Goal: Task Accomplishment & Management: Manage account settings

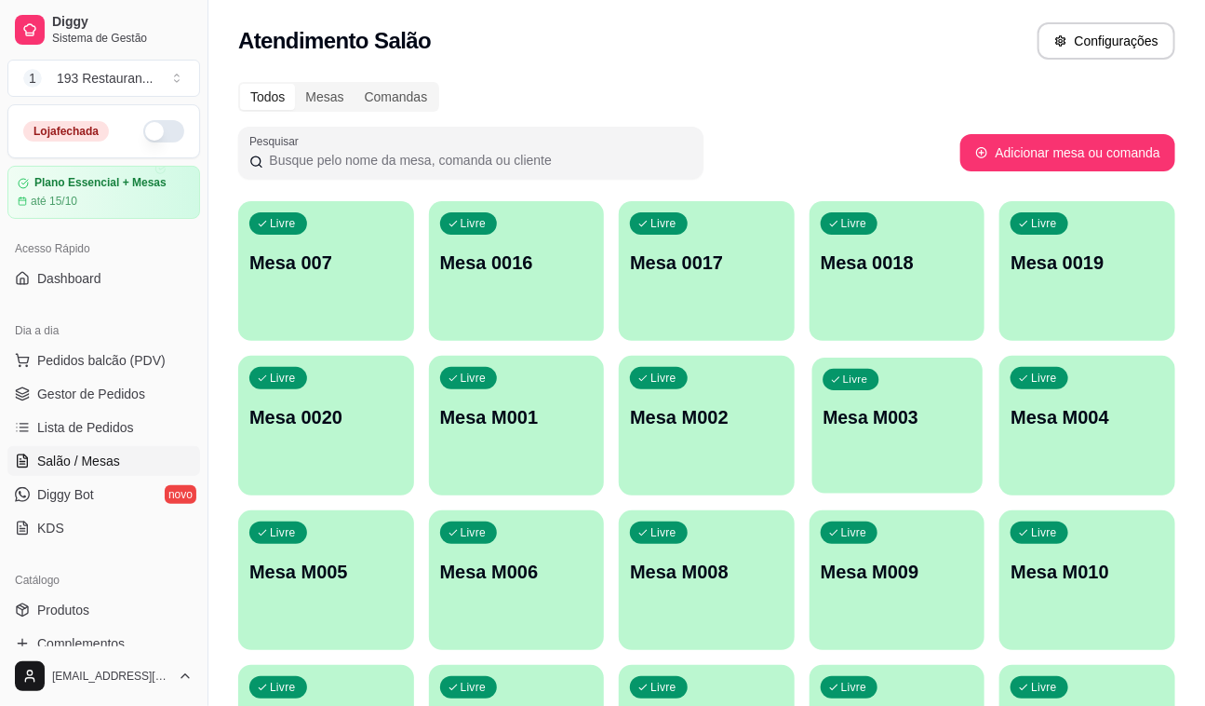
click at [935, 428] on p "Mesa M003" at bounding box center [897, 417] width 149 height 25
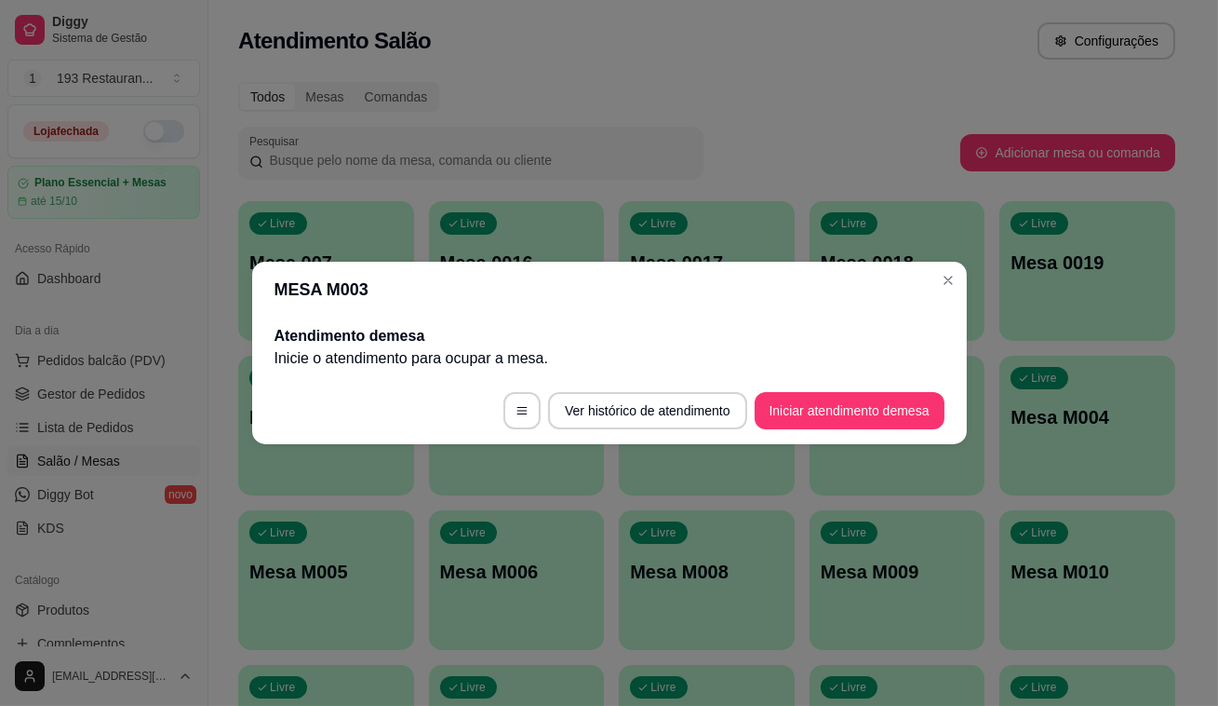
click at [832, 405] on button "Iniciar atendimento de mesa" at bounding box center [850, 410] width 190 height 37
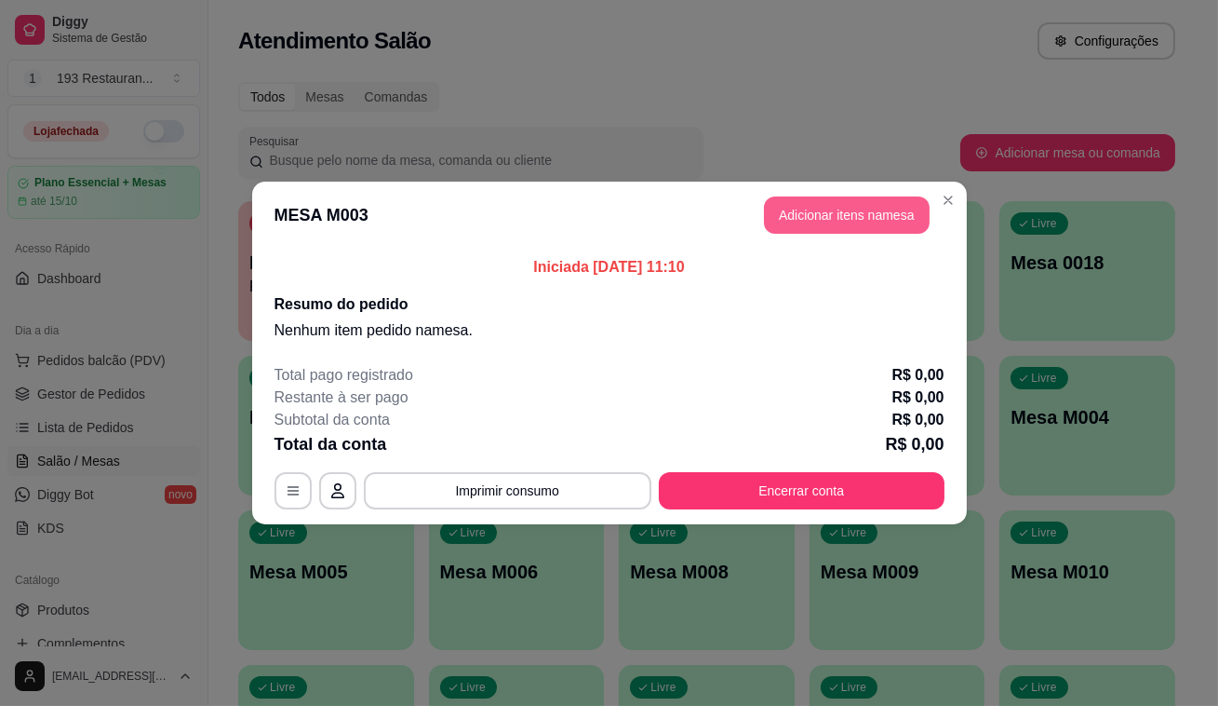
click at [860, 217] on button "Adicionar itens na mesa" at bounding box center [847, 214] width 166 height 37
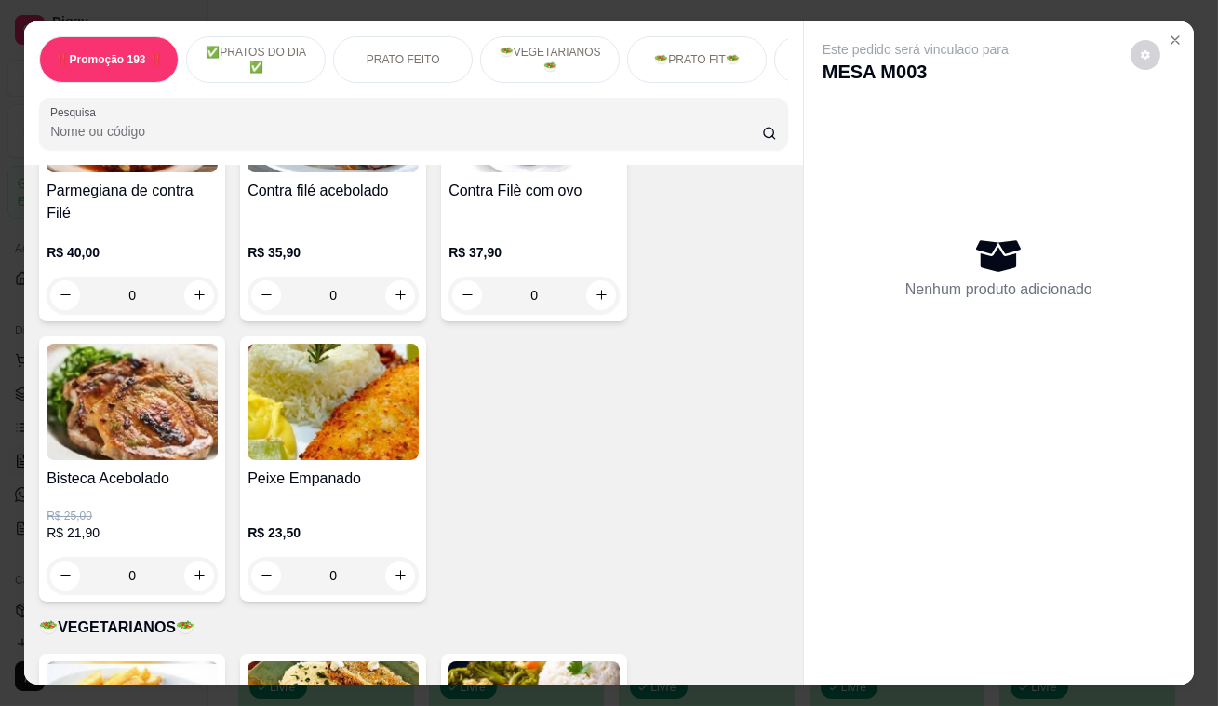
scroll to position [1862, 0]
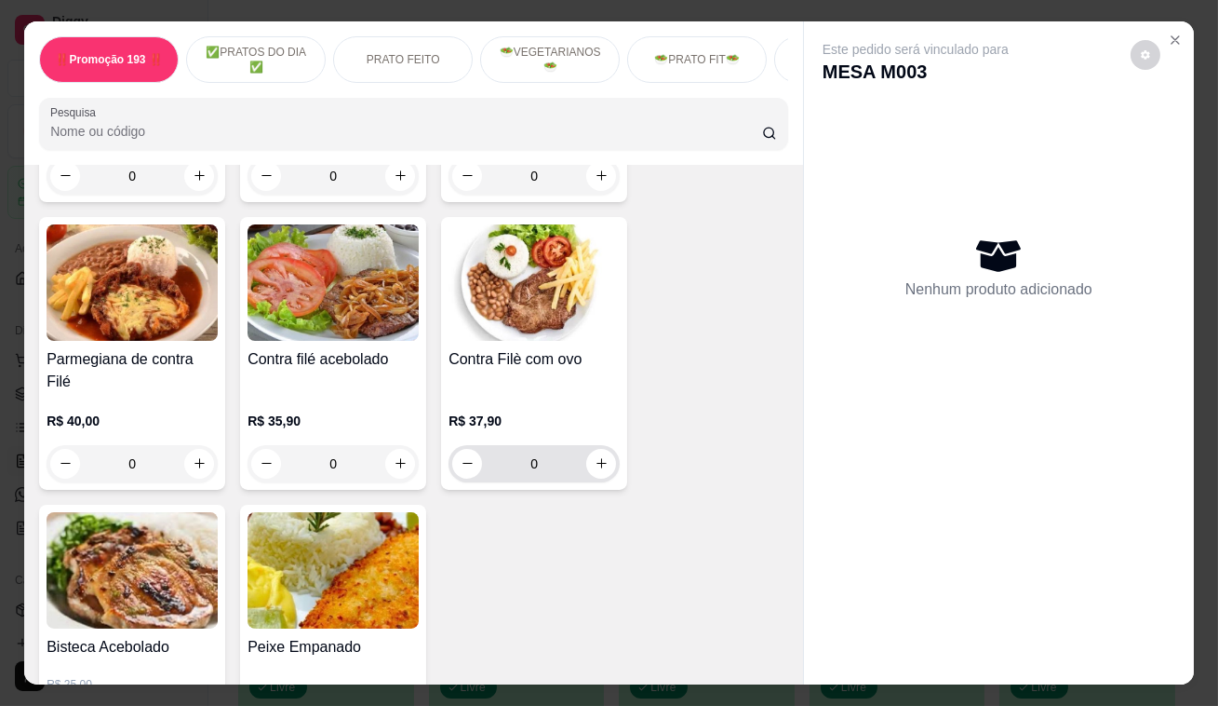
click at [595, 456] on icon "increase-product-quantity" at bounding box center [602, 463] width 14 height 14
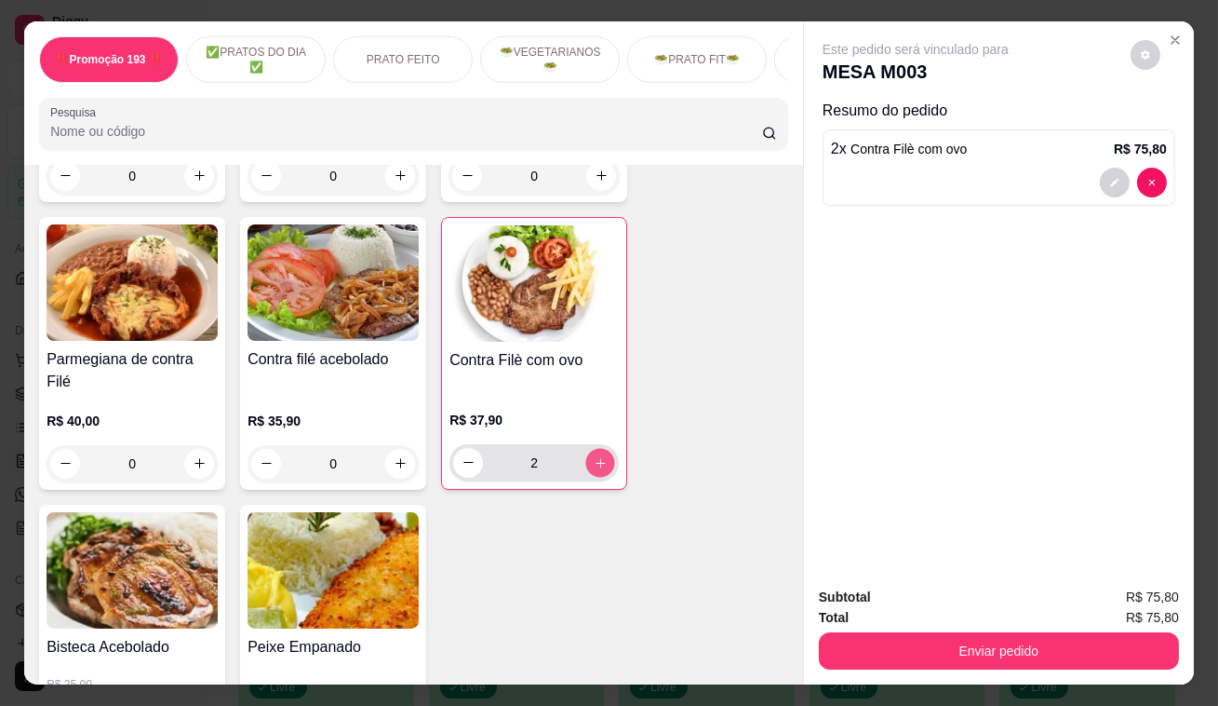
click at [604, 448] on button "increase-product-quantity" at bounding box center [600, 462] width 29 height 29
type input "3"
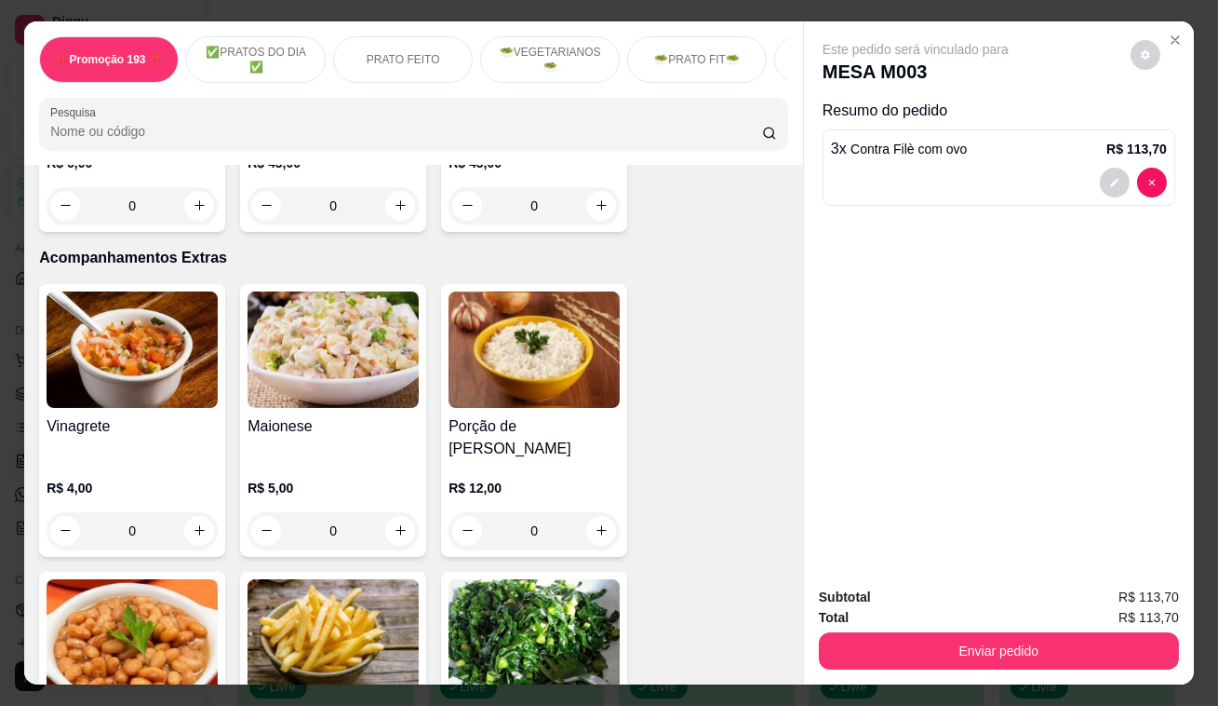
scroll to position [4485, 0]
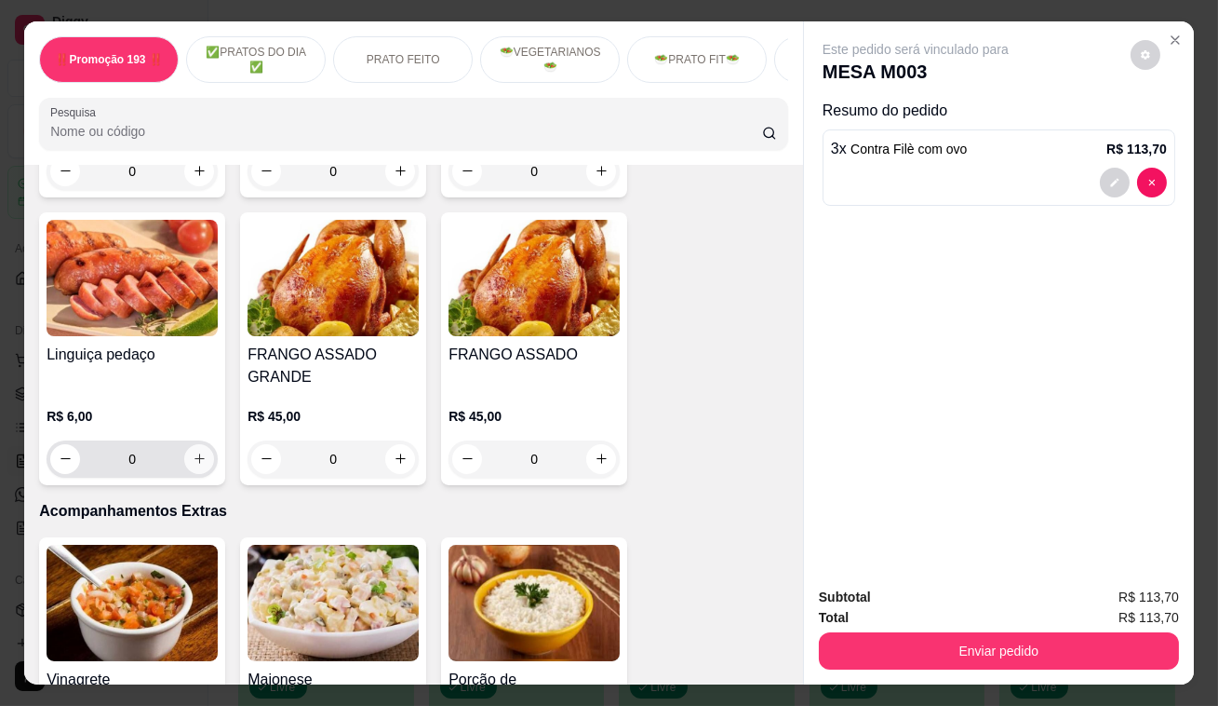
click at [184, 444] on button "increase-product-quantity" at bounding box center [199, 459] width 30 height 30
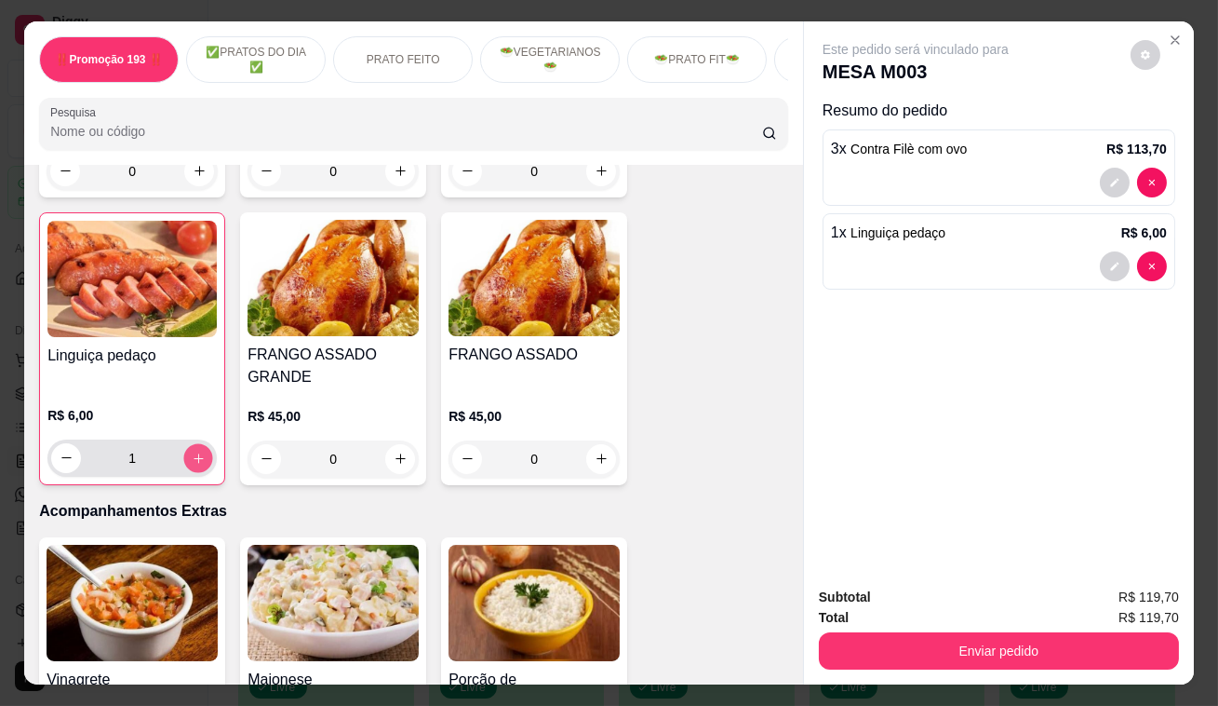
click at [184, 443] on button "increase-product-quantity" at bounding box center [198, 457] width 29 height 29
click at [52, 443] on button "decrease-product-quantity" at bounding box center [66, 457] width 29 height 29
type input "0"
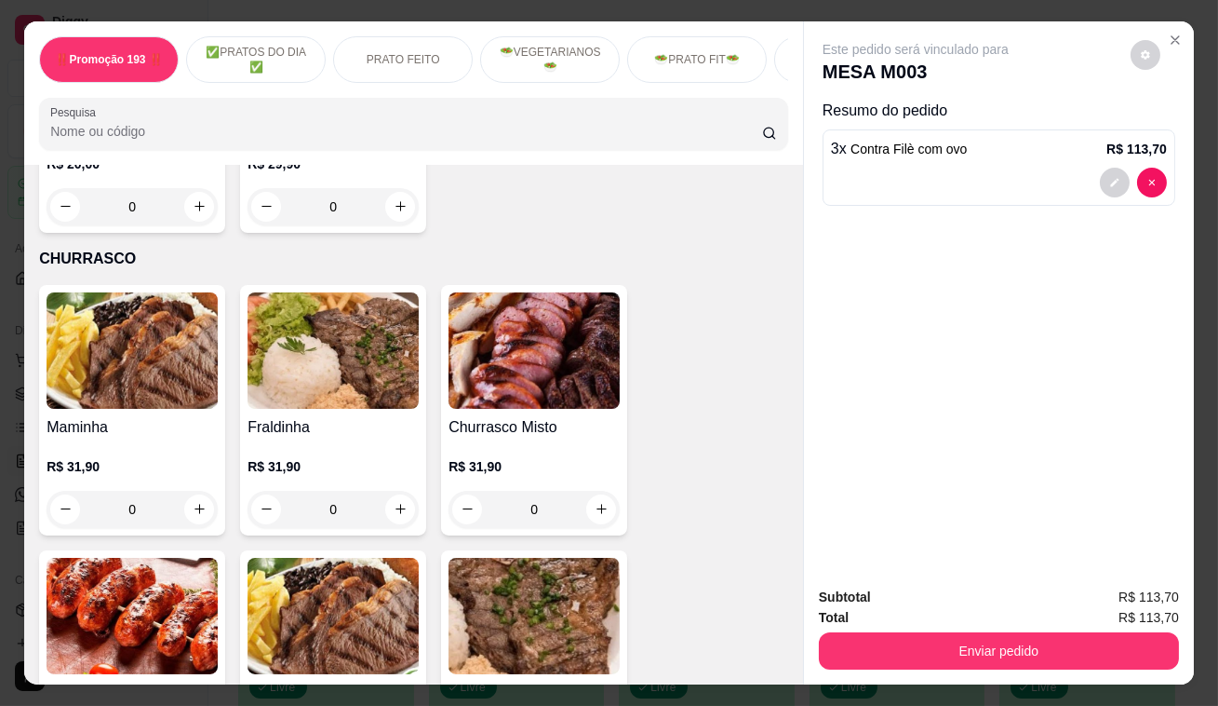
scroll to position [3807, 0]
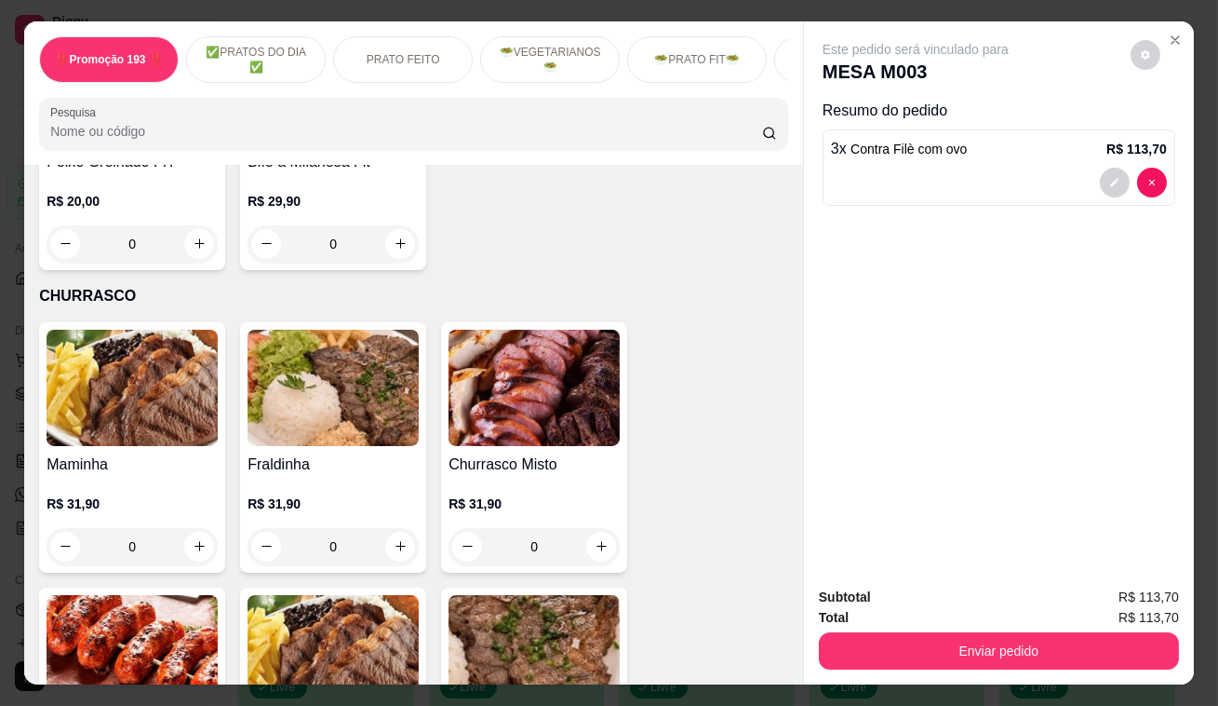
click at [599, 539] on icon "increase-product-quantity" at bounding box center [602, 546] width 14 height 14
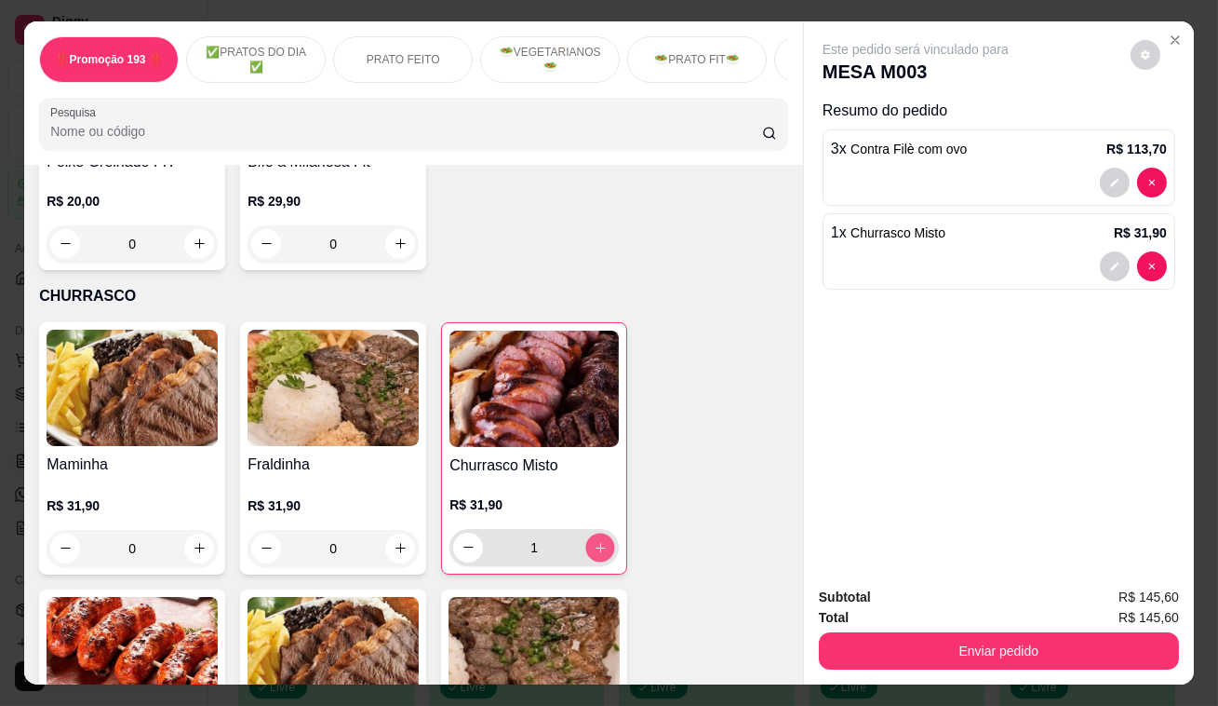
click at [599, 540] on icon "increase-product-quantity" at bounding box center [601, 547] width 14 height 14
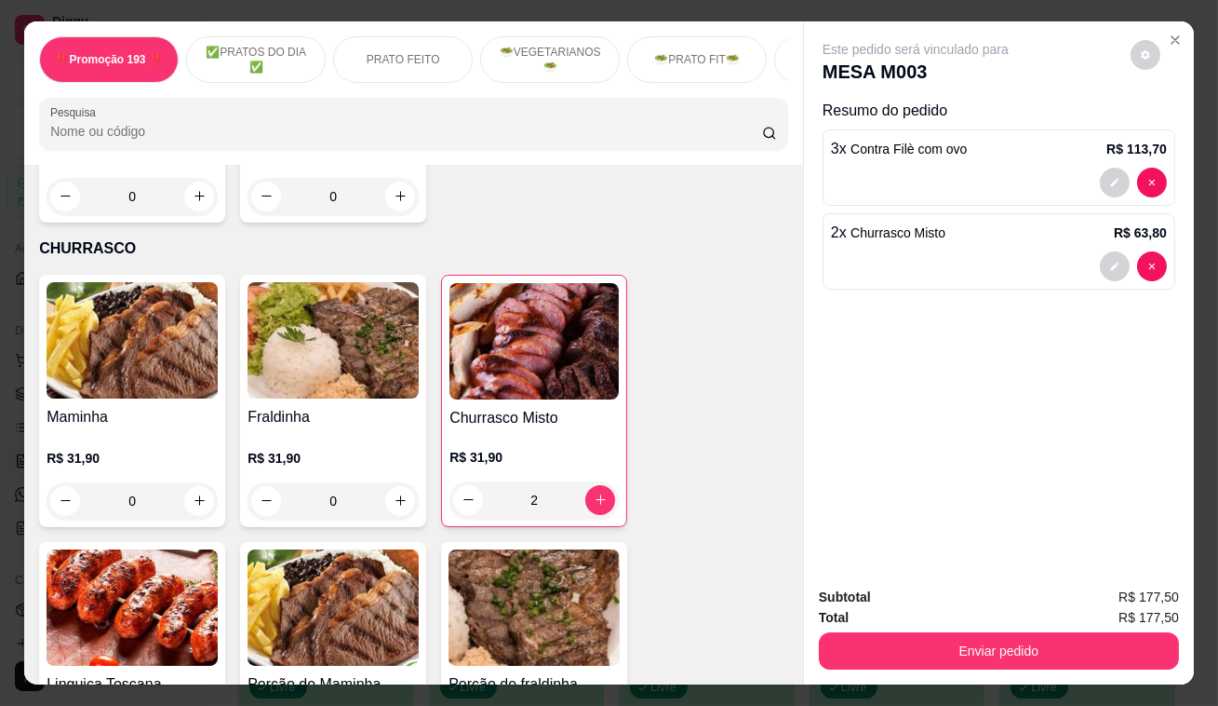
scroll to position [3892, 0]
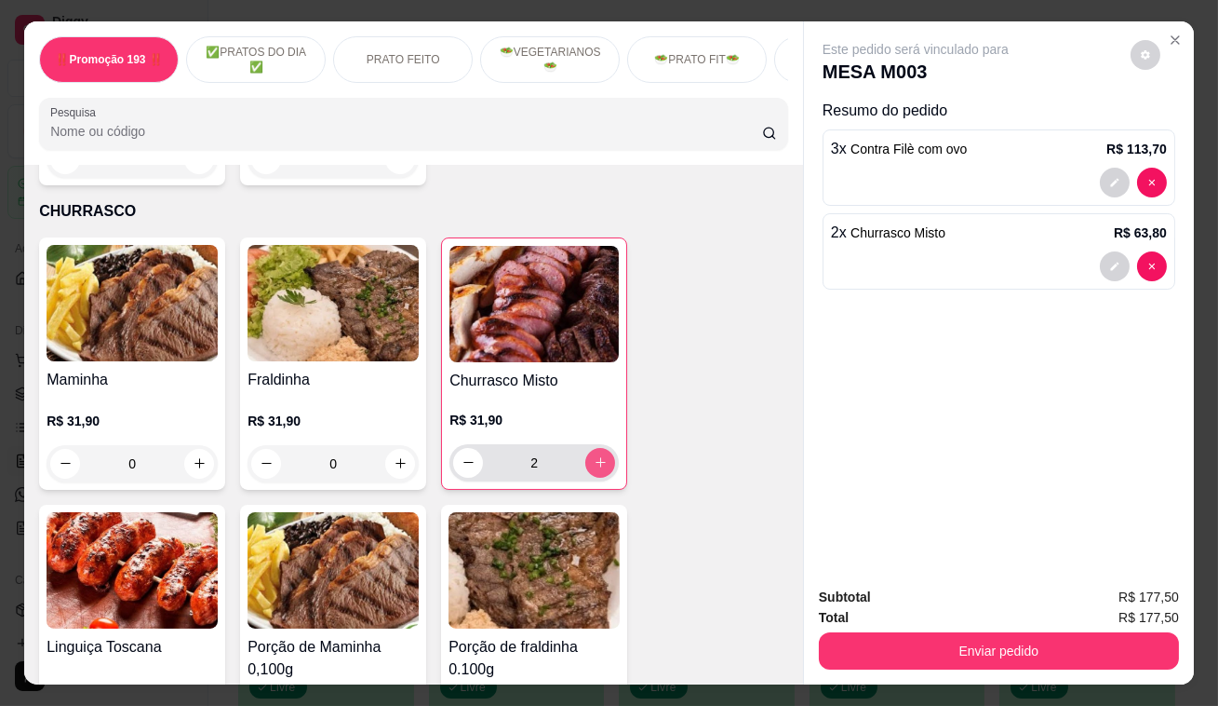
click at [594, 455] on icon "increase-product-quantity" at bounding box center [601, 462] width 14 height 14
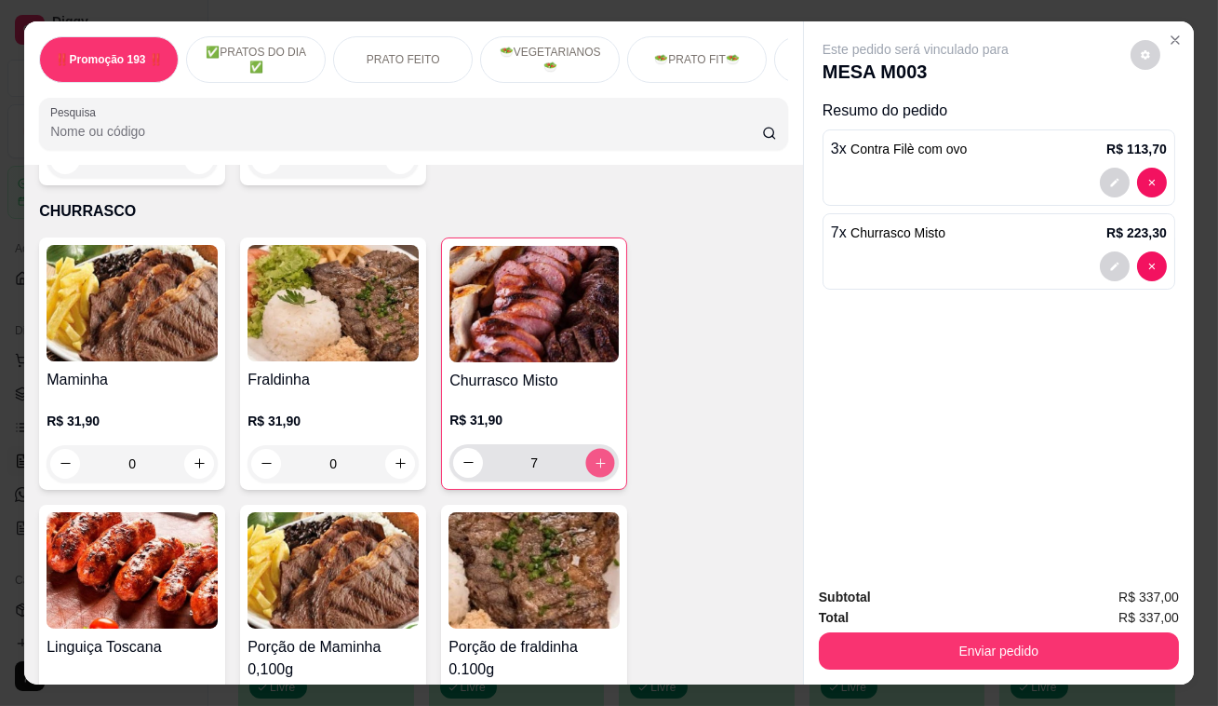
click at [594, 455] on icon "increase-product-quantity" at bounding box center [601, 462] width 14 height 14
click at [598, 455] on icon "increase-product-quantity" at bounding box center [601, 462] width 14 height 14
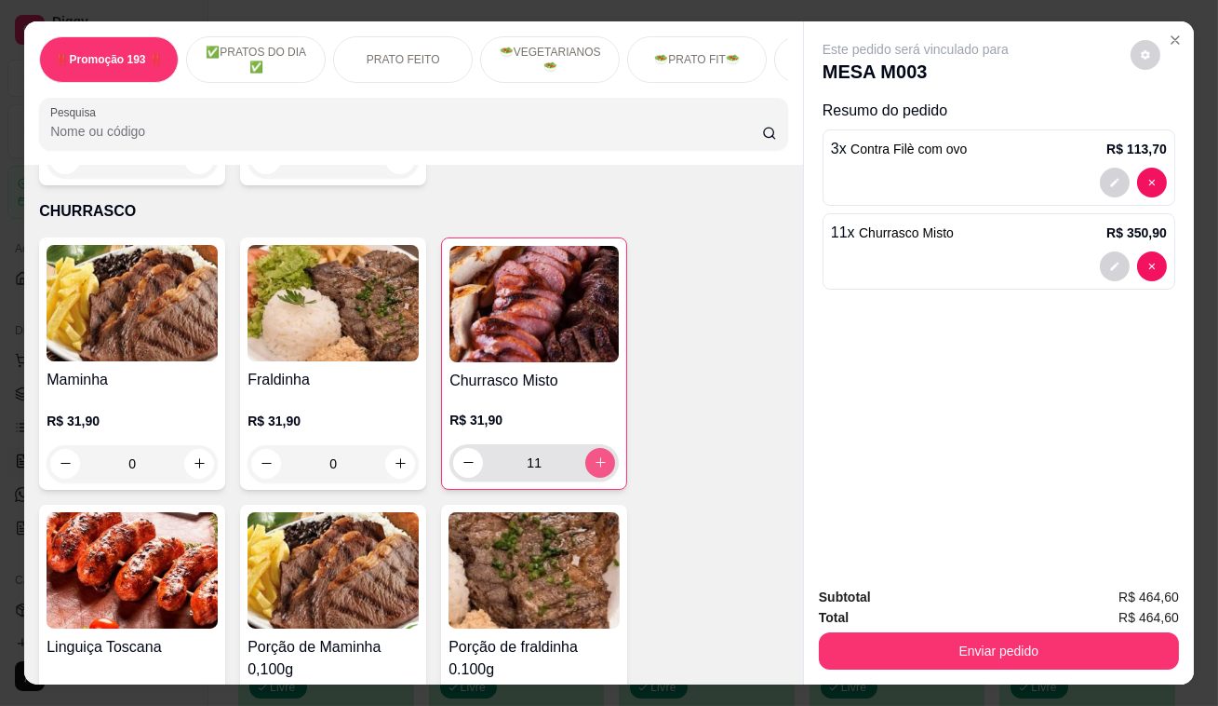
type input "12"
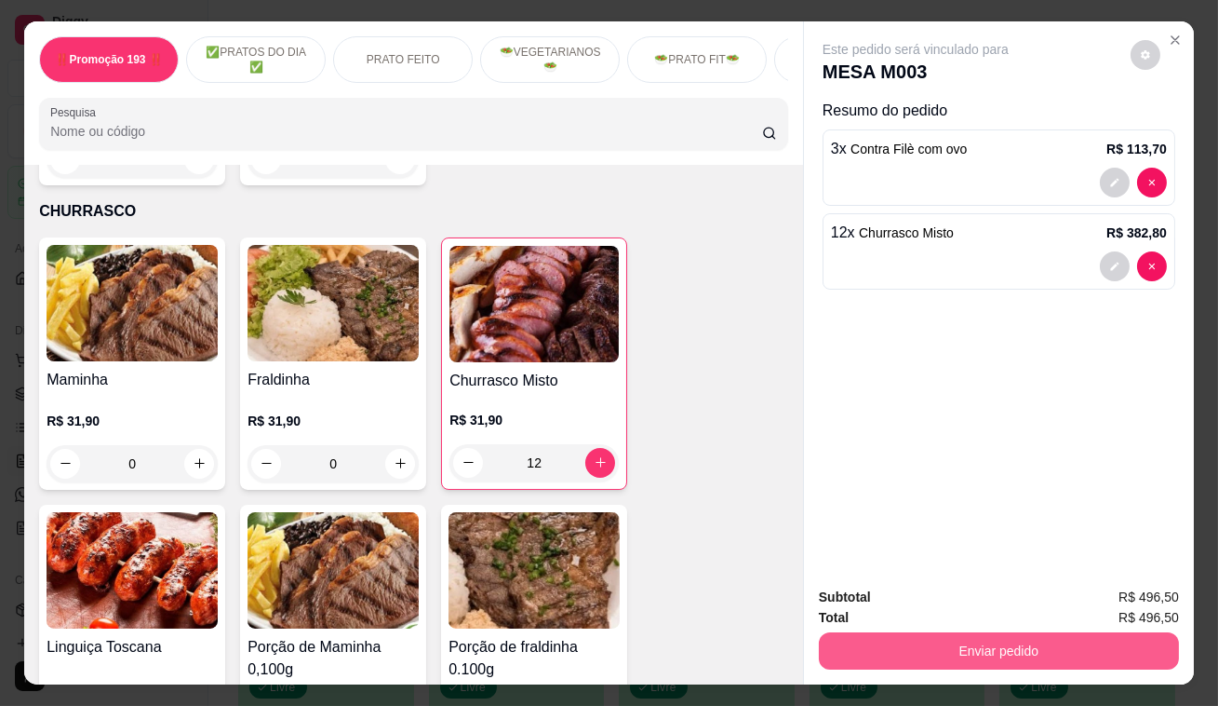
click at [975, 634] on button "Enviar pedido" at bounding box center [999, 650] width 360 height 37
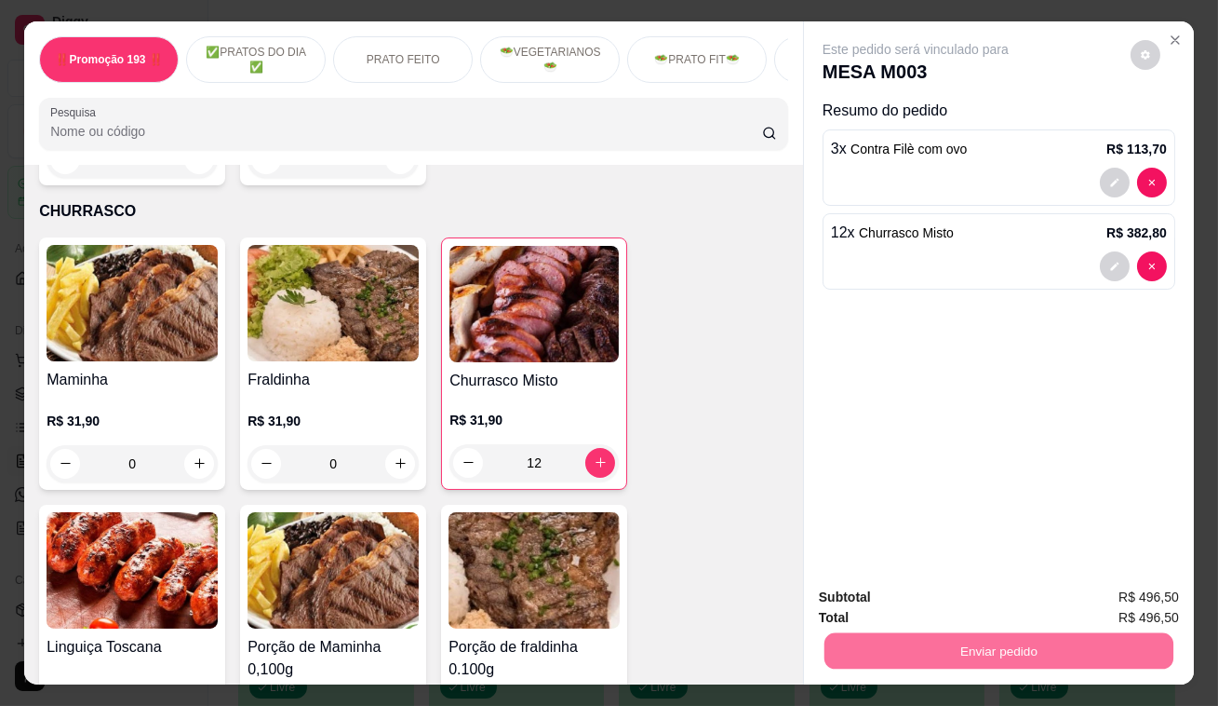
click at [1135, 605] on button "Enviar pedido" at bounding box center [1132, 599] width 102 height 34
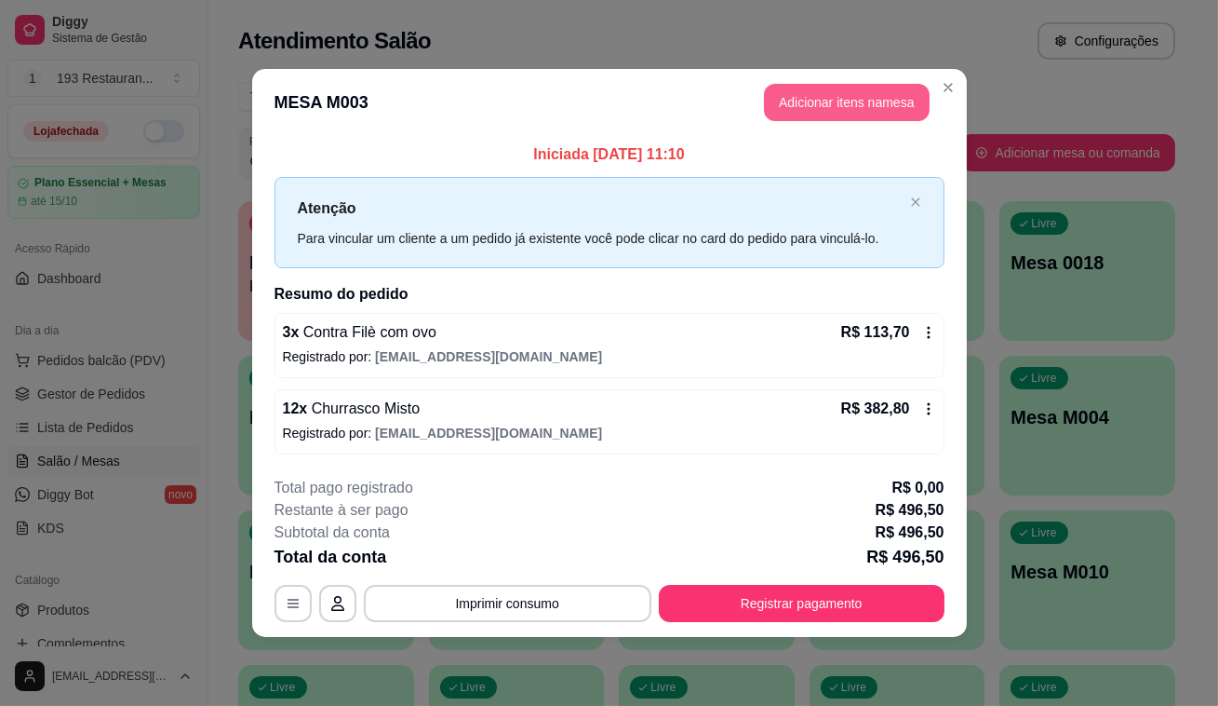
click at [828, 109] on button "Adicionar itens na mesa" at bounding box center [847, 102] width 166 height 37
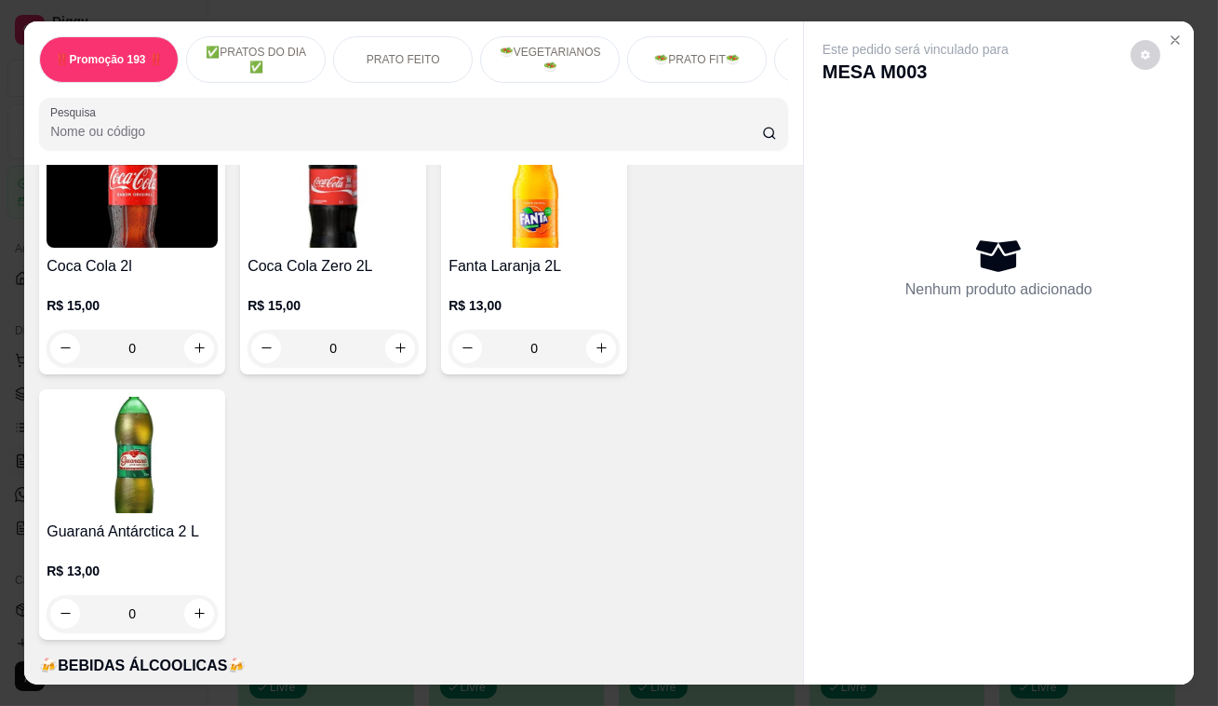
scroll to position [8123, 0]
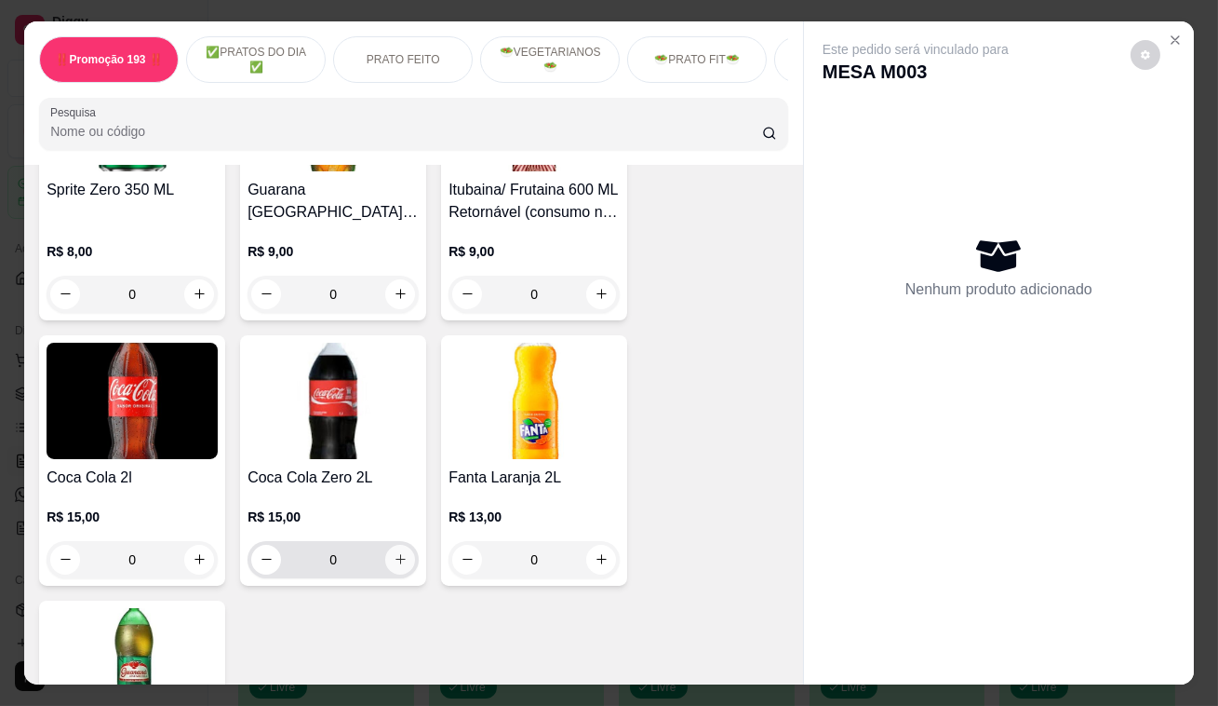
click at [394, 552] on icon "increase-product-quantity" at bounding box center [401, 559] width 14 height 14
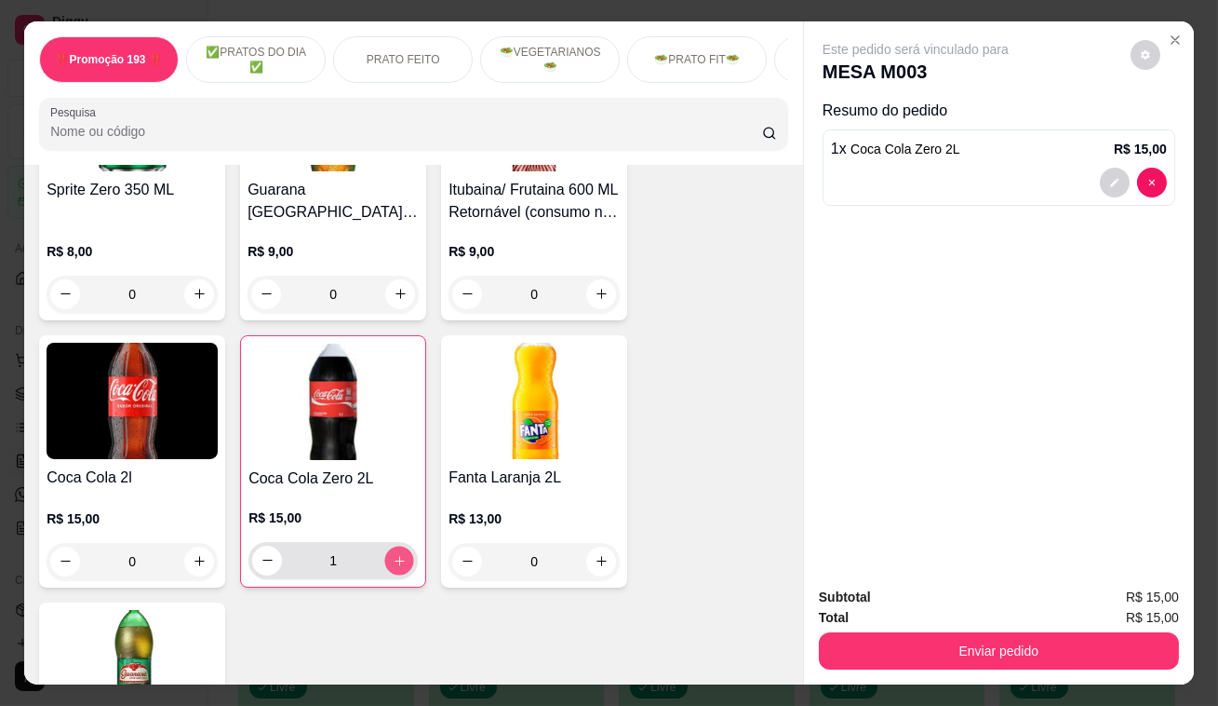
click at [393, 553] on icon "increase-product-quantity" at bounding box center [400, 560] width 14 height 14
type input "2"
click at [596, 554] on icon "increase-product-quantity" at bounding box center [602, 561] width 14 height 14
type input "1"
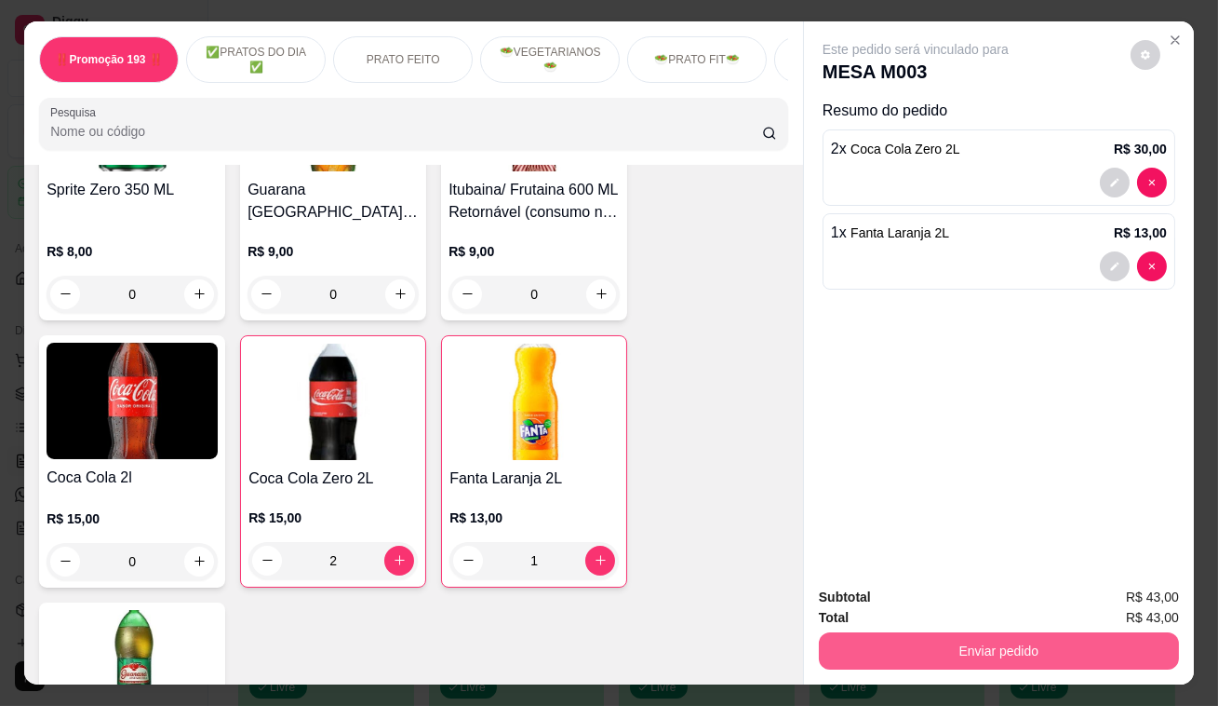
click at [913, 638] on button "Enviar pedido" at bounding box center [999, 650] width 360 height 37
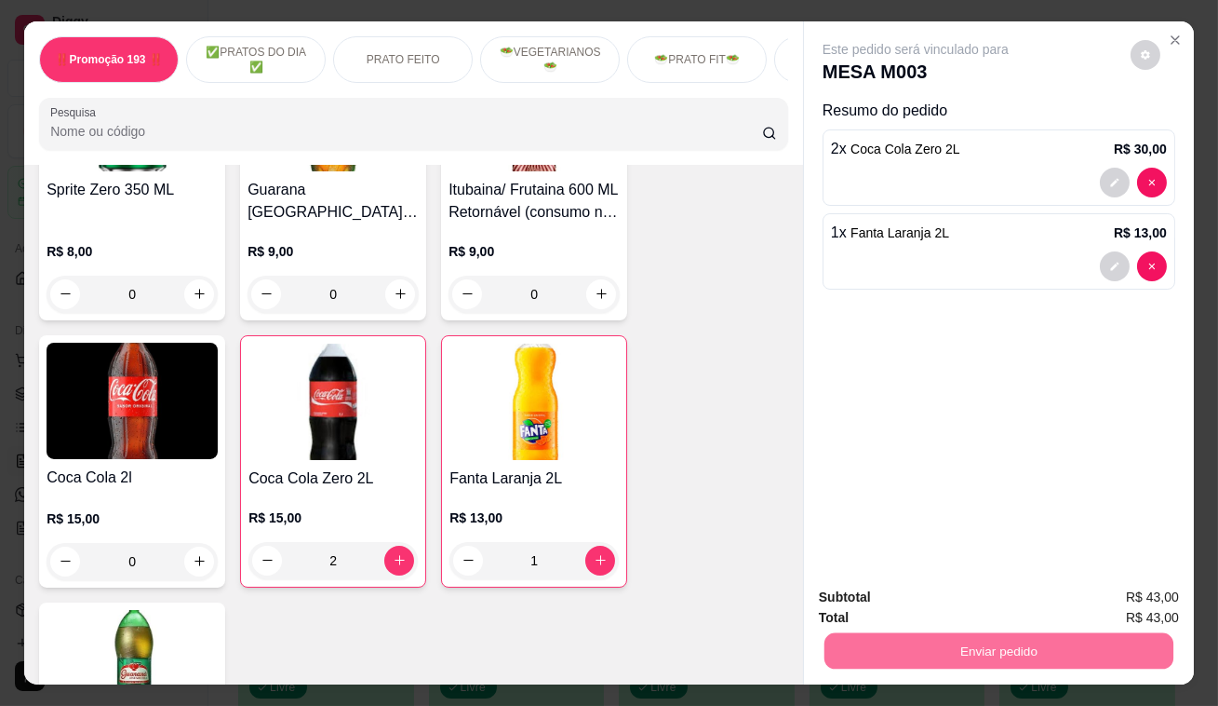
click at [1111, 605] on button "Enviar pedido" at bounding box center [1131, 598] width 105 height 35
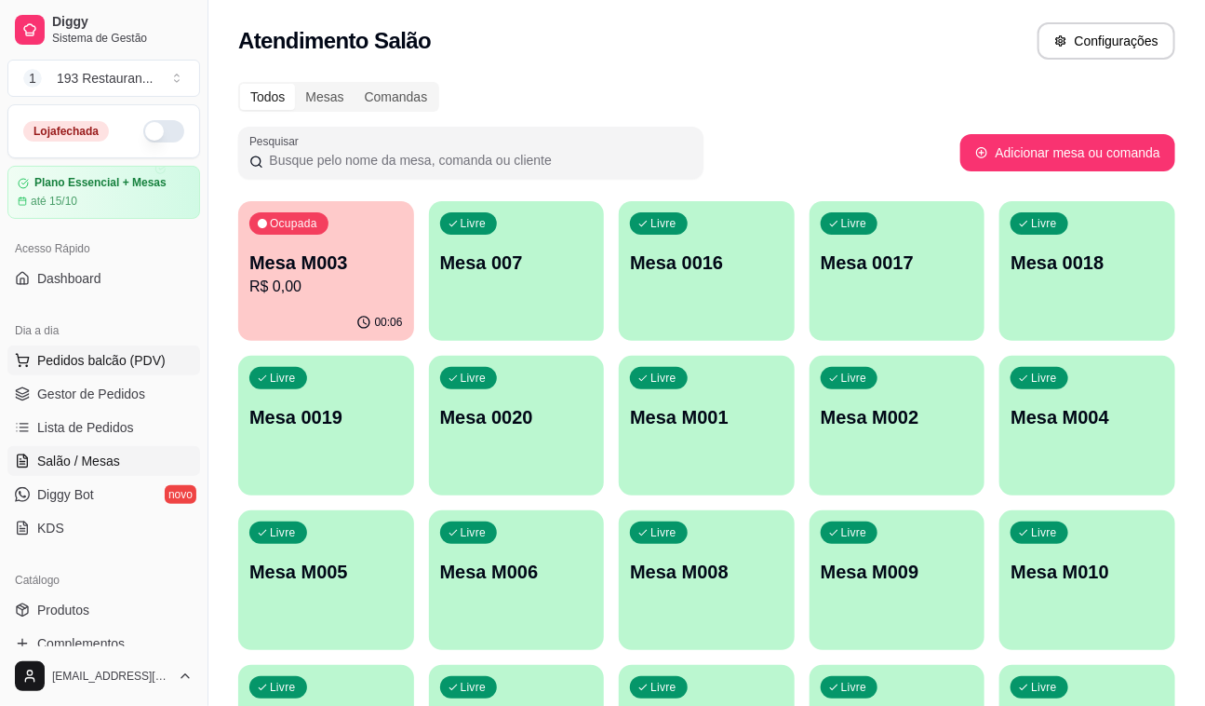
click at [134, 358] on span "Pedidos balcão (PDV)" at bounding box center [101, 360] width 128 height 19
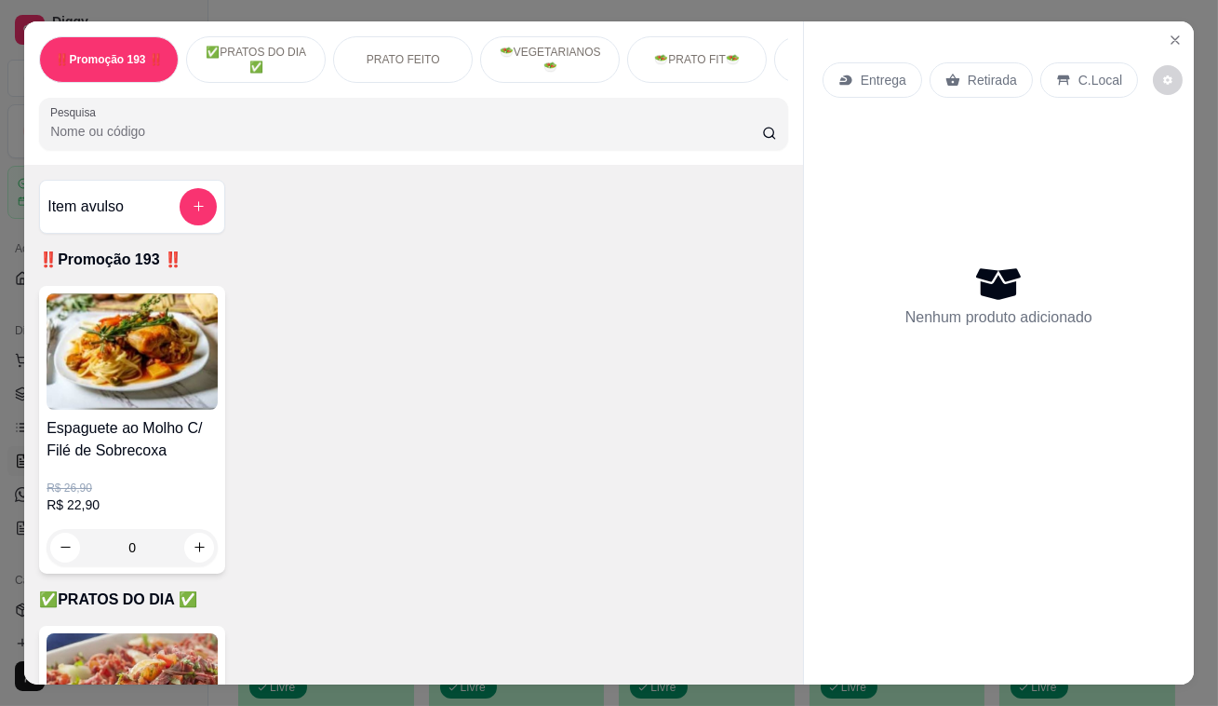
click at [436, 299] on div "Espaguete ao Molho C/ Filé de Sobrecoxa R$ 26,90 R$ 22,90 0" at bounding box center [413, 430] width 749 height 288
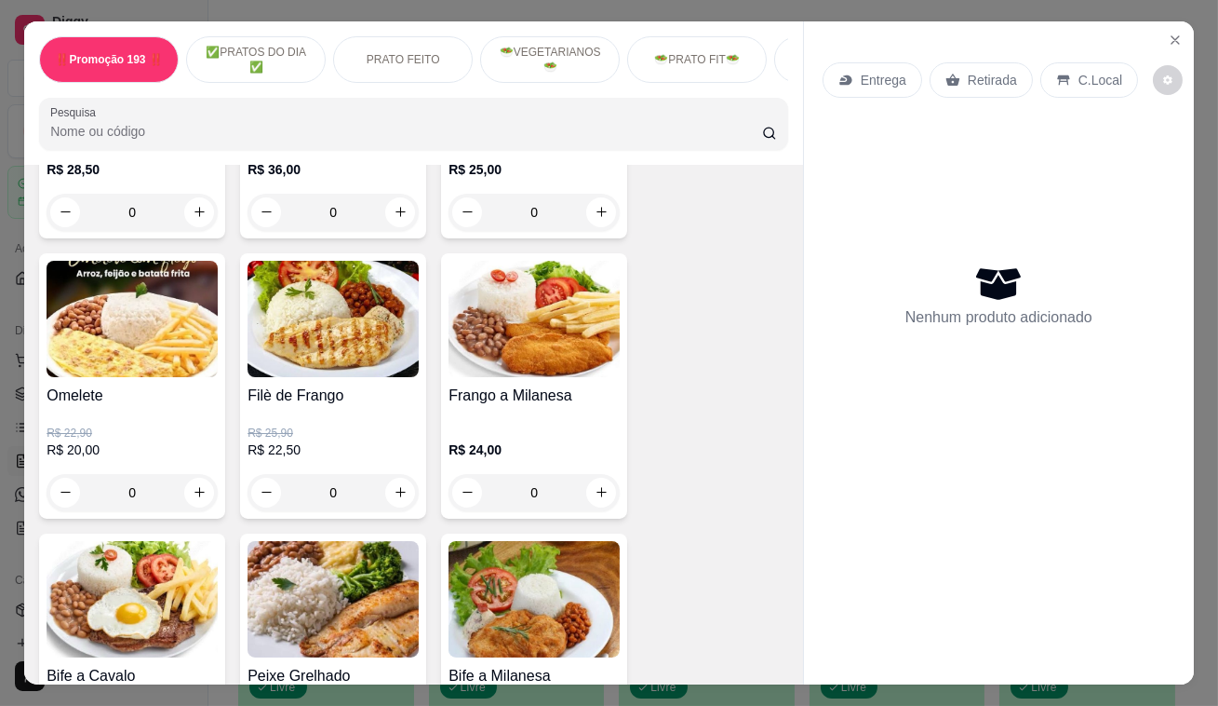
scroll to position [846, 0]
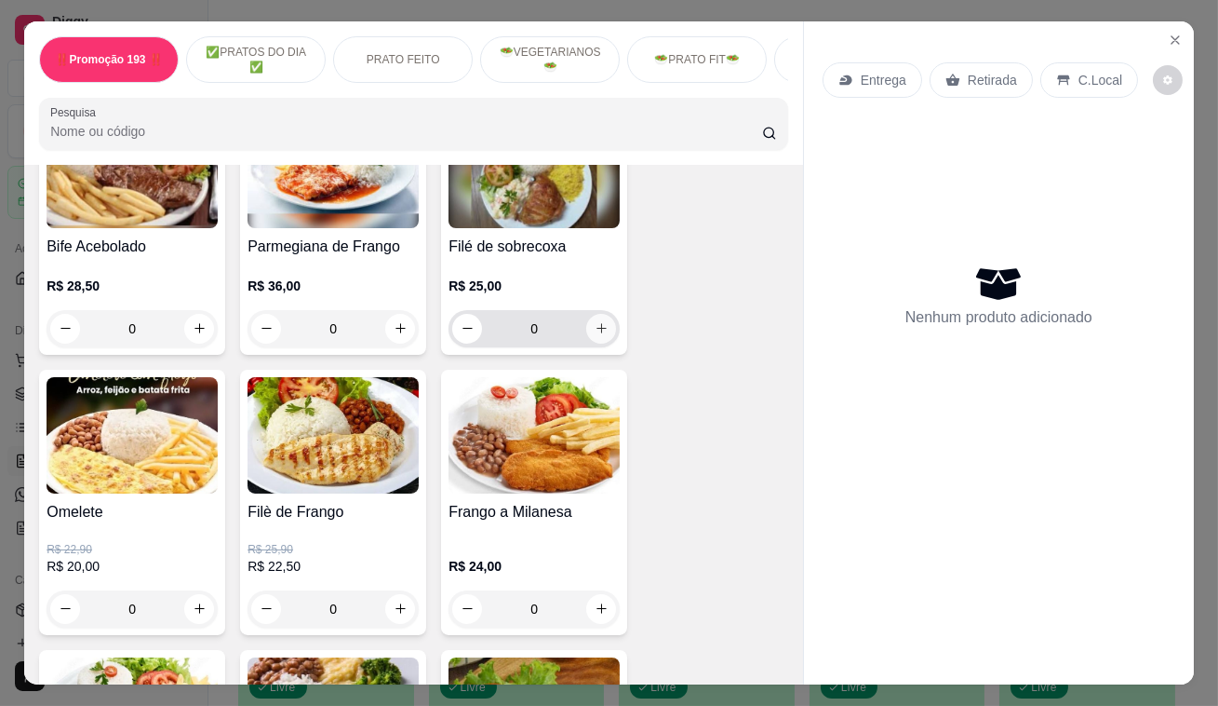
click at [596, 335] on icon "increase-product-quantity" at bounding box center [602, 328] width 14 height 14
type input "1"
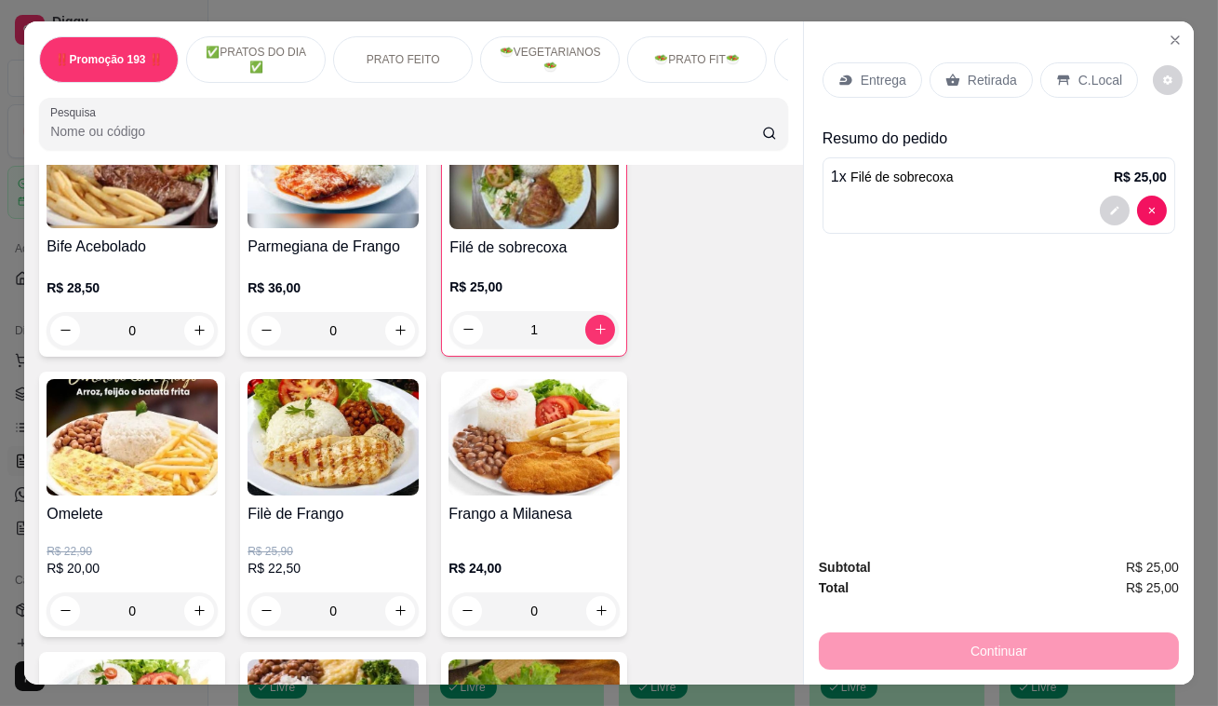
click at [981, 71] on p "Retirada" at bounding box center [992, 80] width 49 height 19
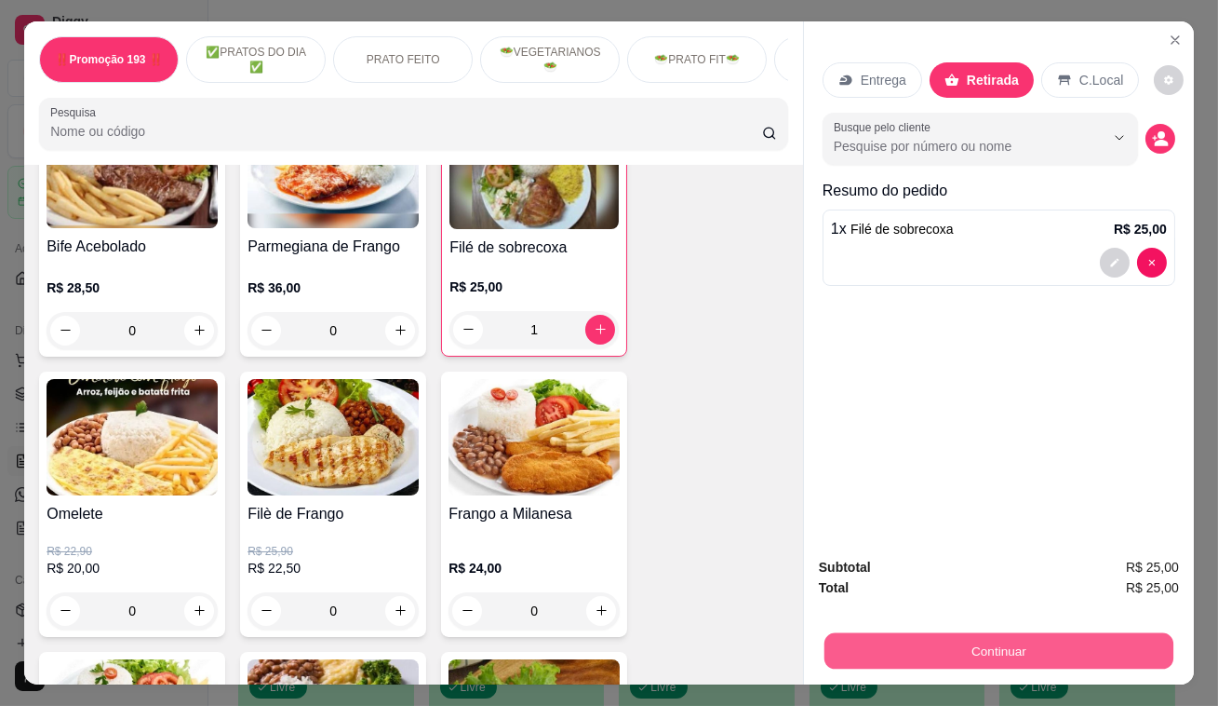
click at [1046, 639] on button "Continuar" at bounding box center [999, 651] width 349 height 36
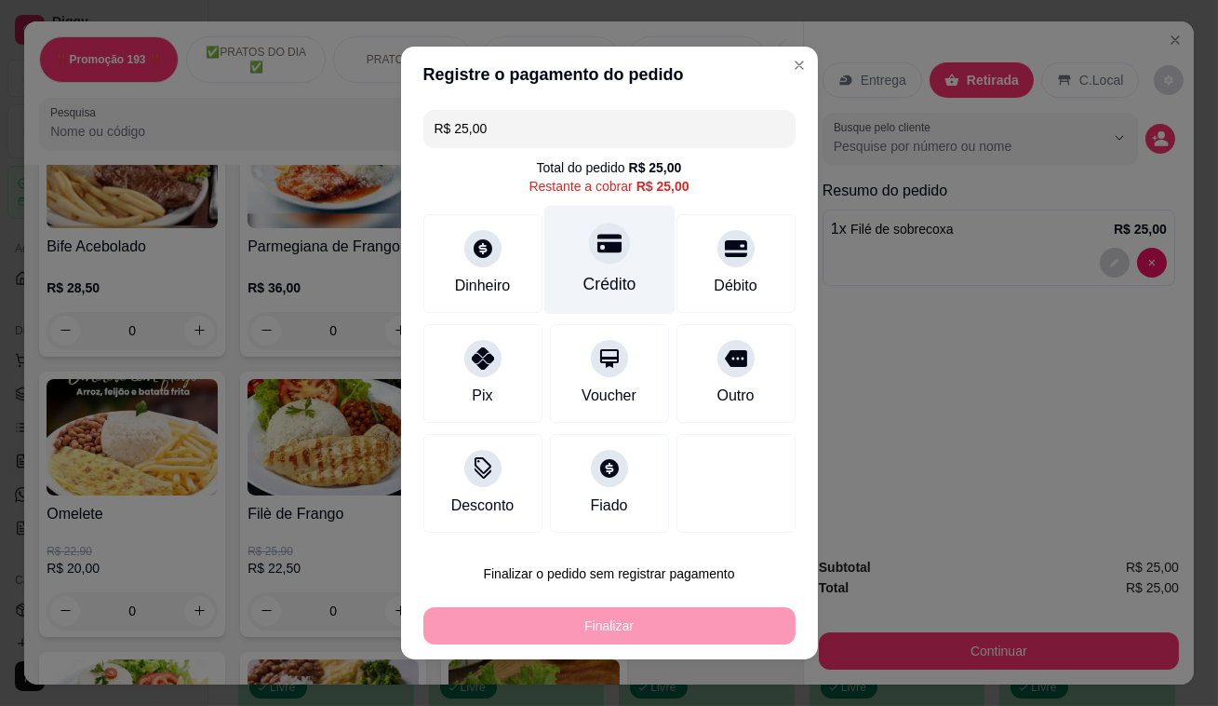
click at [599, 261] on div at bounding box center [609, 242] width 41 height 41
type input "R$ 0,00"
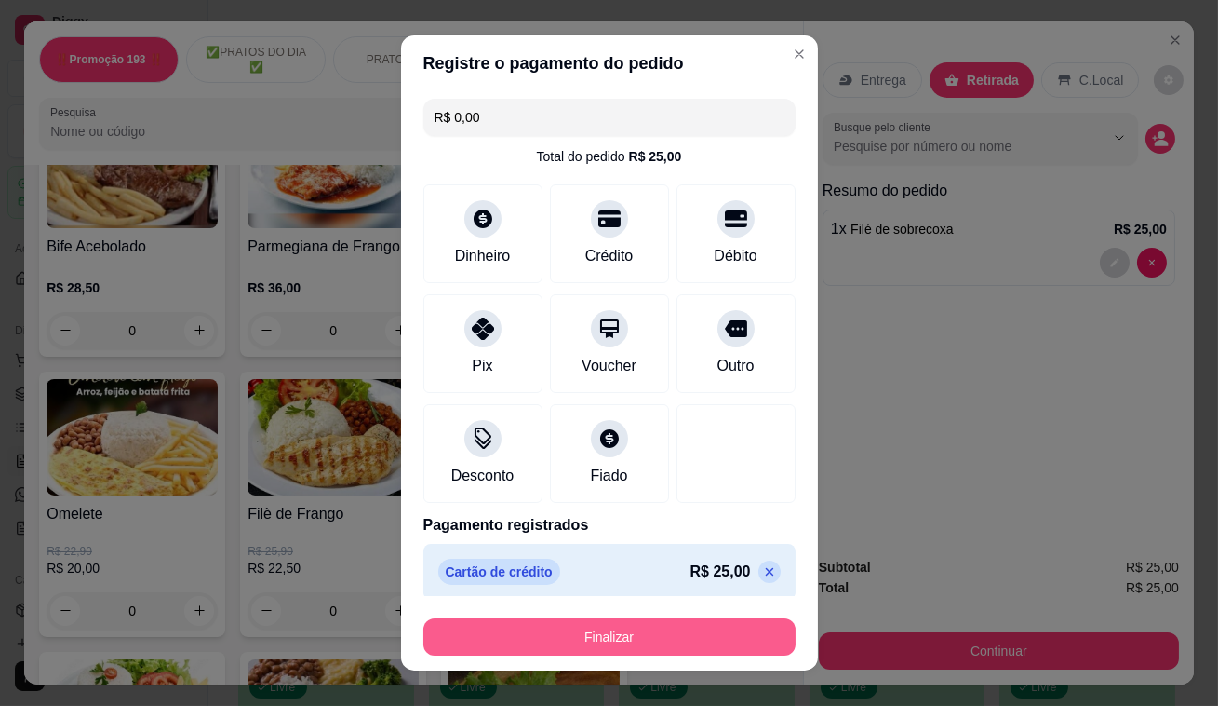
click at [642, 642] on button "Finalizar" at bounding box center [610, 636] width 372 height 37
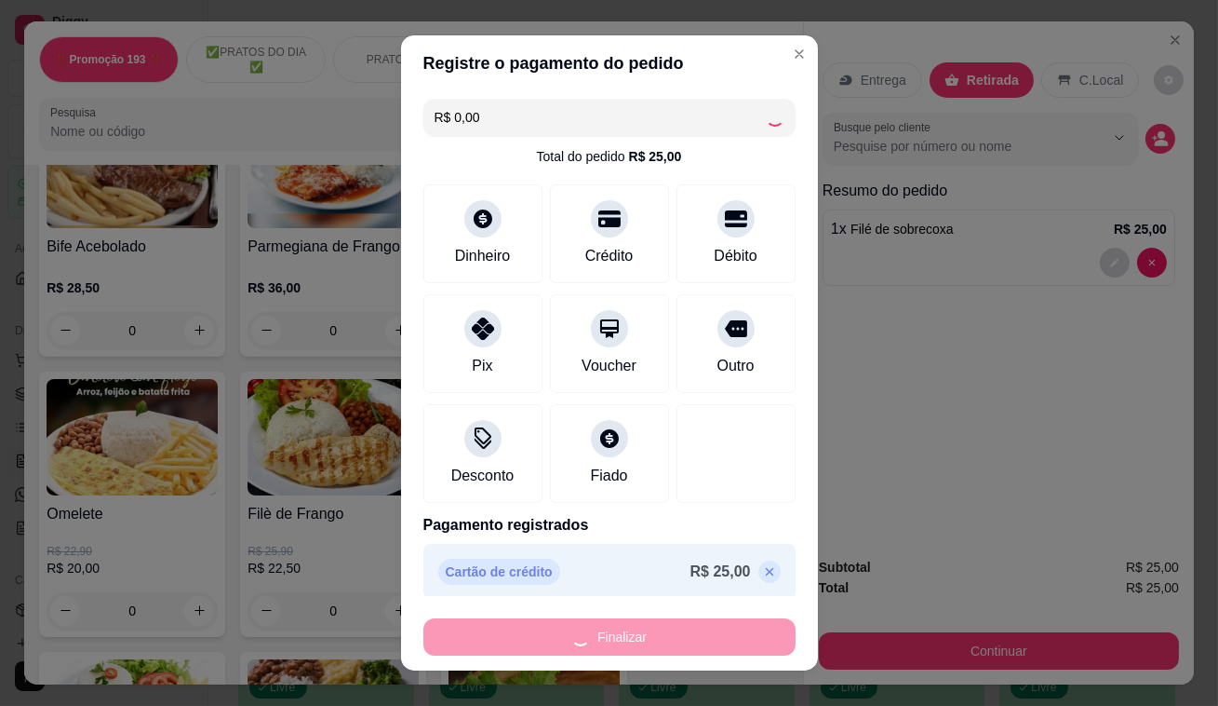
type input "0"
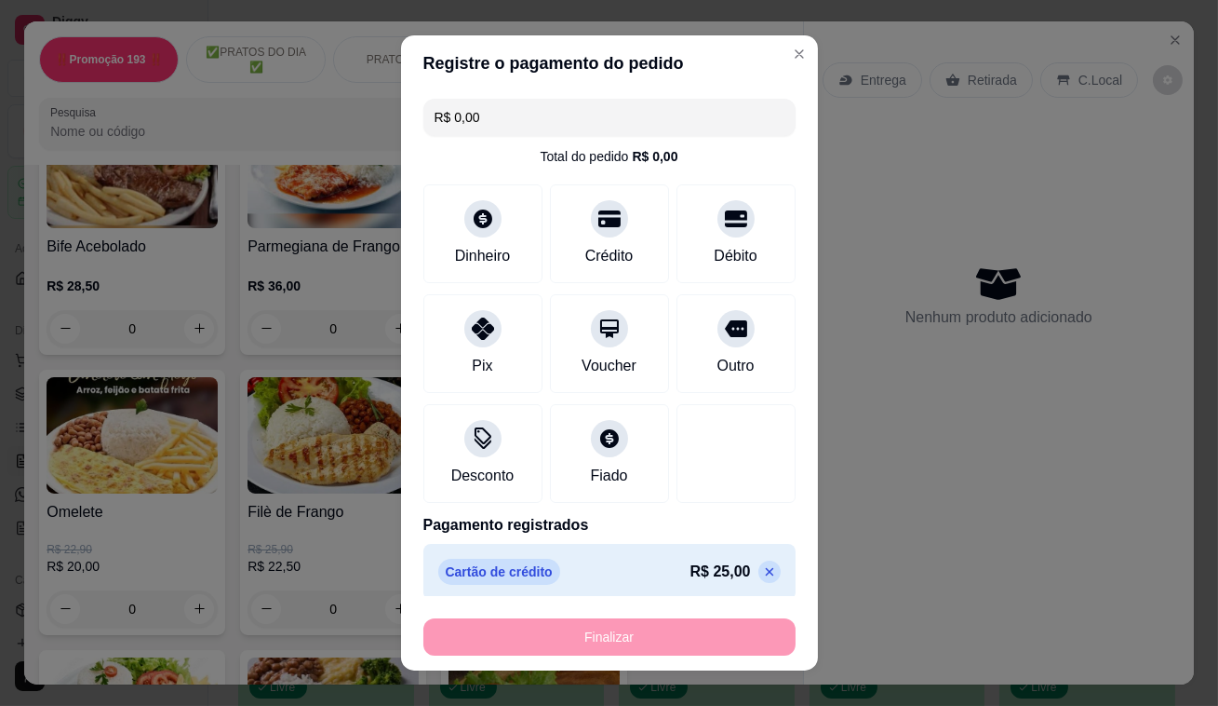
type input "-R$ 25,00"
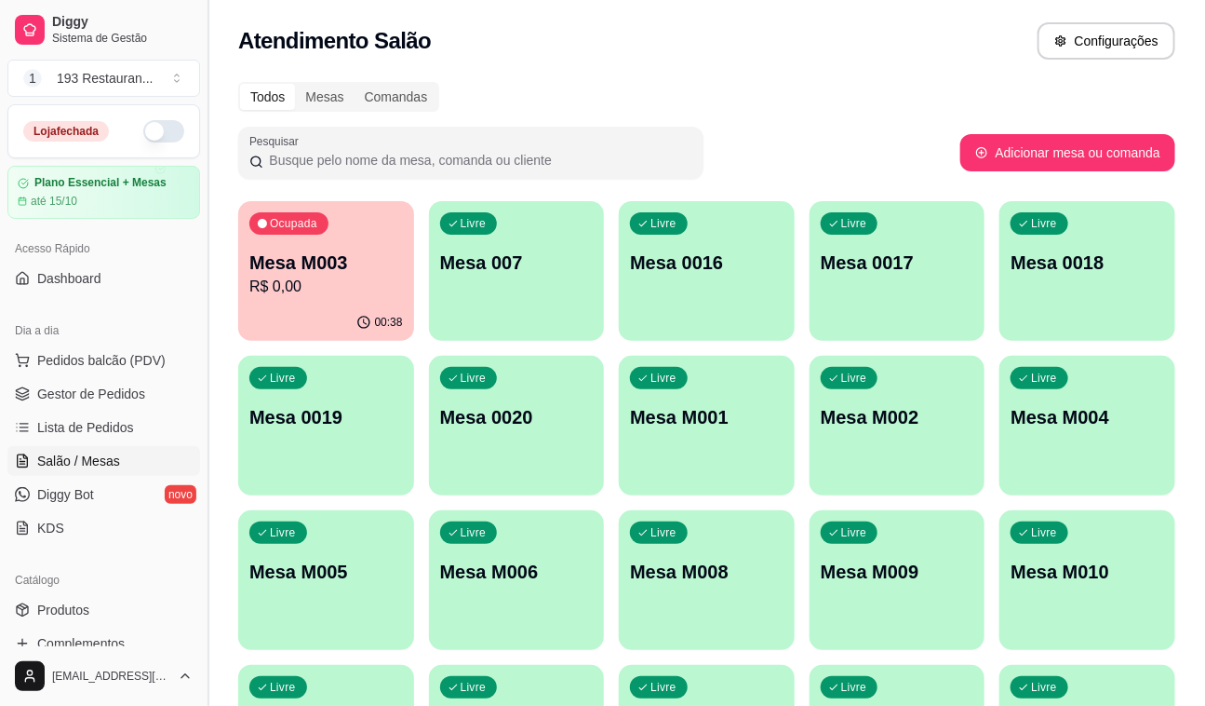
click at [207, 354] on button "Toggle Sidebar" at bounding box center [207, 353] width 15 height 706
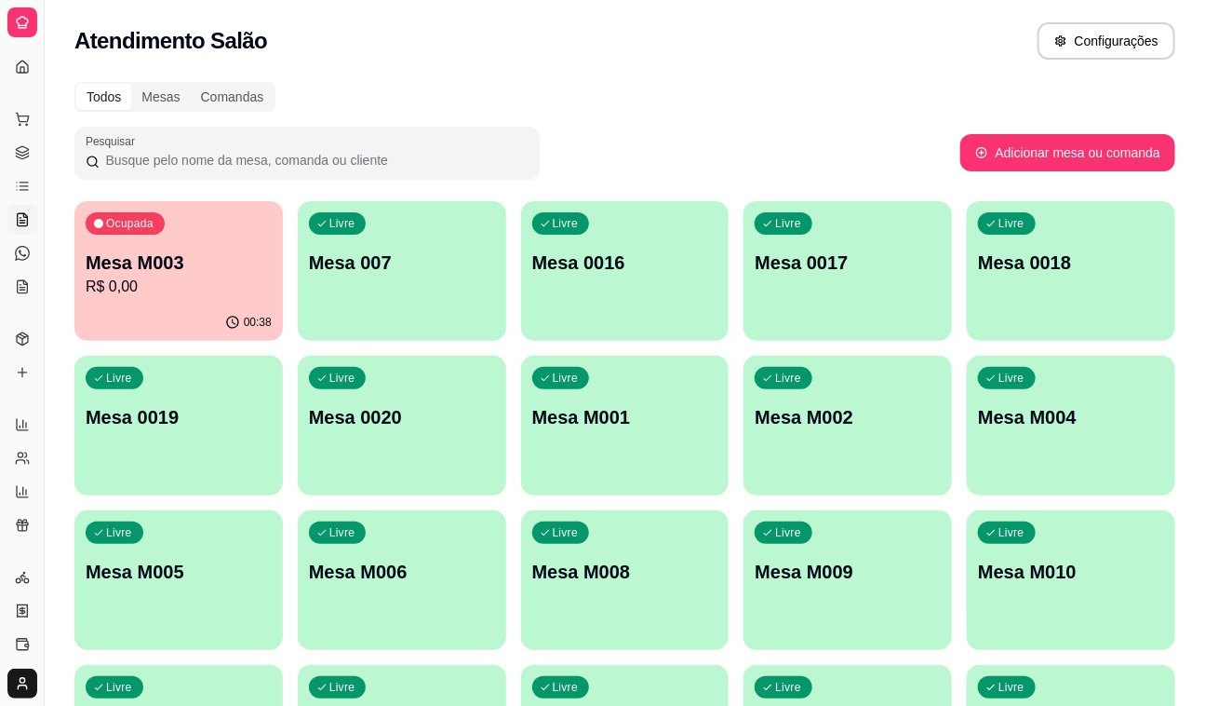
drag, startPoint x: 51, startPoint y: 320, endPoint x: 130, endPoint y: 323, distance: 79.2
click at [130, 323] on div "Diggy Sistema de Gestão 1 193 Restauran ... Loja fechada Plano Essencial + Mesa…" at bounding box center [602, 440] width 1205 height 880
click at [45, 310] on button "Toggle Sidebar" at bounding box center [43, 353] width 15 height 706
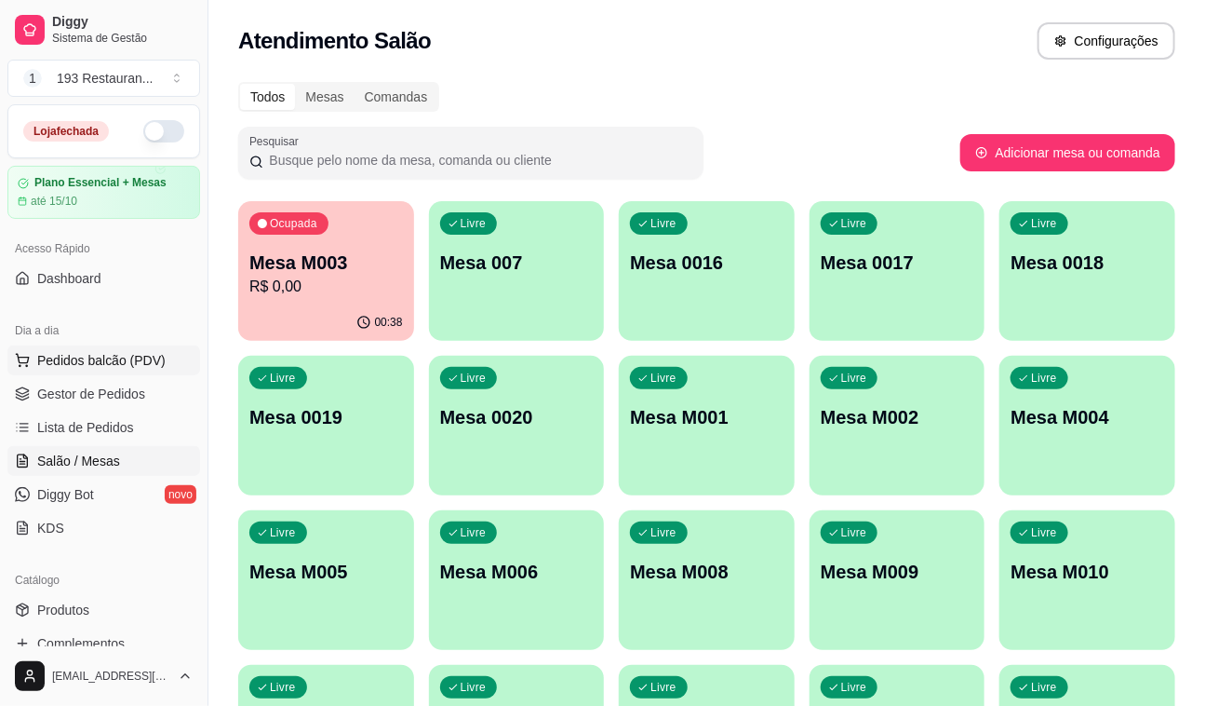
click at [128, 351] on span "Pedidos balcão (PDV)" at bounding box center [101, 360] width 128 height 19
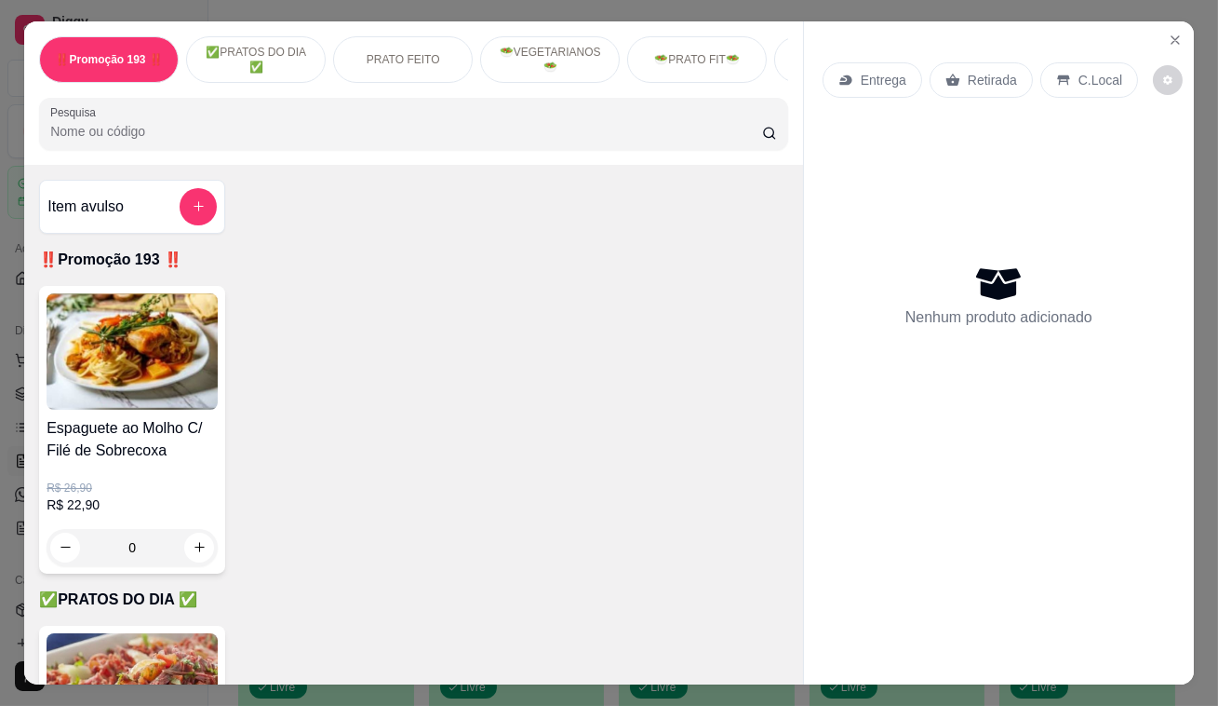
click at [992, 80] on p "Retirada" at bounding box center [992, 80] width 49 height 19
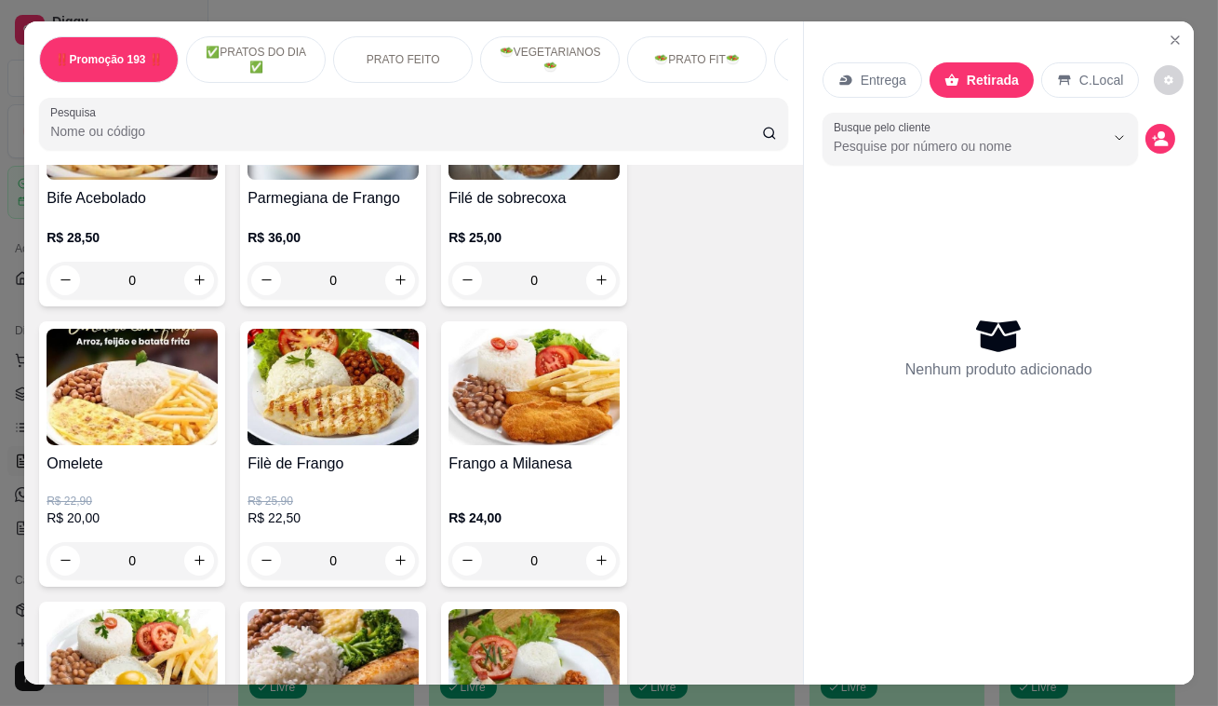
scroll to position [931, 0]
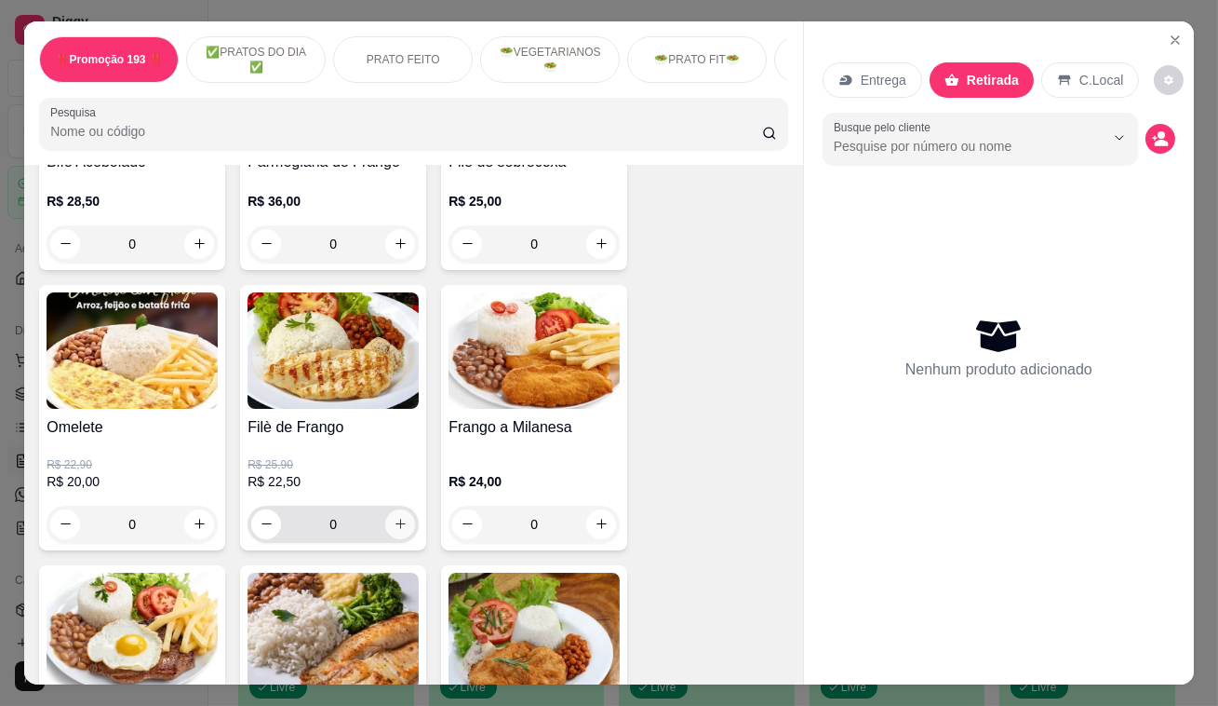
click at [397, 528] on icon "increase-product-quantity" at bounding box center [401, 524] width 14 height 14
type input "1"
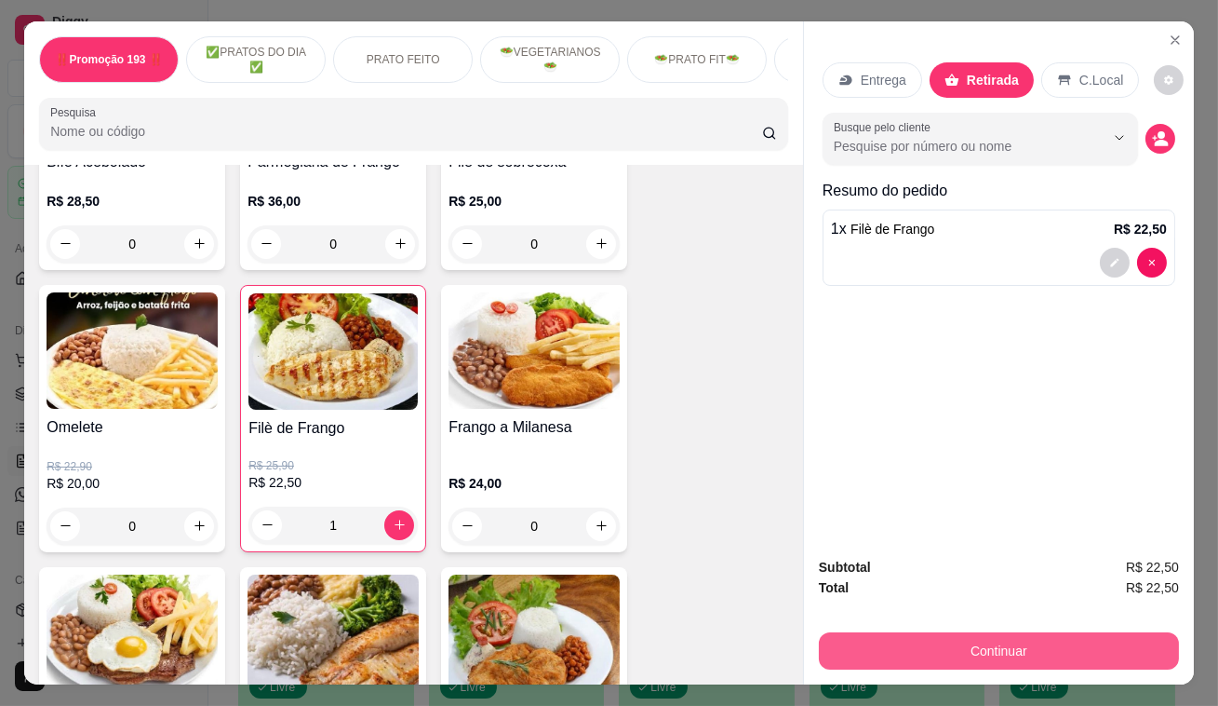
click at [948, 656] on button "Continuar" at bounding box center [999, 650] width 360 height 37
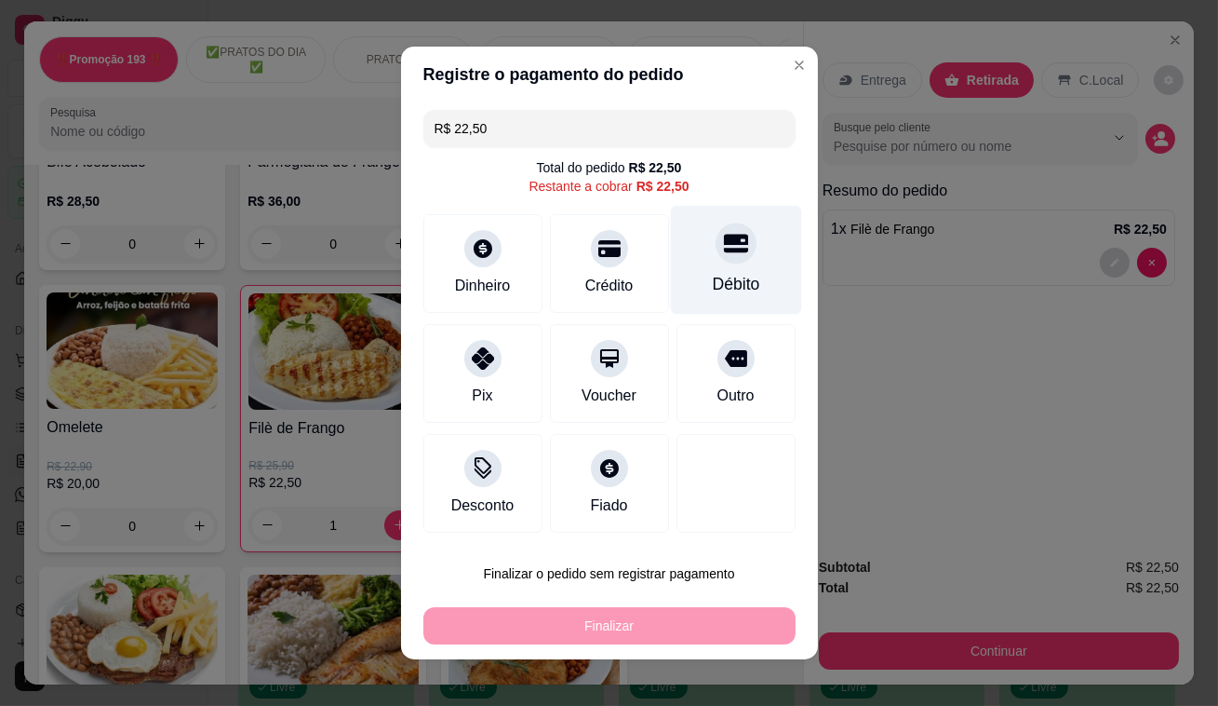
click at [723, 250] on icon at bounding box center [735, 244] width 24 height 19
type input "R$ 0,00"
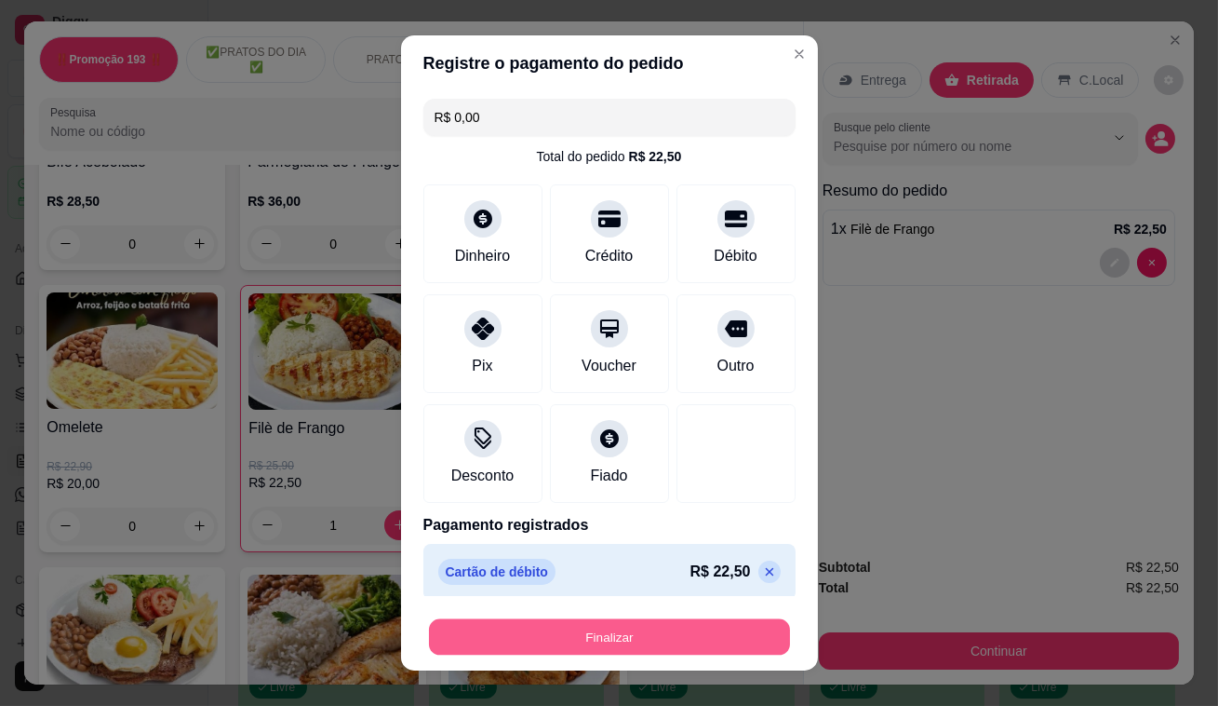
click at [693, 642] on button "Finalizar" at bounding box center [609, 637] width 361 height 36
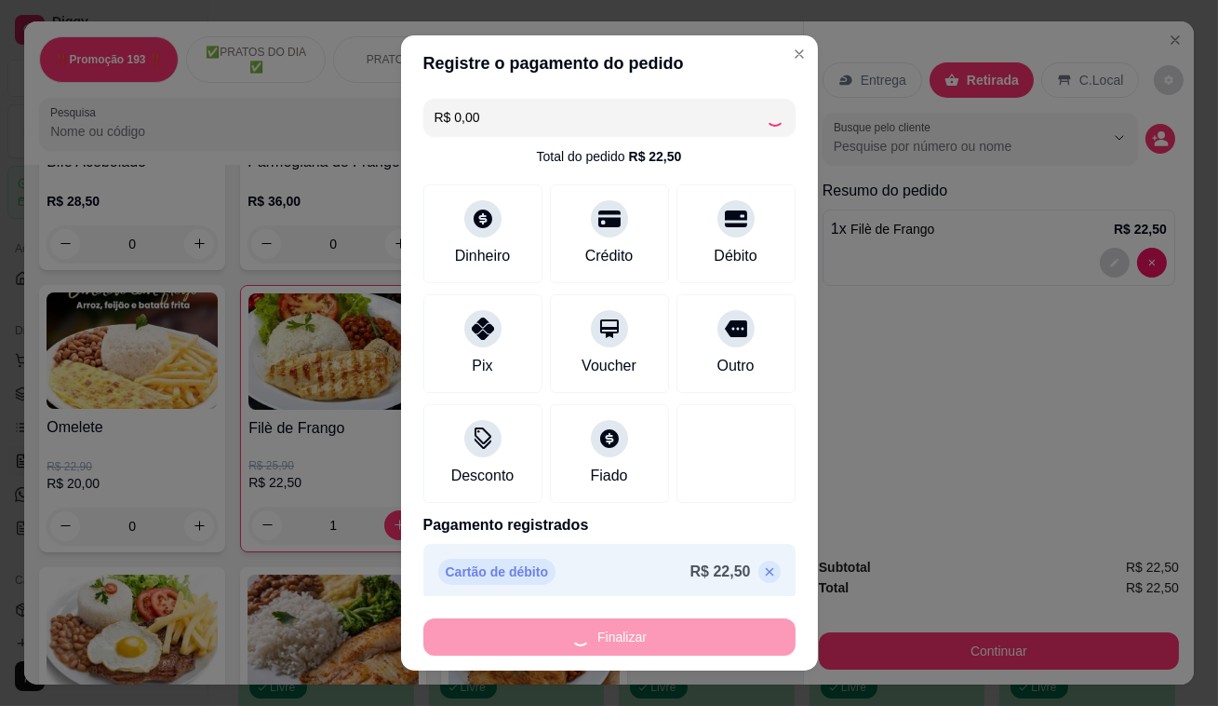
type input "0"
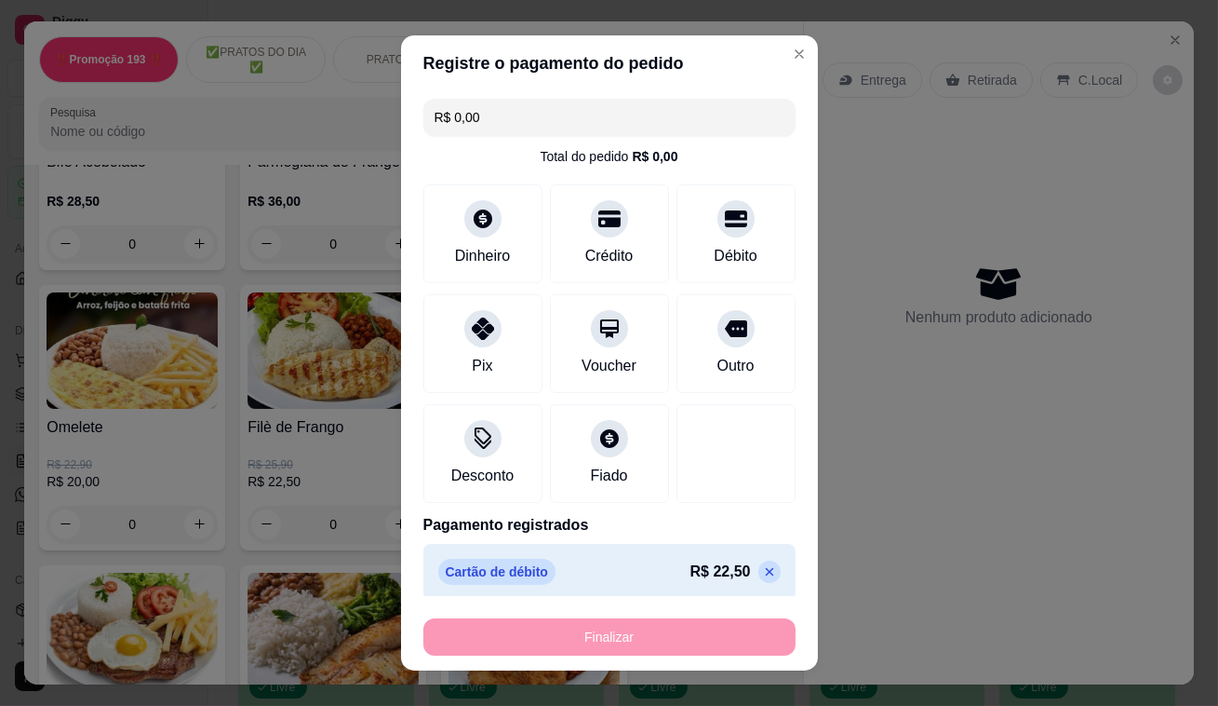
type input "-R$ 22,50"
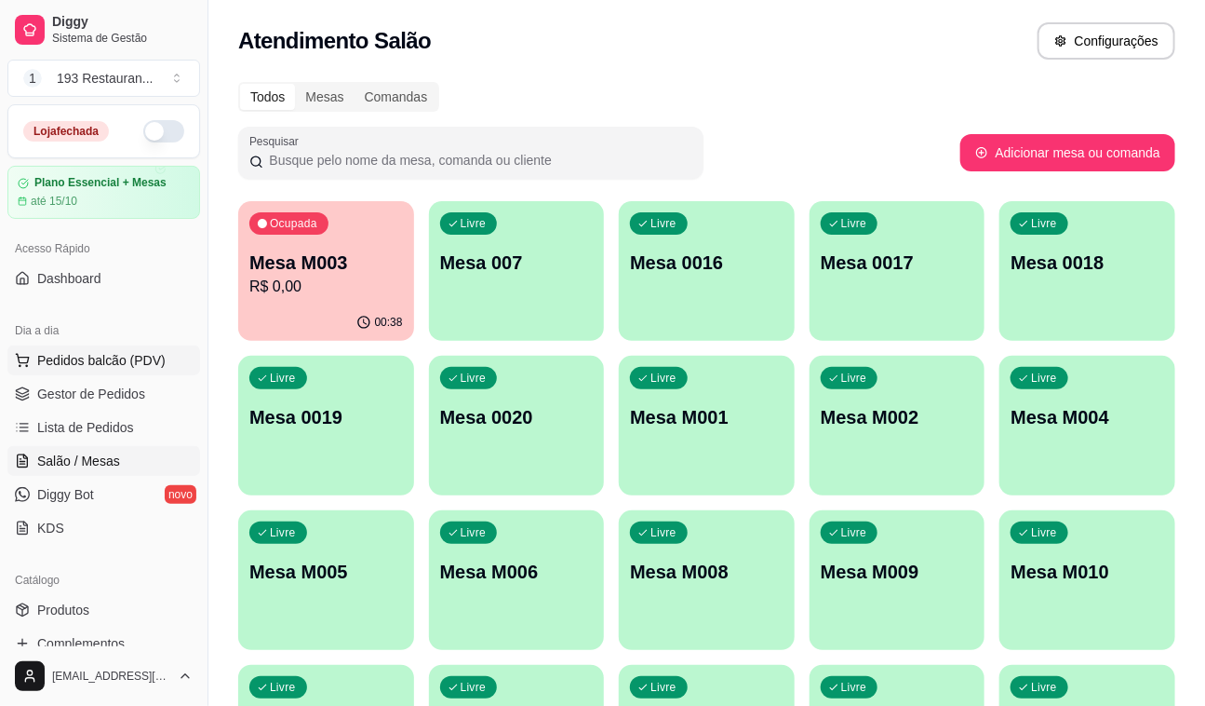
click at [121, 352] on span "Pedidos balcão (PDV)" at bounding box center [101, 360] width 128 height 19
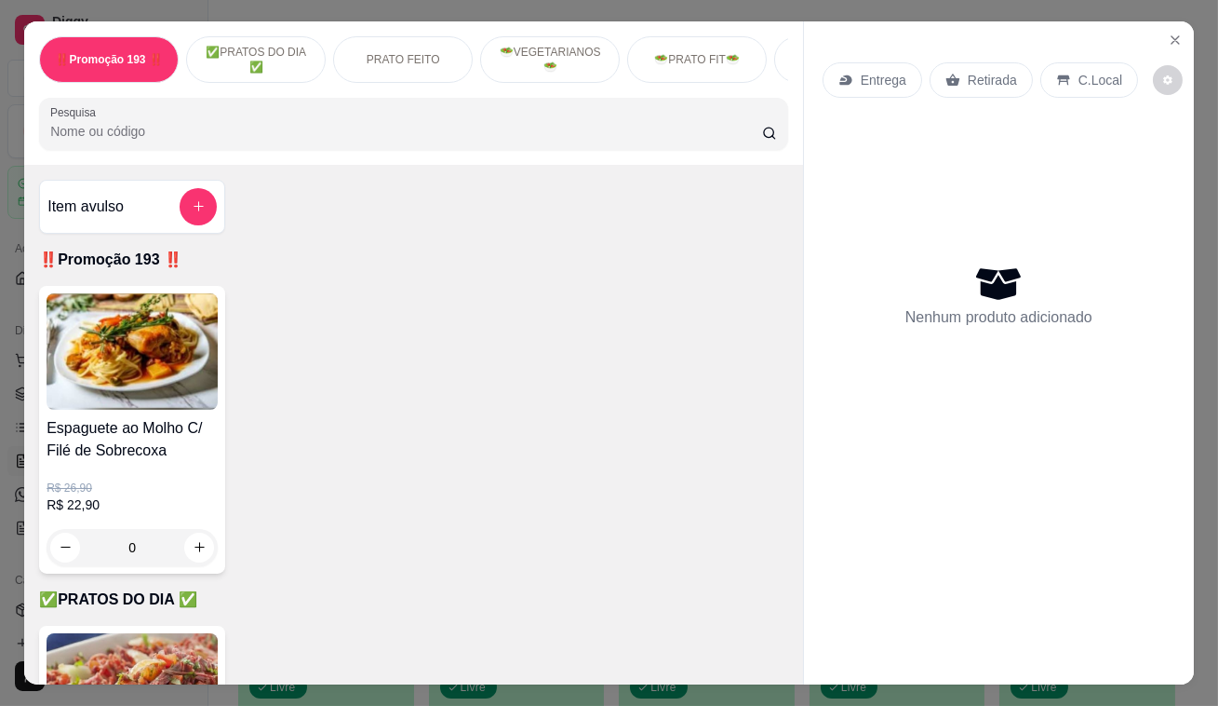
click at [952, 83] on div "Retirada" at bounding box center [981, 79] width 103 height 35
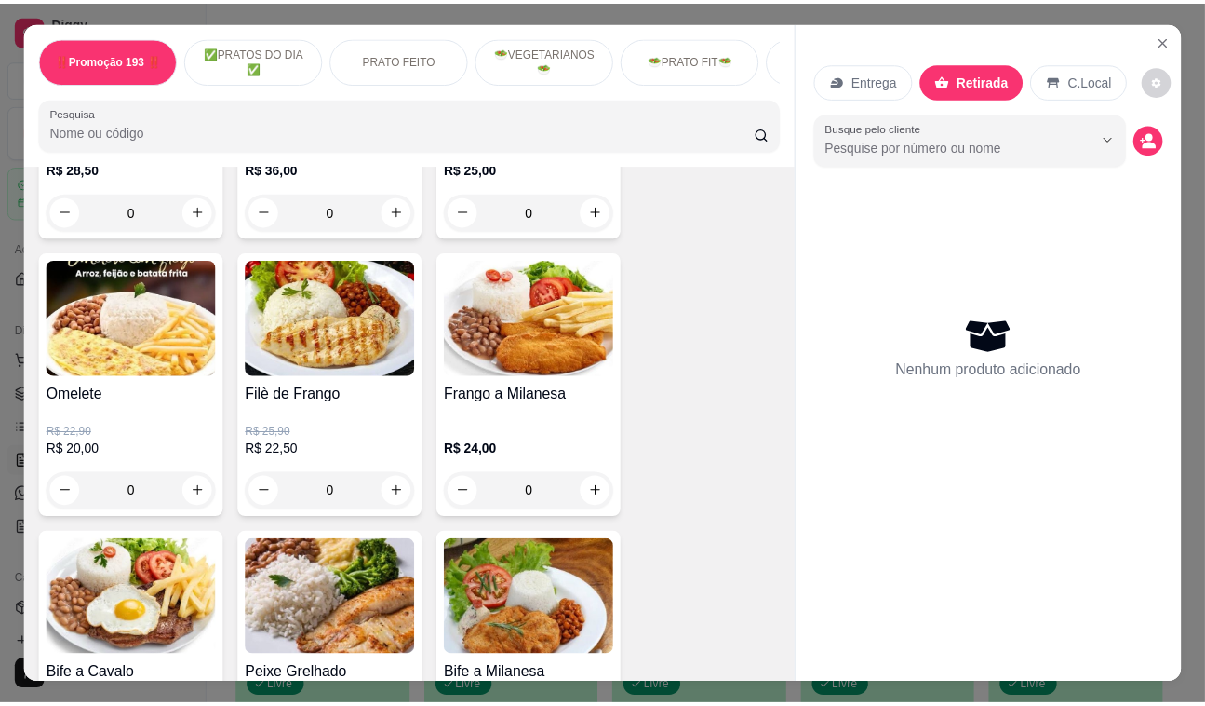
scroll to position [761, 0]
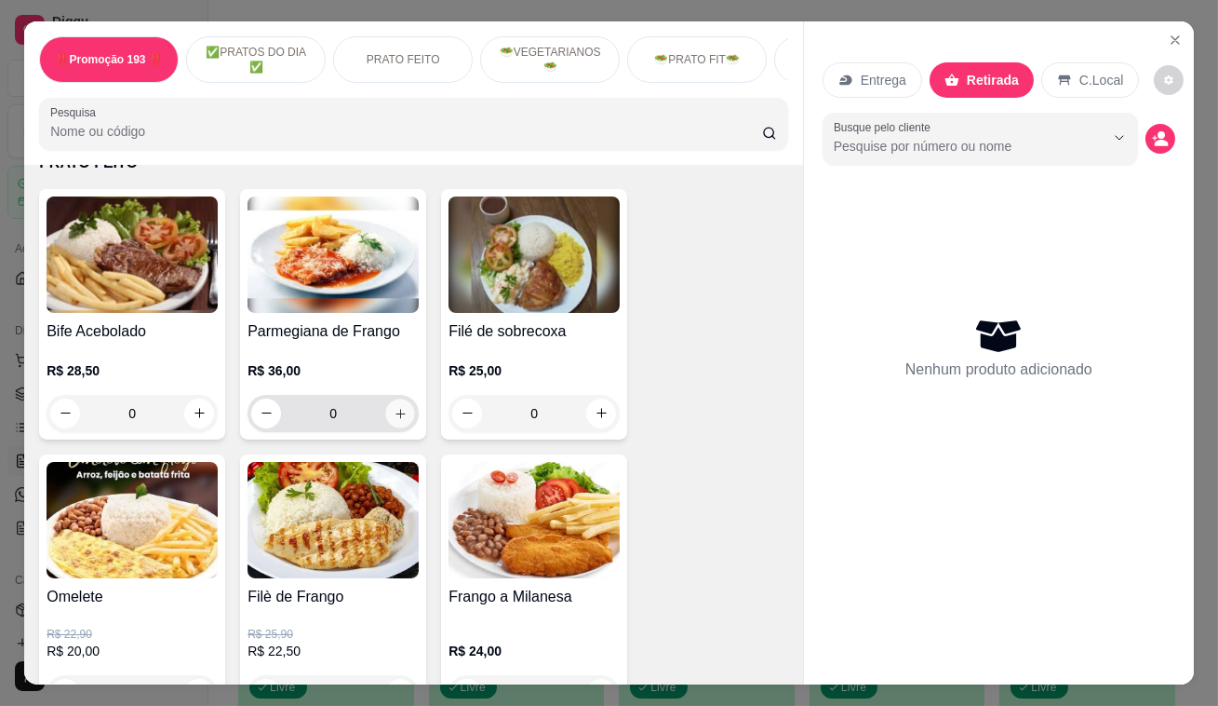
click at [398, 417] on icon "increase-product-quantity" at bounding box center [401, 413] width 14 height 14
type input "2"
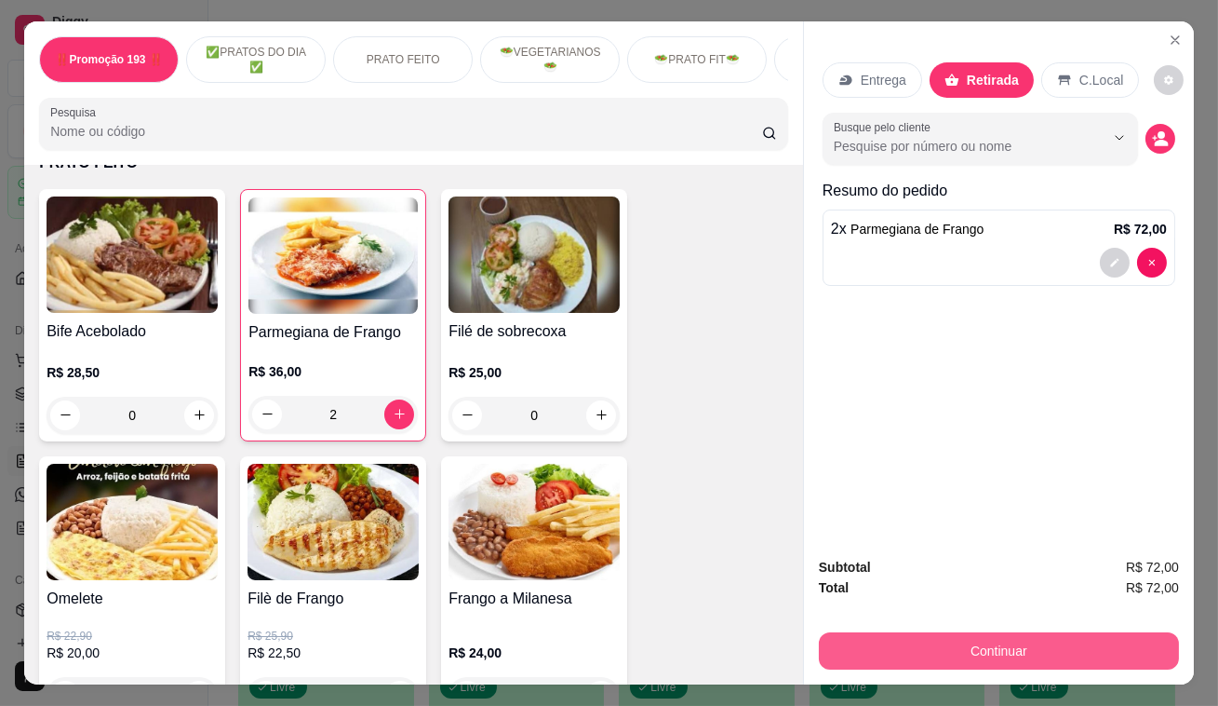
click at [967, 647] on button "Continuar" at bounding box center [999, 650] width 360 height 37
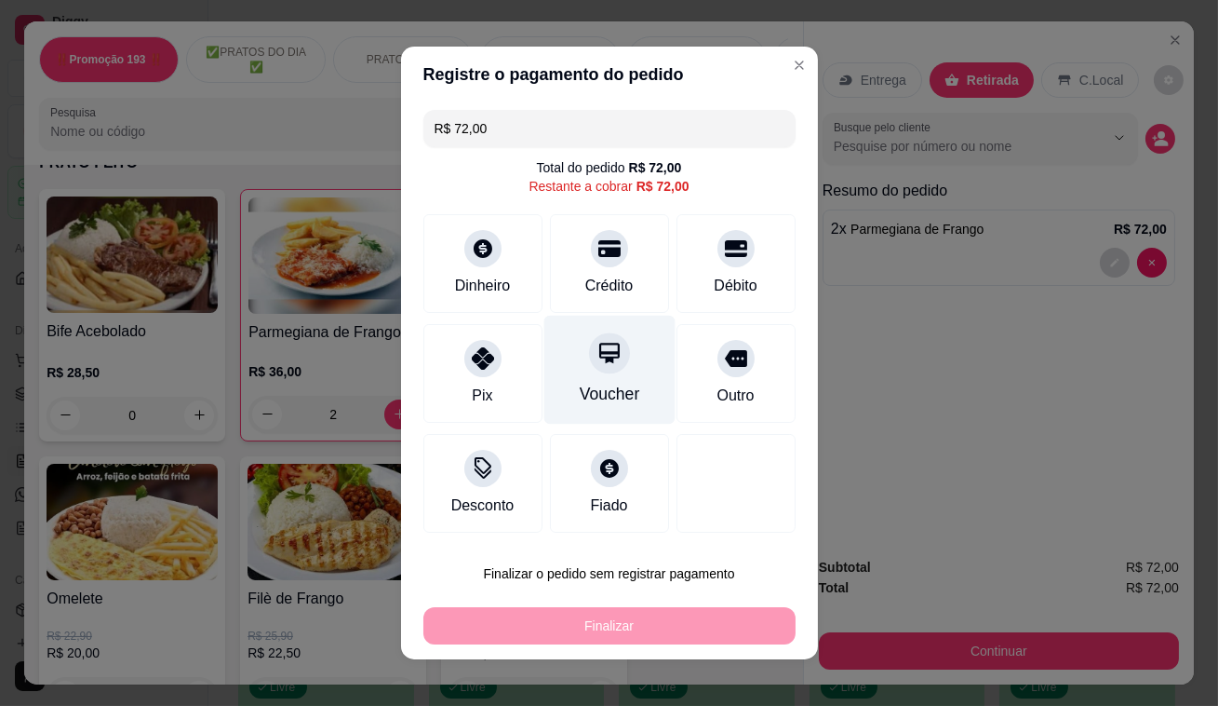
click at [597, 348] on icon at bounding box center [609, 353] width 24 height 24
type input "R$ 0,00"
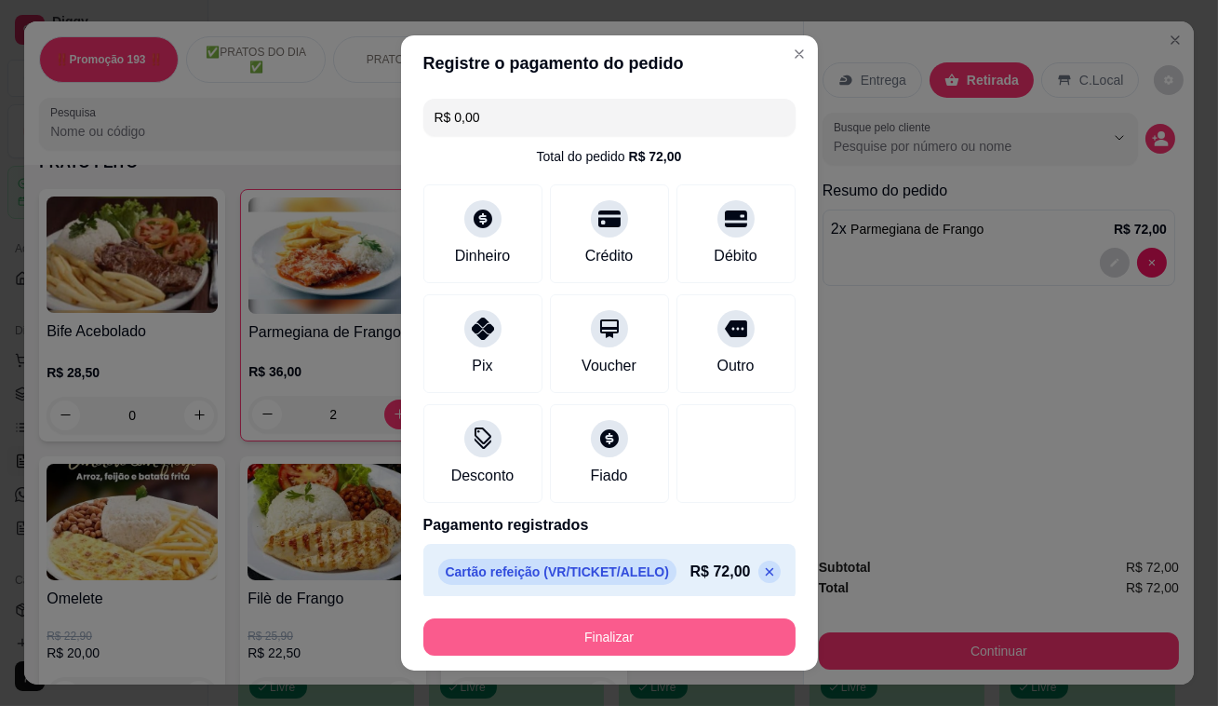
click at [582, 623] on button "Finalizar" at bounding box center [610, 636] width 372 height 37
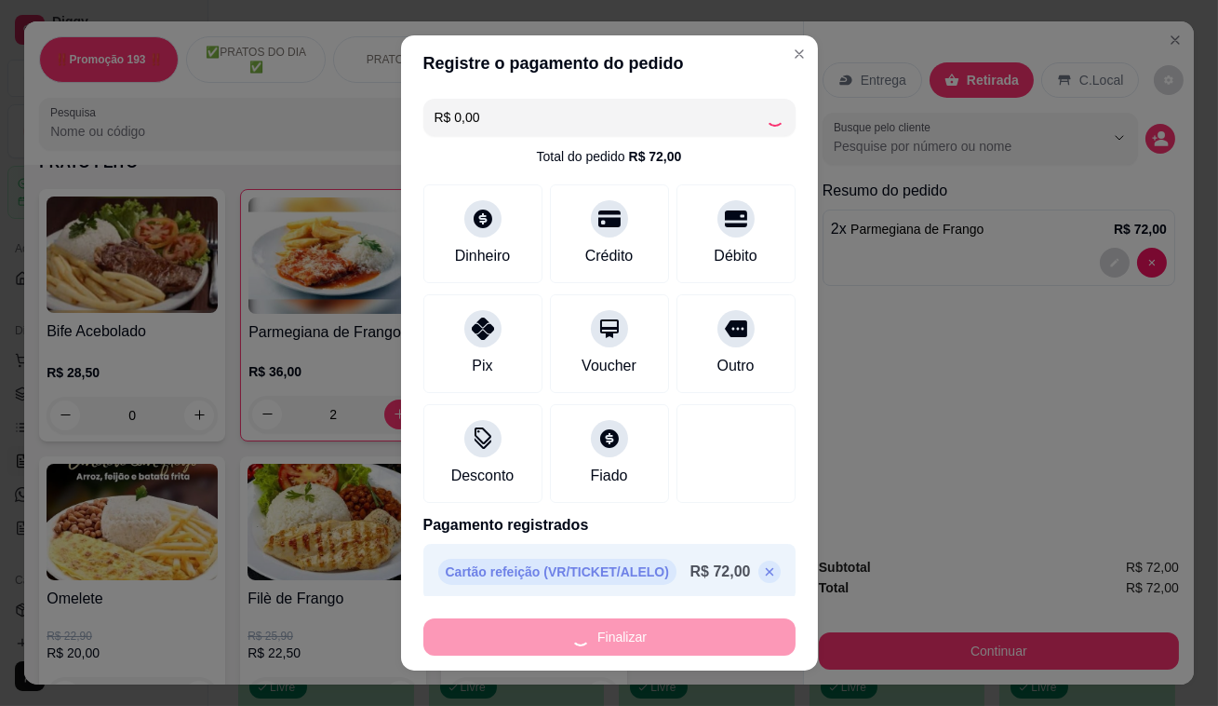
type input "0"
type input "-R$ 72,00"
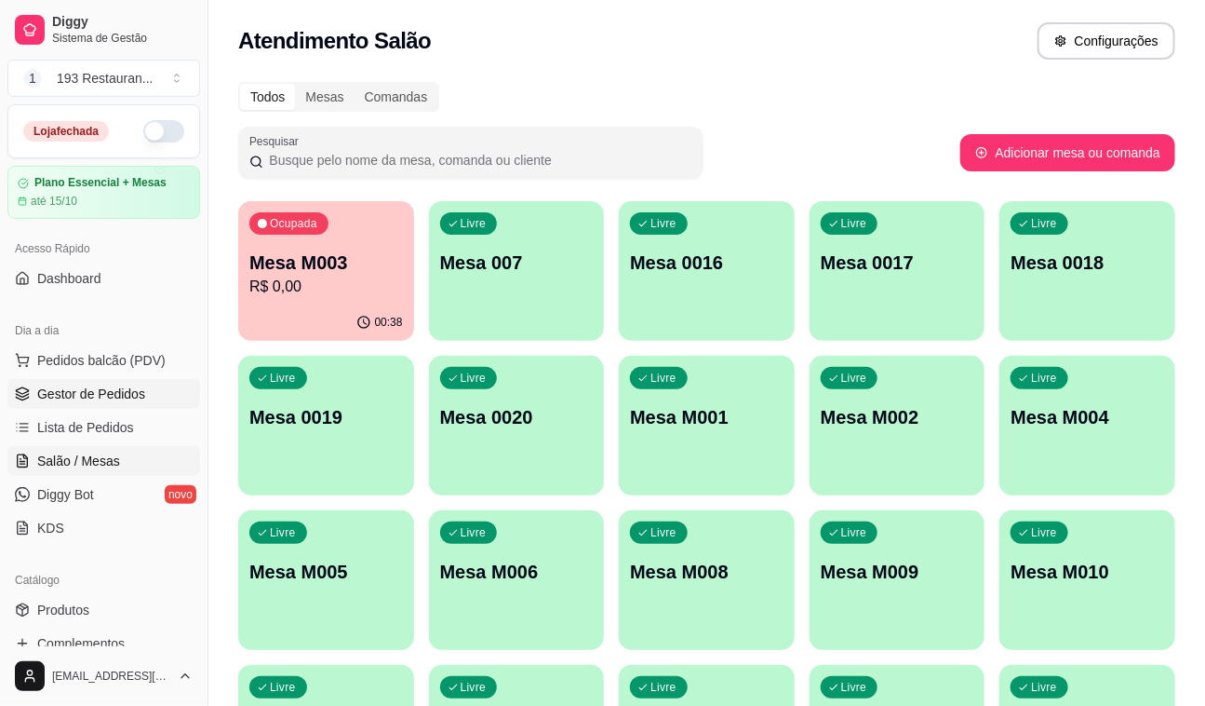
click at [129, 399] on span "Gestor de Pedidos" at bounding box center [91, 393] width 108 height 19
click at [138, 391] on span "Gestor de Pedidos" at bounding box center [91, 393] width 108 height 19
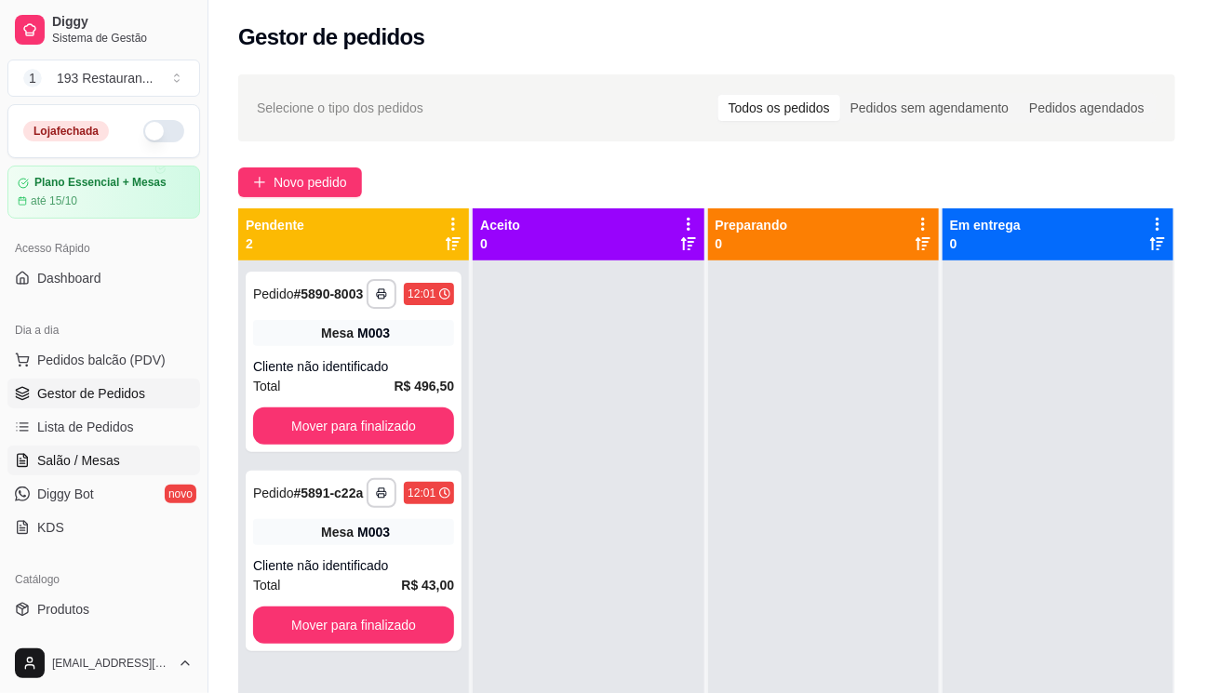
click at [74, 464] on span "Salão / Mesas" at bounding box center [78, 460] width 83 height 19
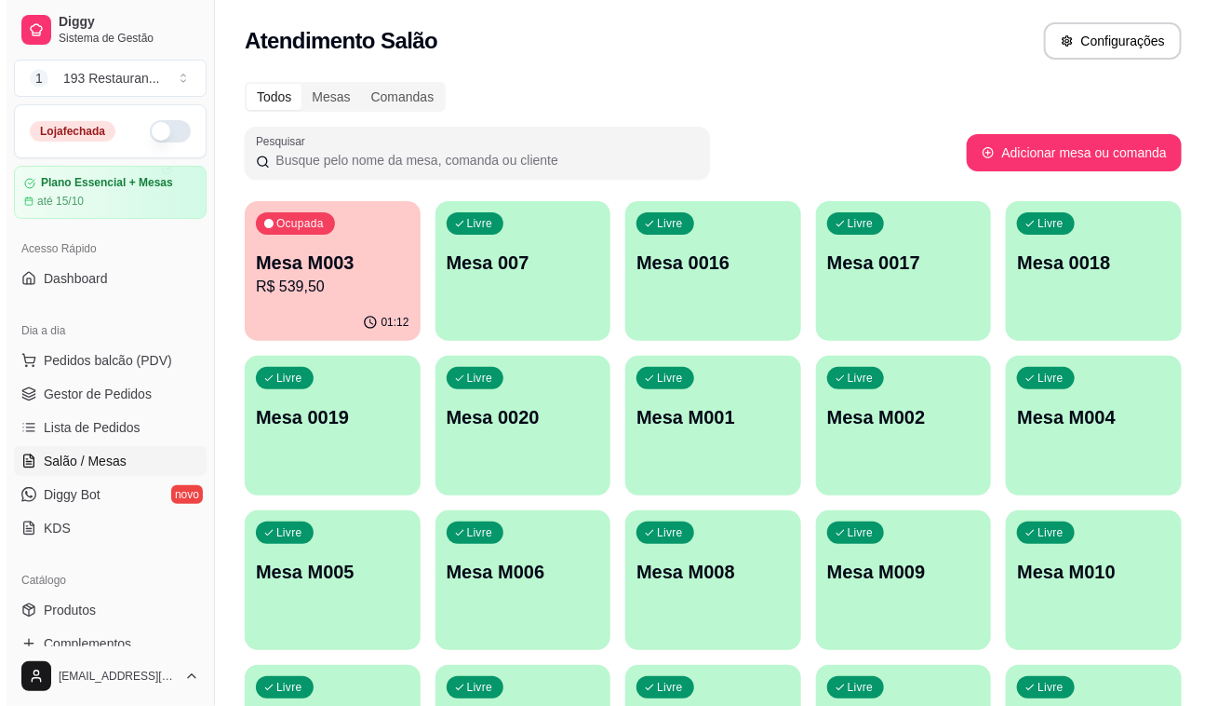
scroll to position [173, 0]
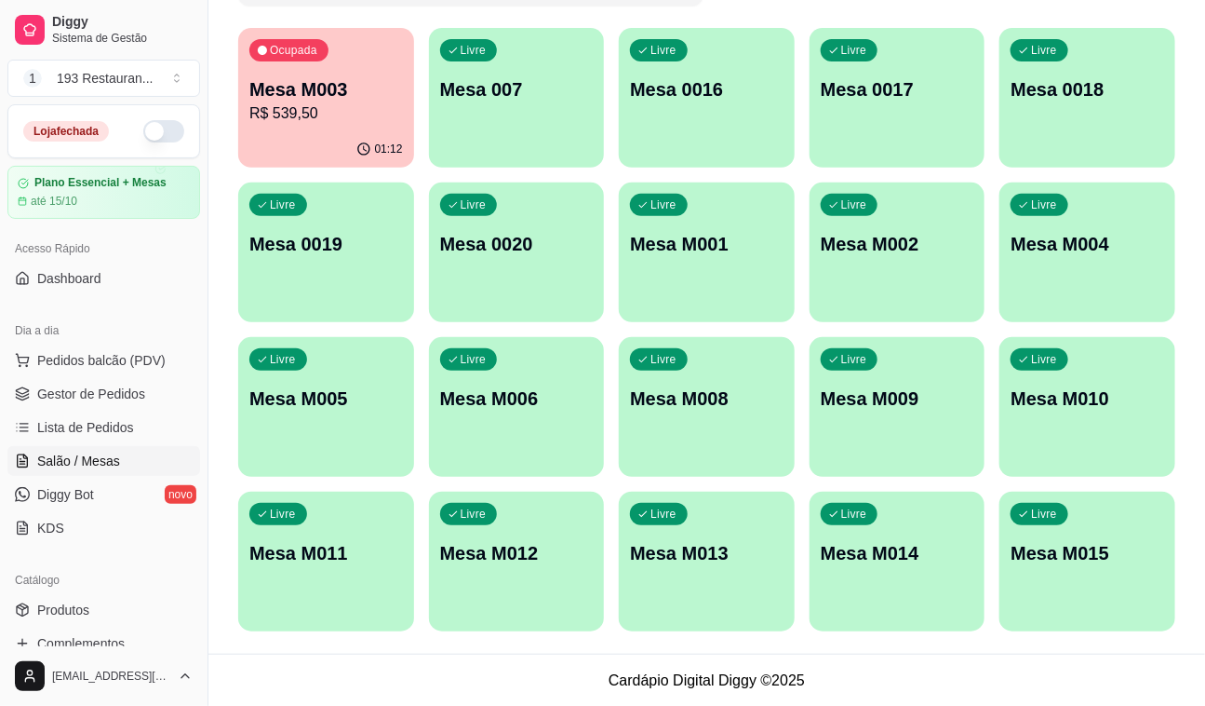
click at [343, 573] on div "Livre Mesa M011" at bounding box center [326, 549] width 176 height 117
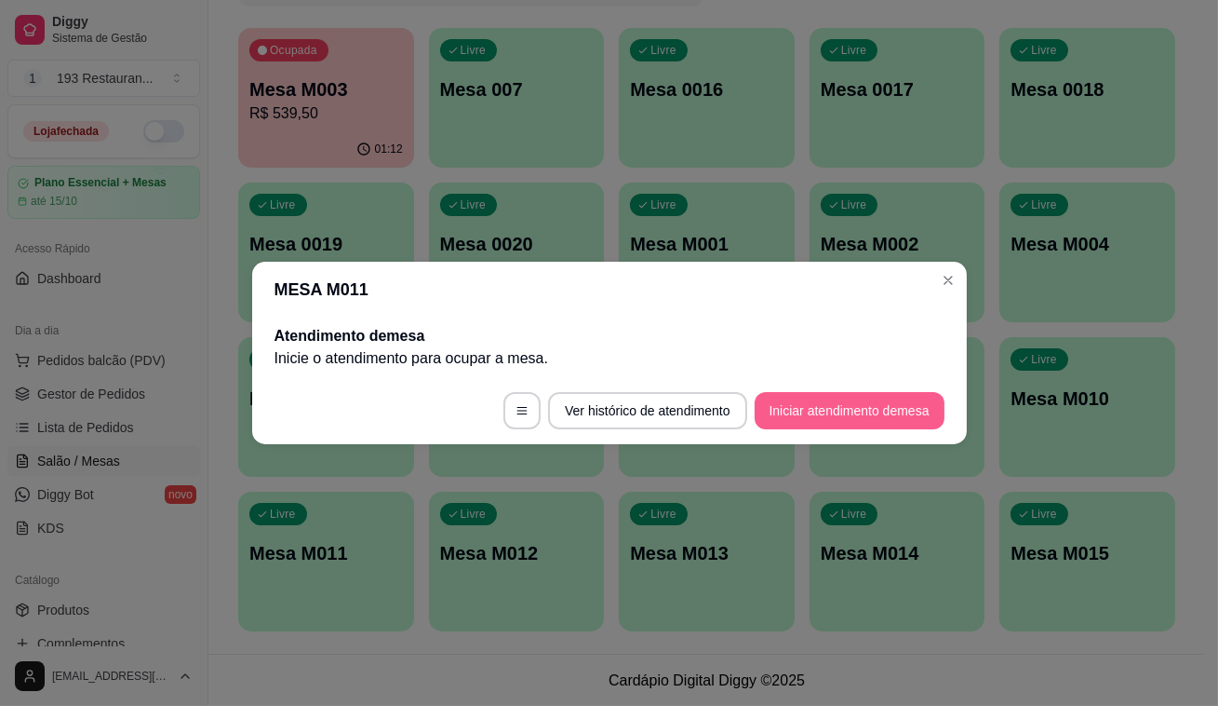
click at [821, 404] on button "Iniciar atendimento de mesa" at bounding box center [850, 410] width 190 height 37
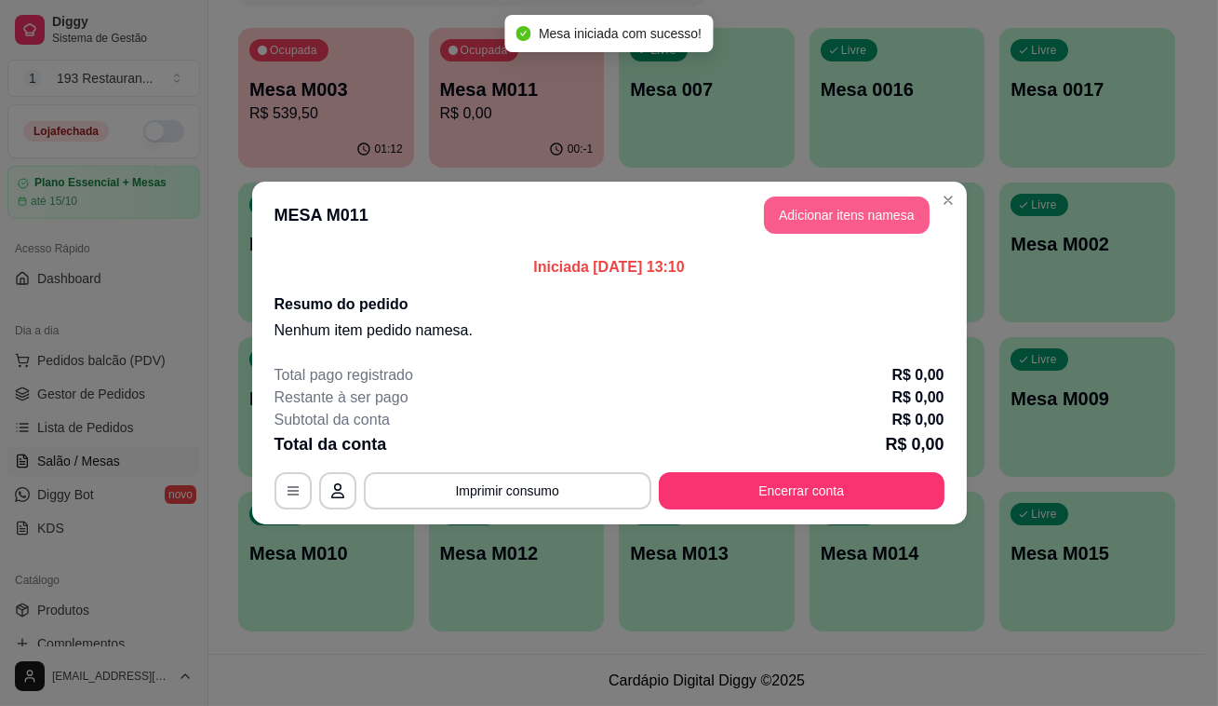
click at [816, 206] on button "Adicionar itens na mesa" at bounding box center [847, 214] width 166 height 37
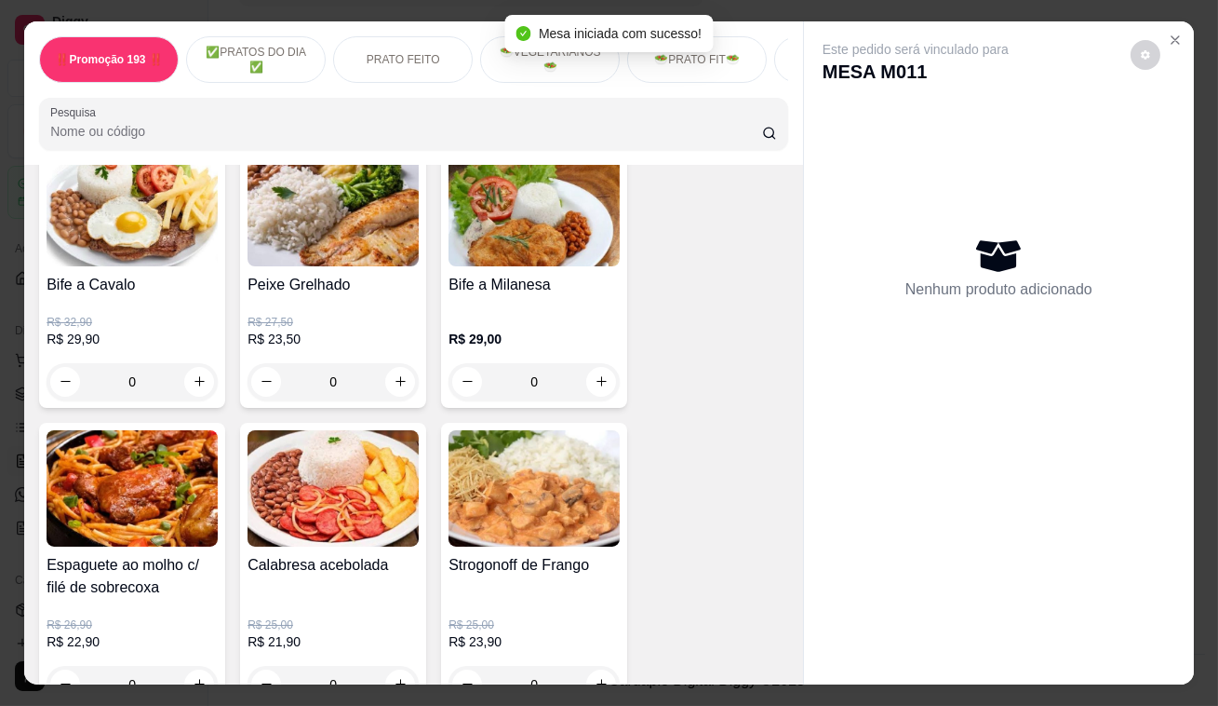
scroll to position [1438, 0]
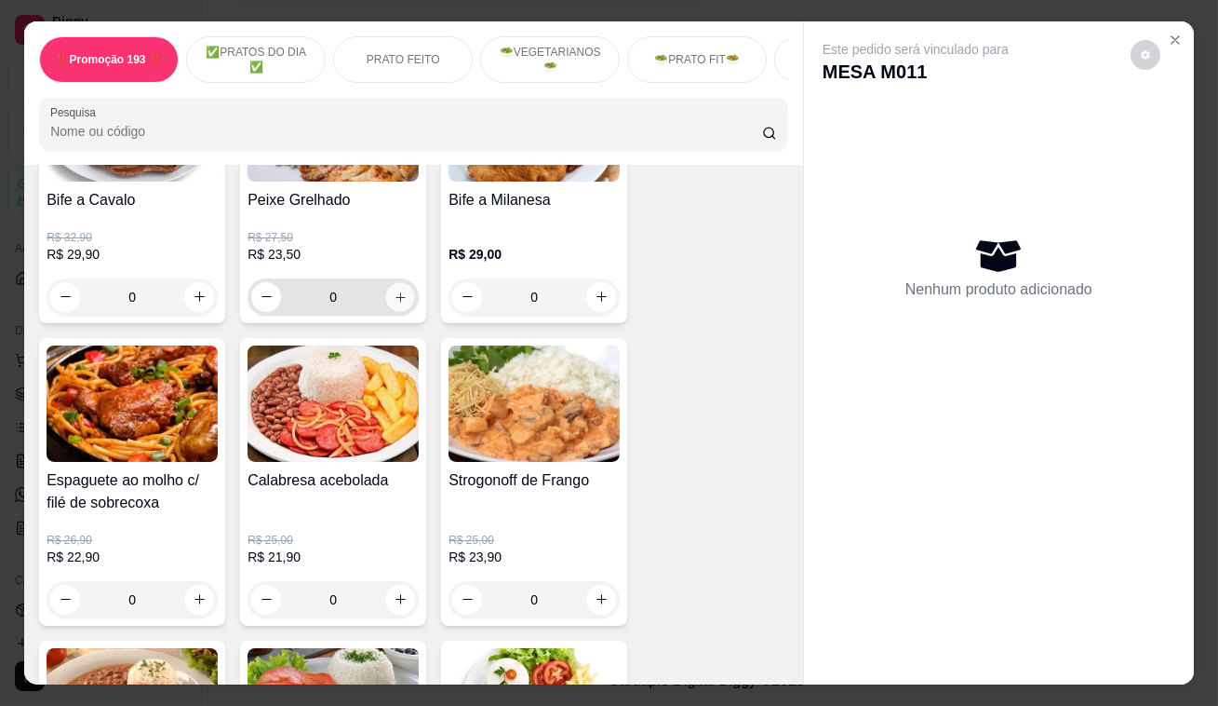
click at [400, 303] on button "increase-product-quantity" at bounding box center [400, 296] width 29 height 29
type input "1"
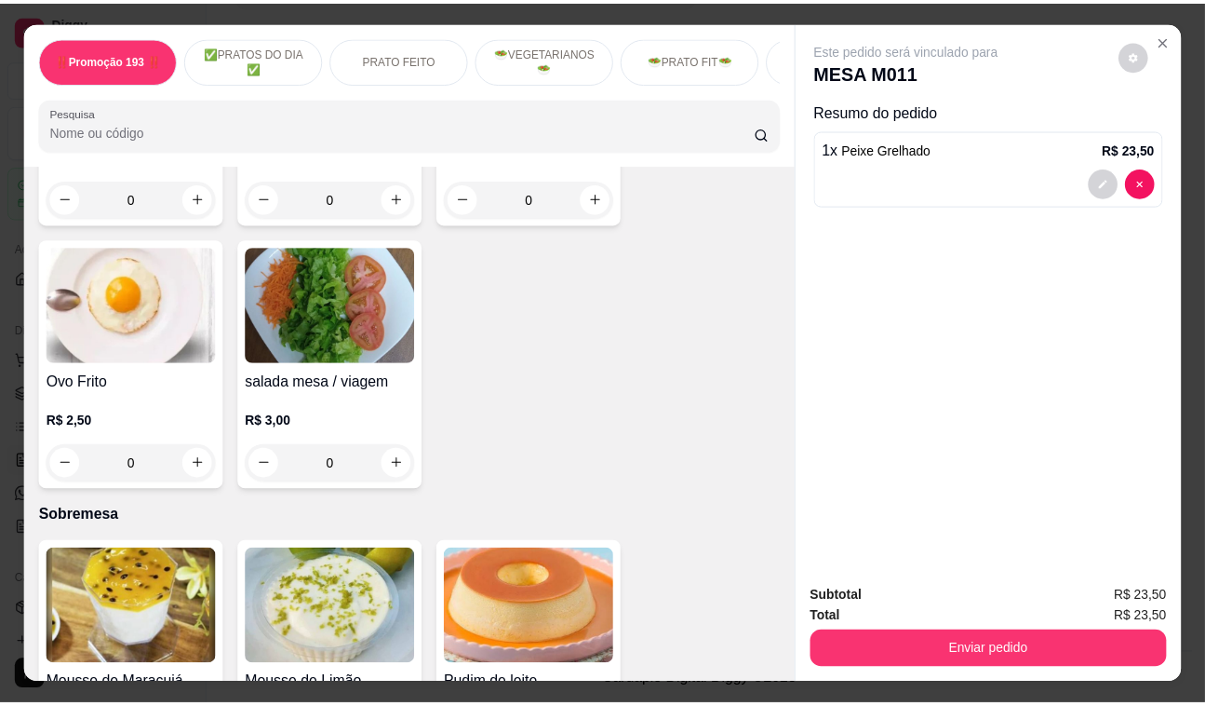
scroll to position [5161, 0]
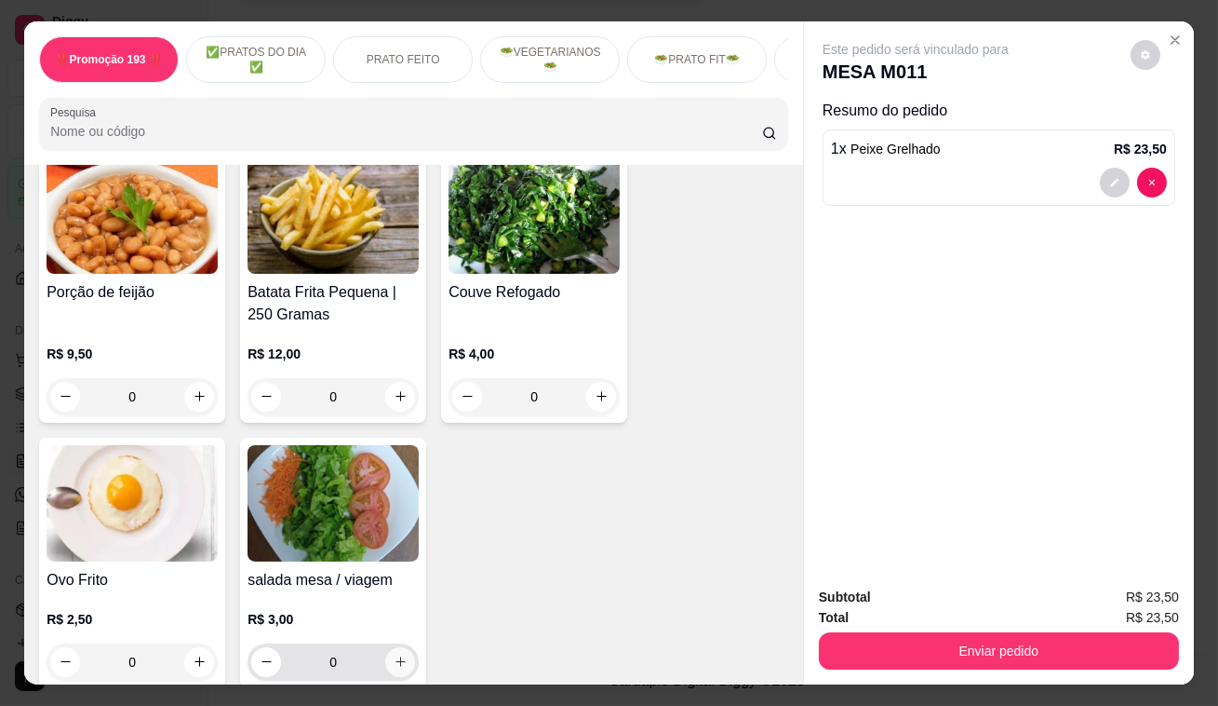
click at [398, 654] on icon "increase-product-quantity" at bounding box center [401, 661] width 14 height 14
type input "1"
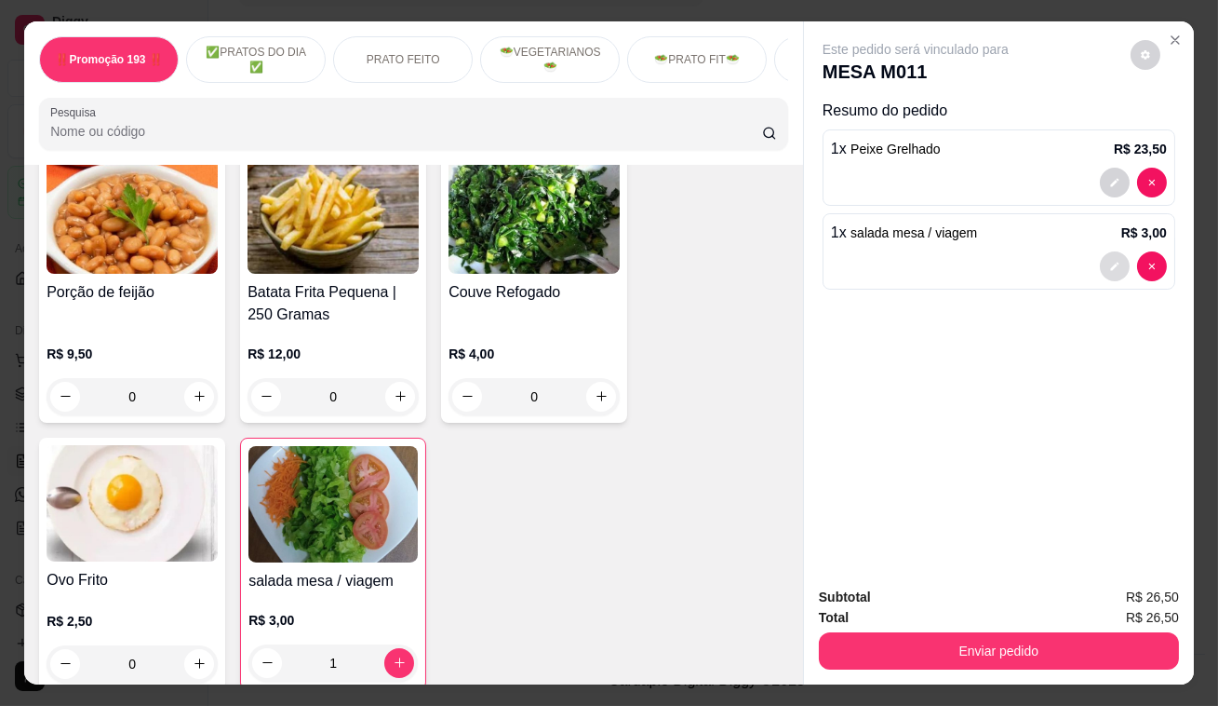
click at [1110, 261] on icon "decrease-product-quantity" at bounding box center [1115, 266] width 11 height 11
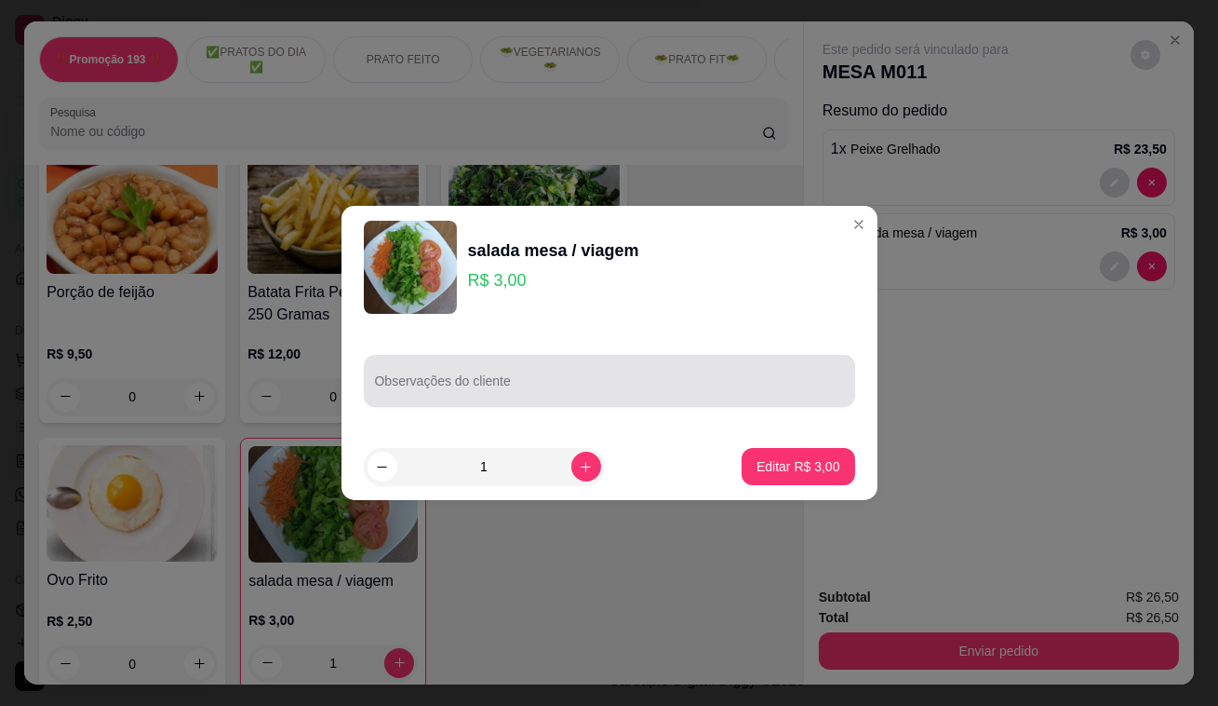
click at [497, 372] on div at bounding box center [609, 380] width 469 height 37
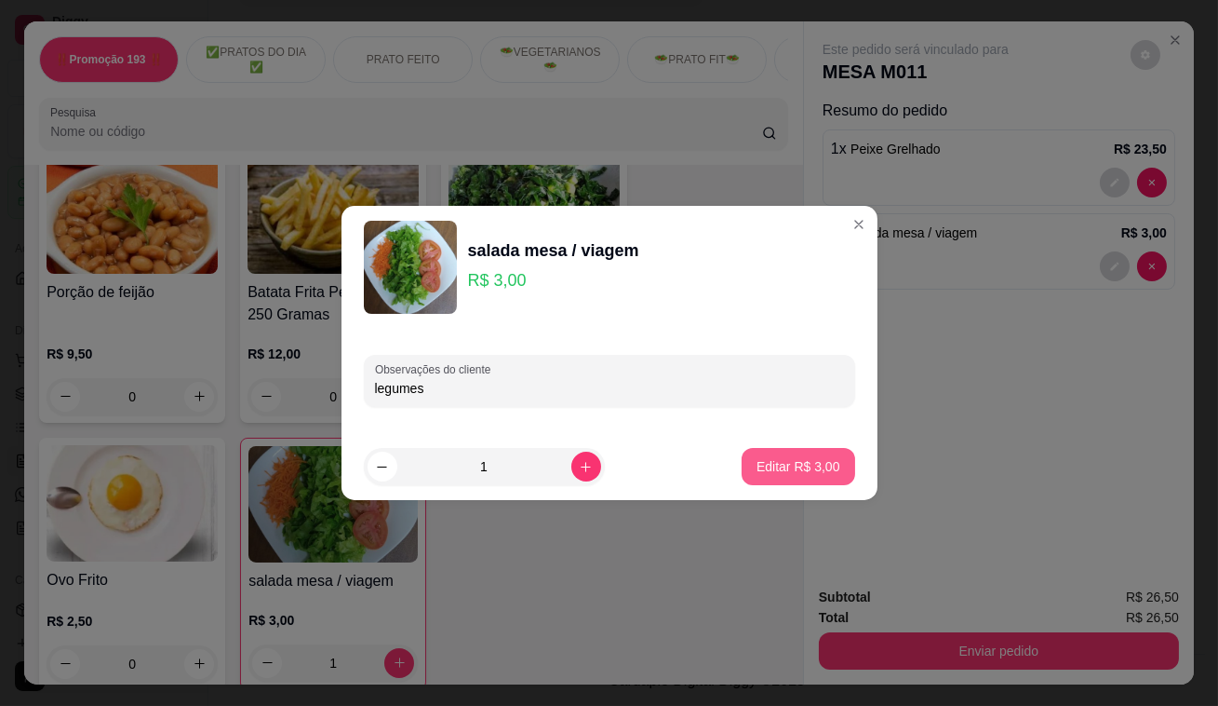
type input "legumes"
click at [774, 472] on p "Editar R$ 3,00" at bounding box center [799, 466] width 84 height 19
type input "0"
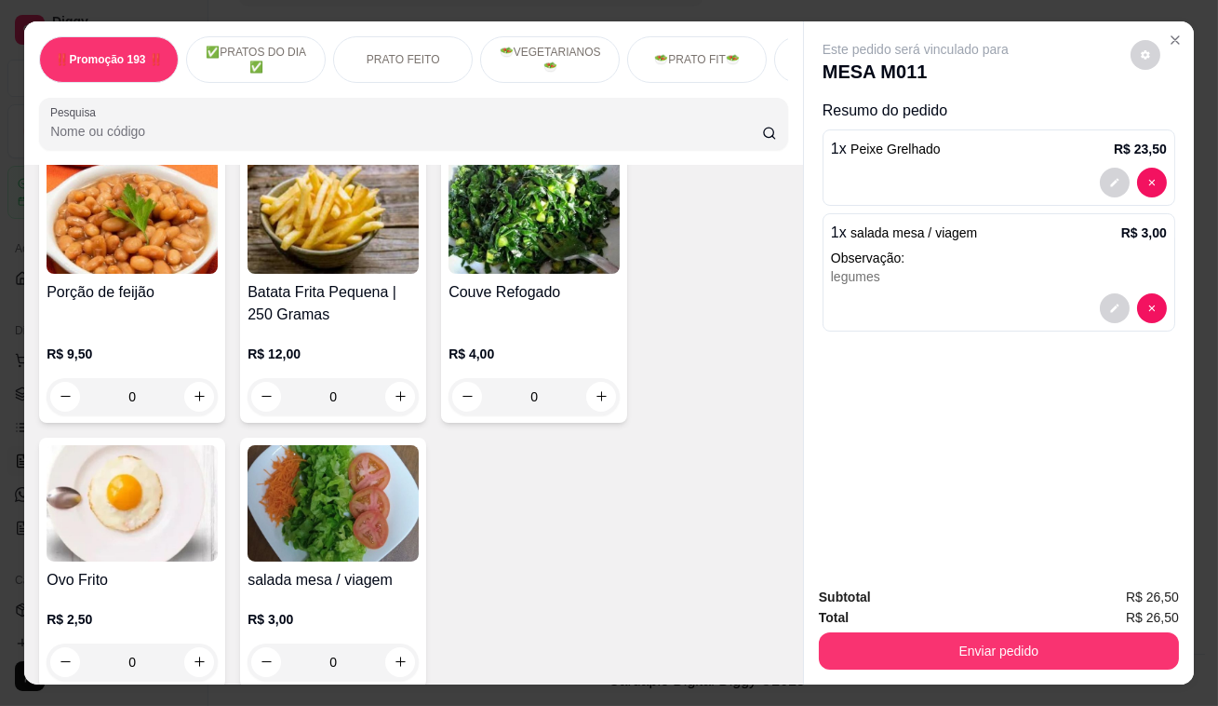
click at [1045, 649] on button "Enviar pedido" at bounding box center [999, 650] width 360 height 37
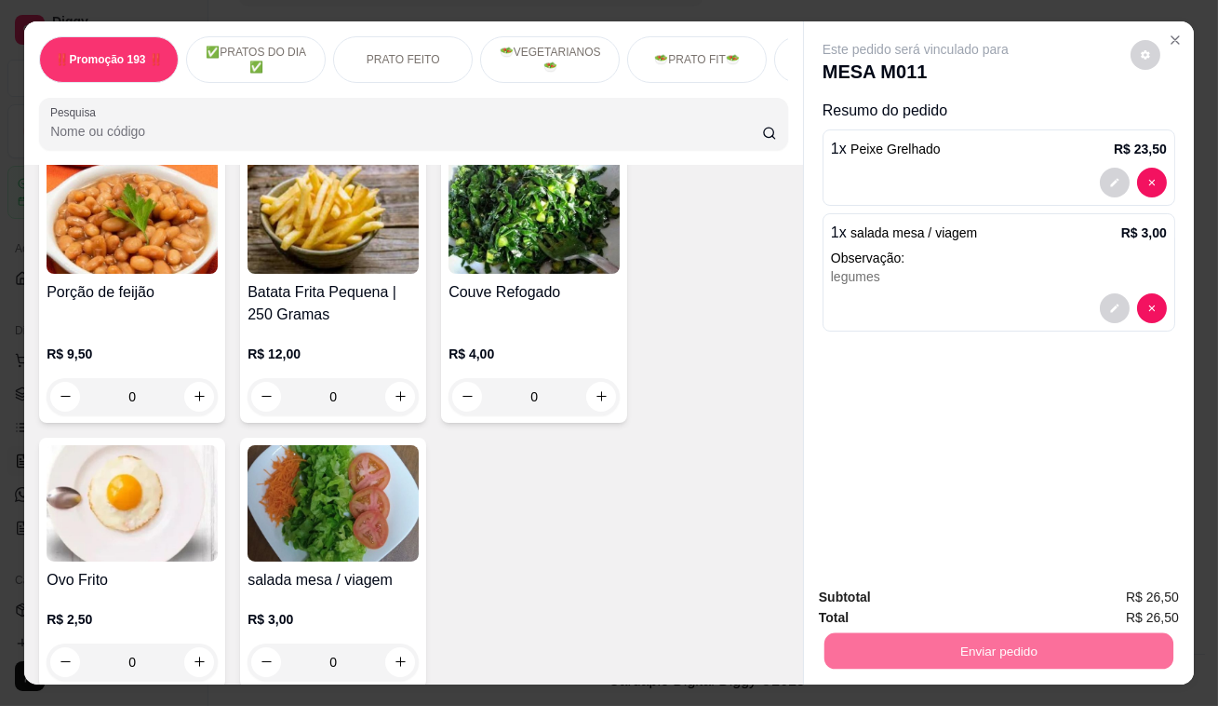
click at [1143, 602] on button "Enviar pedido" at bounding box center [1131, 599] width 105 height 35
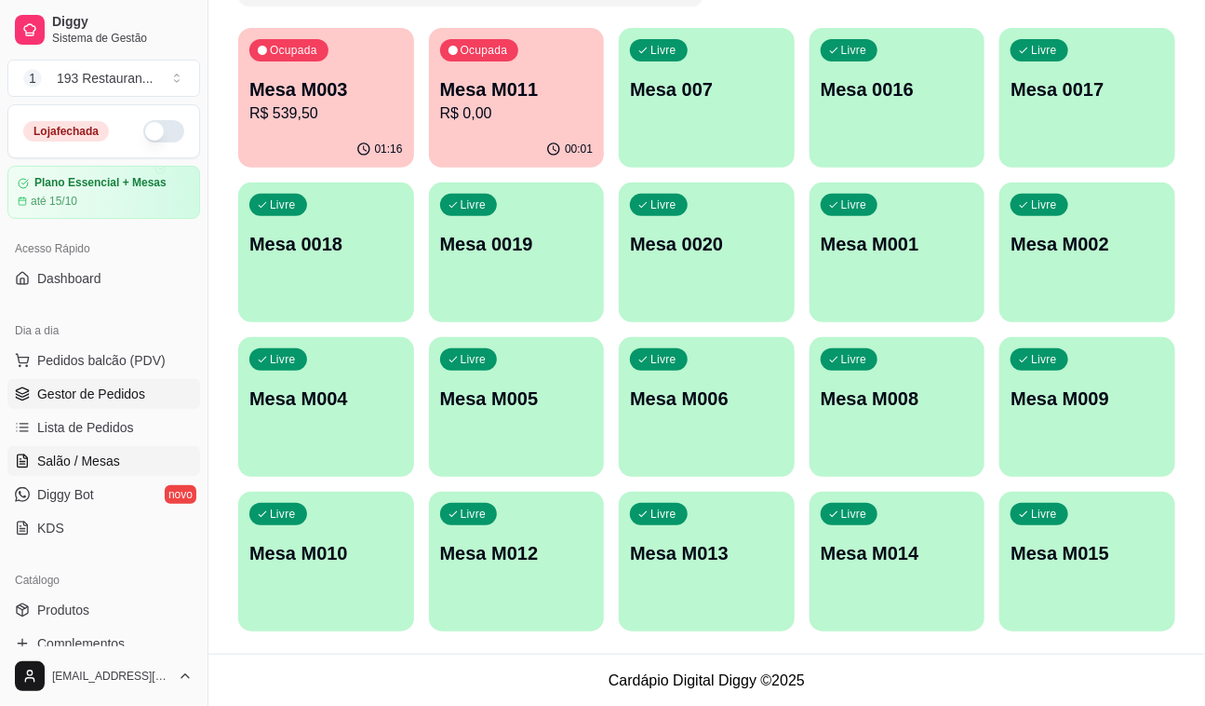
click at [47, 394] on span "Gestor de Pedidos" at bounding box center [91, 393] width 108 height 19
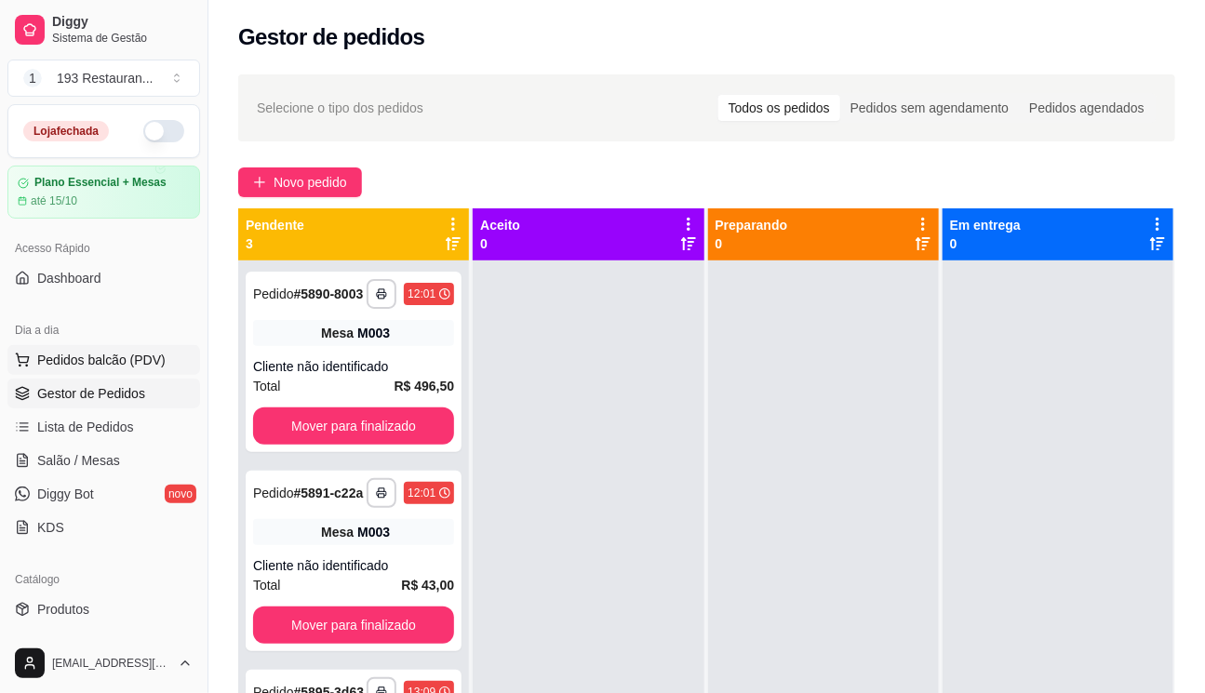
click at [140, 348] on button "Pedidos balcão (PDV)" at bounding box center [103, 360] width 193 height 30
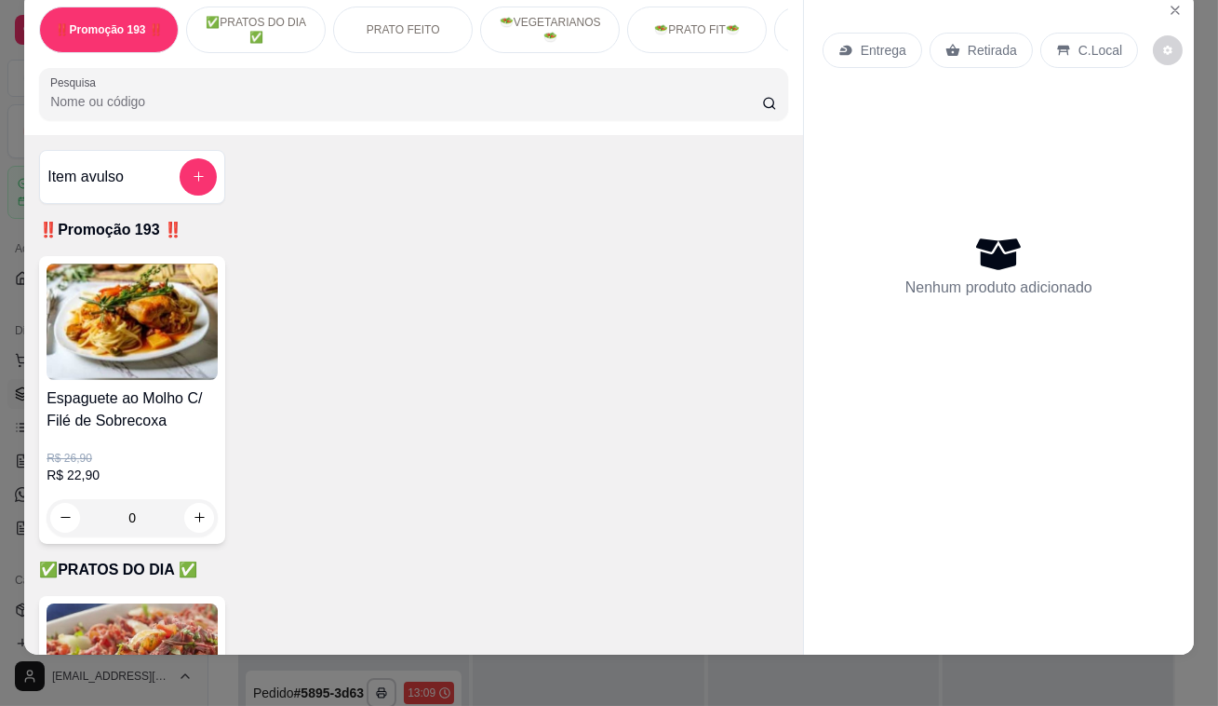
scroll to position [45, 0]
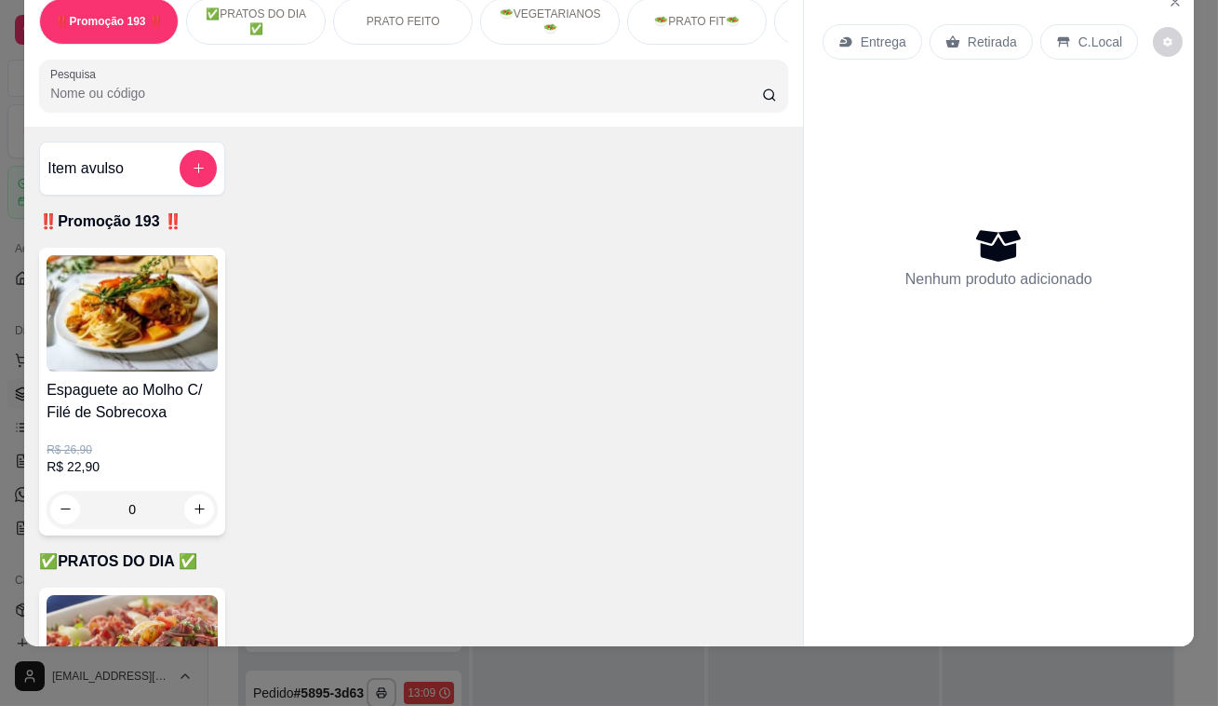
click at [999, 33] on p "Retirada" at bounding box center [992, 42] width 49 height 19
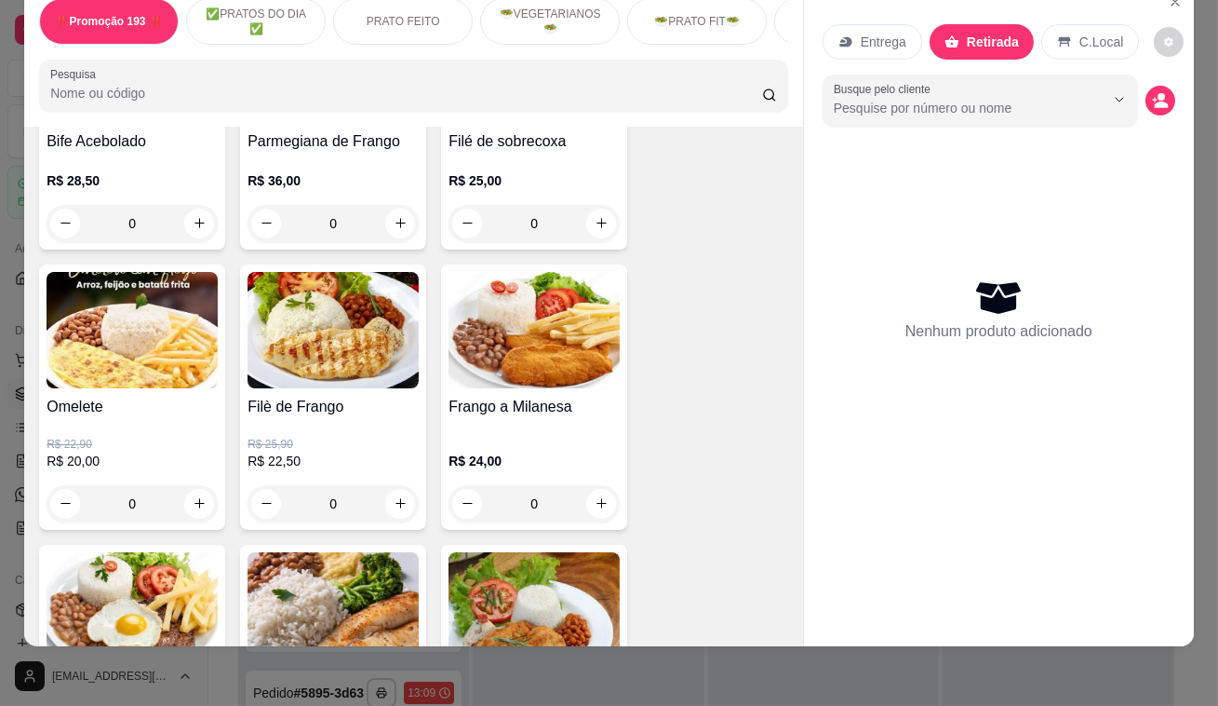
scroll to position [761, 0]
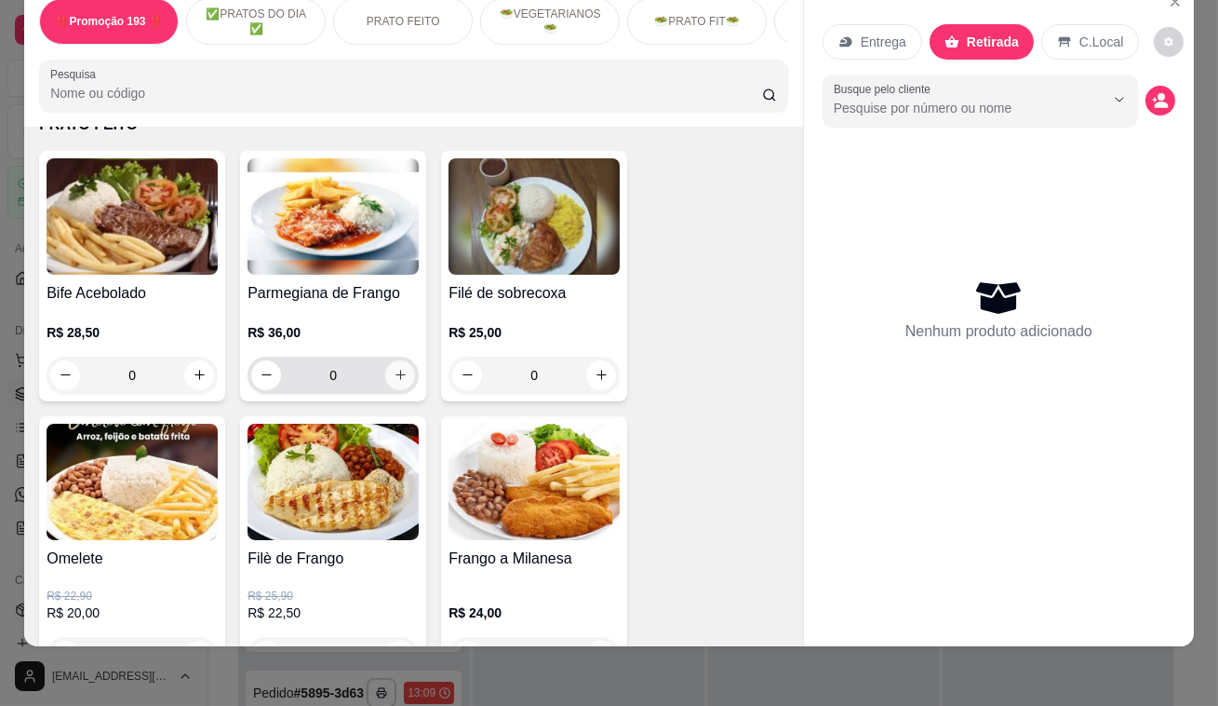
click at [401, 372] on button "increase-product-quantity" at bounding box center [400, 375] width 30 height 30
type input "1"
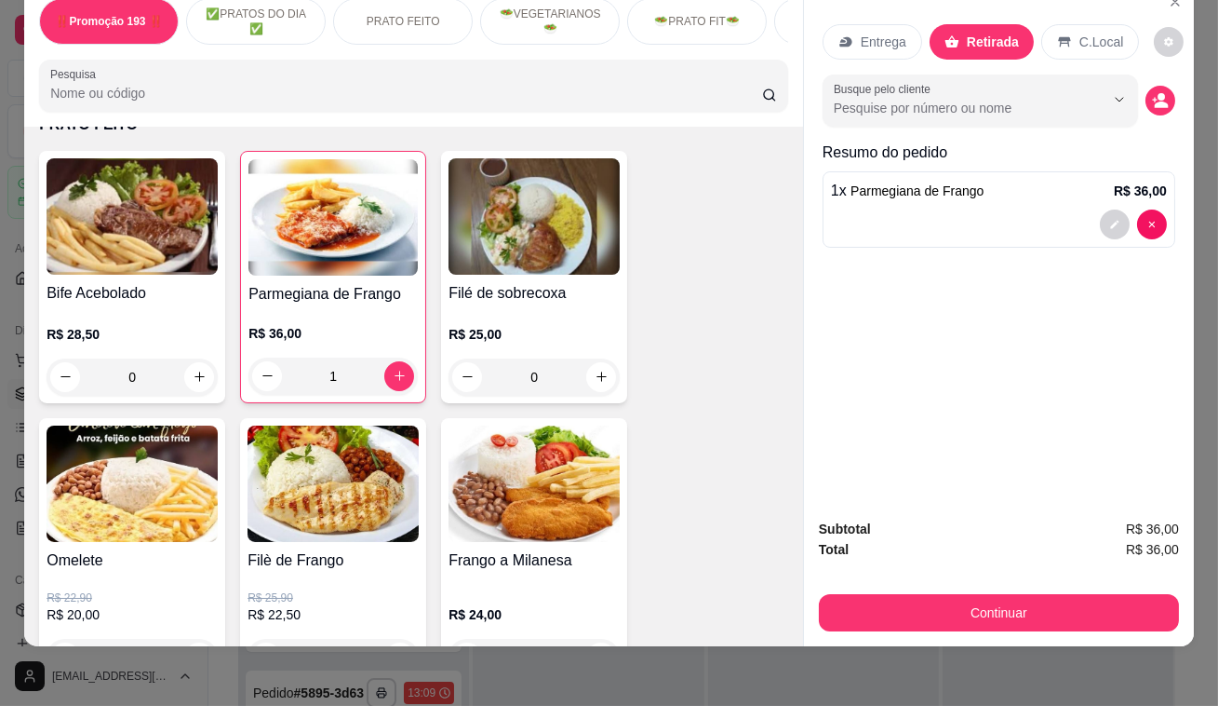
click at [948, 620] on div "Subtotal R$ 36,00 Total R$ 36,00 Continuar" at bounding box center [999, 575] width 390 height 142
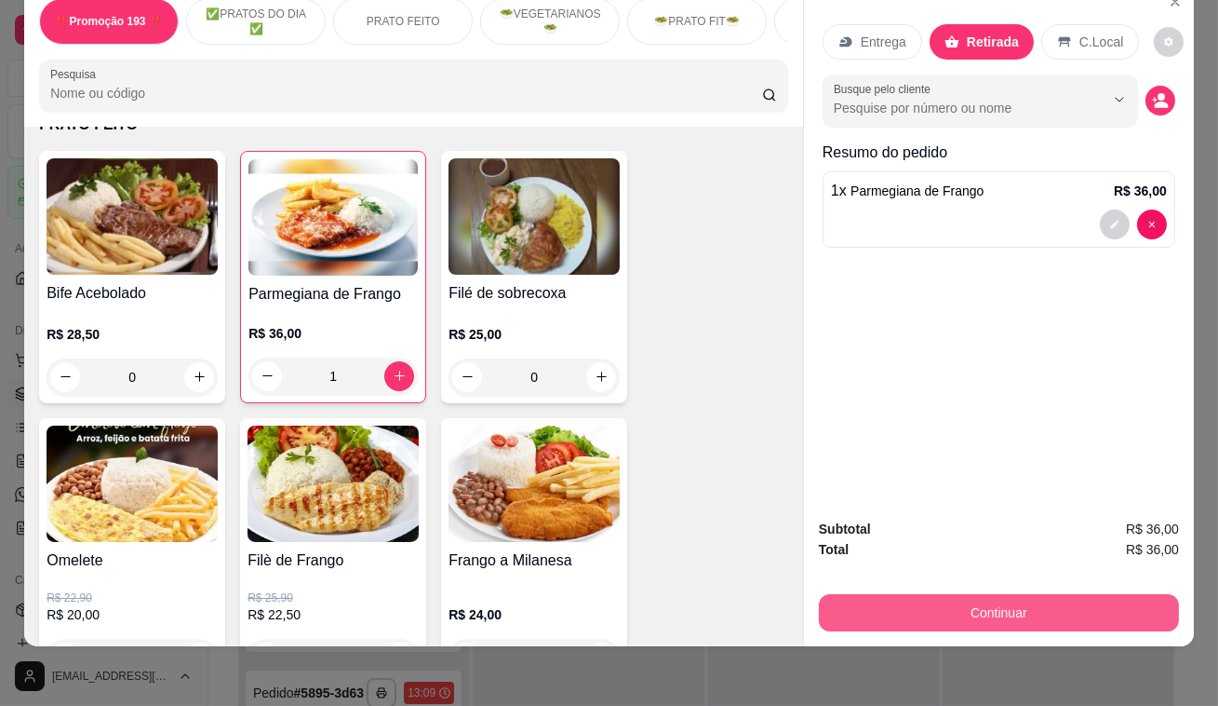
click at [946, 599] on button "Continuar" at bounding box center [999, 612] width 360 height 37
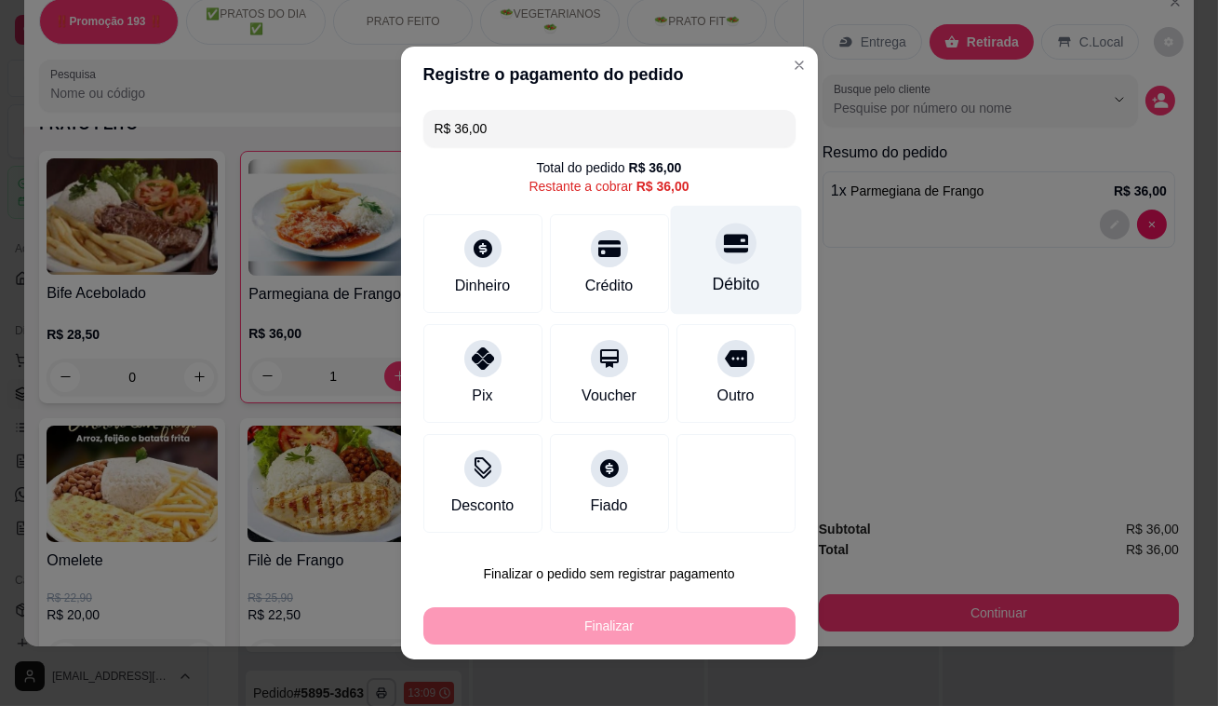
click at [740, 251] on div "Débito" at bounding box center [735, 260] width 131 height 109
type input "R$ 0,00"
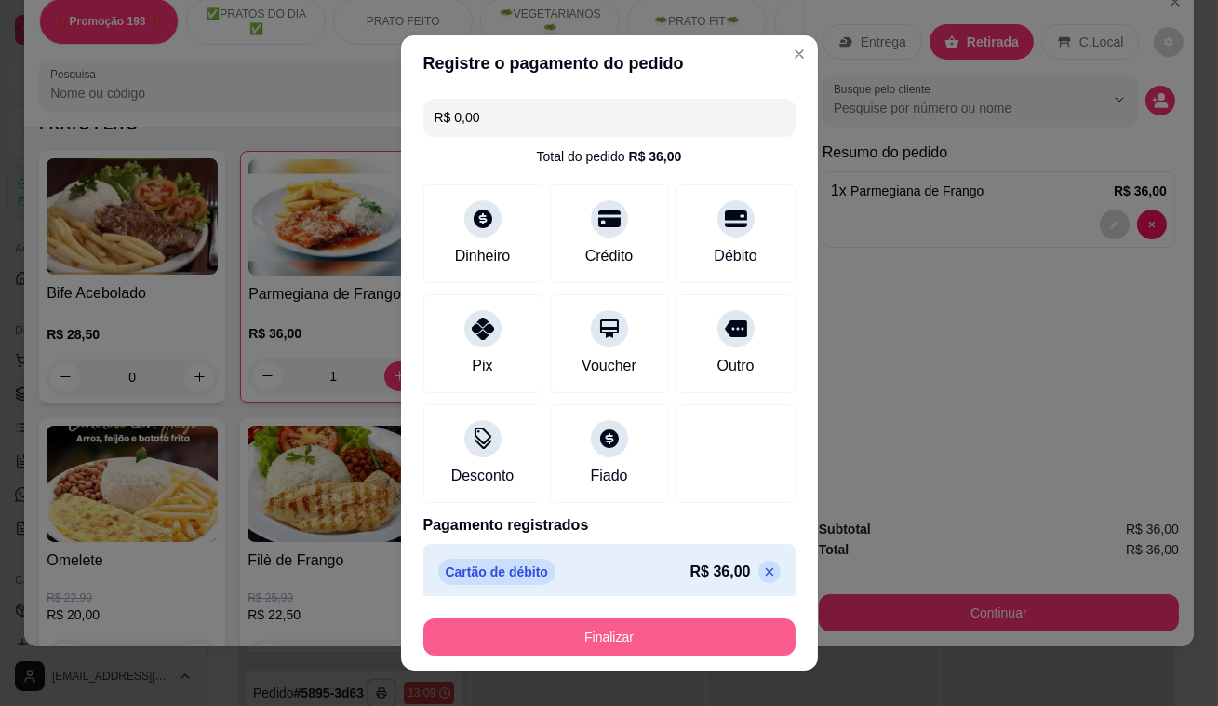
click at [711, 652] on button "Finalizar" at bounding box center [610, 636] width 372 height 37
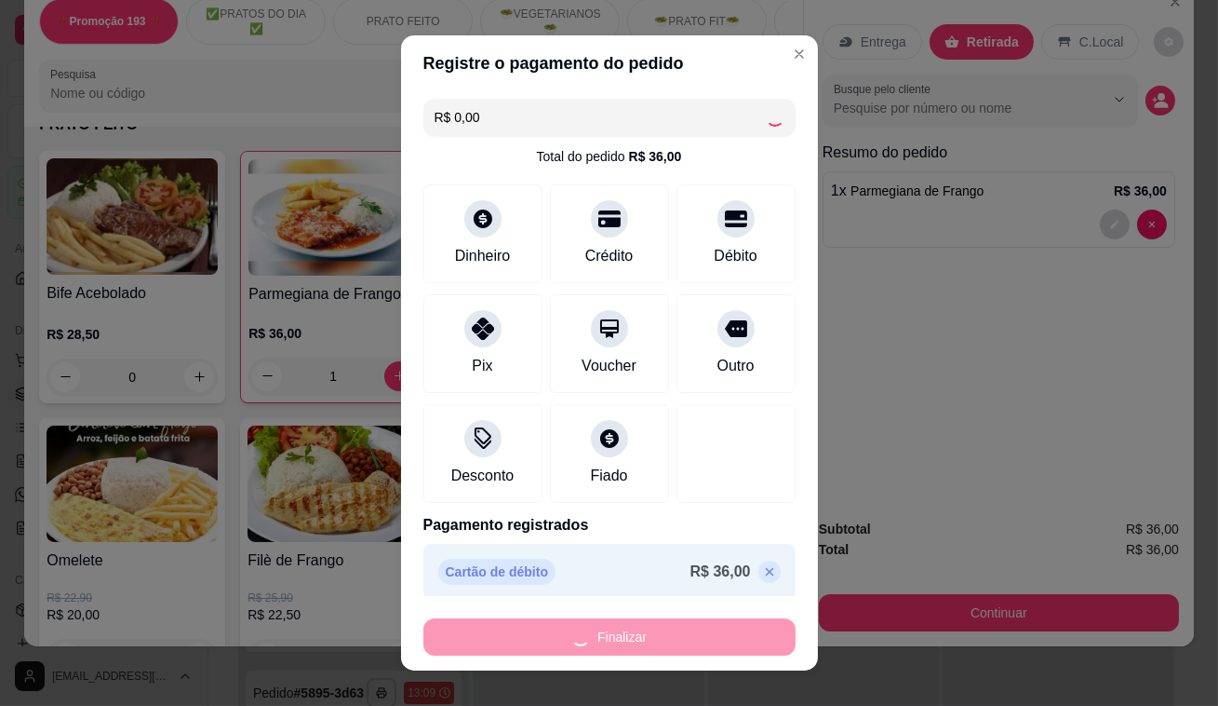
type input "0"
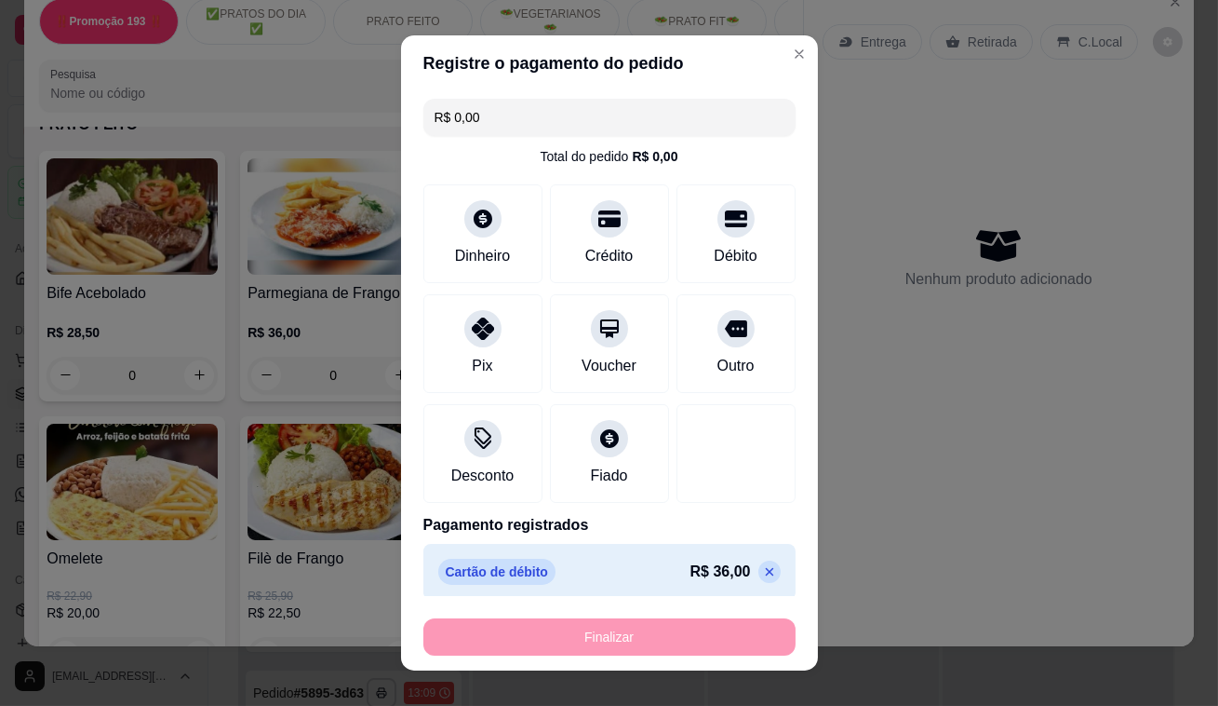
type input "-R$ 36,00"
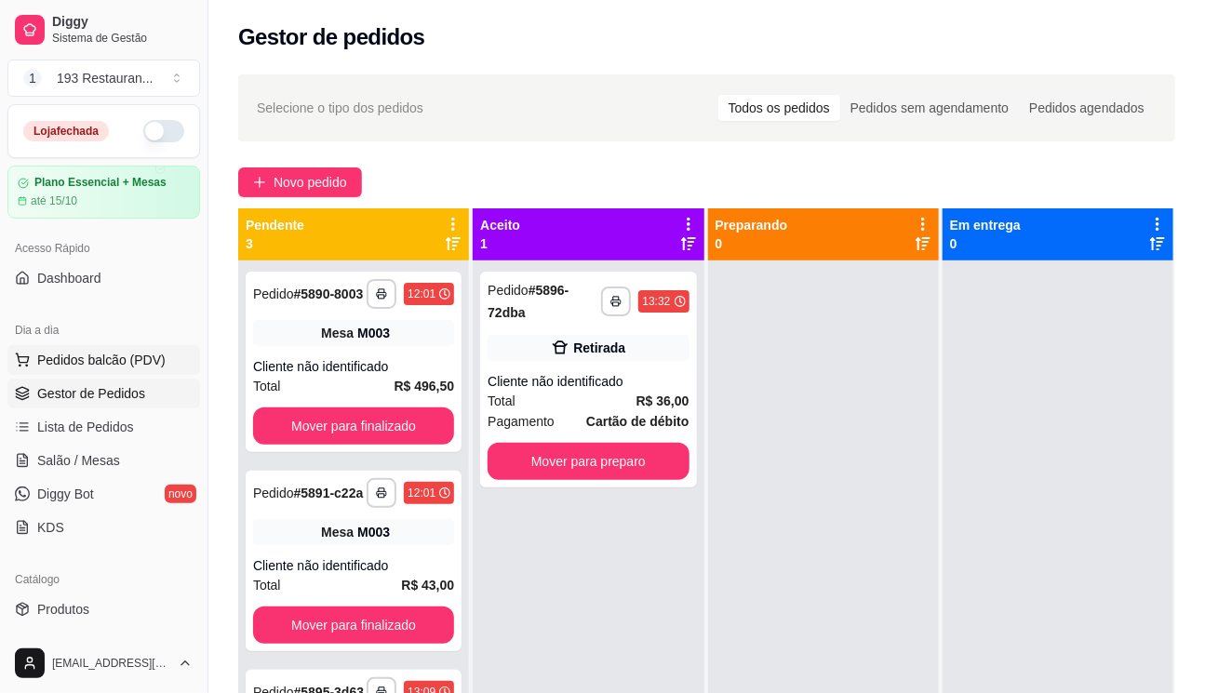
click at [138, 352] on span "Pedidos balcão (PDV)" at bounding box center [101, 360] width 128 height 19
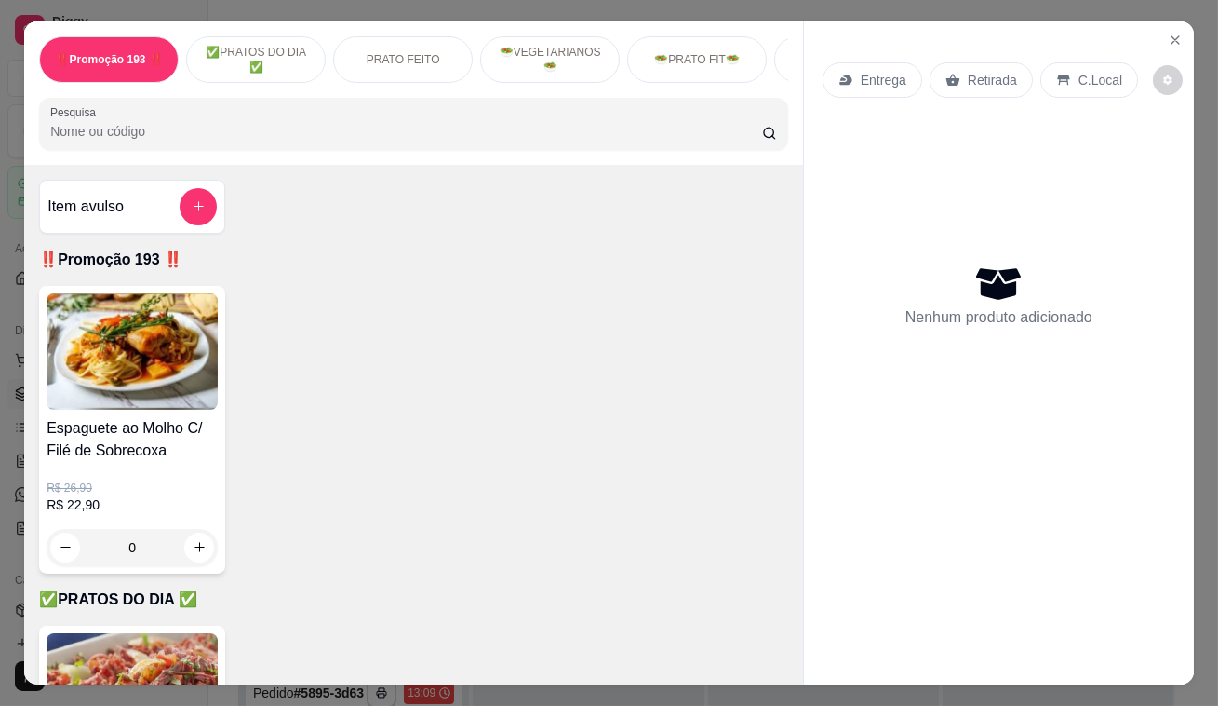
click at [988, 71] on p "Retirada" at bounding box center [992, 80] width 49 height 19
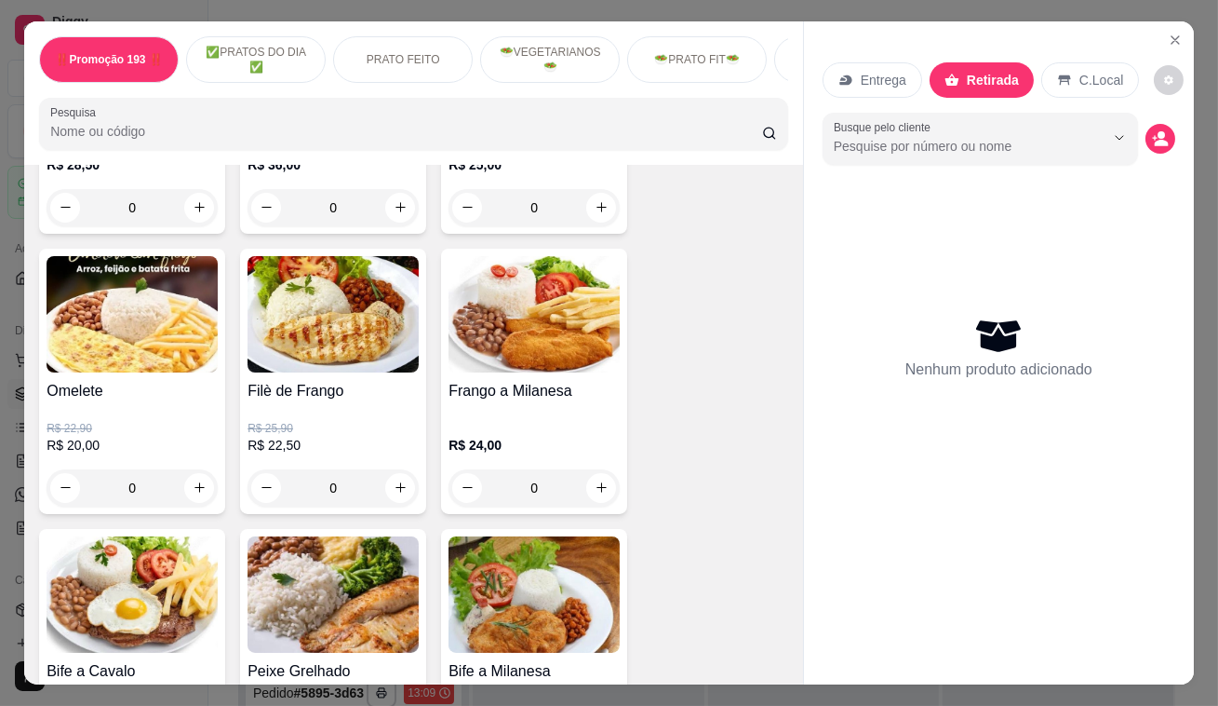
scroll to position [1015, 0]
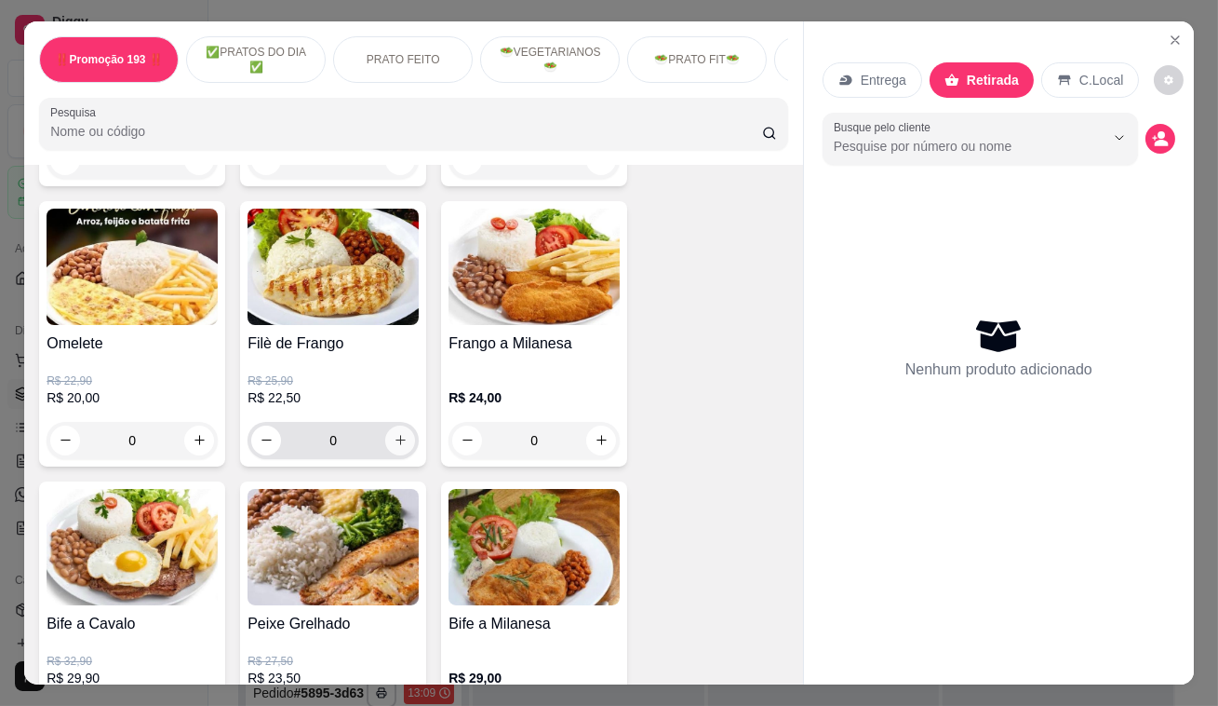
click at [402, 438] on button "increase-product-quantity" at bounding box center [400, 440] width 30 height 30
type input "1"
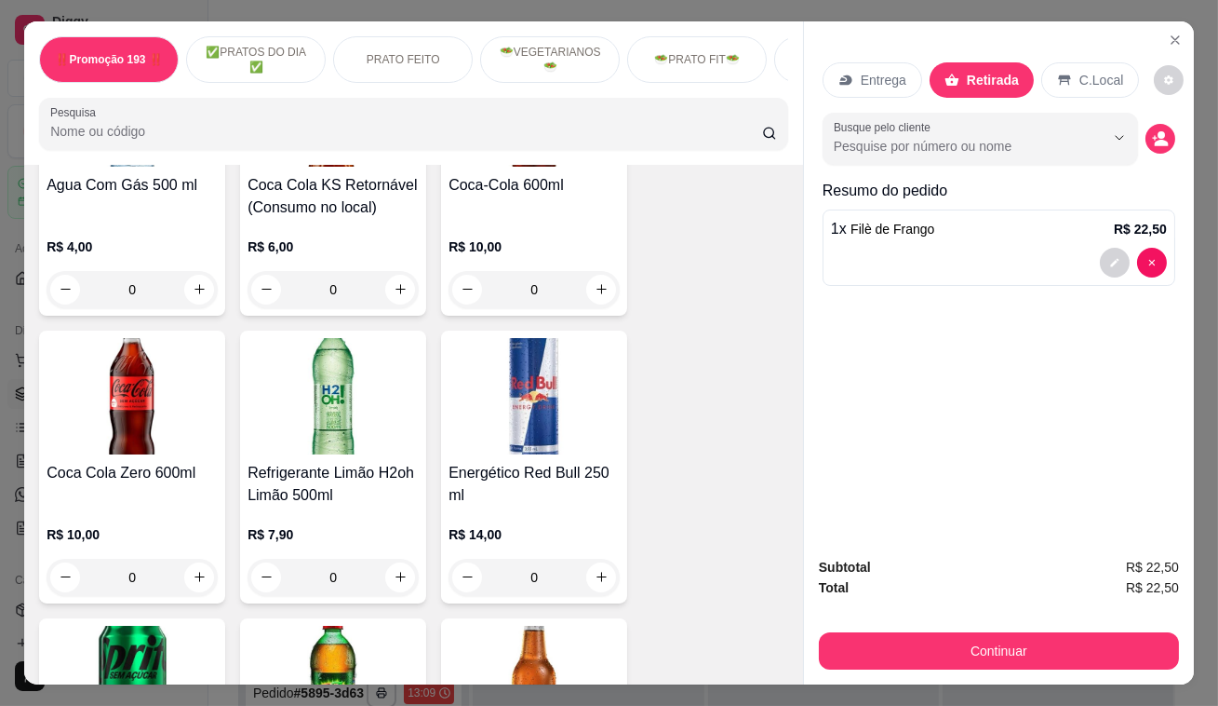
scroll to position [7869, 0]
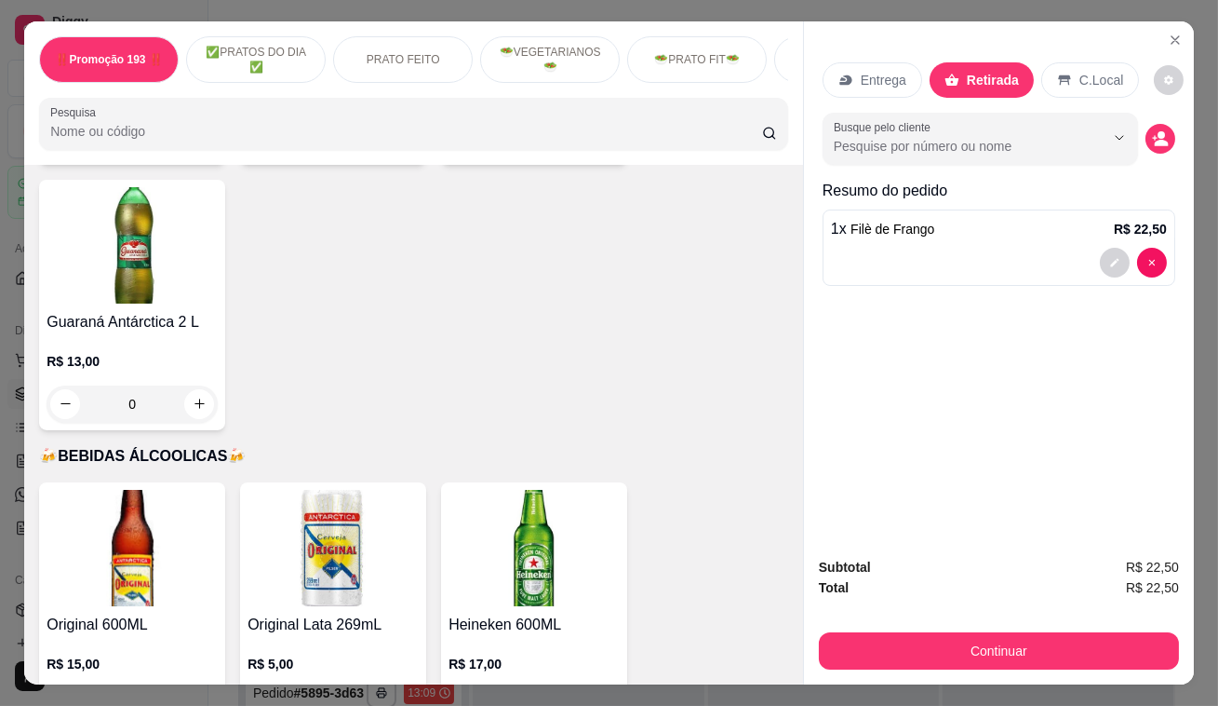
type input "2"
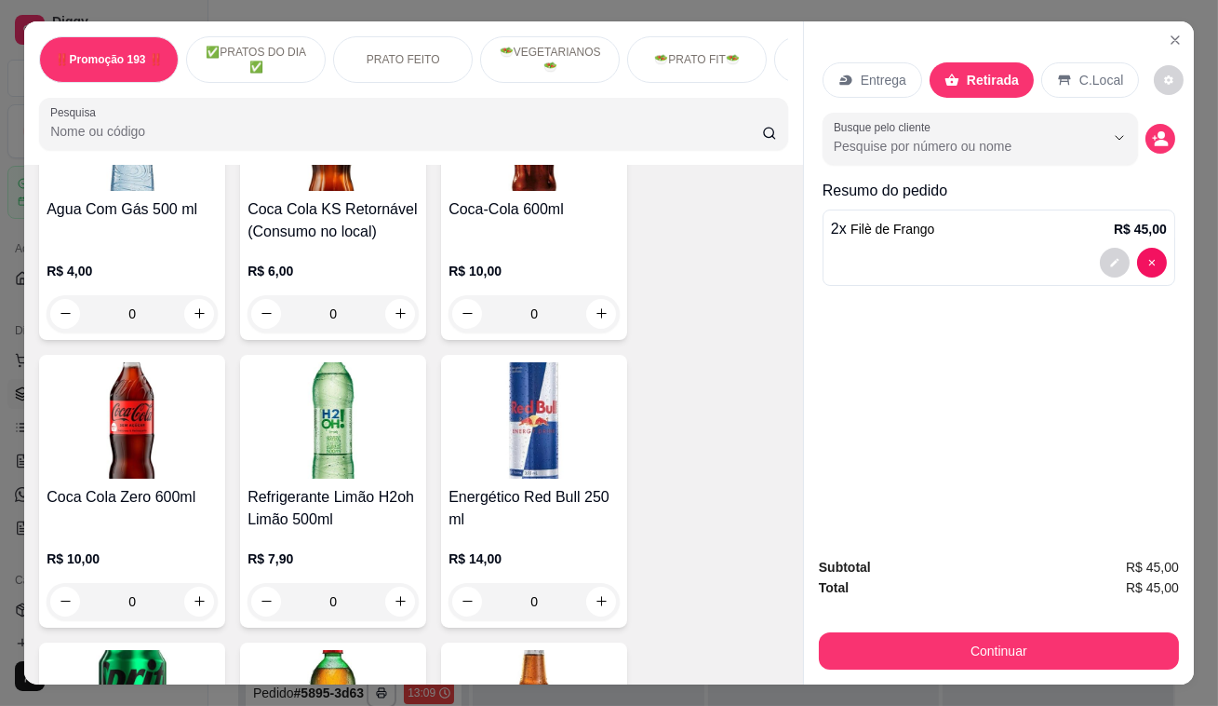
scroll to position [7700, 0]
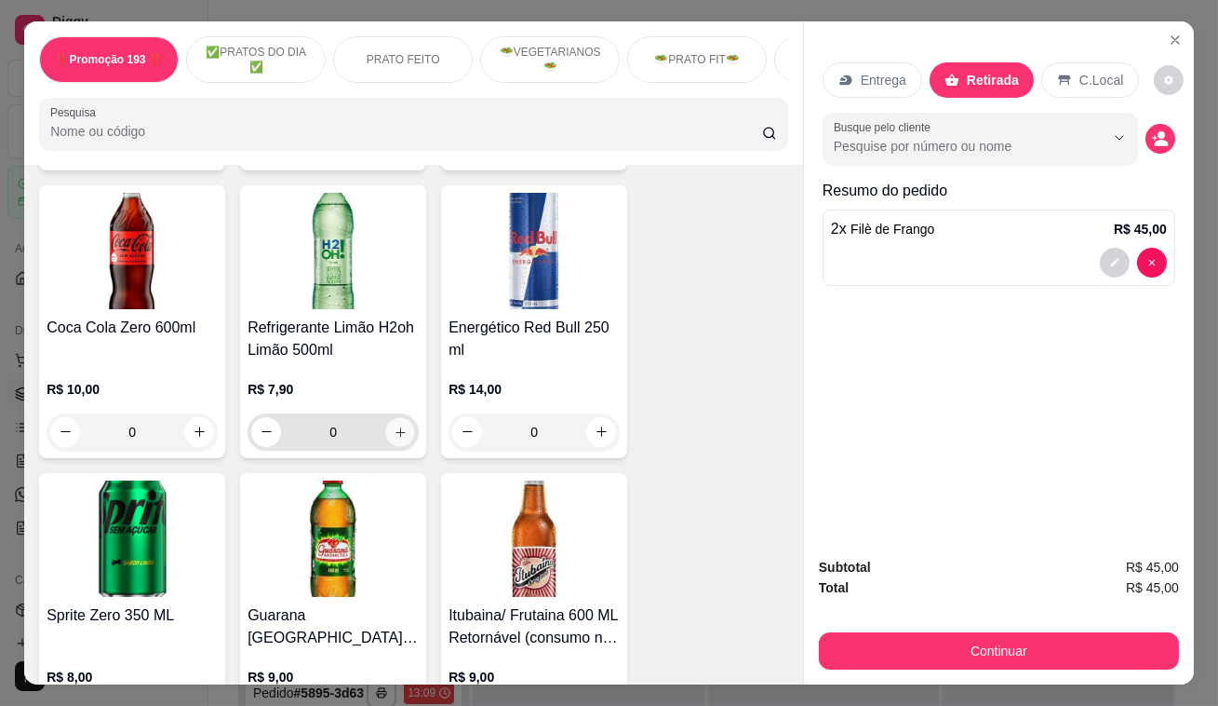
click at [407, 417] on button "increase-product-quantity" at bounding box center [400, 431] width 29 height 29
type input "1"
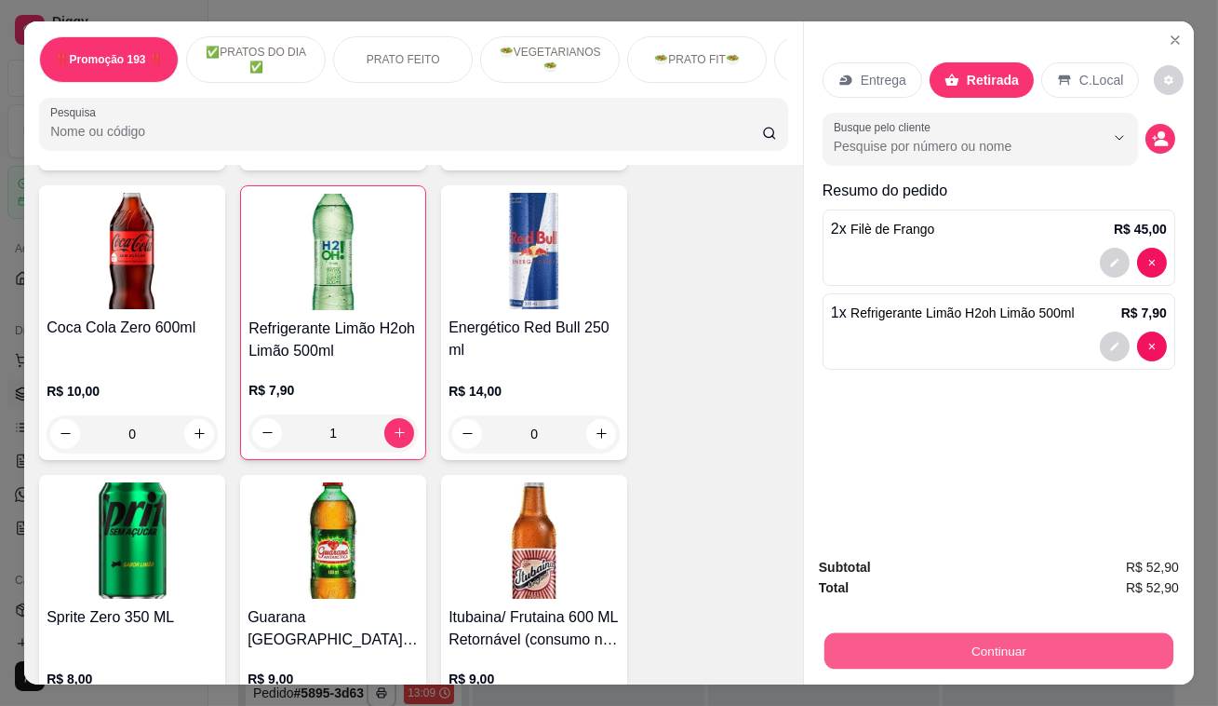
click at [882, 650] on button "Continuar" at bounding box center [999, 651] width 349 height 36
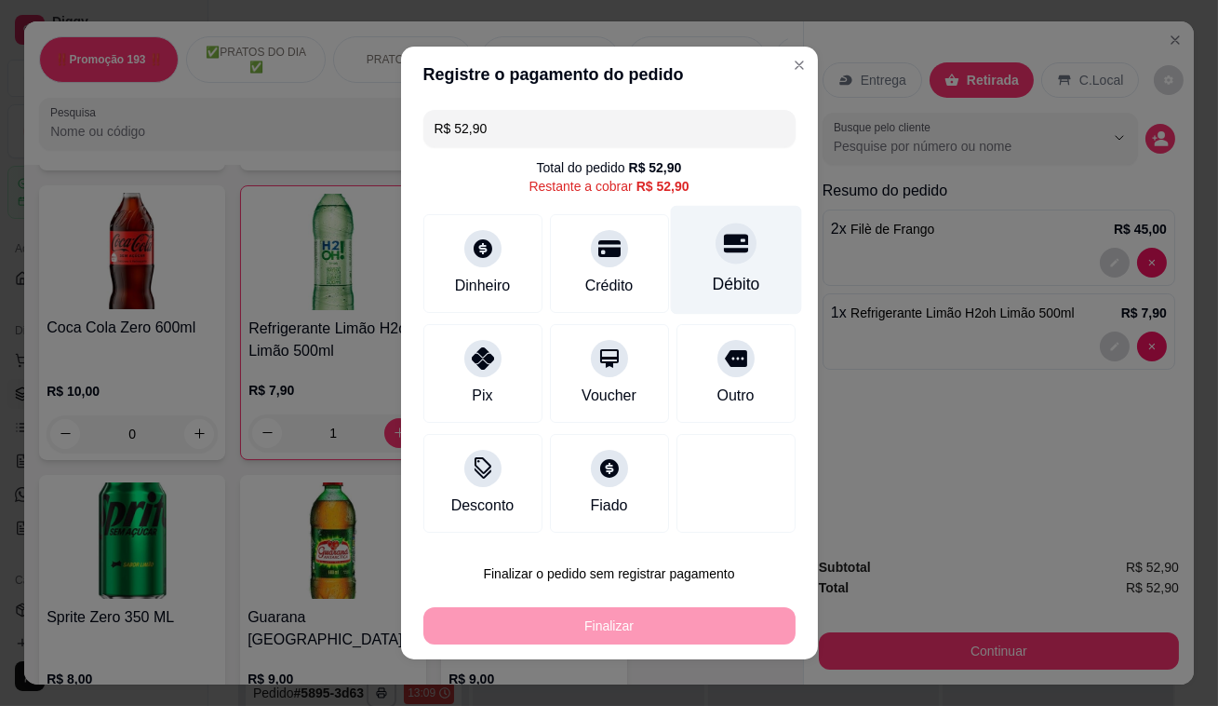
click at [723, 247] on icon at bounding box center [735, 243] width 24 height 24
type input "R$ 0,00"
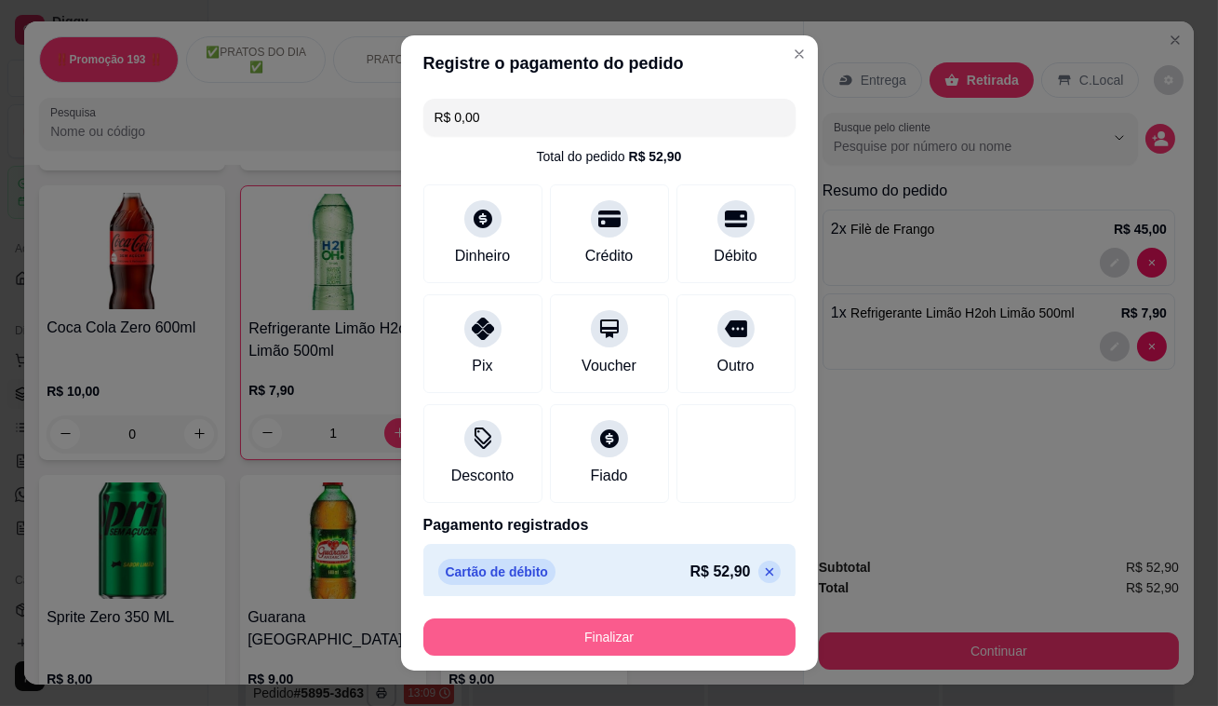
click at [761, 635] on button "Finalizar" at bounding box center [610, 636] width 372 height 37
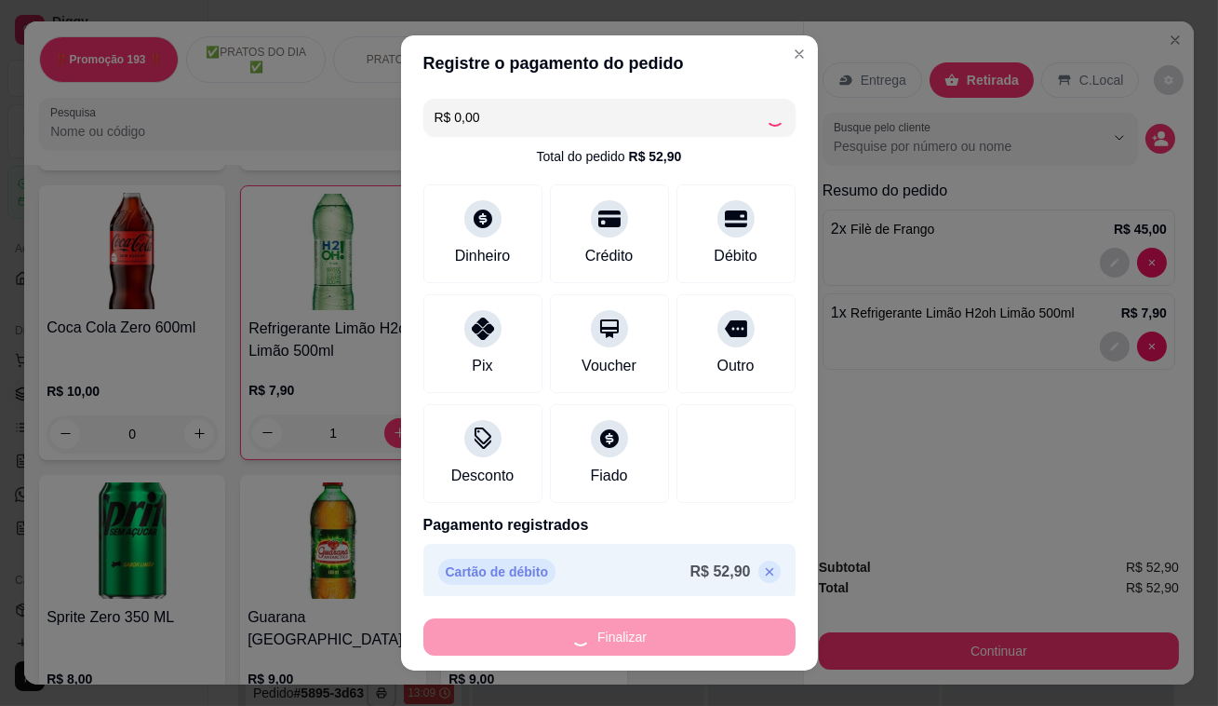
type input "0"
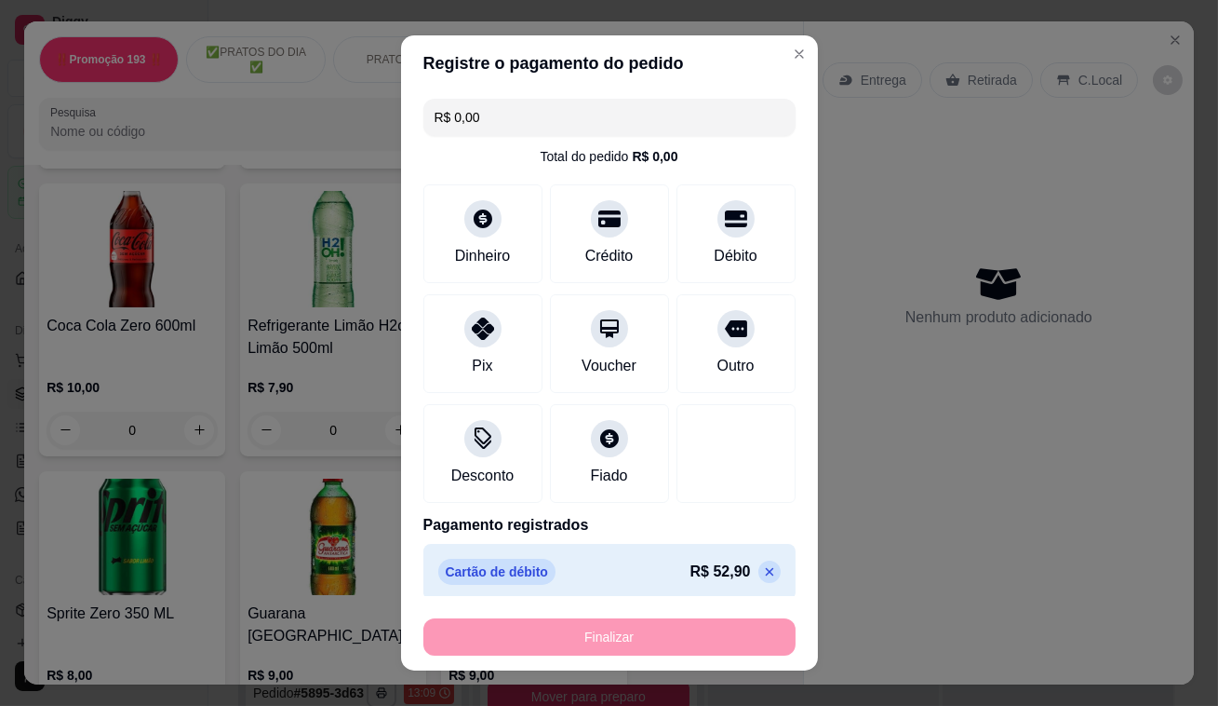
type input "-R$ 52,90"
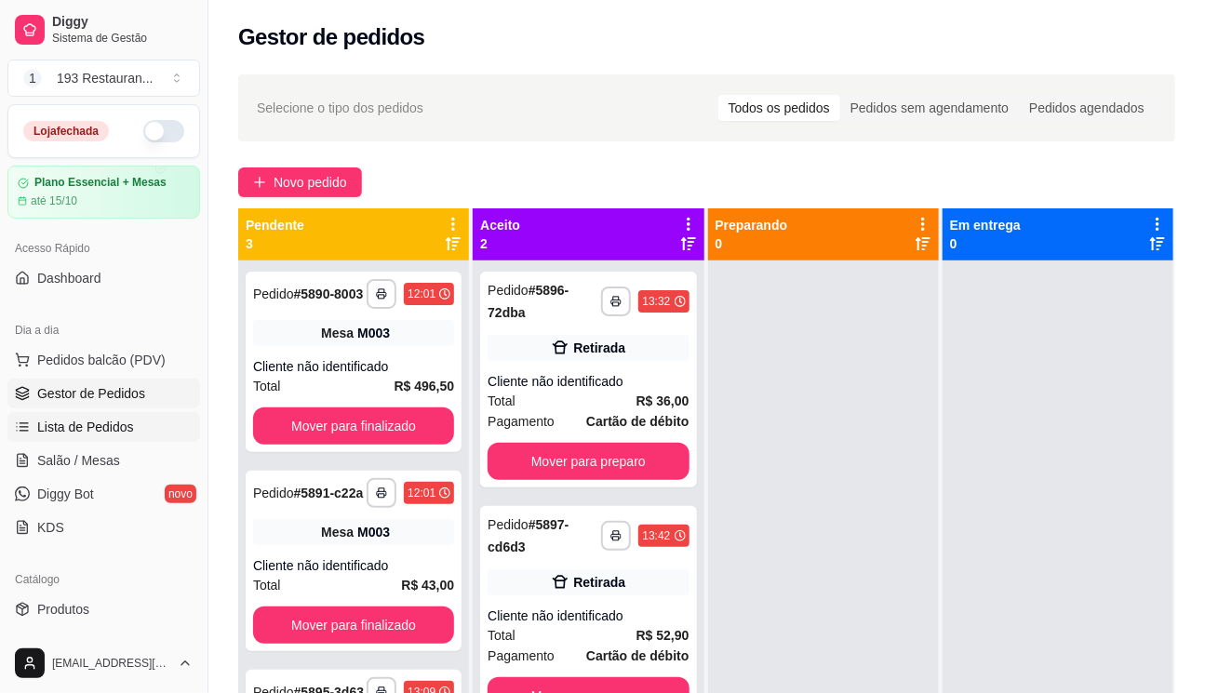
click at [100, 427] on span "Lista de Pedidos" at bounding box center [85, 427] width 97 height 19
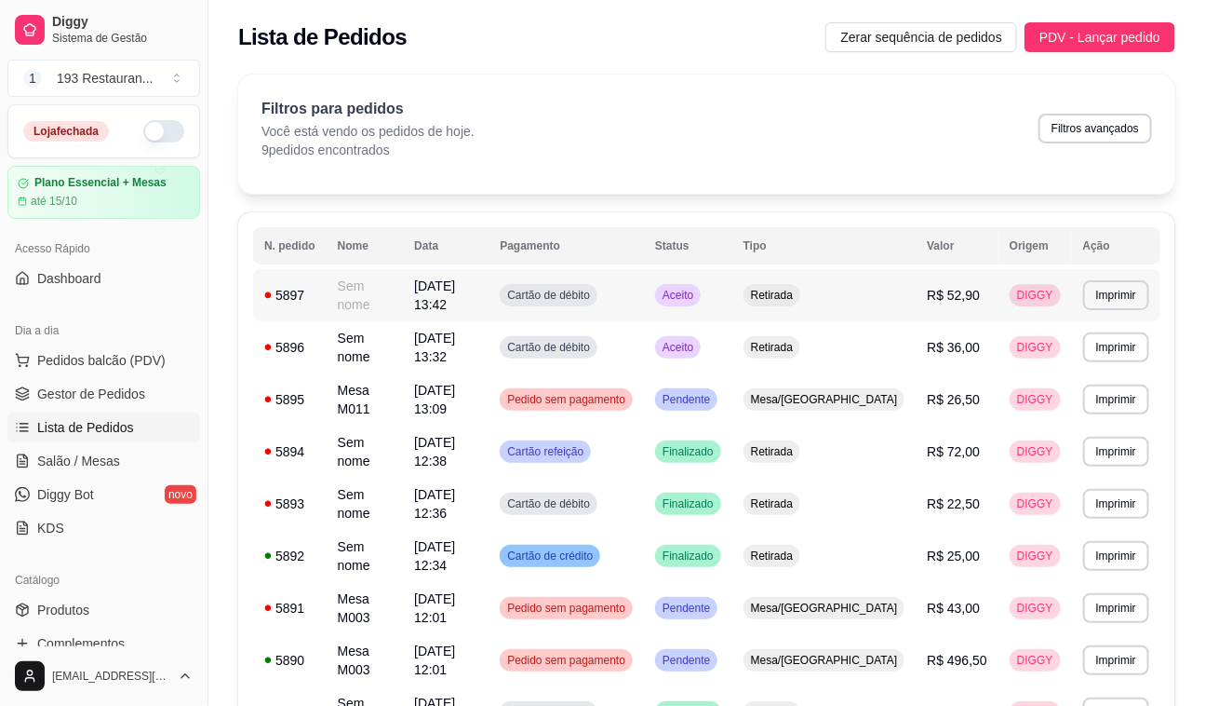
click at [945, 288] on span "R$ 52,90" at bounding box center [953, 295] width 53 height 15
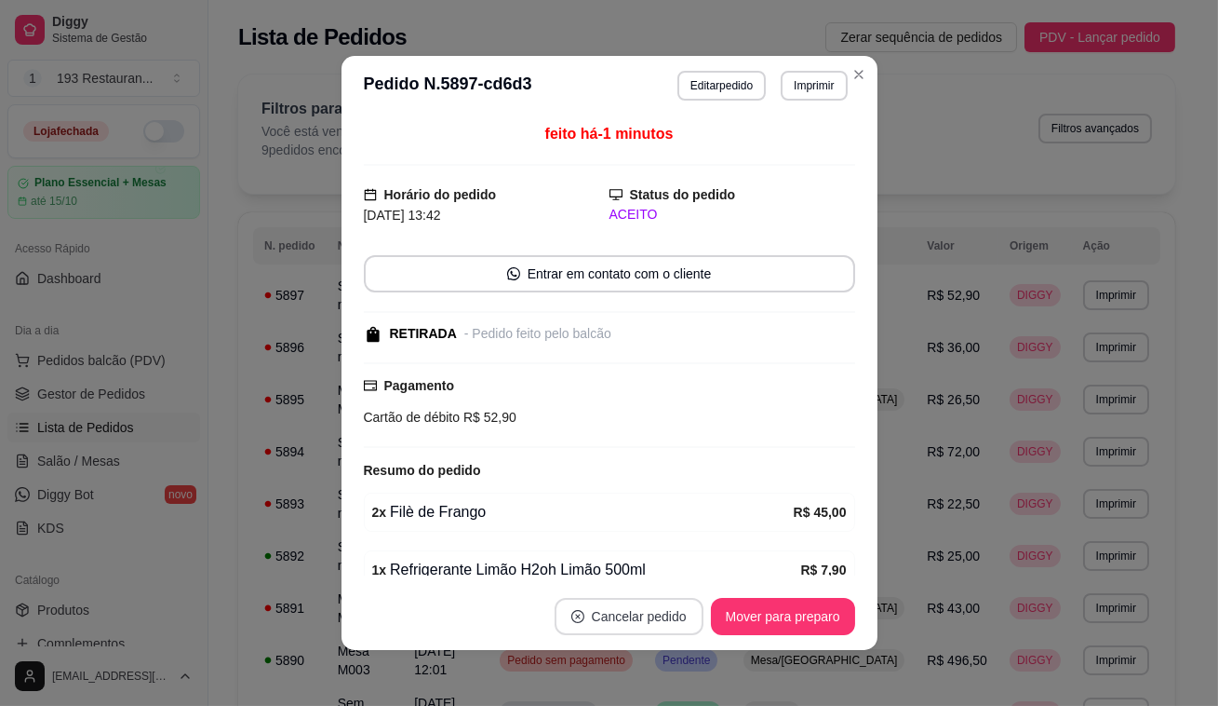
click at [642, 618] on button "Cancelar pedido" at bounding box center [629, 616] width 149 height 37
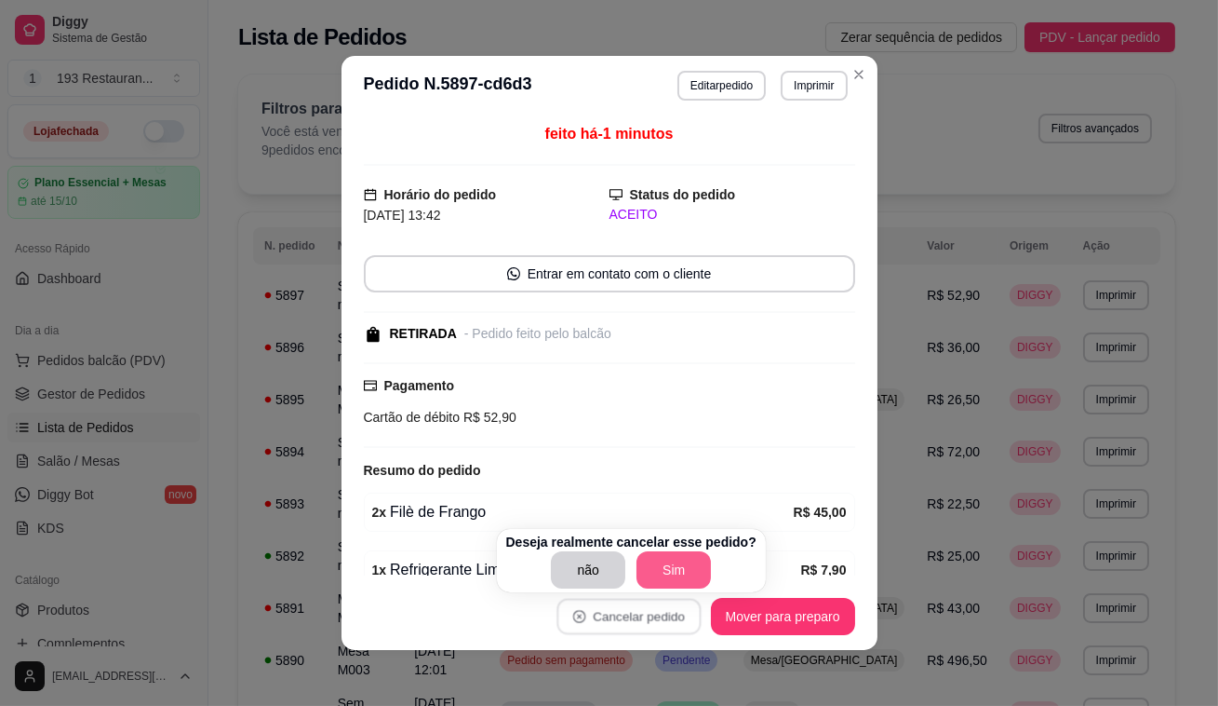
click at [680, 573] on button "Sim" at bounding box center [674, 569] width 74 height 37
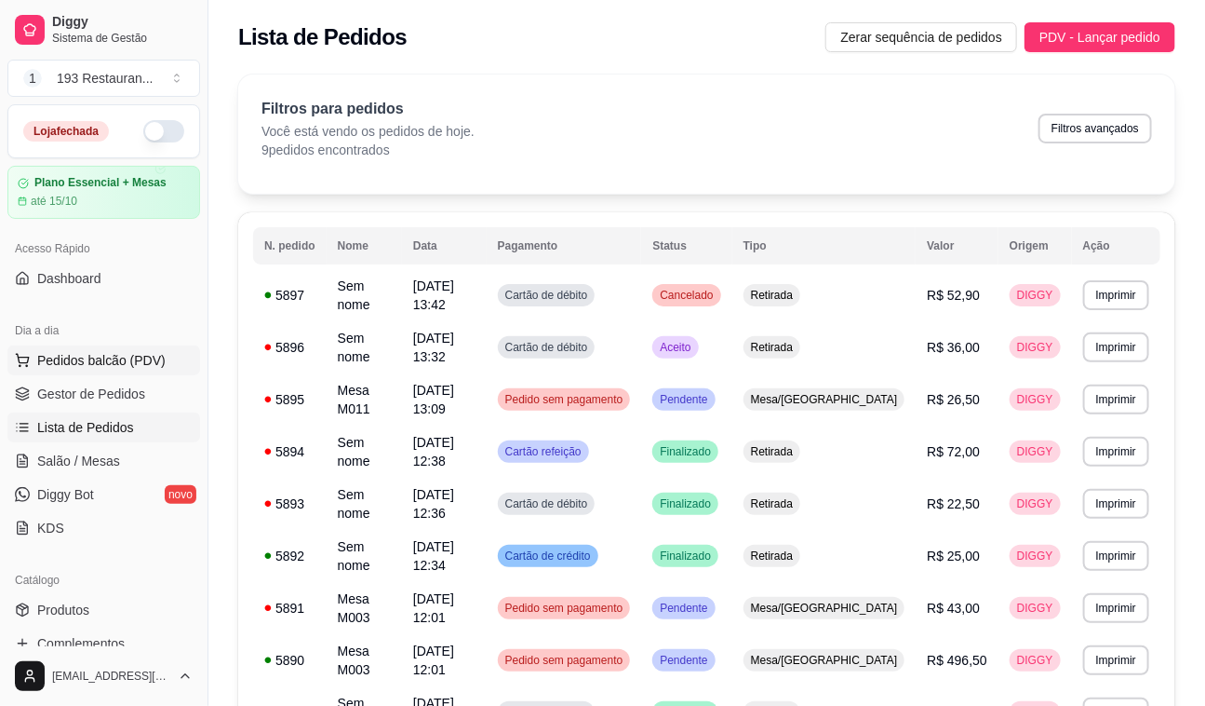
click at [134, 346] on button "Pedidos balcão (PDV)" at bounding box center [103, 360] width 193 height 30
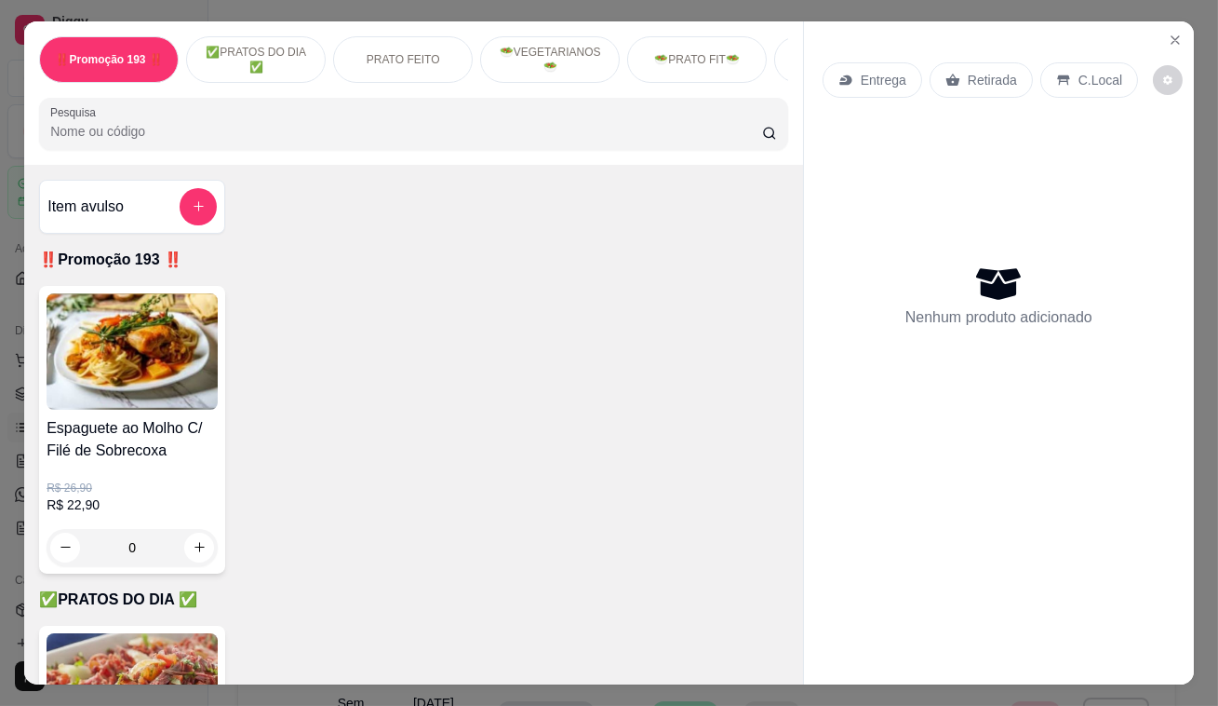
click at [968, 74] on p "Retirada" at bounding box center [992, 80] width 49 height 19
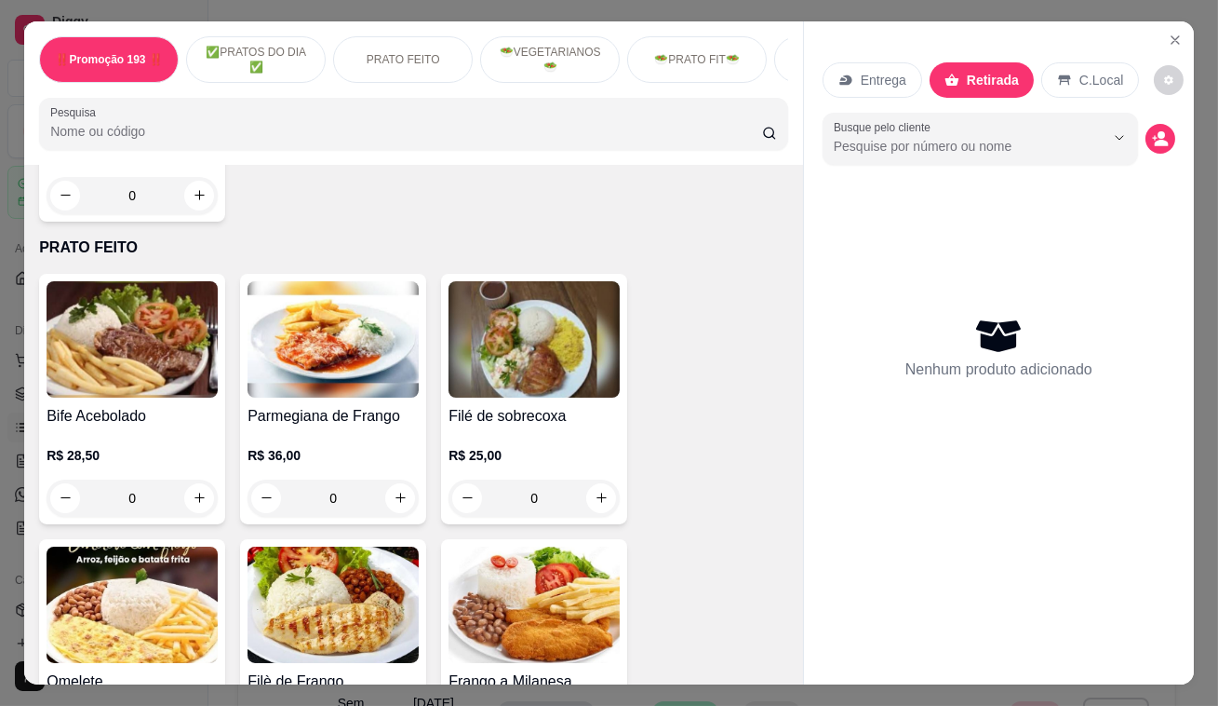
scroll to position [1015, 0]
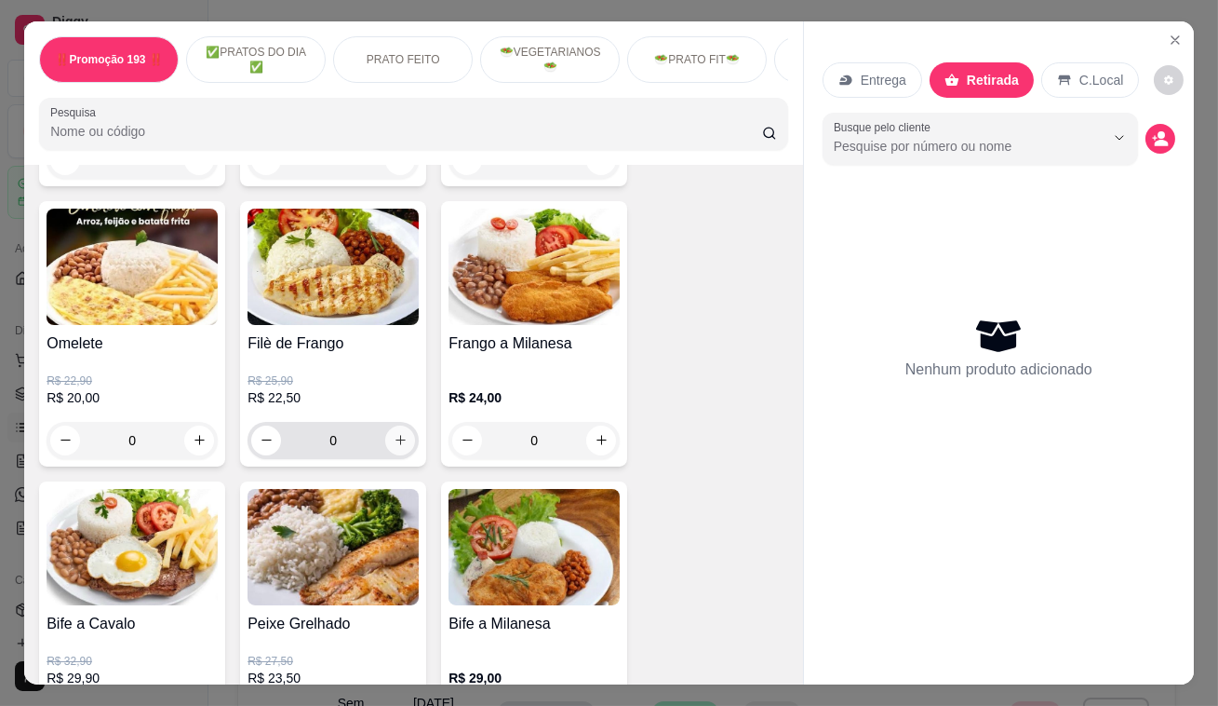
click at [388, 434] on button "increase-product-quantity" at bounding box center [400, 440] width 30 height 30
type input "1"
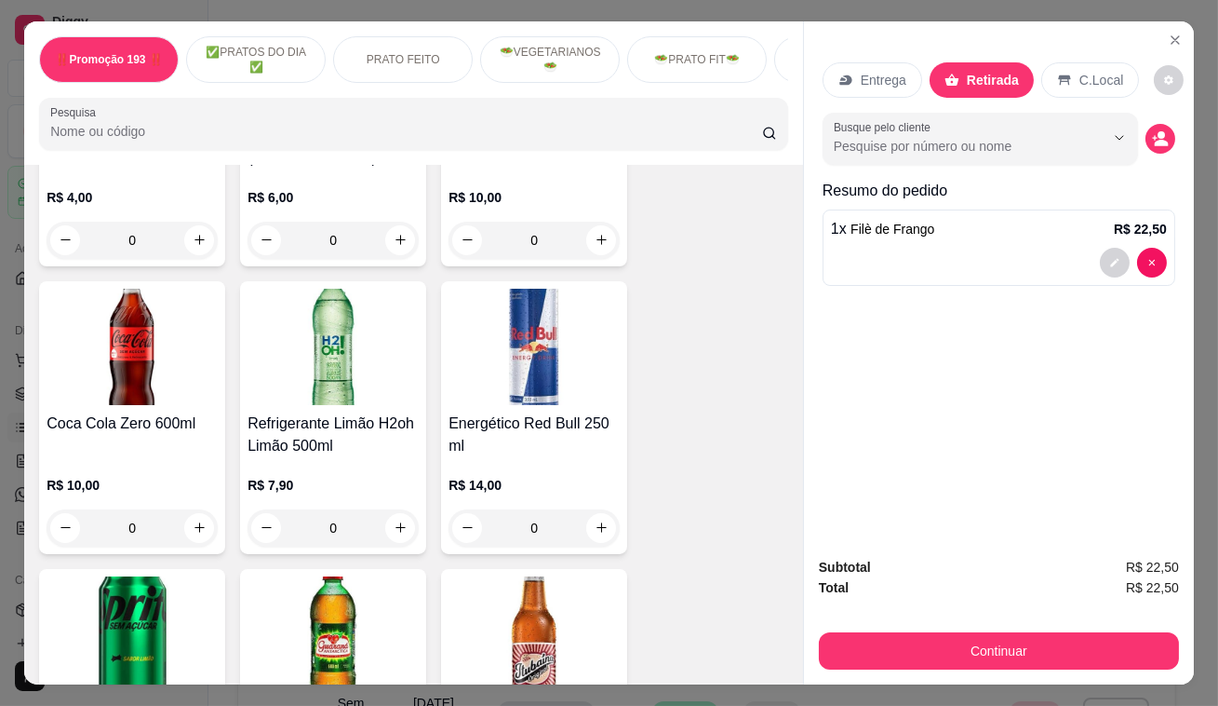
scroll to position [7700, 0]
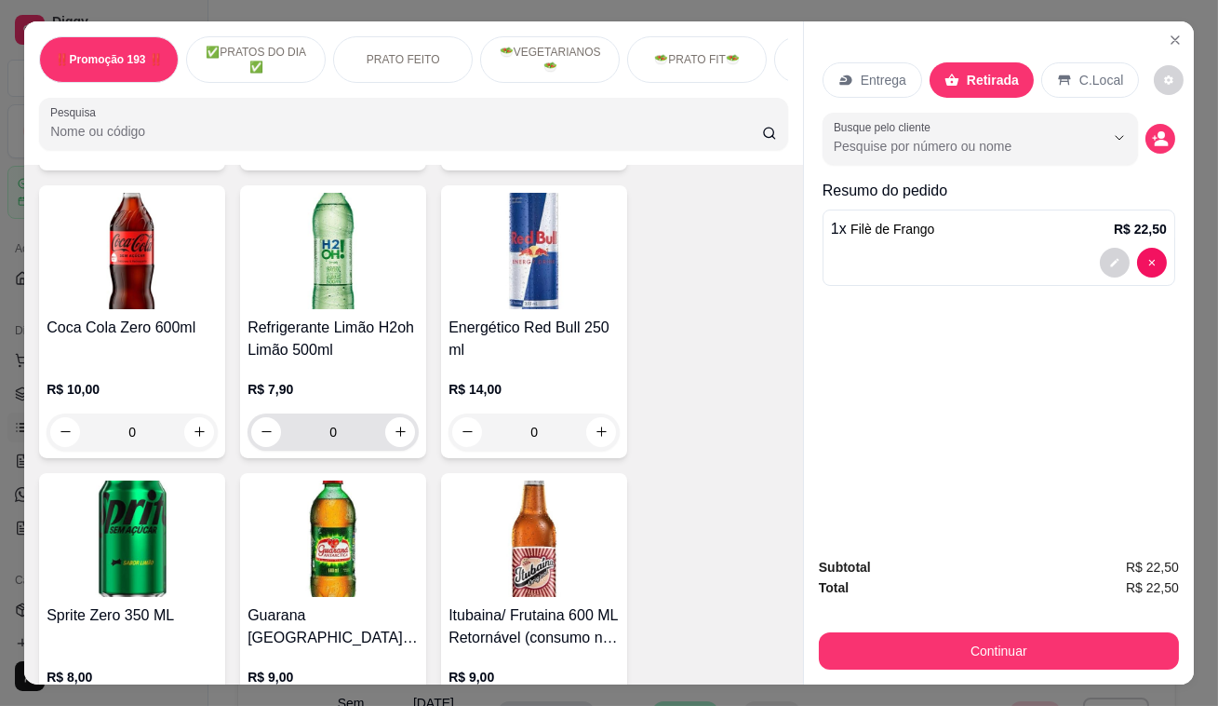
click at [394, 424] on icon "increase-product-quantity" at bounding box center [401, 431] width 14 height 14
type input "1"
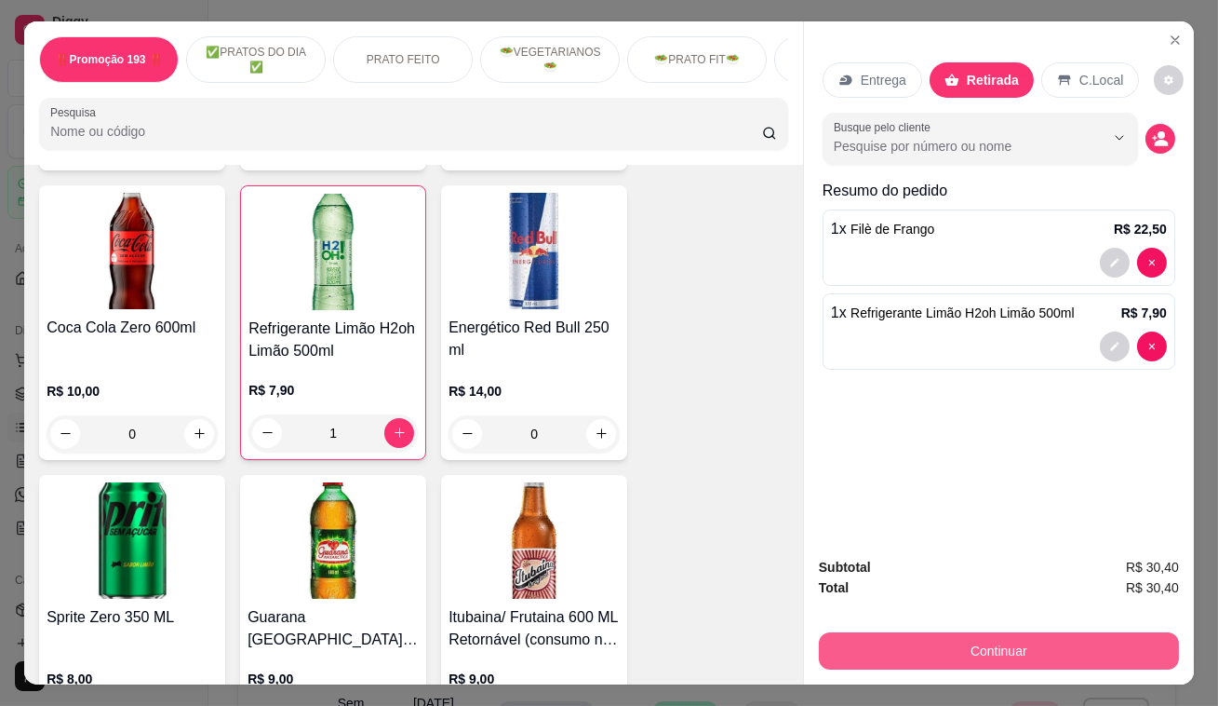
click at [968, 647] on button "Continuar" at bounding box center [999, 650] width 360 height 37
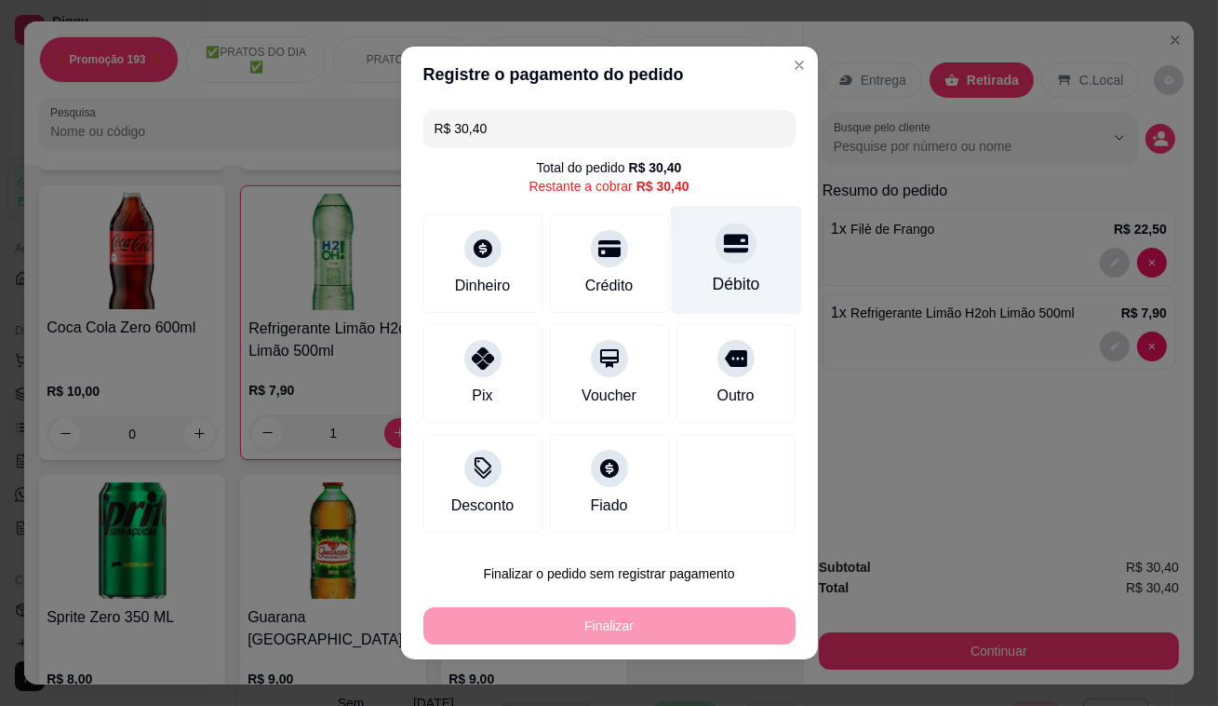
click at [723, 252] on icon at bounding box center [735, 243] width 24 height 24
type input "R$ 0,00"
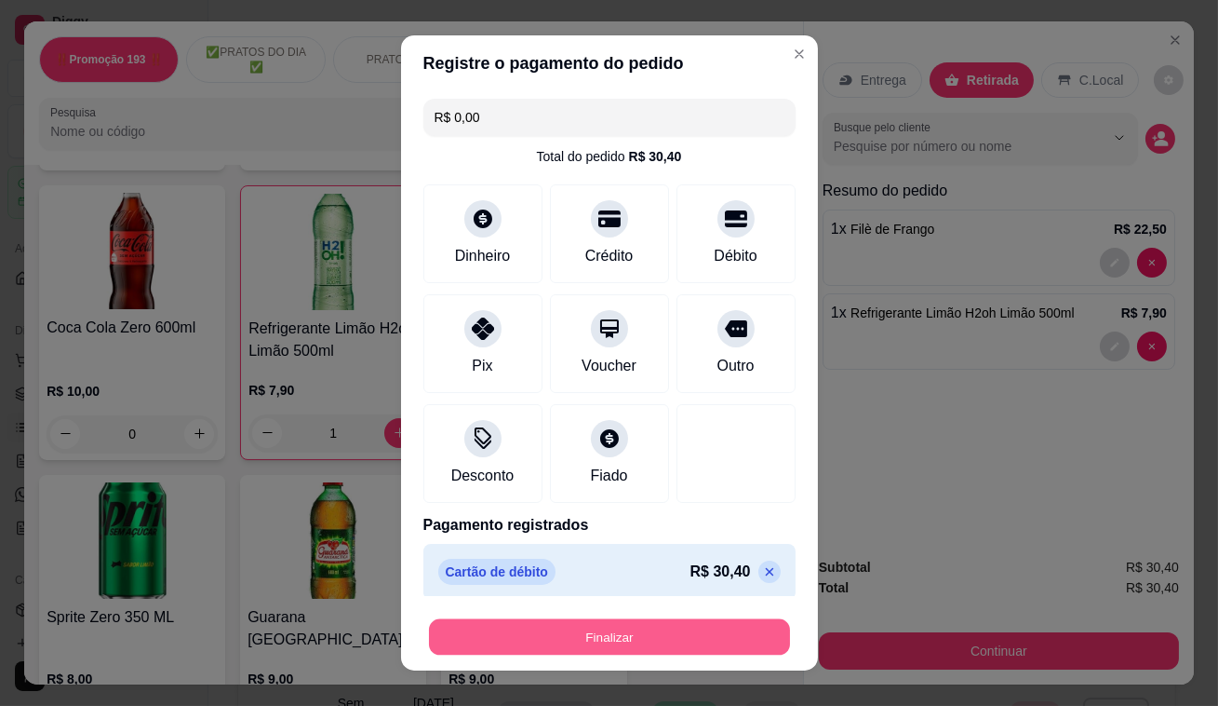
click at [642, 634] on button "Finalizar" at bounding box center [609, 637] width 361 height 36
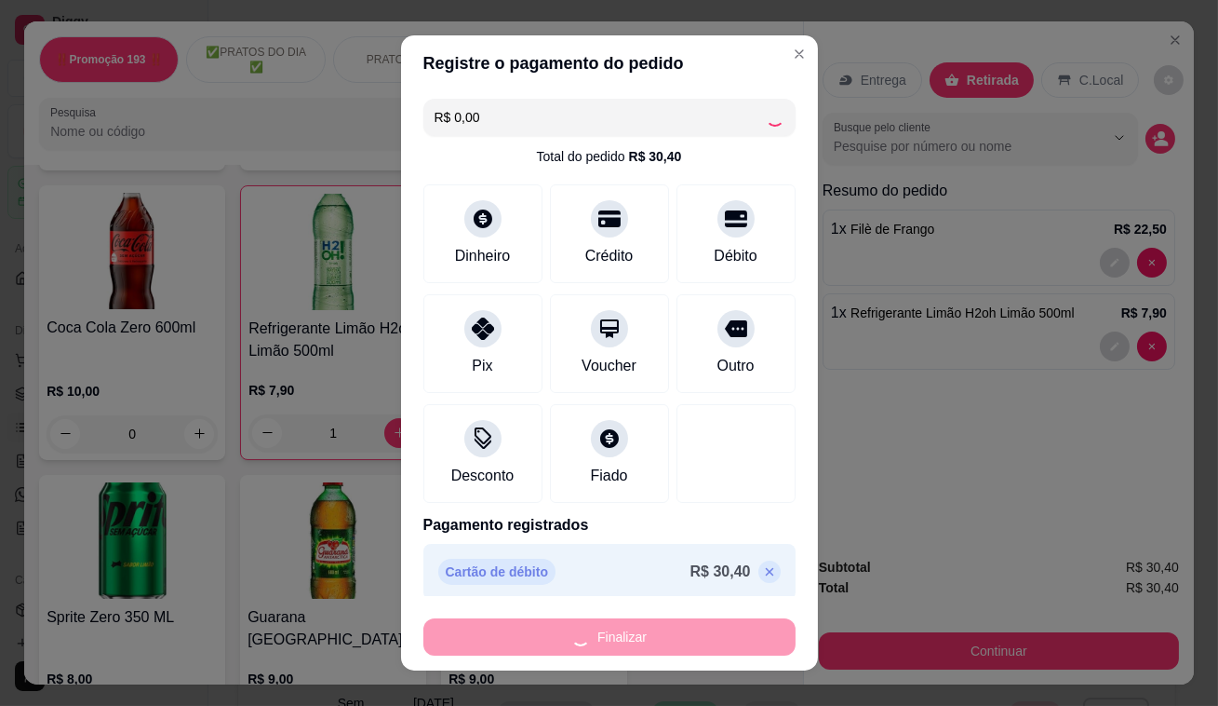
type input "0"
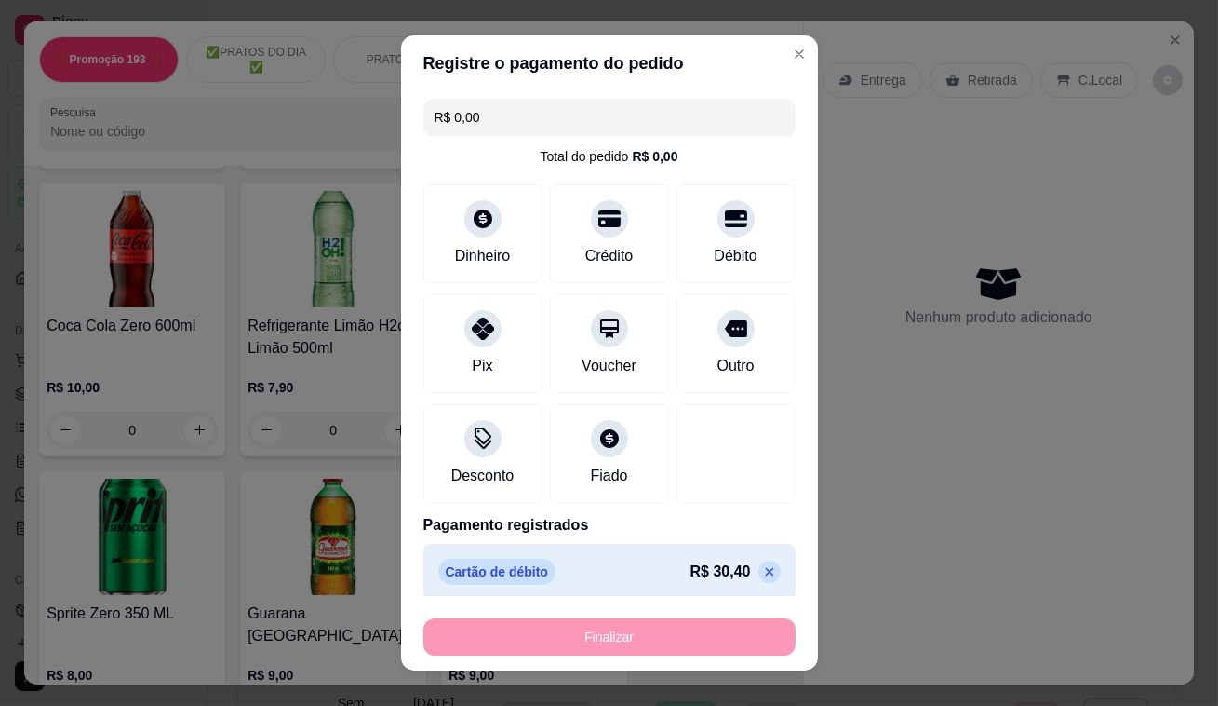
type input "-R$ 30,40"
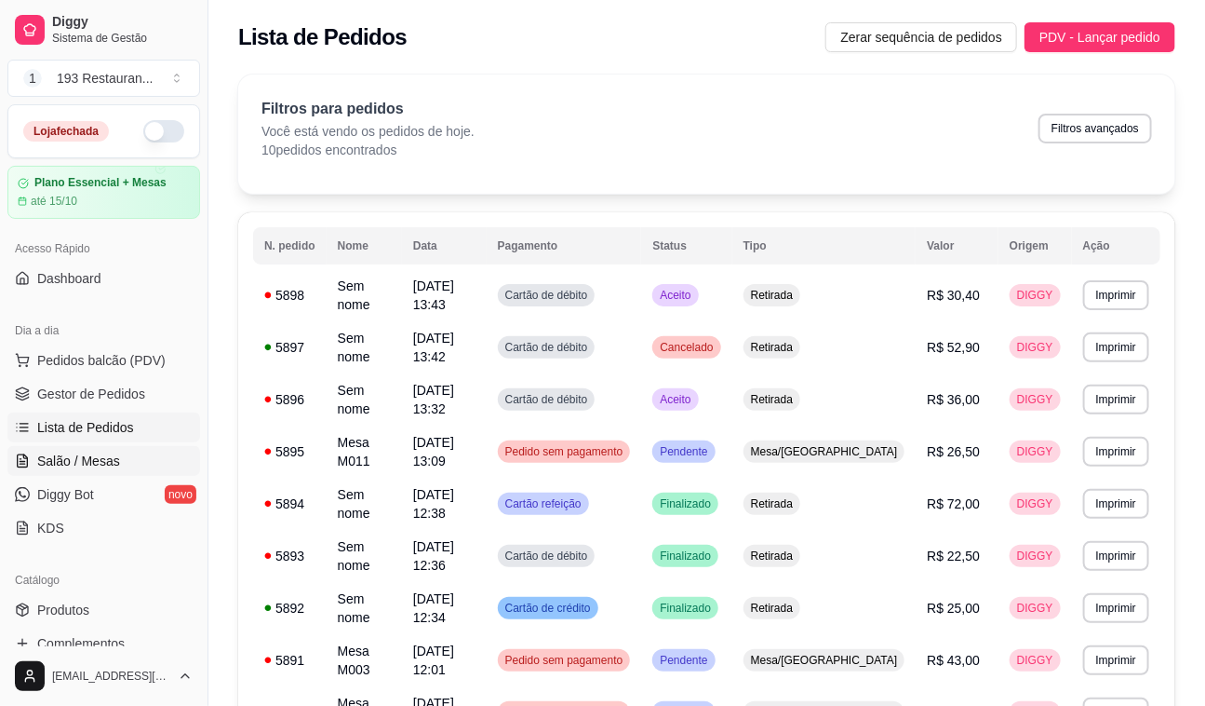
click at [101, 456] on span "Salão / Mesas" at bounding box center [78, 460] width 83 height 19
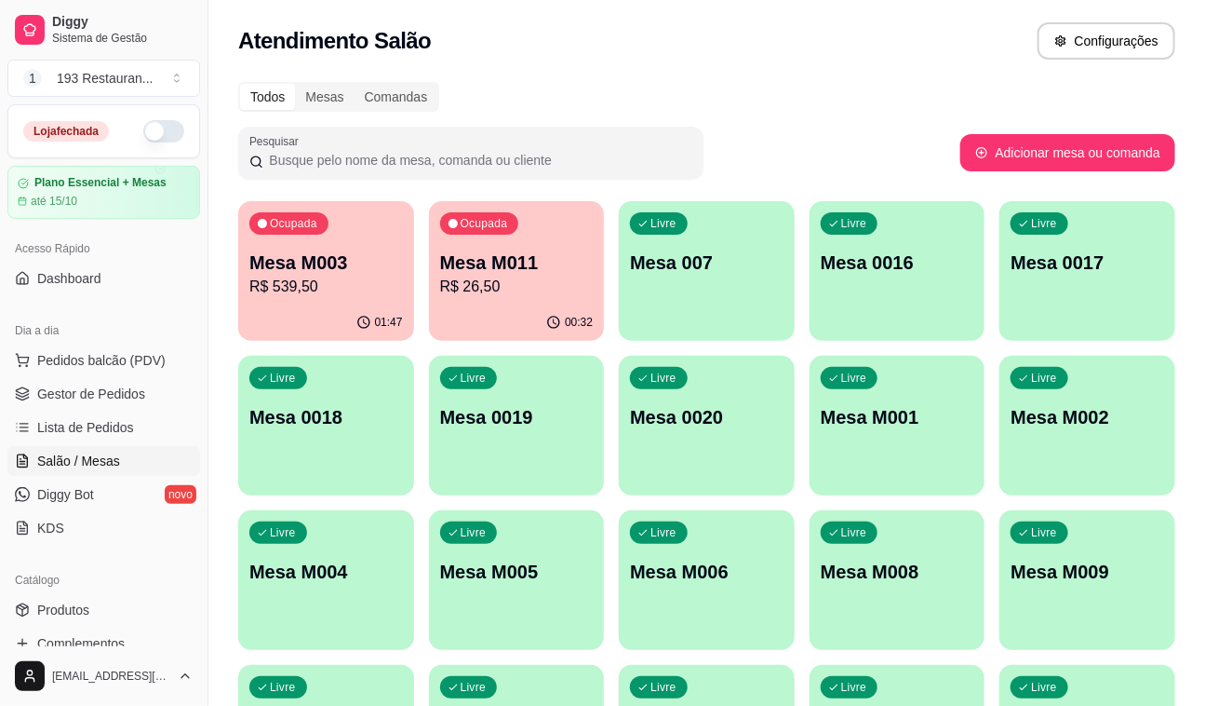
click at [480, 271] on p "Mesa M011" at bounding box center [517, 262] width 154 height 26
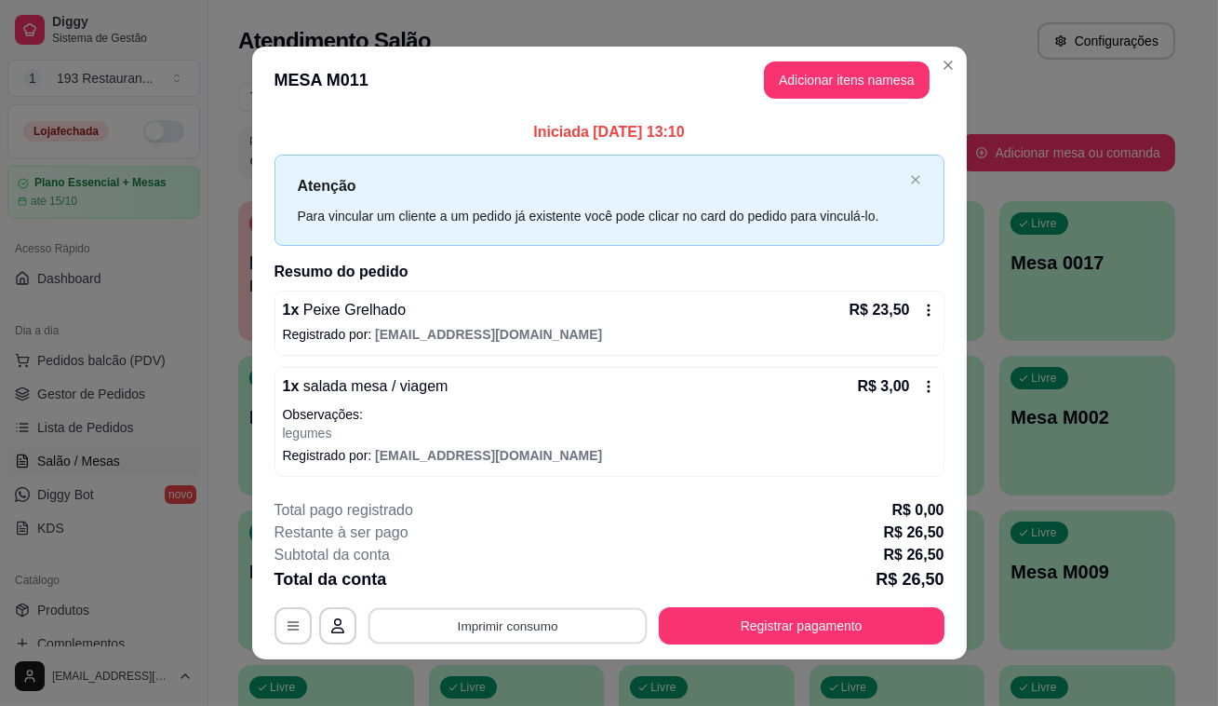
click at [505, 627] on button "Imprimir consumo" at bounding box center [507, 625] width 279 height 36
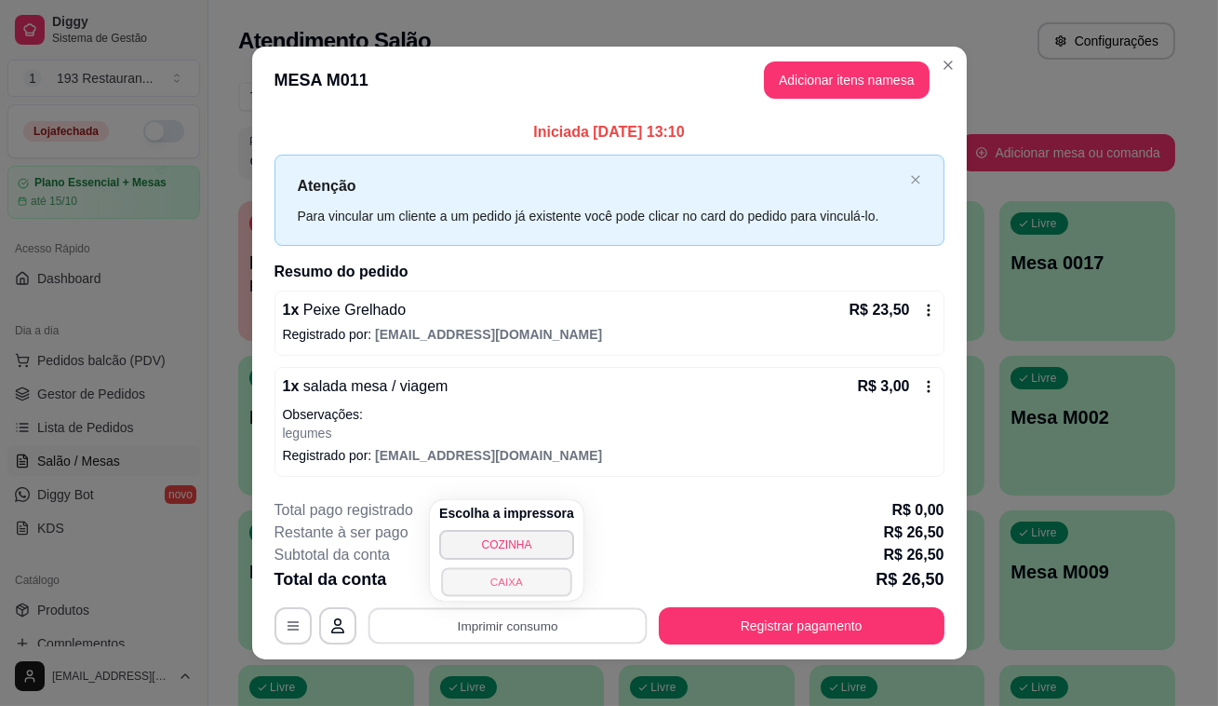
click at [518, 588] on button "CAIXA" at bounding box center [506, 581] width 130 height 29
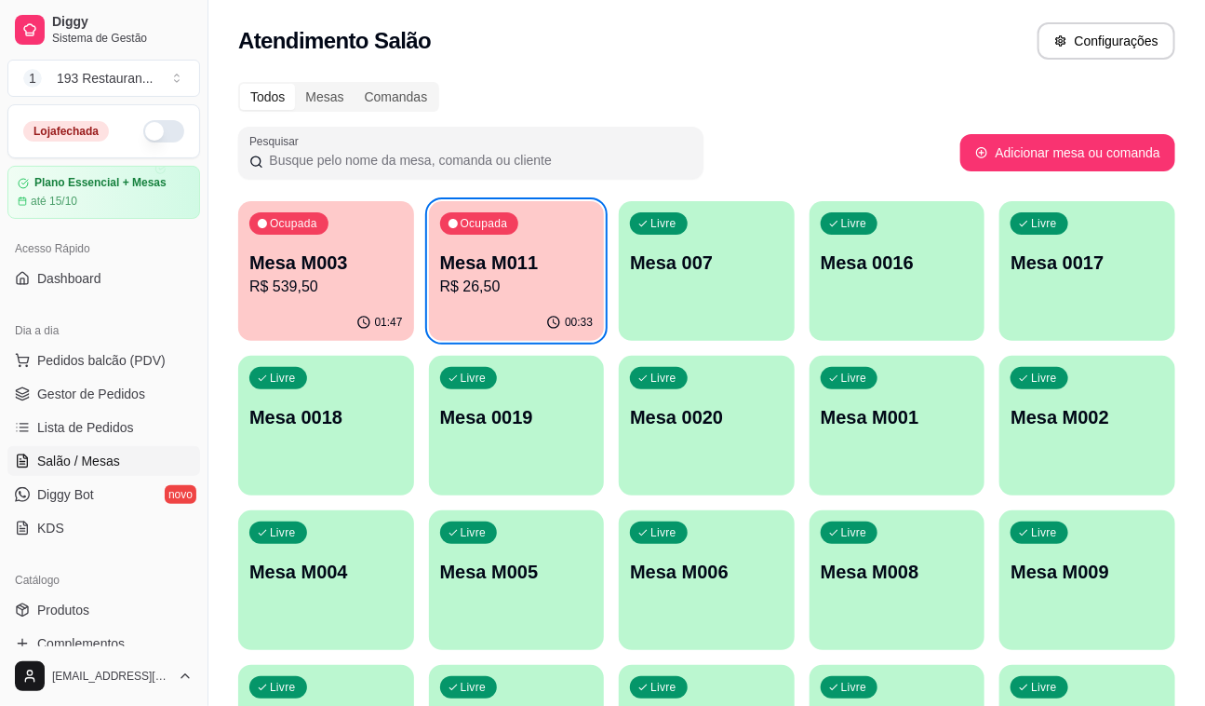
click at [448, 290] on p "R$ 26,50" at bounding box center [517, 287] width 154 height 22
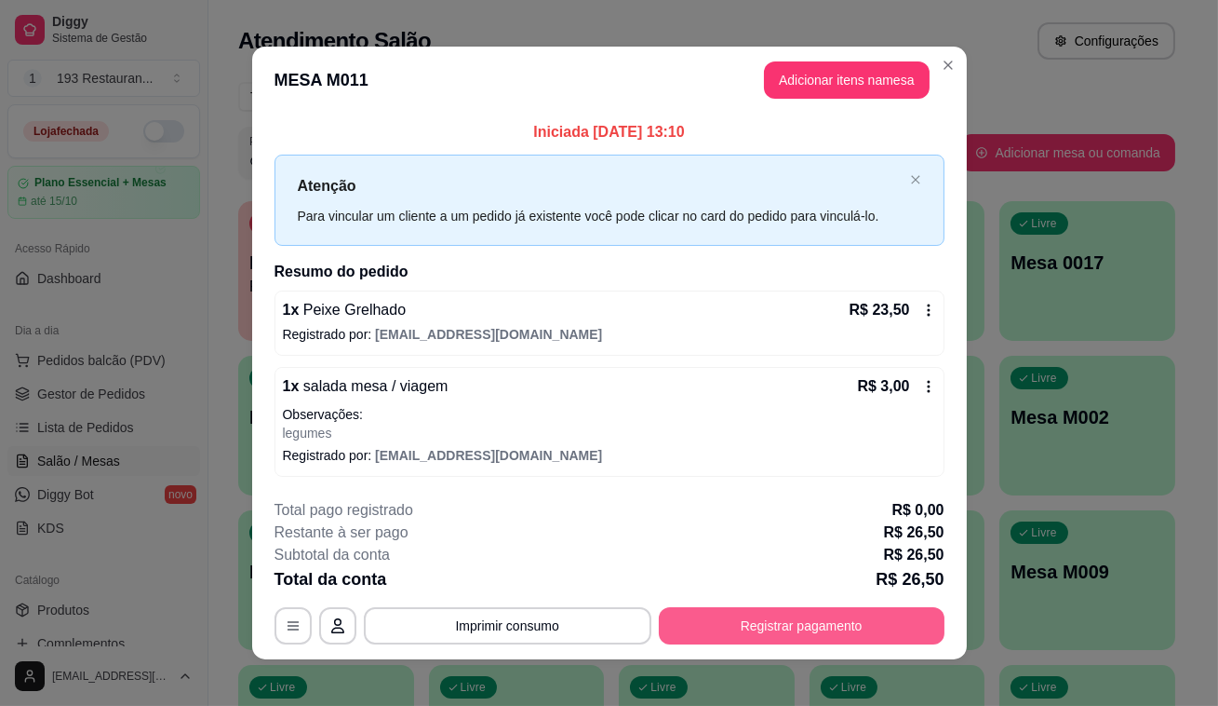
click at [833, 620] on button "Registrar pagamento" at bounding box center [802, 625] width 286 height 37
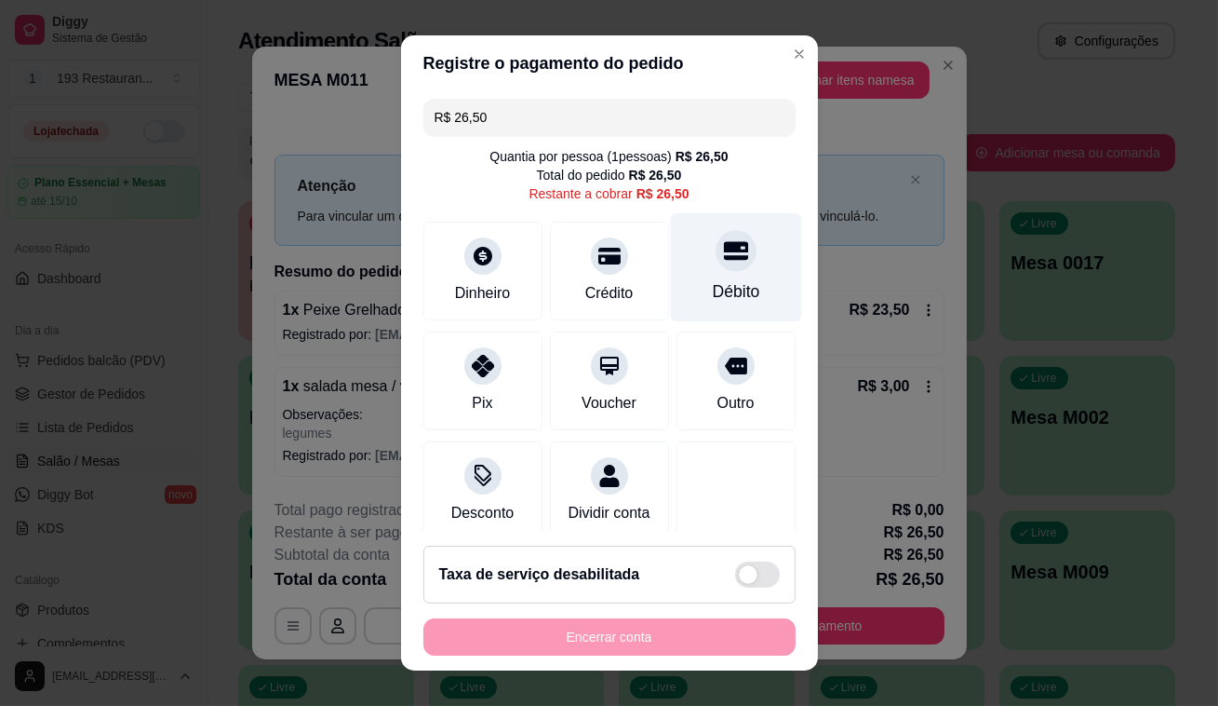
click at [692, 265] on div "Débito" at bounding box center [735, 267] width 131 height 109
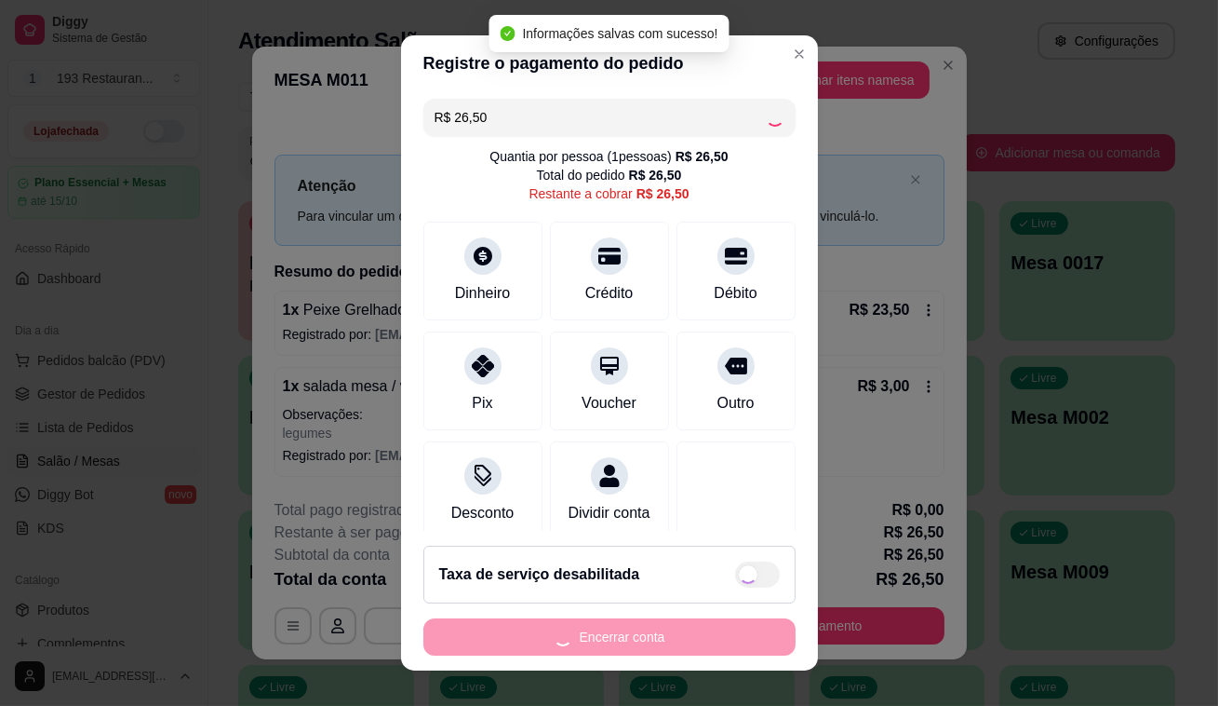
type input "R$ 0,00"
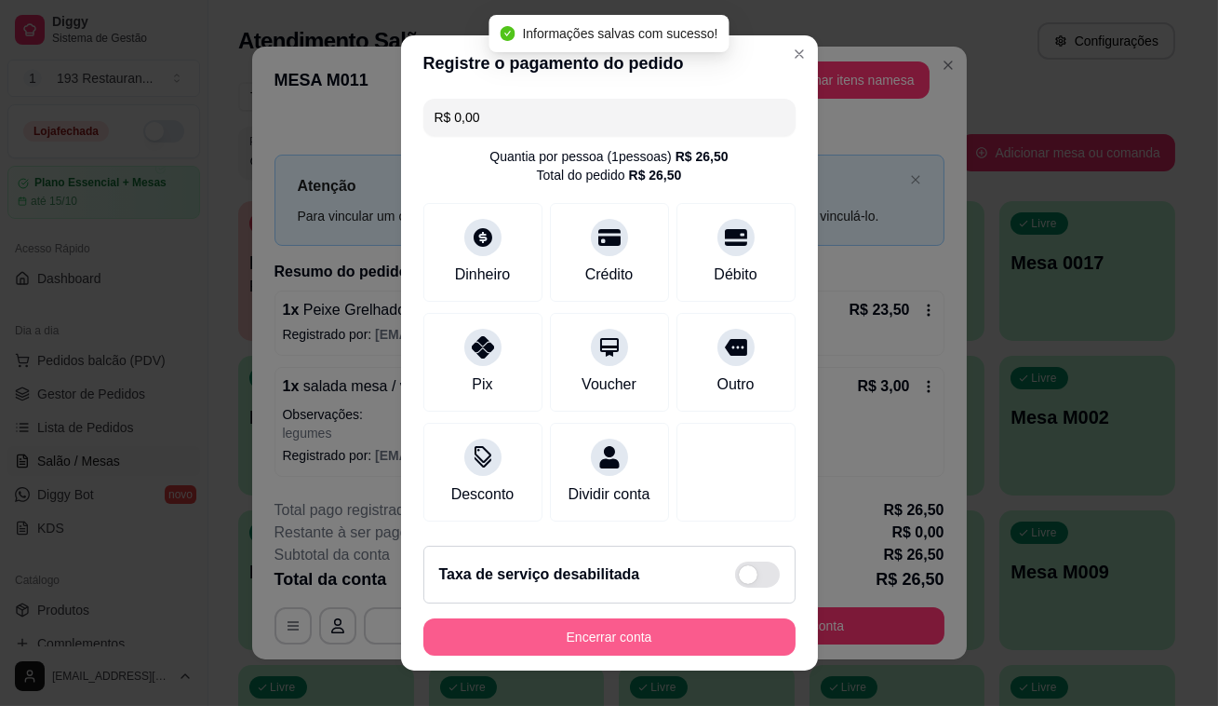
click at [673, 650] on button "Encerrar conta" at bounding box center [610, 636] width 372 height 37
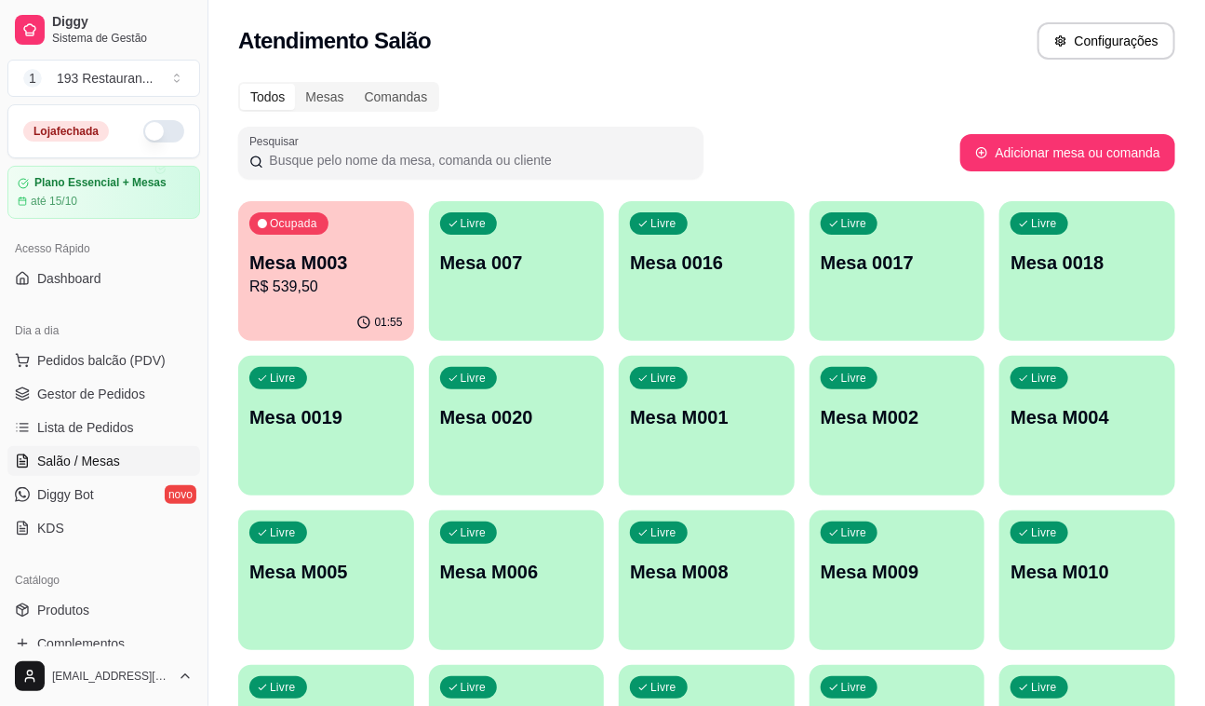
click at [390, 279] on p "R$ 539,50" at bounding box center [326, 287] width 154 height 22
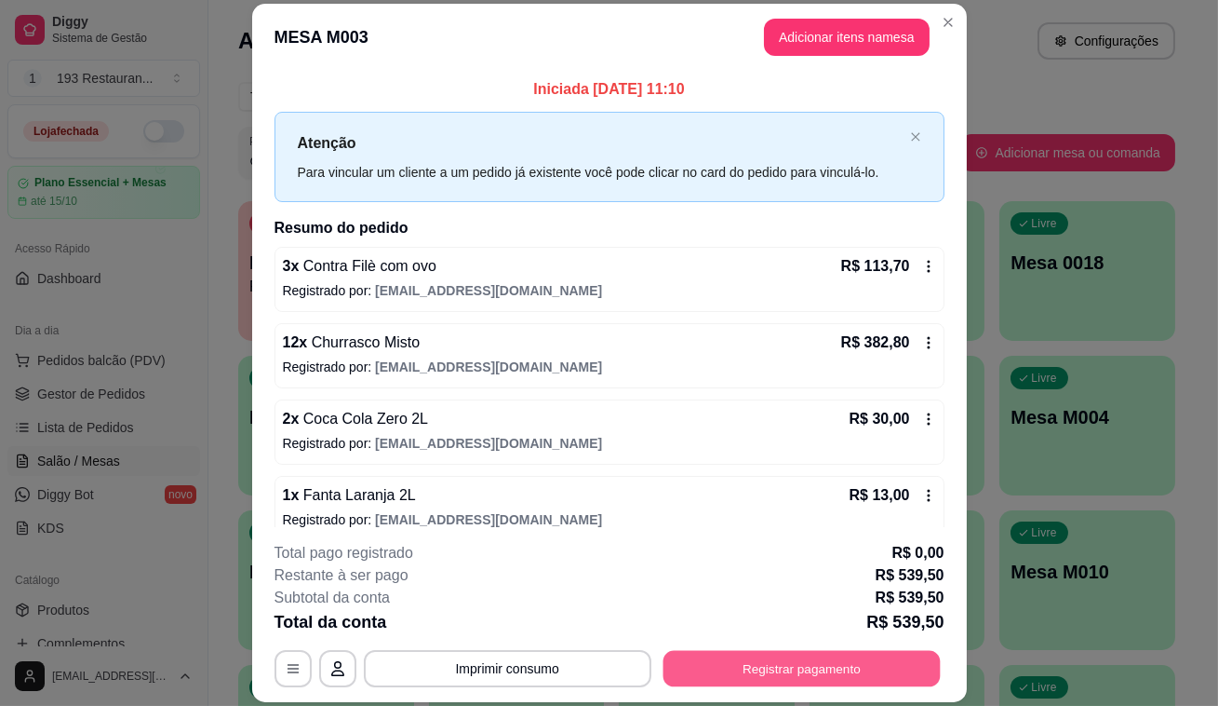
click at [836, 661] on button "Registrar pagamento" at bounding box center [801, 669] width 277 height 36
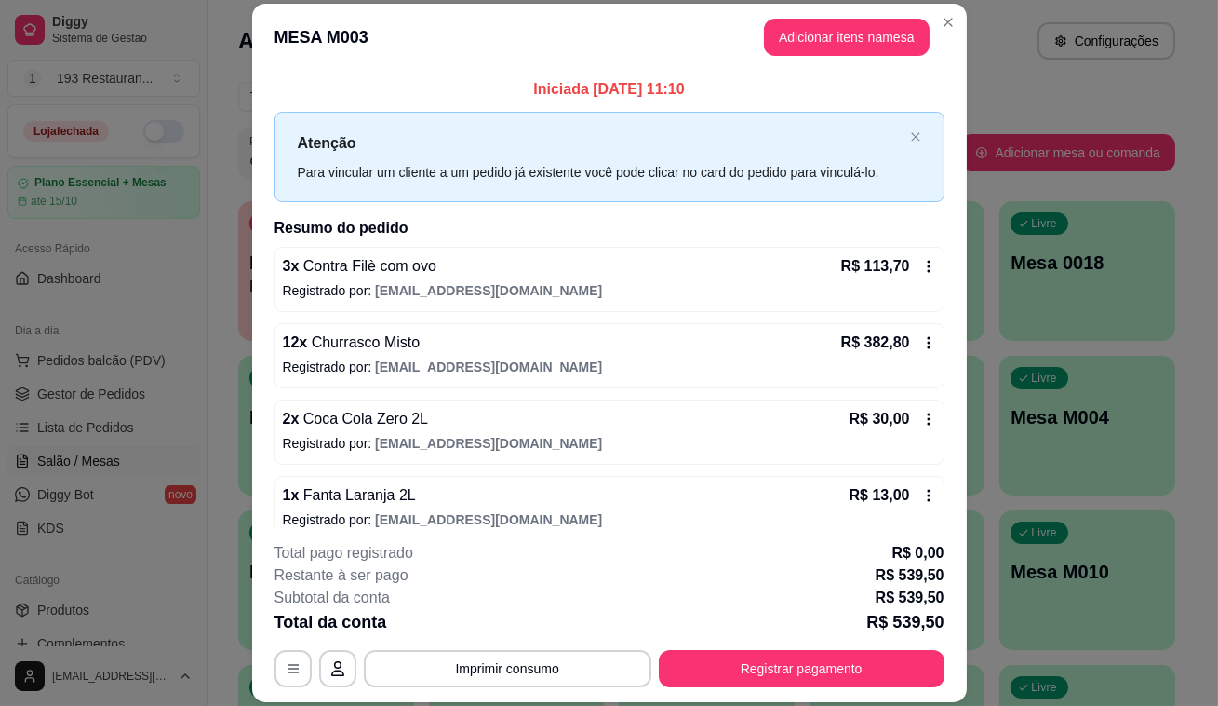
click at [921, 343] on icon at bounding box center [928, 342] width 15 height 15
click at [927, 265] on icon at bounding box center [928, 266] width 3 height 12
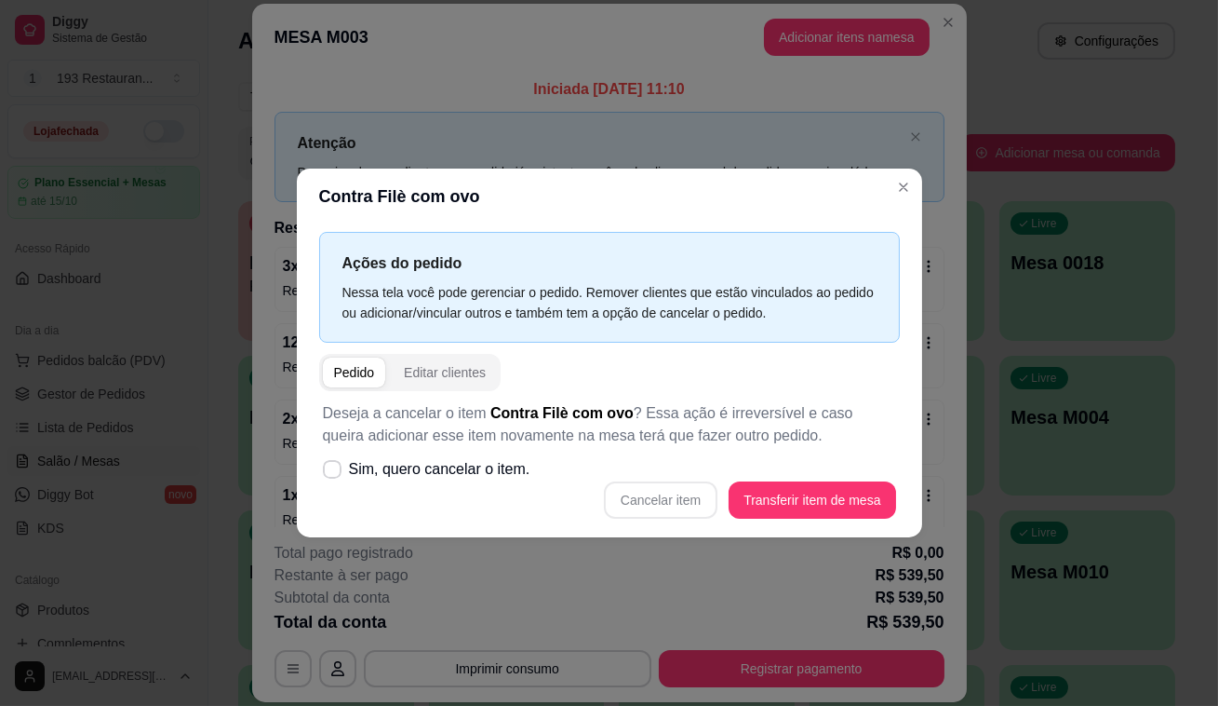
click at [921, 188] on header "Contra Filè com ovo" at bounding box center [609, 196] width 625 height 56
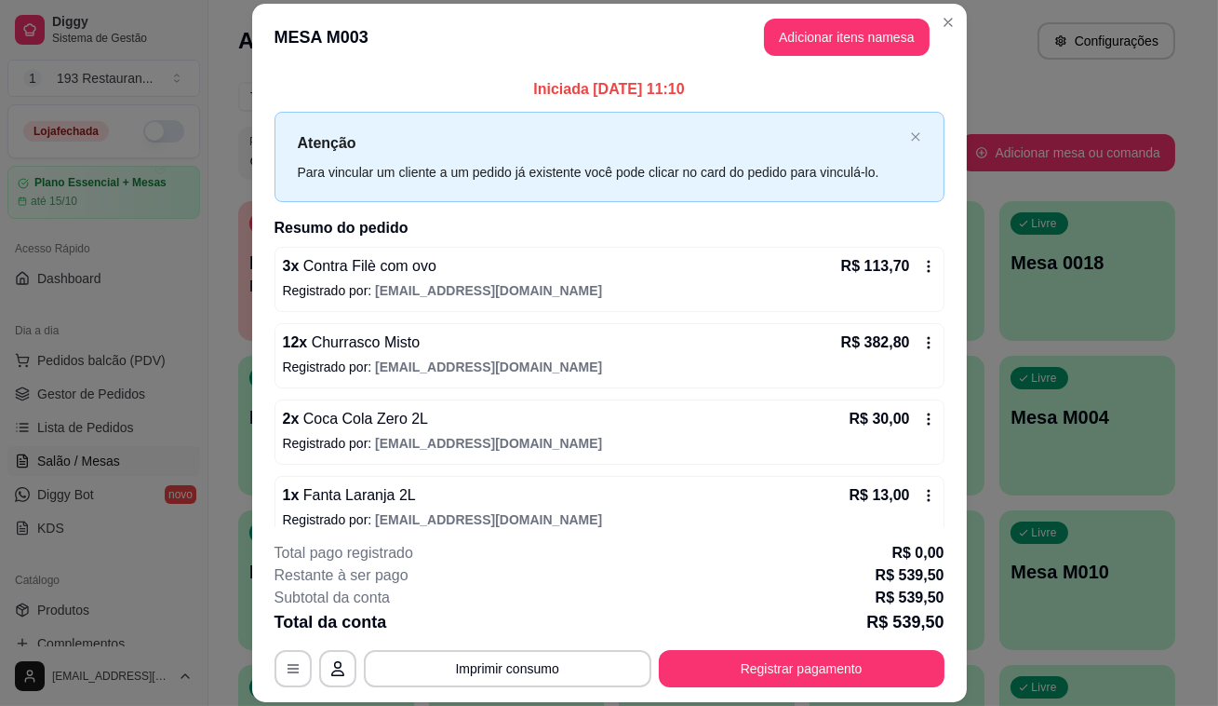
click at [921, 424] on icon at bounding box center [928, 418] width 15 height 15
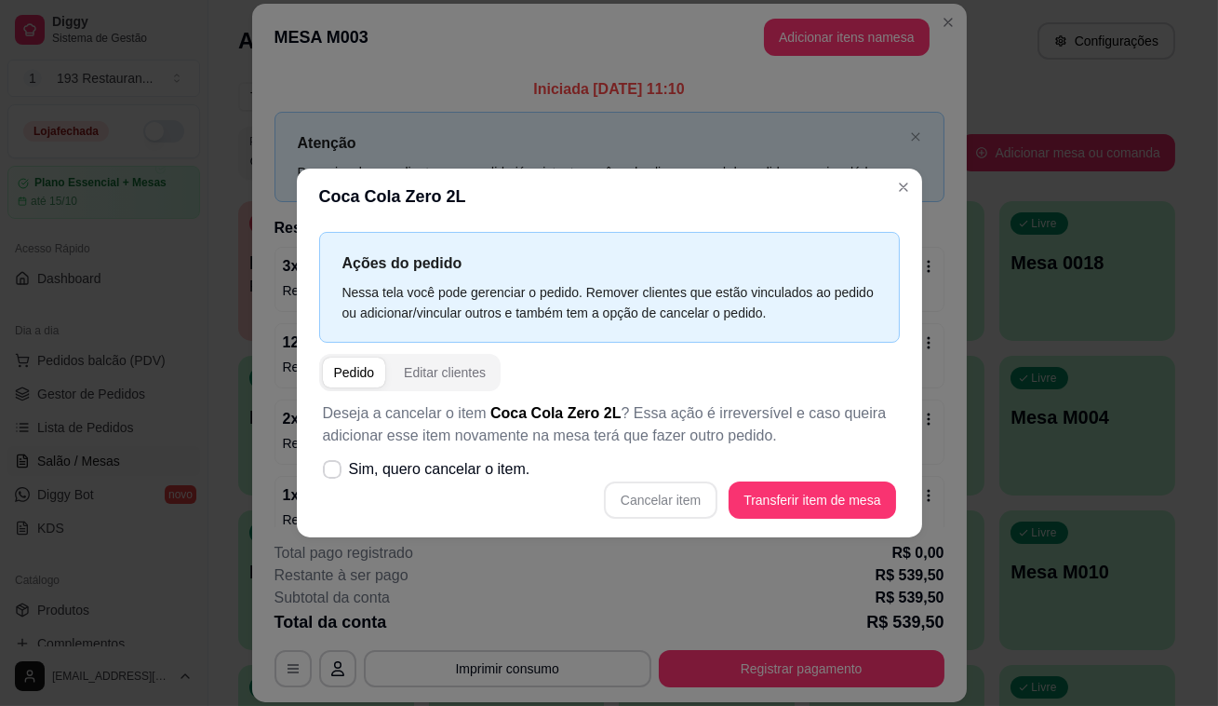
click at [692, 495] on div "Cancelar item Transferir item de mesa" at bounding box center [609, 499] width 573 height 37
click at [441, 464] on span "Sim, quero cancelar o item." at bounding box center [440, 469] width 182 height 22
click at [334, 473] on input "Sim, quero cancelar o item." at bounding box center [328, 479] width 12 height 12
checkbox input "true"
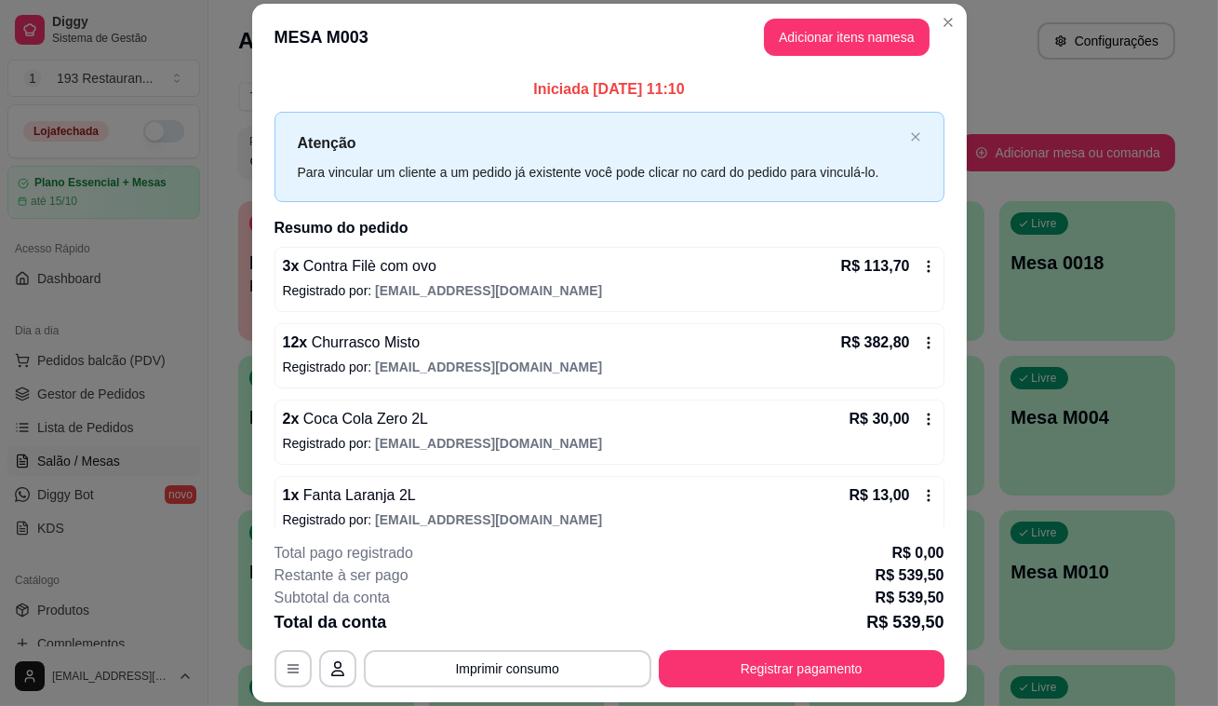
click at [921, 413] on icon at bounding box center [928, 418] width 15 height 15
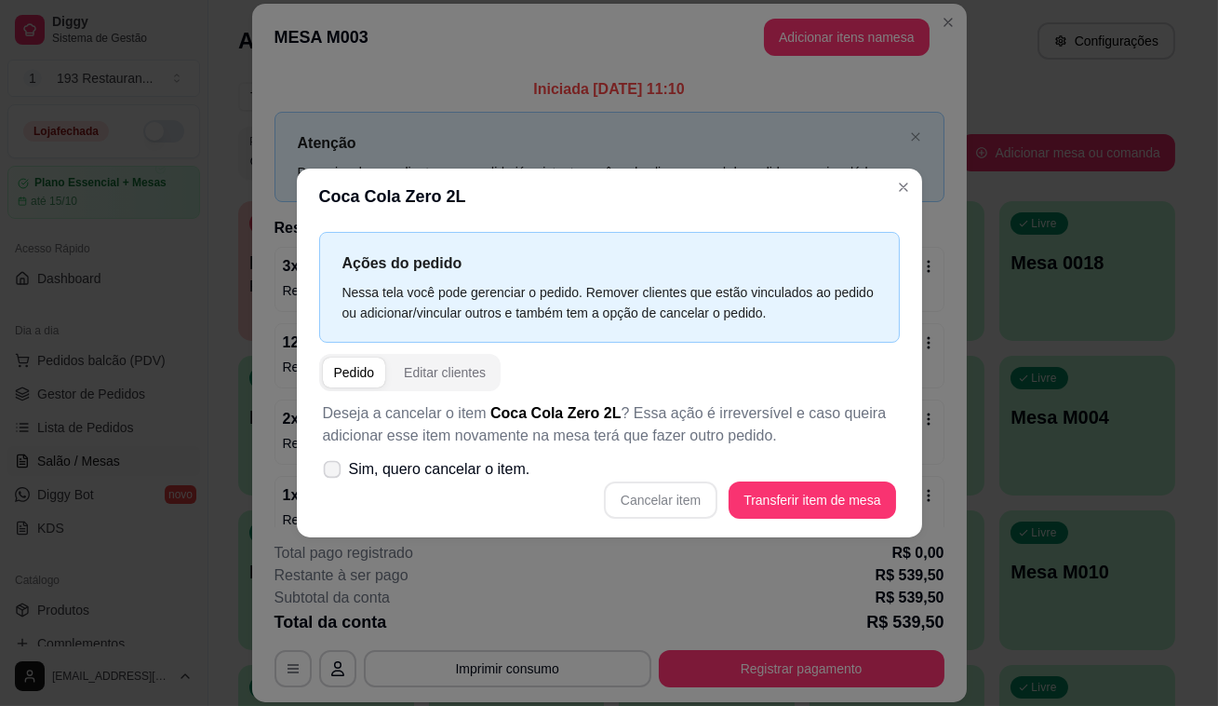
click at [352, 467] on span "Sim, quero cancelar o item." at bounding box center [440, 469] width 182 height 22
click at [334, 473] on input "Sim, quero cancelar o item." at bounding box center [328, 479] width 12 height 12
checkbox input "true"
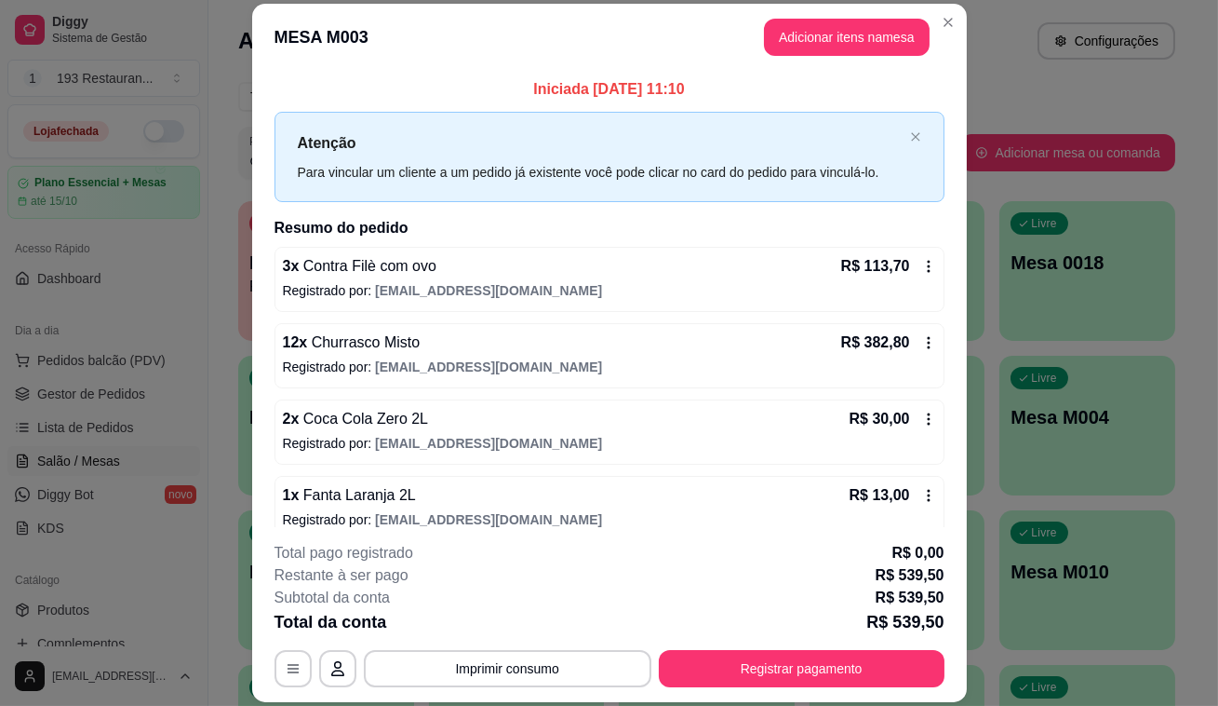
click at [927, 418] on icon at bounding box center [928, 418] width 3 height 12
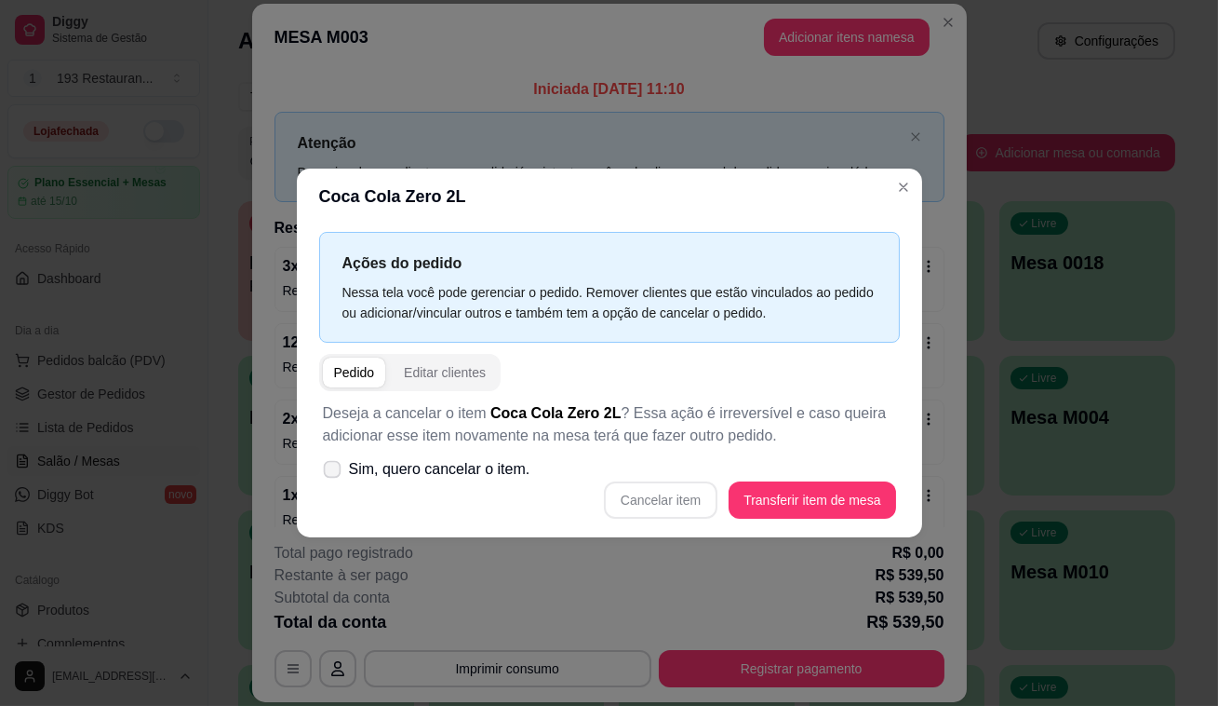
click at [341, 474] on label "Sim, quero cancelar o item." at bounding box center [427, 469] width 222 height 37
click at [334, 474] on input "Sim, quero cancelar o item." at bounding box center [328, 479] width 12 height 12
checkbox input "true"
click at [699, 497] on button "Cancelar item" at bounding box center [661, 499] width 114 height 37
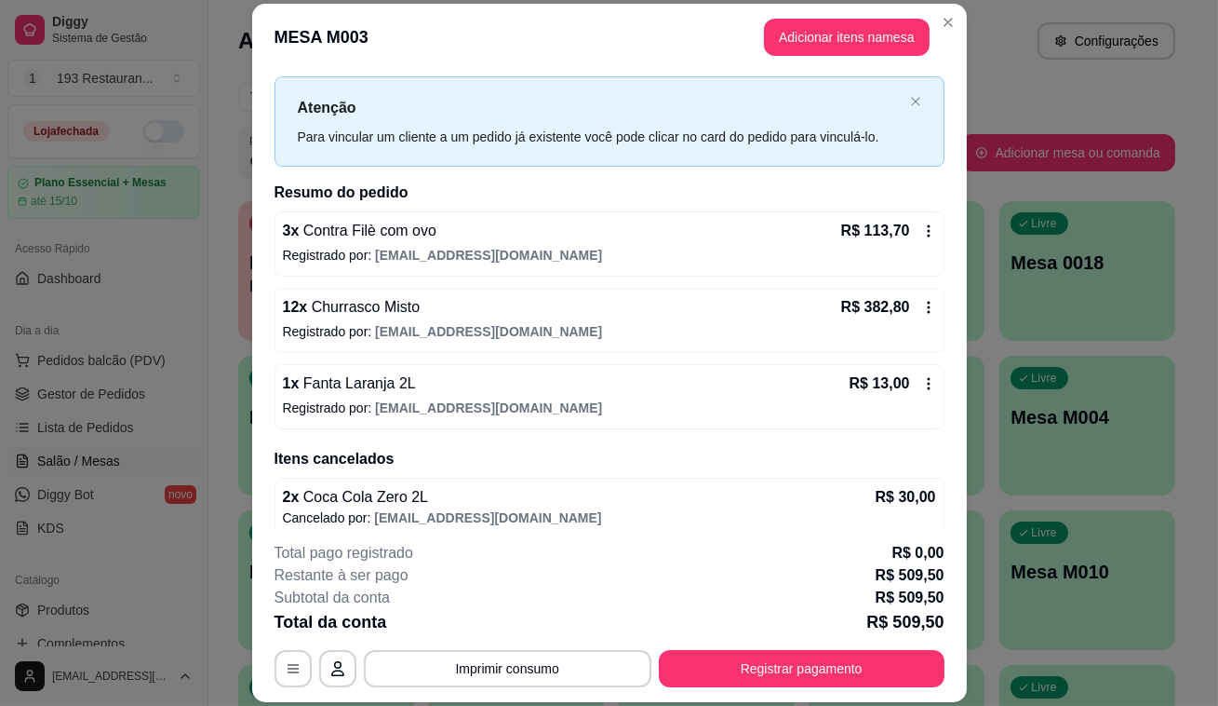
scroll to position [48, 0]
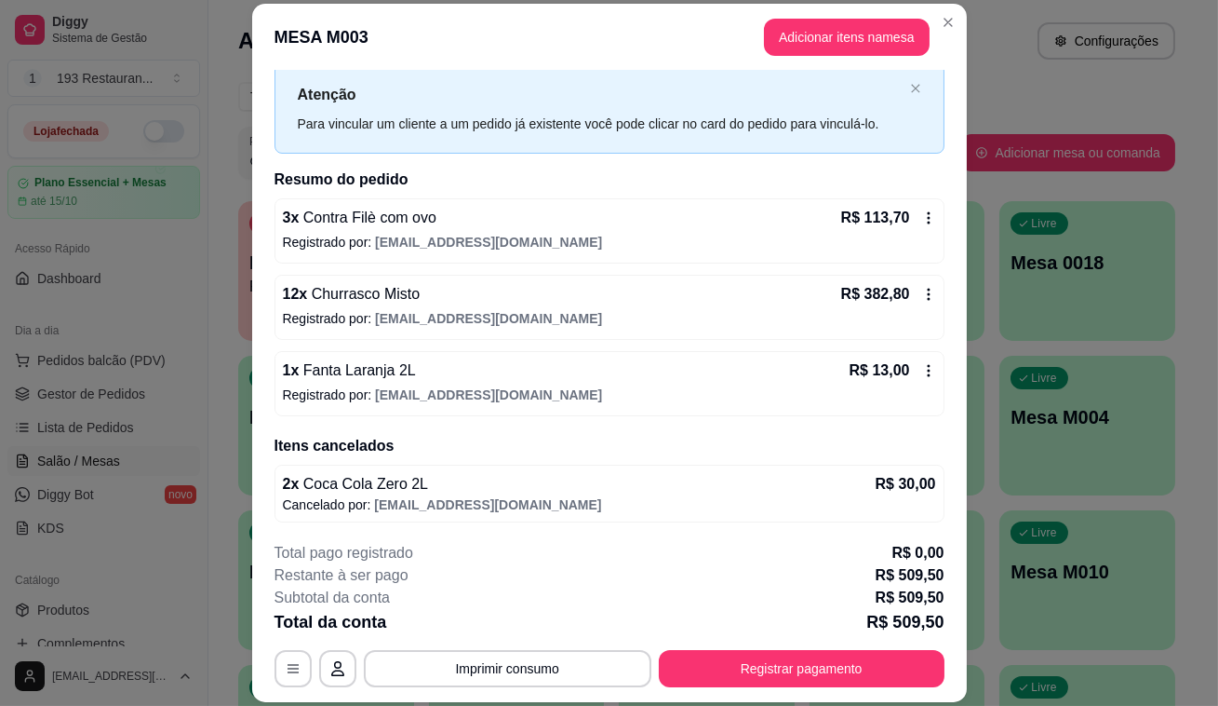
click at [921, 373] on icon at bounding box center [928, 370] width 15 height 15
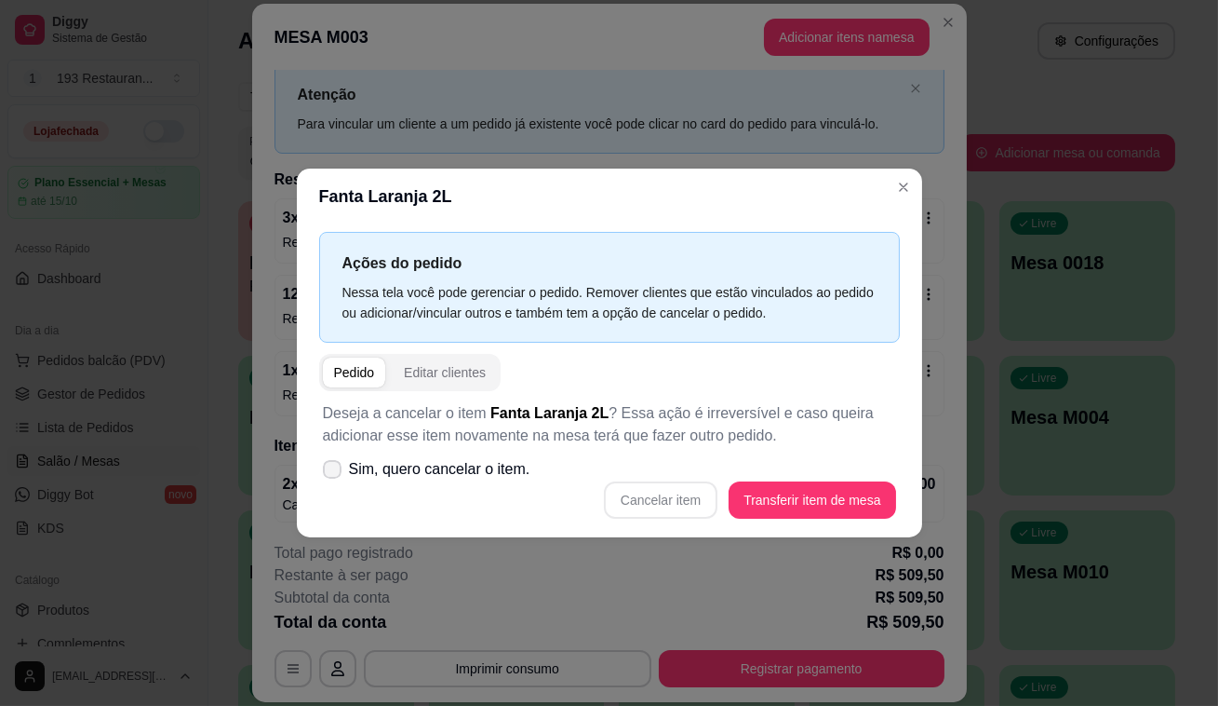
click at [328, 468] on icon at bounding box center [332, 469] width 15 height 11
click at [328, 473] on input "Sim, quero cancelar o item." at bounding box center [328, 479] width 12 height 12
checkbox input "true"
click at [693, 504] on button "Cancelar item" at bounding box center [661, 499] width 114 height 37
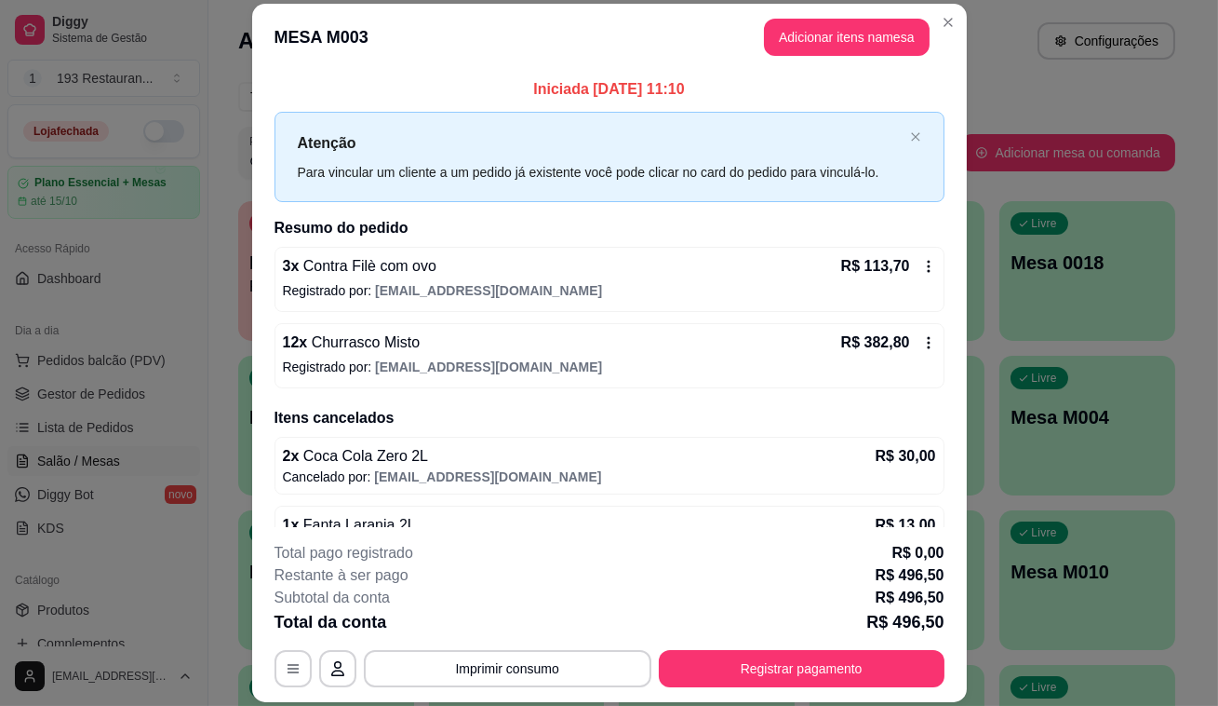
scroll to position [42, 0]
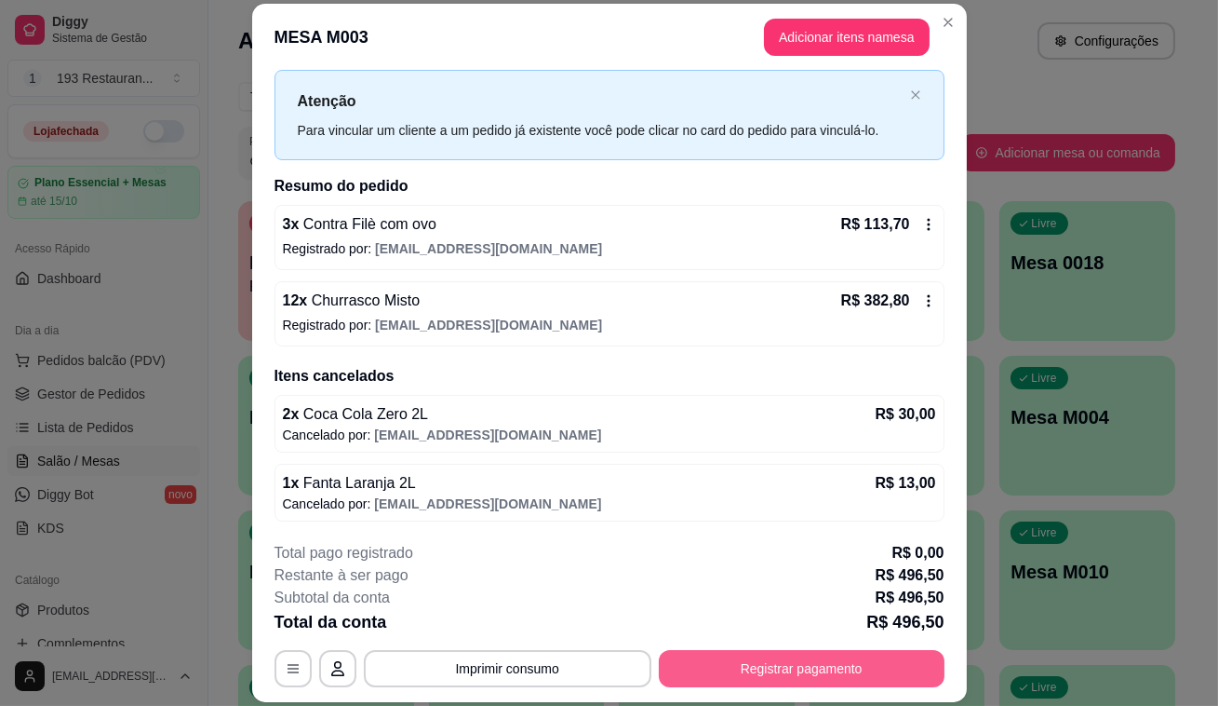
click at [791, 655] on button "Registrar pagamento" at bounding box center [802, 668] width 286 height 37
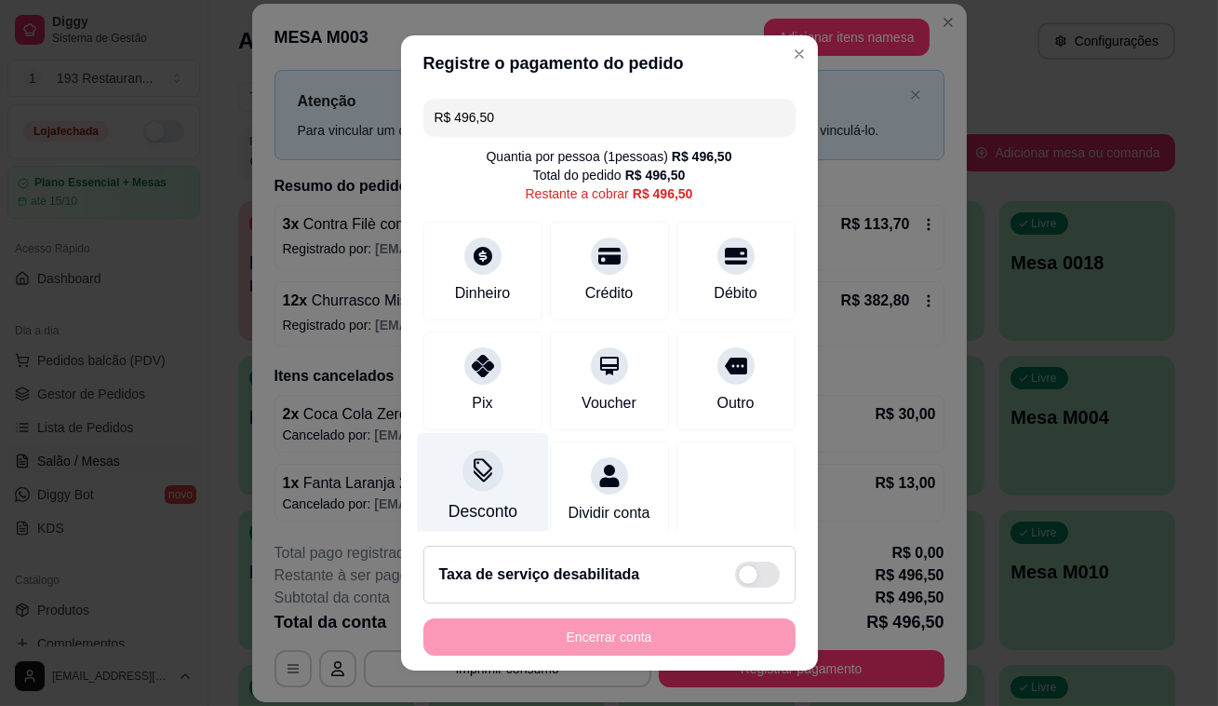
click at [479, 489] on div "Desconto" at bounding box center [482, 487] width 131 height 109
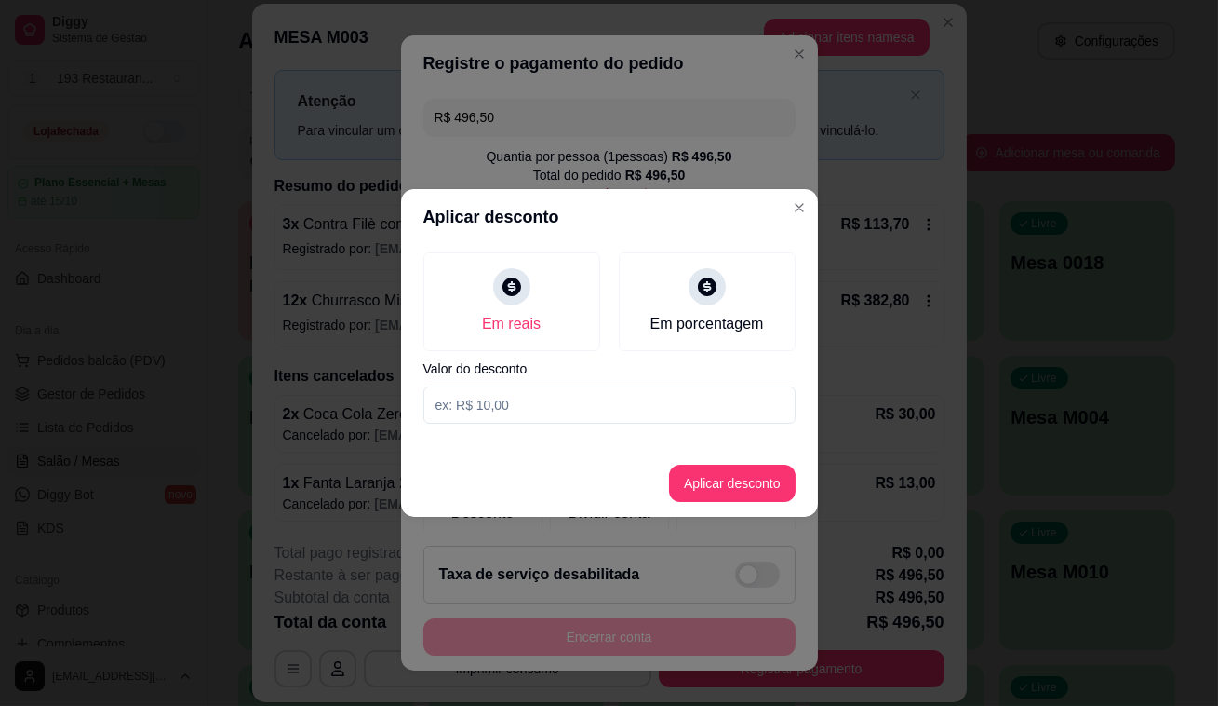
click at [502, 406] on input at bounding box center [610, 404] width 372 height 37
type input "46,50"
click at [735, 483] on button "Aplicar desconto" at bounding box center [732, 483] width 122 height 36
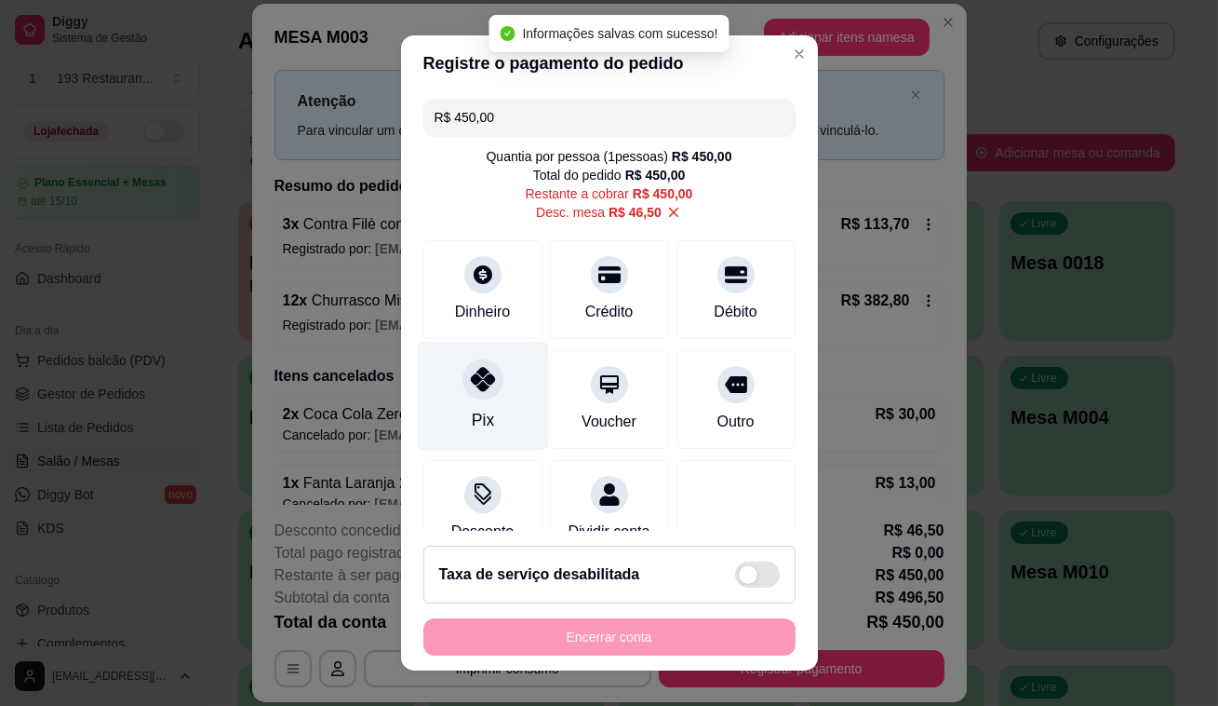
click at [477, 384] on icon at bounding box center [482, 379] width 24 height 24
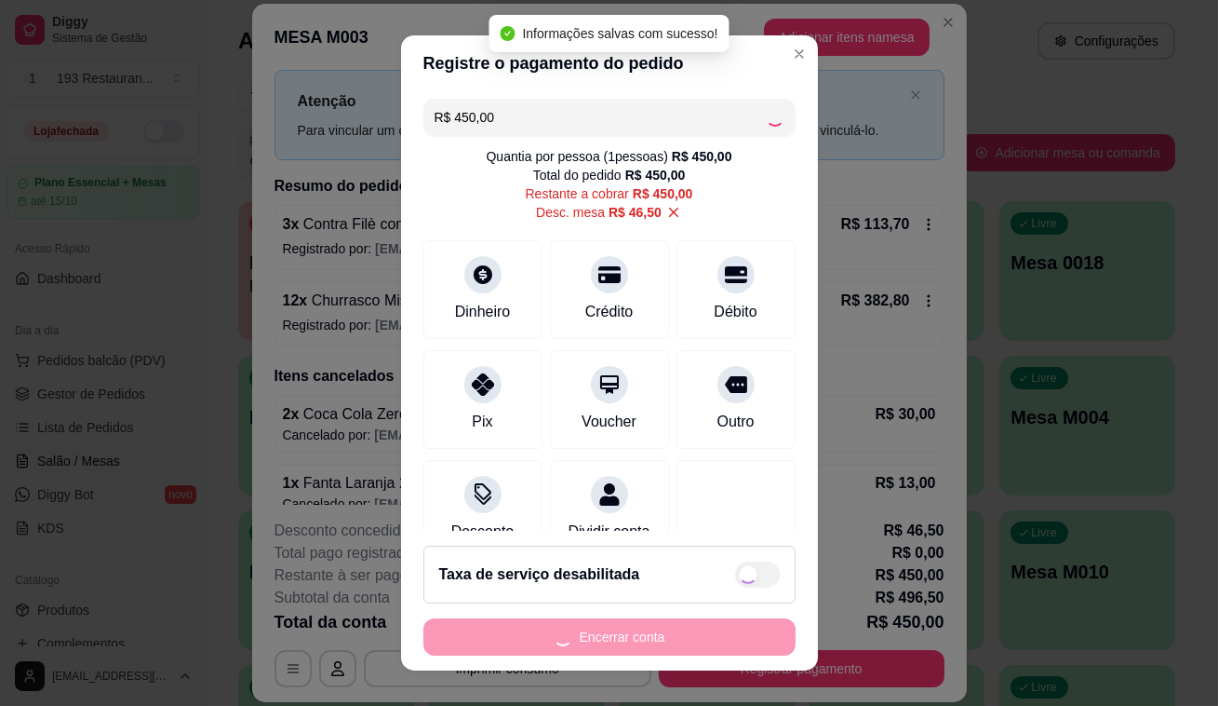
type input "R$ 0,00"
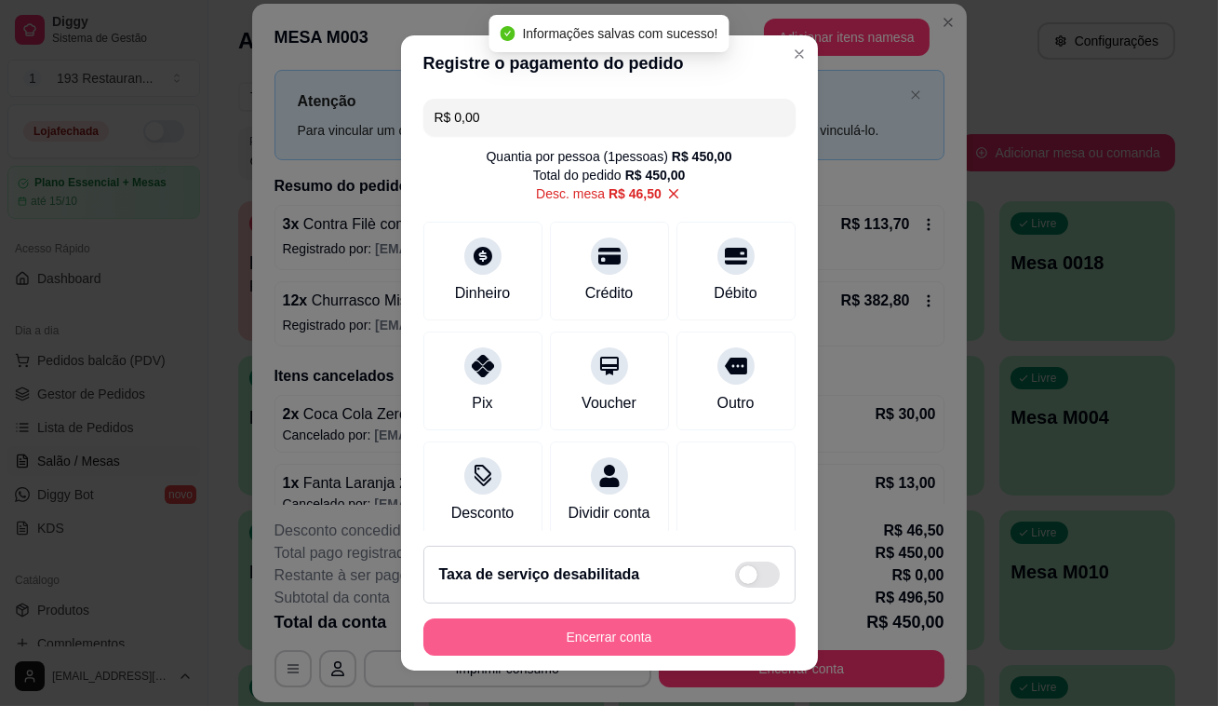
click at [584, 642] on button "Encerrar conta" at bounding box center [610, 636] width 372 height 37
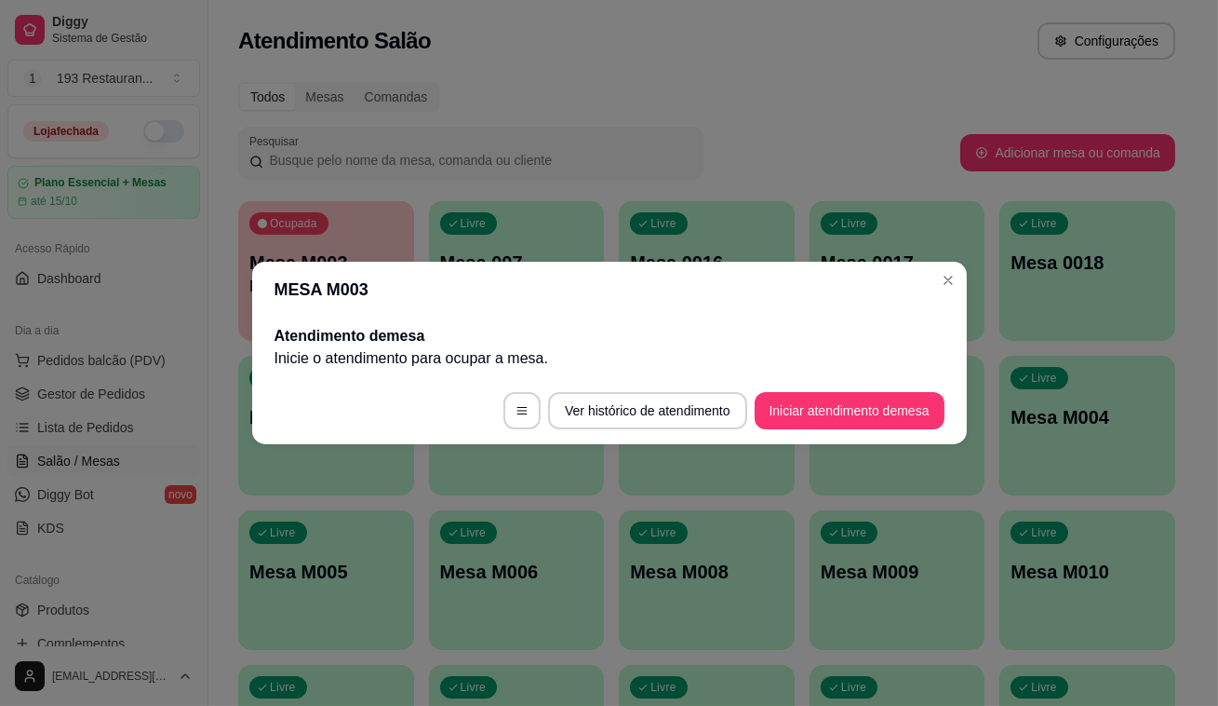
scroll to position [0, 0]
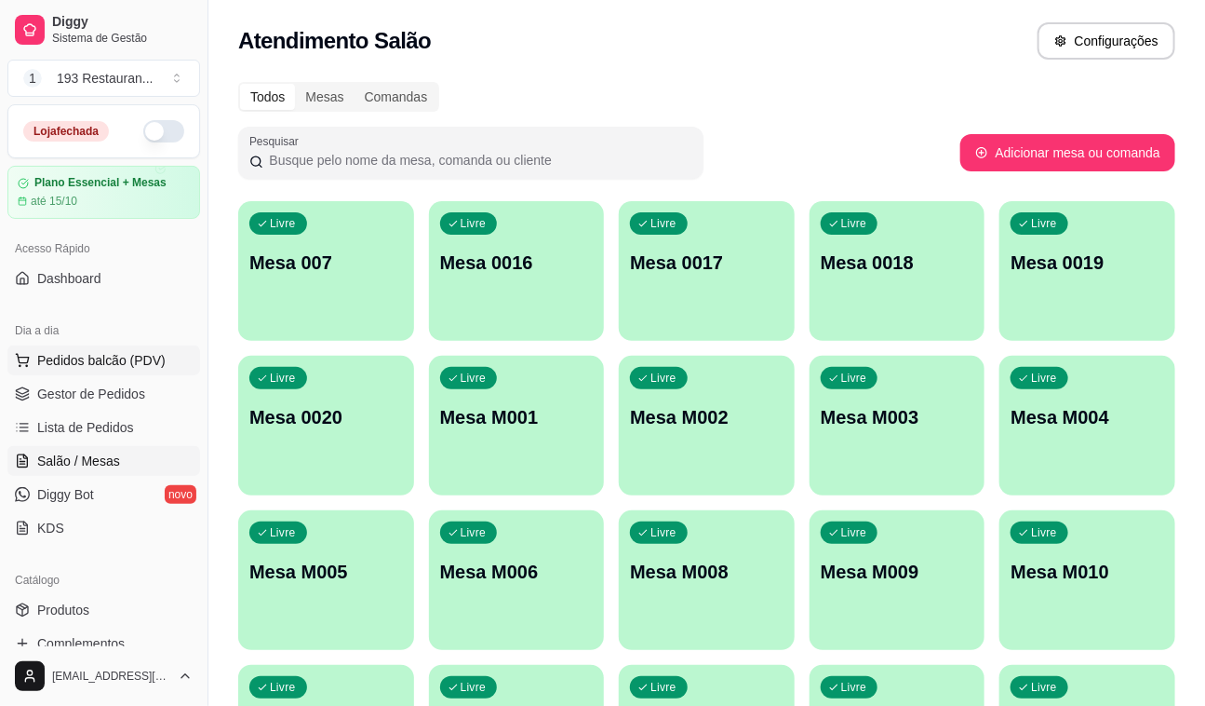
click at [130, 354] on span "Pedidos balcão (PDV)" at bounding box center [101, 360] width 128 height 19
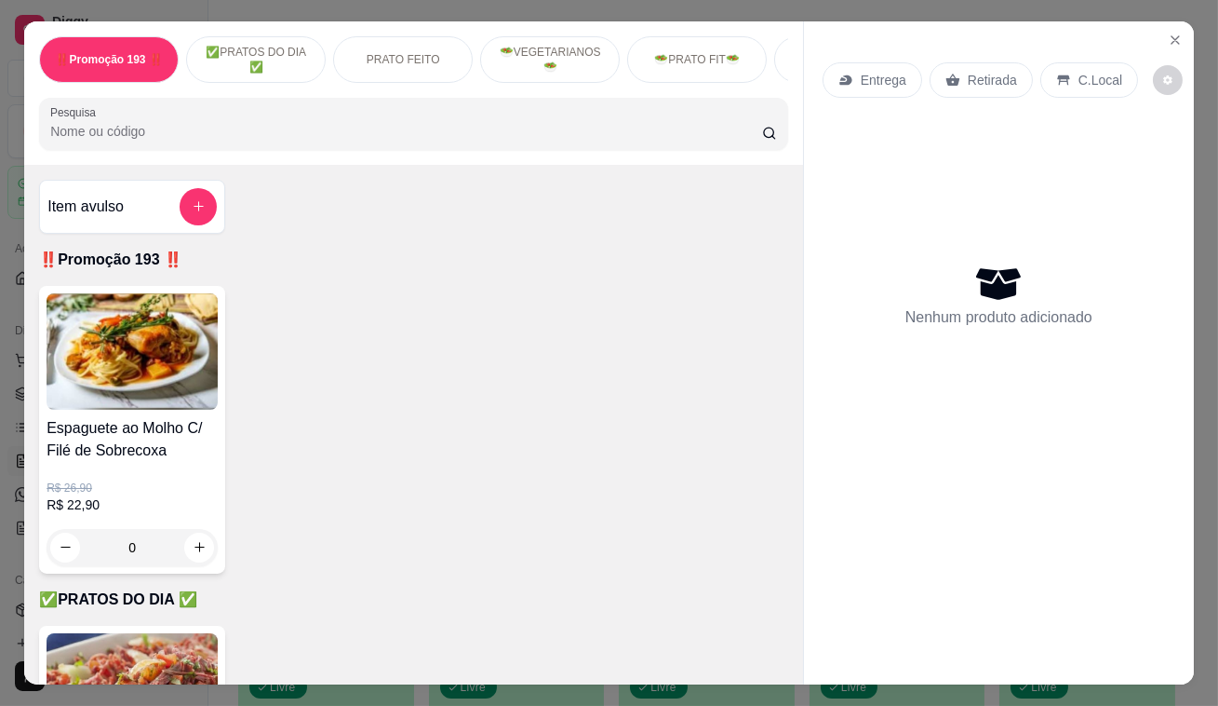
click at [951, 74] on icon at bounding box center [953, 80] width 15 height 15
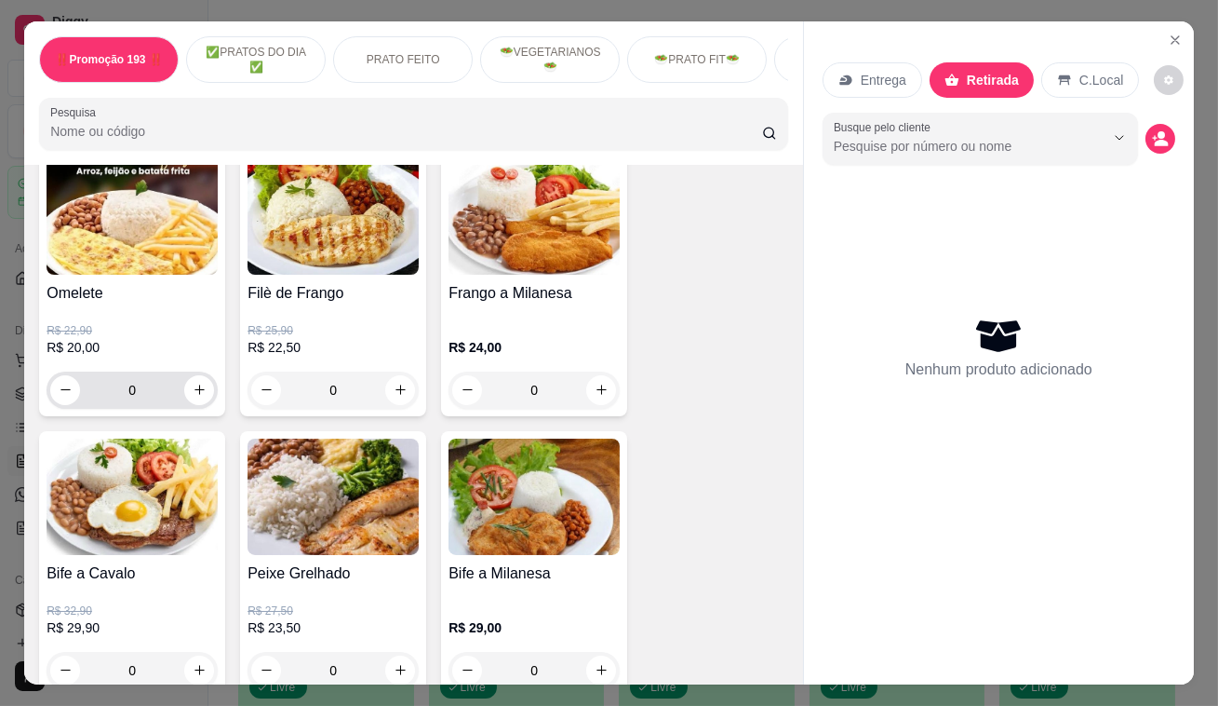
scroll to position [1269, 0]
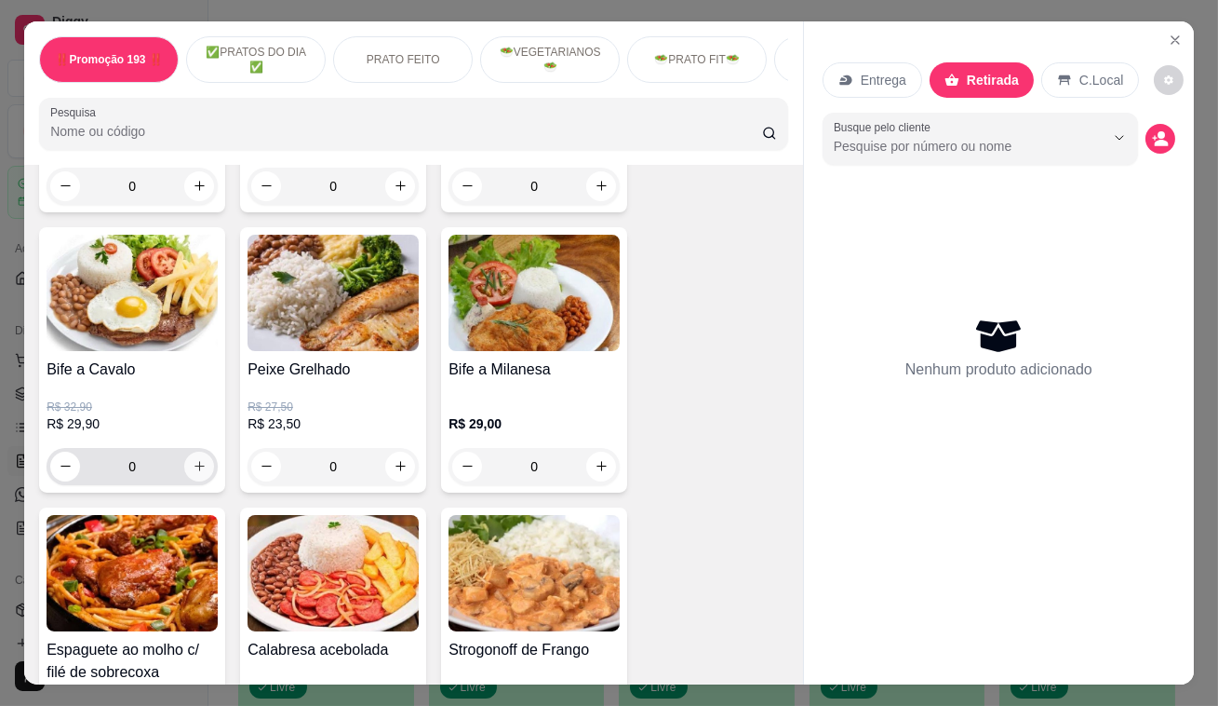
click at [185, 474] on button "increase-product-quantity" at bounding box center [199, 466] width 30 height 30
type input "1"
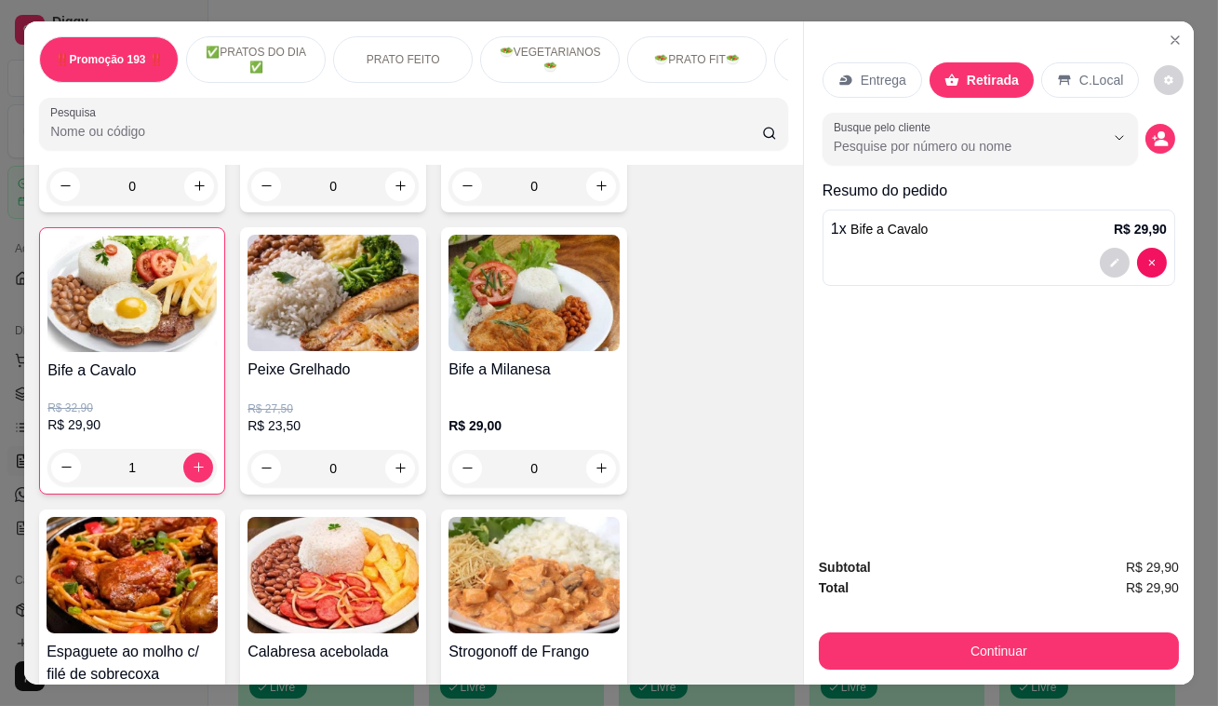
click at [865, 652] on div "Subtotal R$ 29,90 Total R$ 29,90 Continuar" at bounding box center [999, 613] width 390 height 142
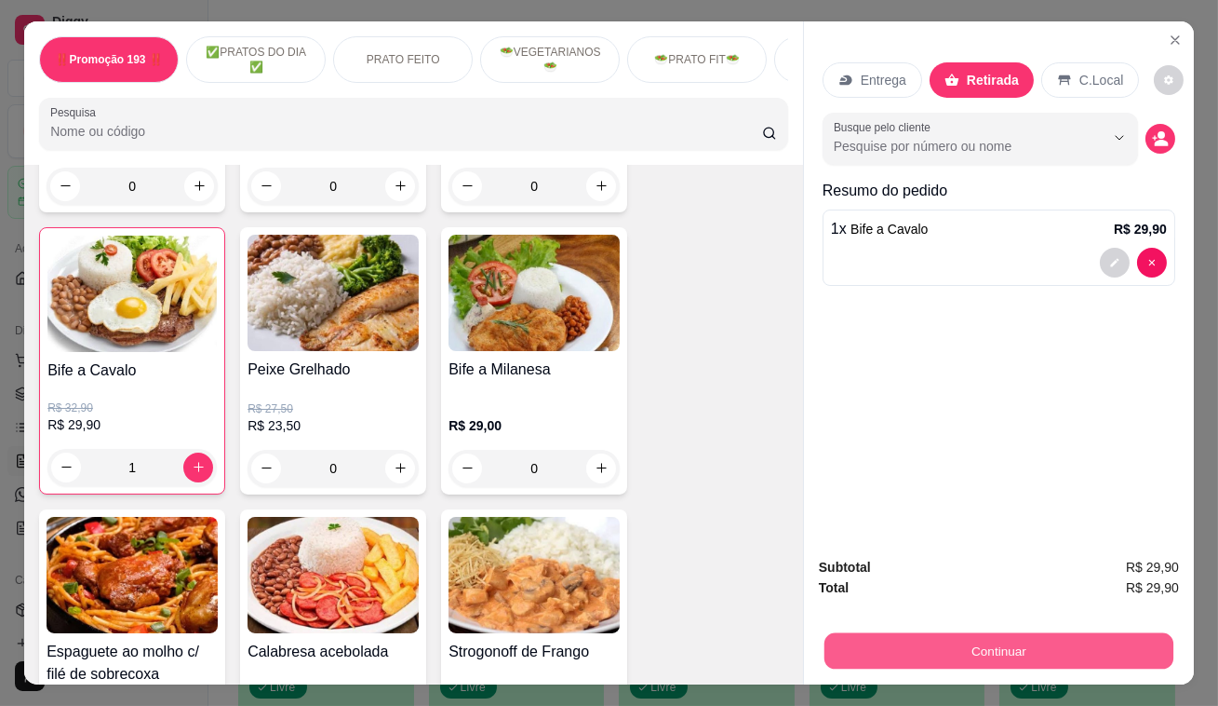
click at [863, 650] on button "Continuar" at bounding box center [999, 651] width 349 height 36
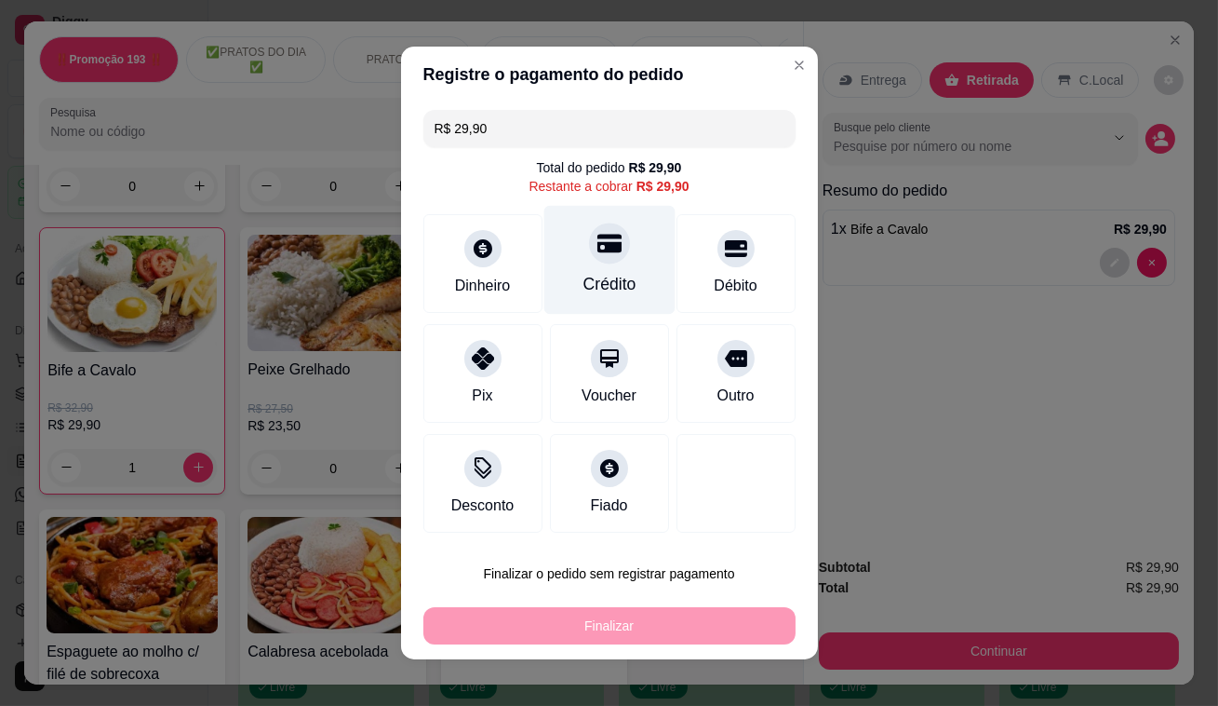
click at [597, 250] on icon at bounding box center [609, 244] width 24 height 19
type input "R$ 0,00"
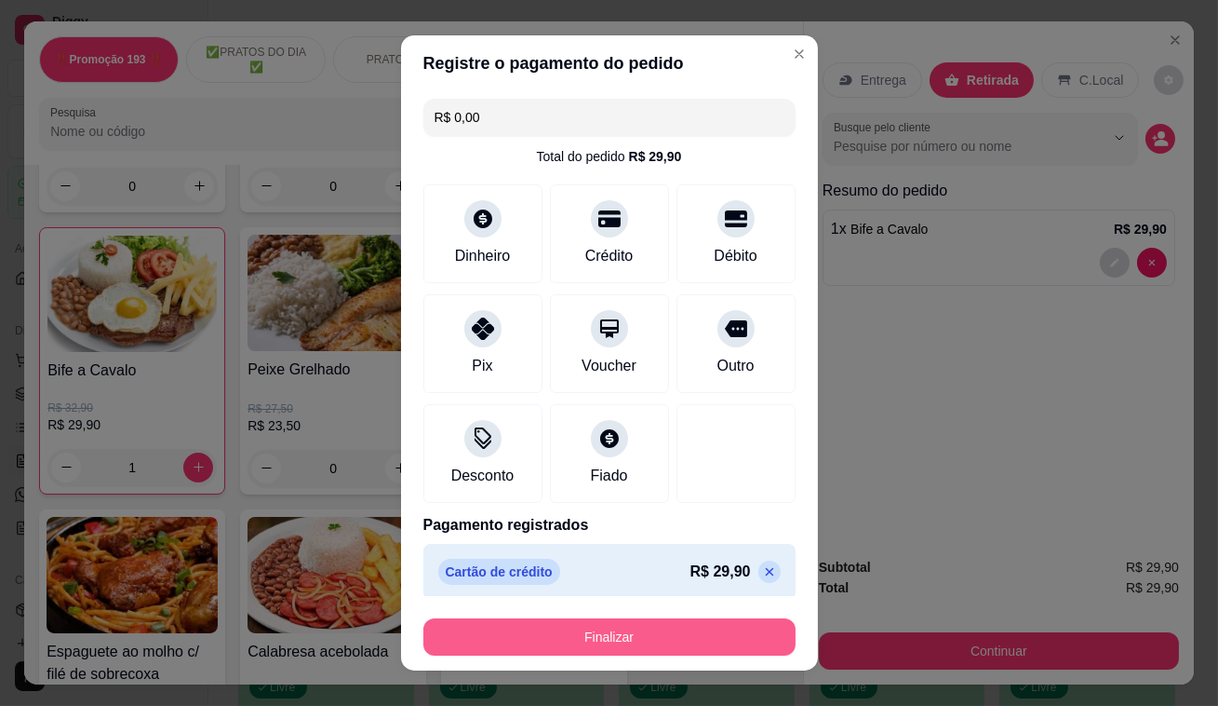
click at [695, 633] on button "Finalizar" at bounding box center [610, 636] width 372 height 37
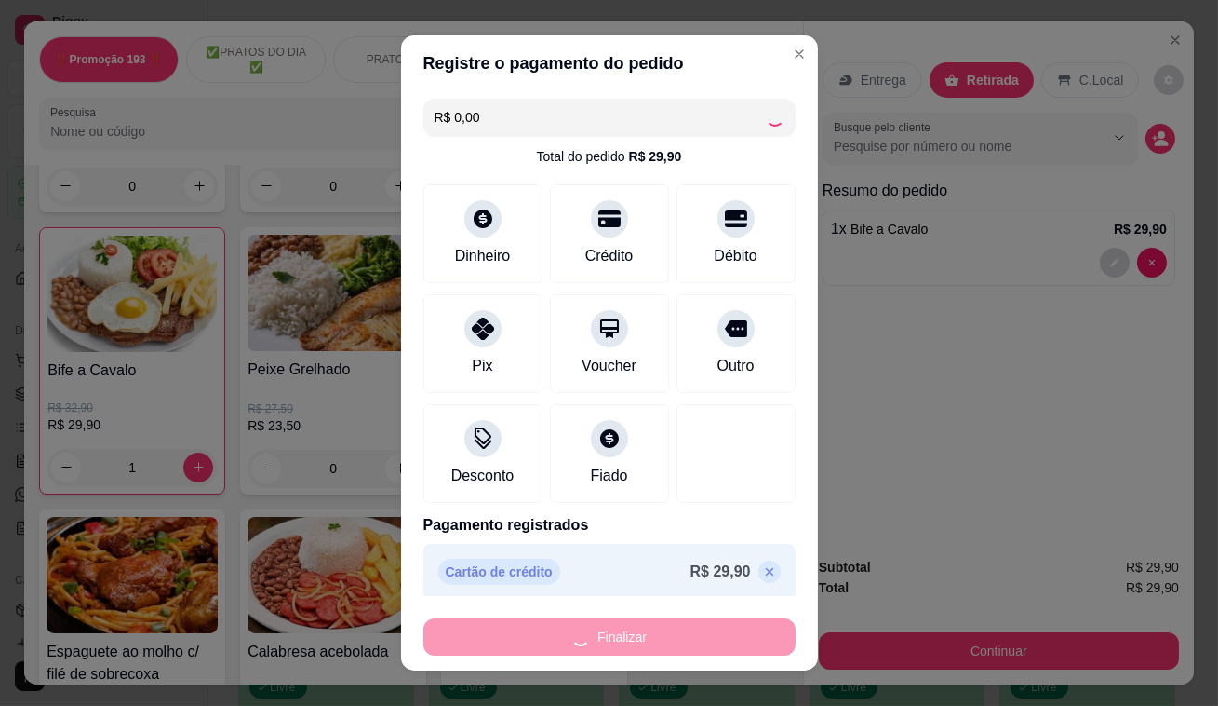
type input "0"
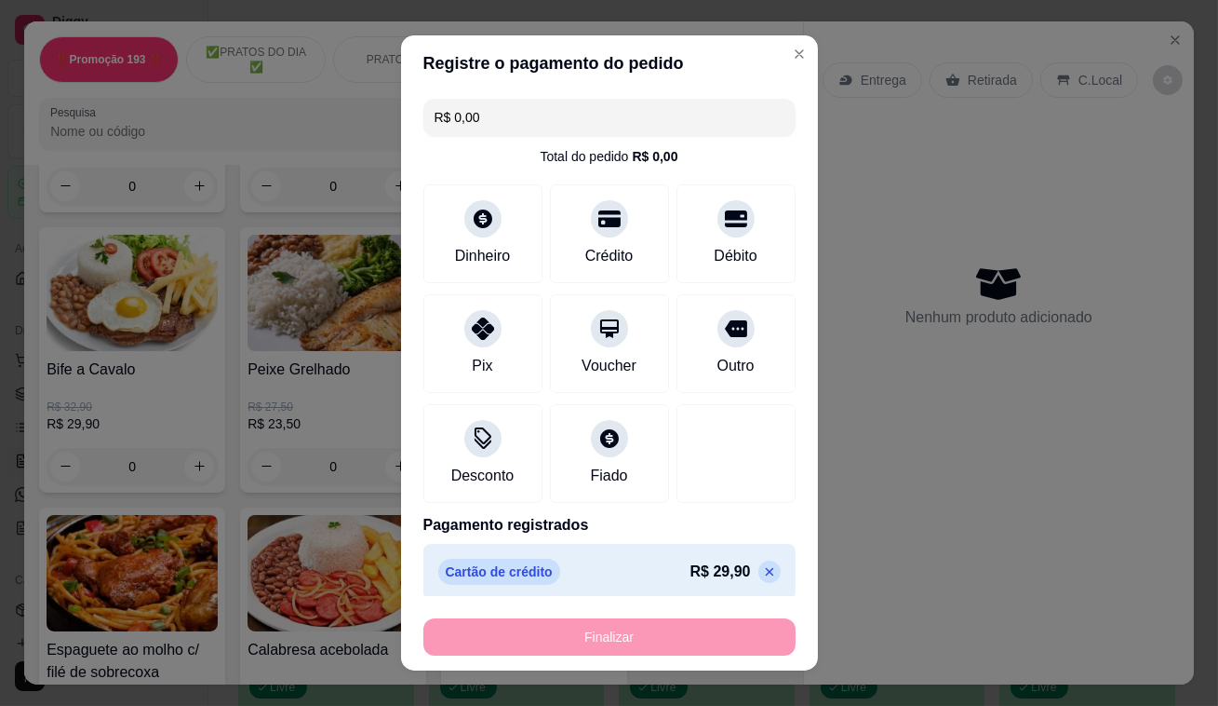
type input "-R$ 29,90"
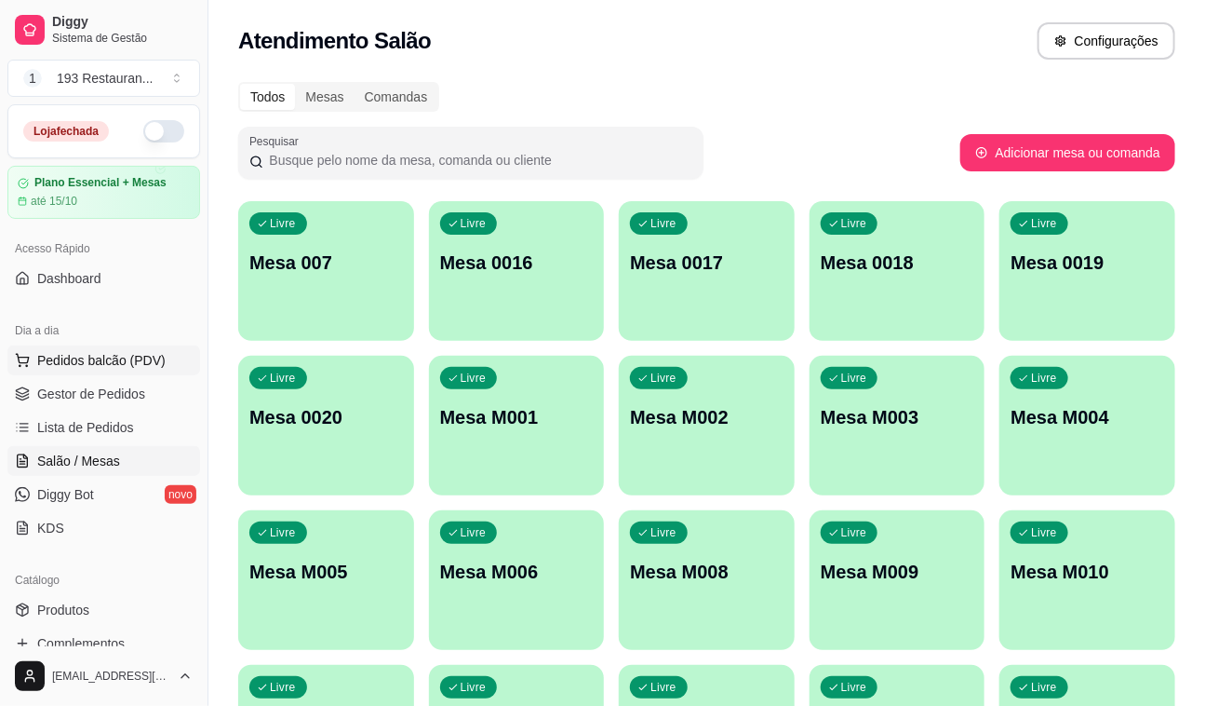
click at [112, 356] on span "Pedidos balcão (PDV)" at bounding box center [101, 360] width 128 height 19
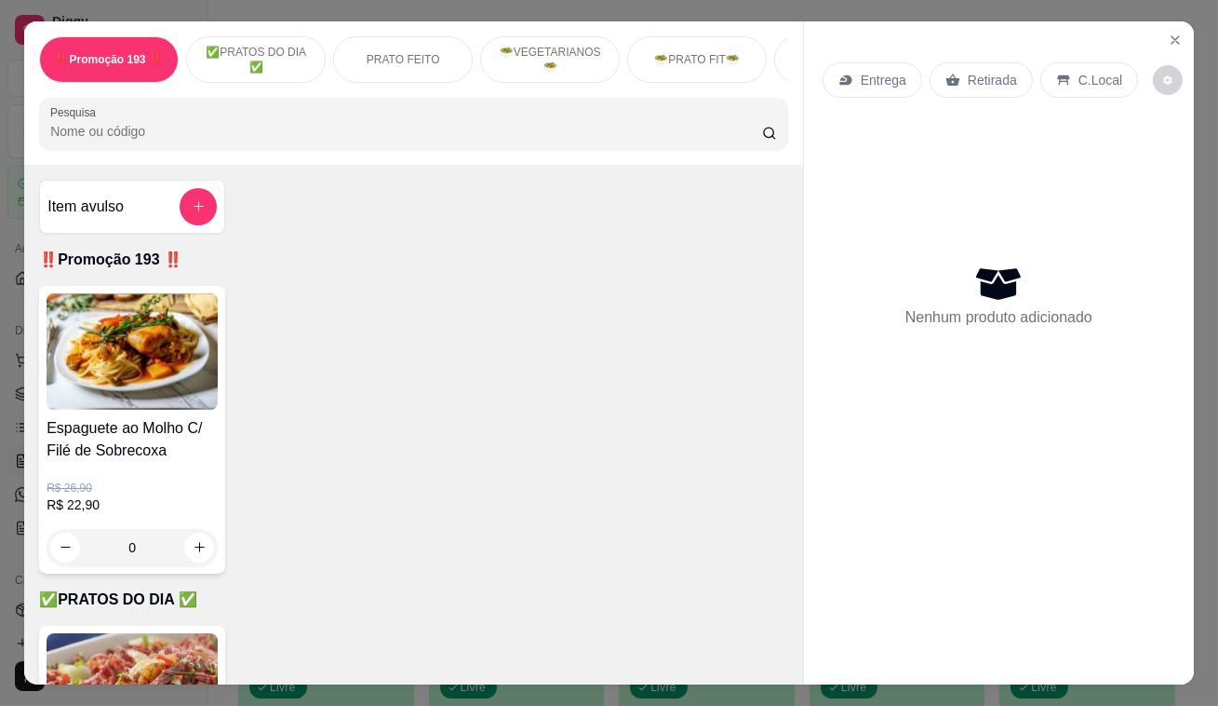
drag, startPoint x: 967, startPoint y: 59, endPoint x: 741, endPoint y: 195, distance: 263.9
click at [967, 62] on div "Retirada" at bounding box center [981, 79] width 103 height 35
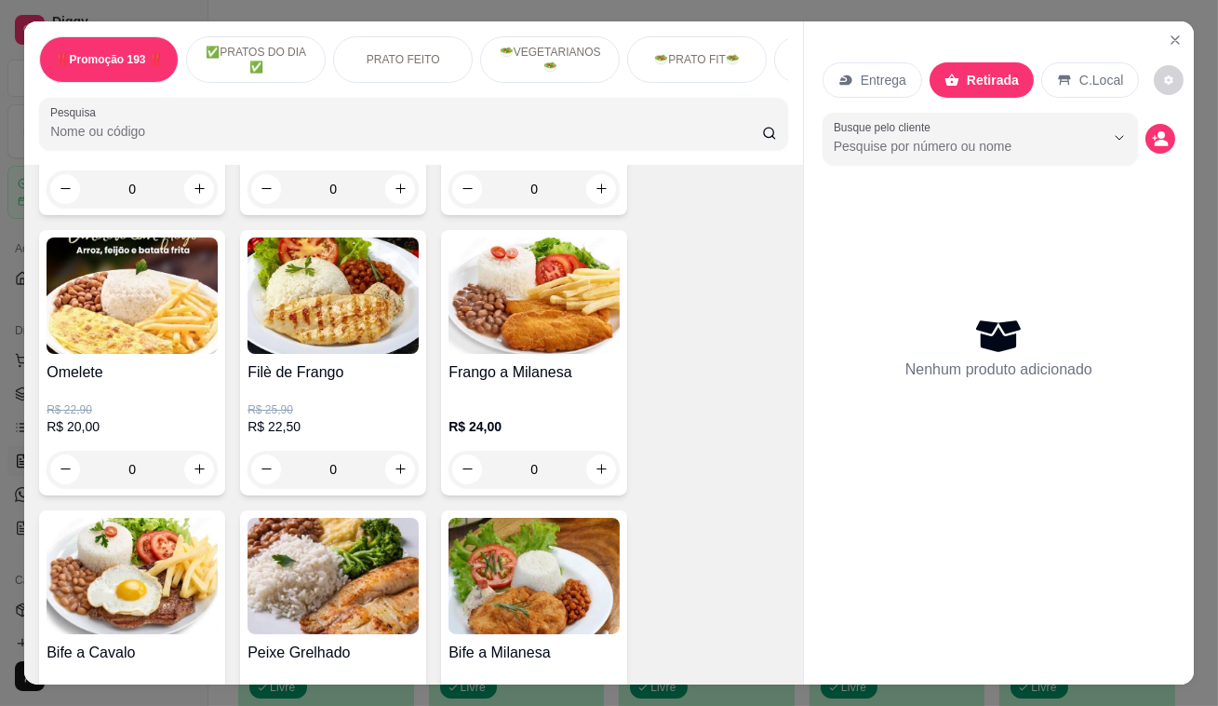
scroll to position [1015, 0]
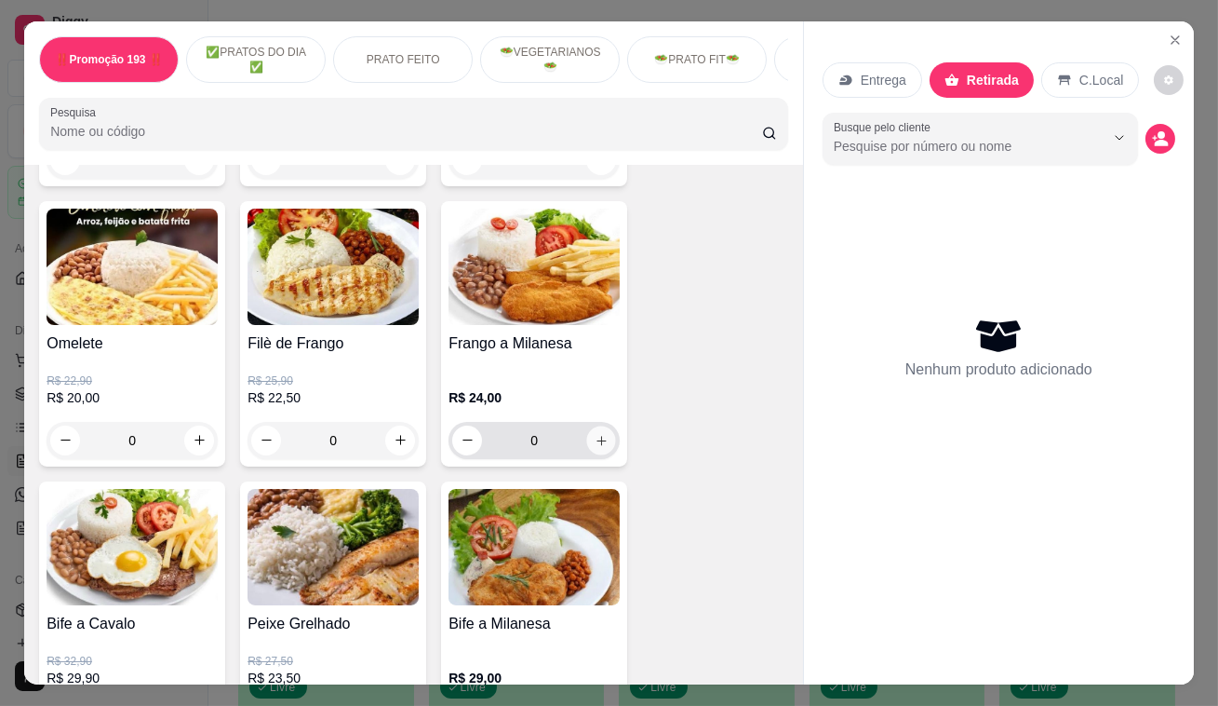
click at [597, 443] on icon "increase-product-quantity" at bounding box center [602, 440] width 14 height 14
type input "1"
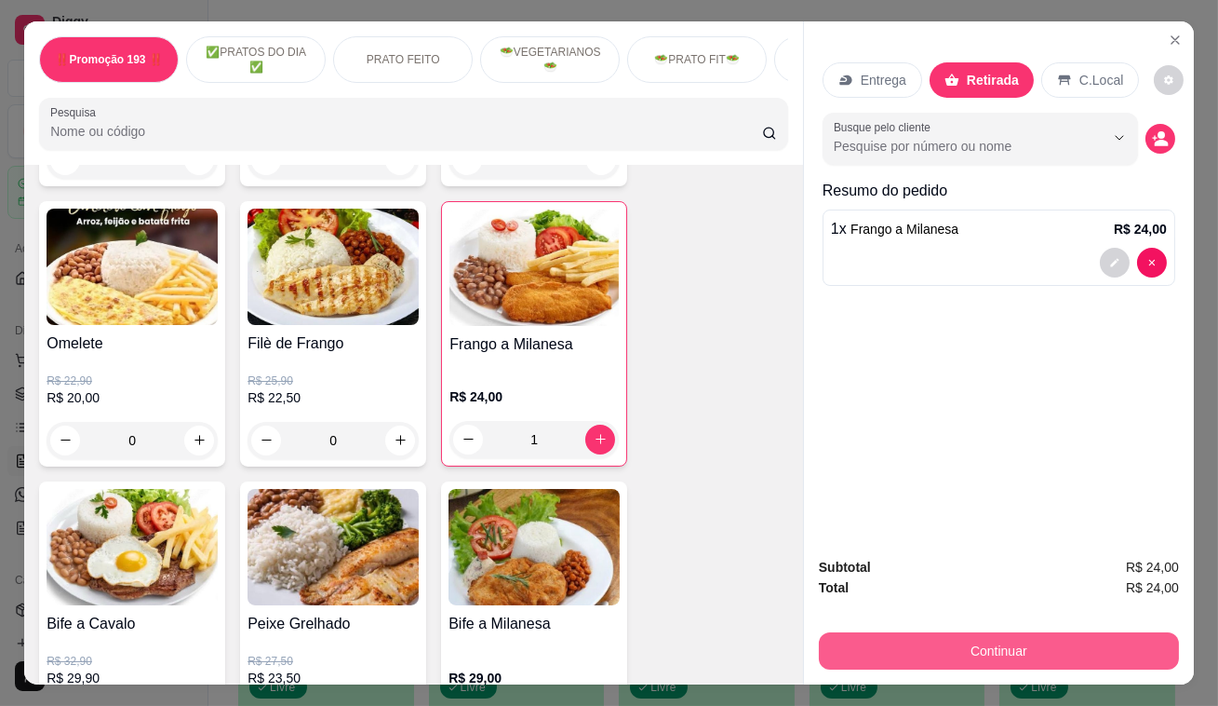
click at [1126, 649] on button "Continuar" at bounding box center [999, 650] width 360 height 37
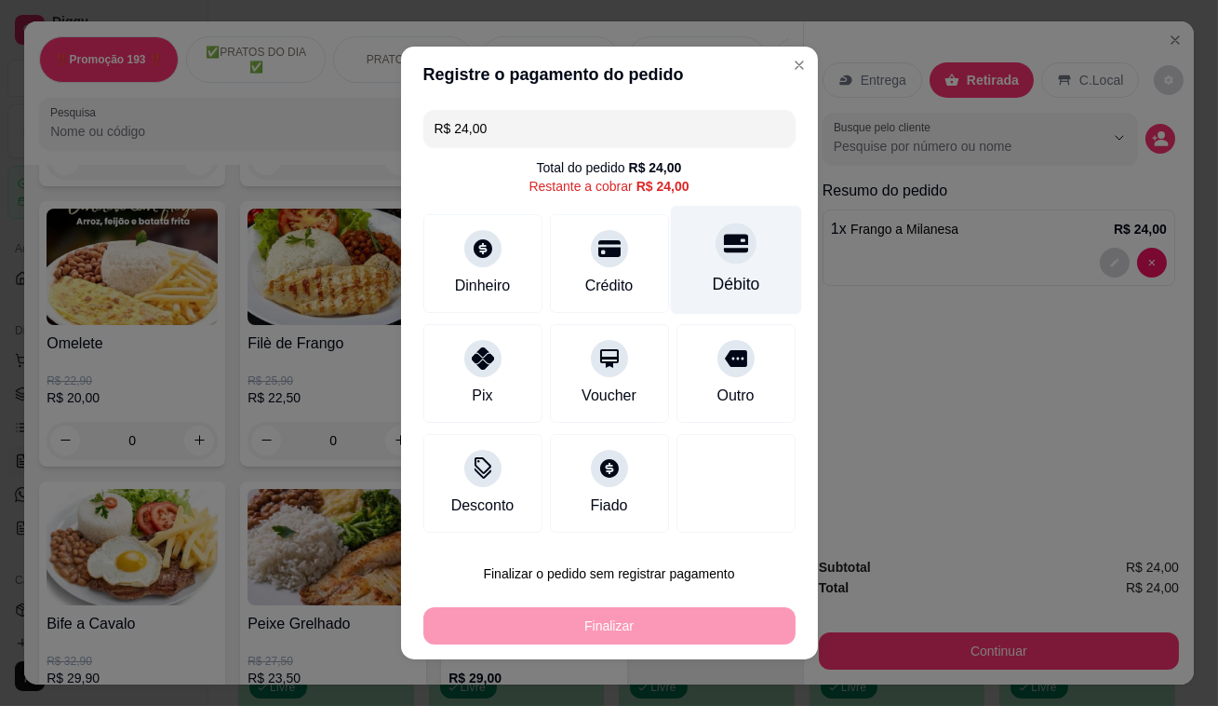
click at [731, 256] on div at bounding box center [736, 242] width 41 height 41
type input "R$ 0,00"
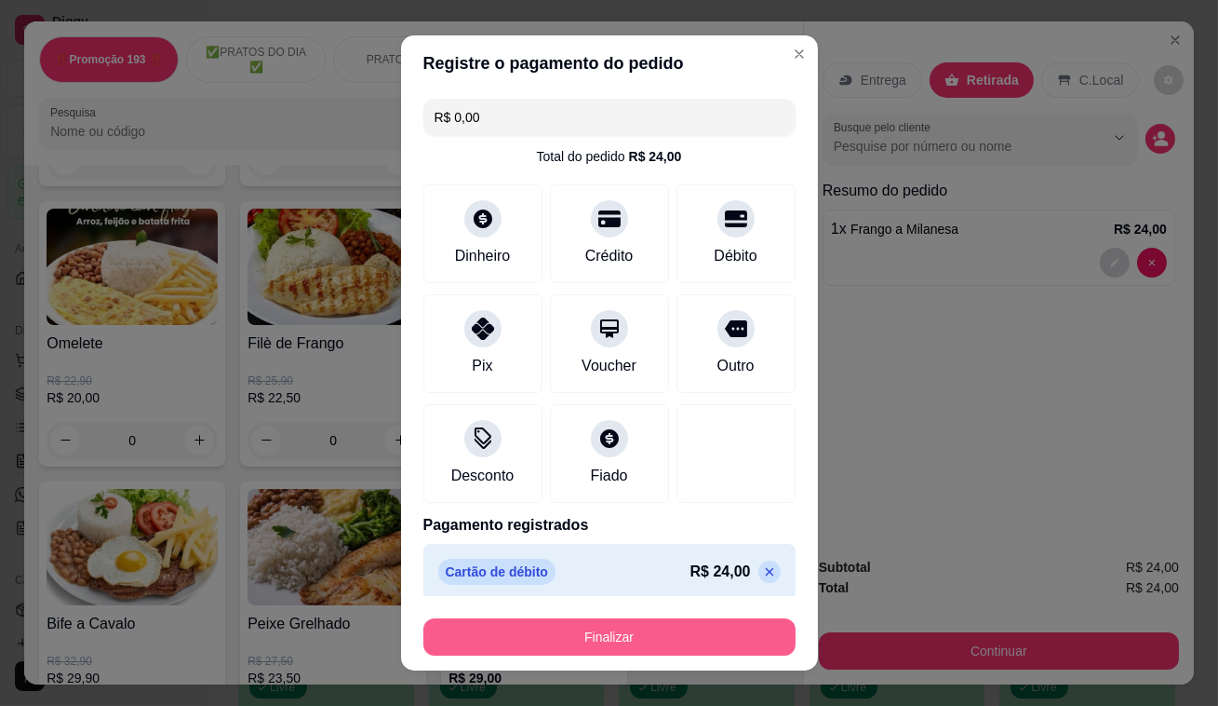
click at [665, 639] on button "Finalizar" at bounding box center [610, 636] width 372 height 37
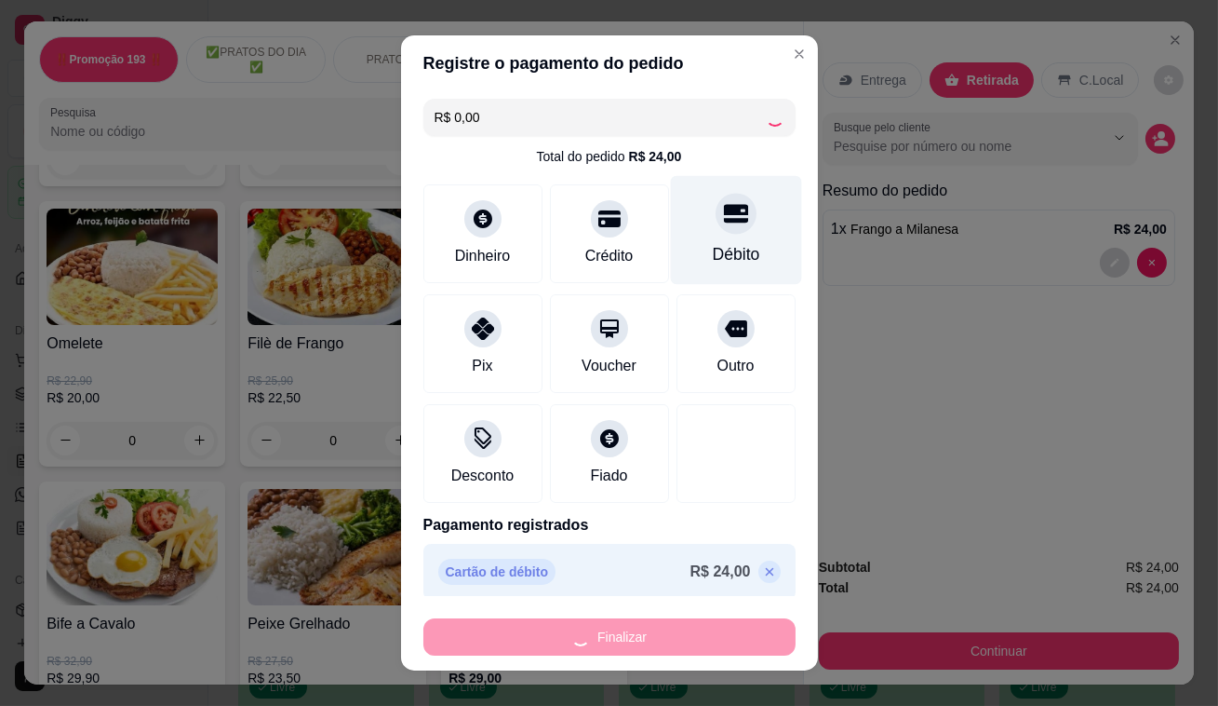
type input "0"
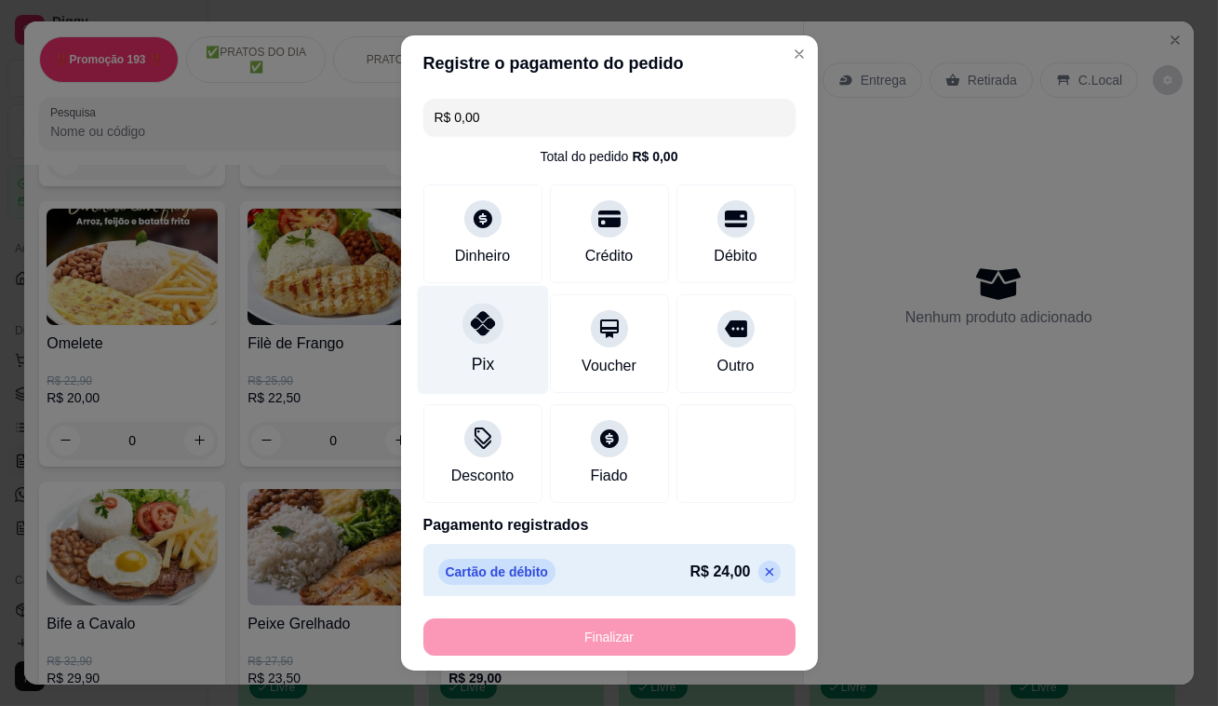
type input "-R$ 24,00"
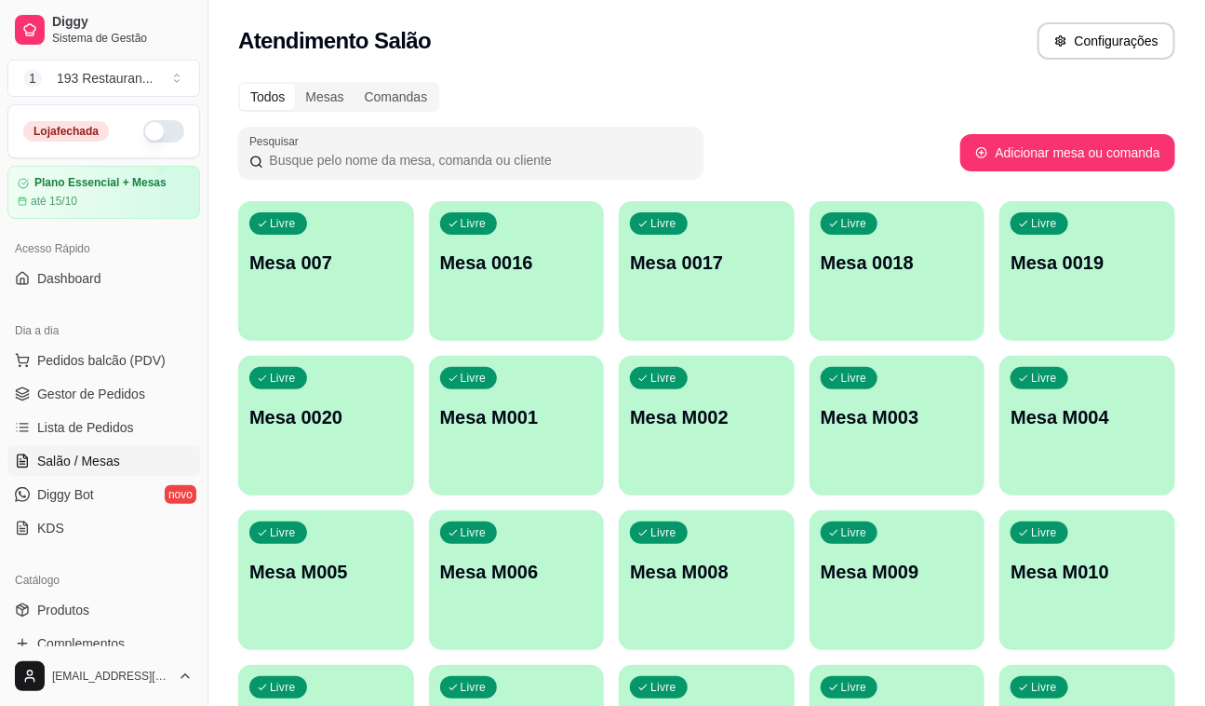
click at [377, 280] on div "Livre Mesa 007" at bounding box center [326, 259] width 176 height 117
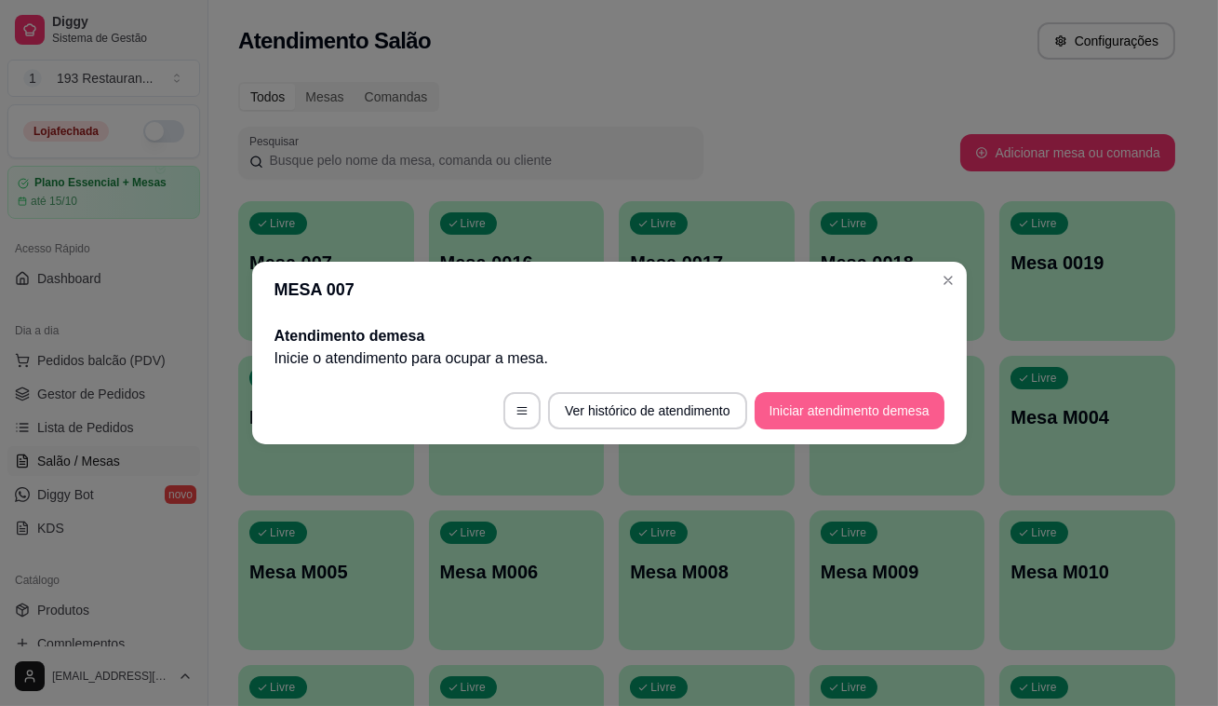
click at [794, 406] on button "Iniciar atendimento de mesa" at bounding box center [850, 410] width 190 height 37
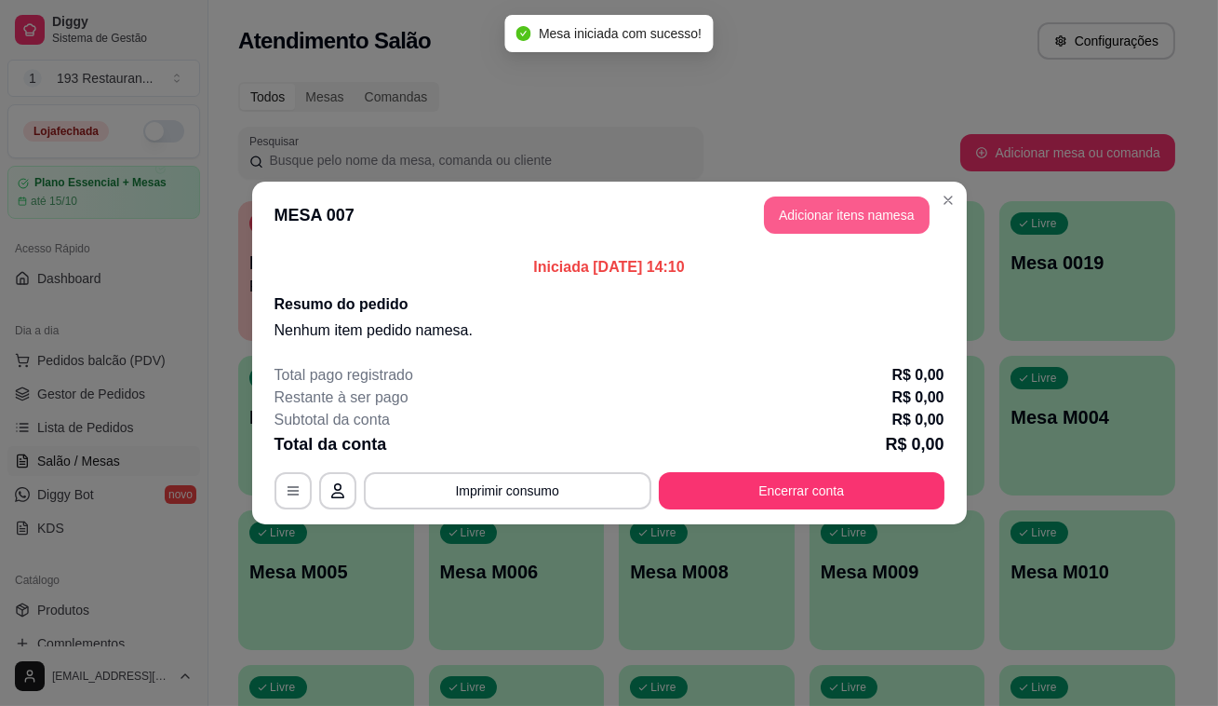
click at [827, 205] on button "Adicionar itens na mesa" at bounding box center [847, 214] width 166 height 37
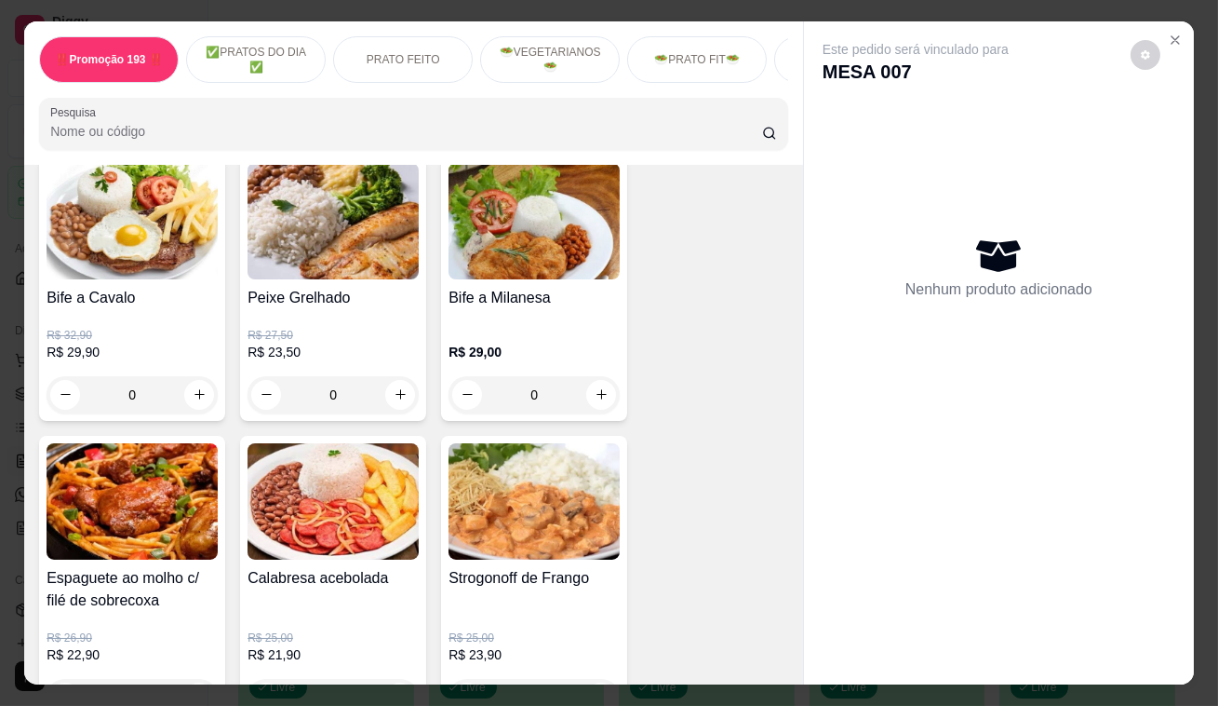
scroll to position [1353, 0]
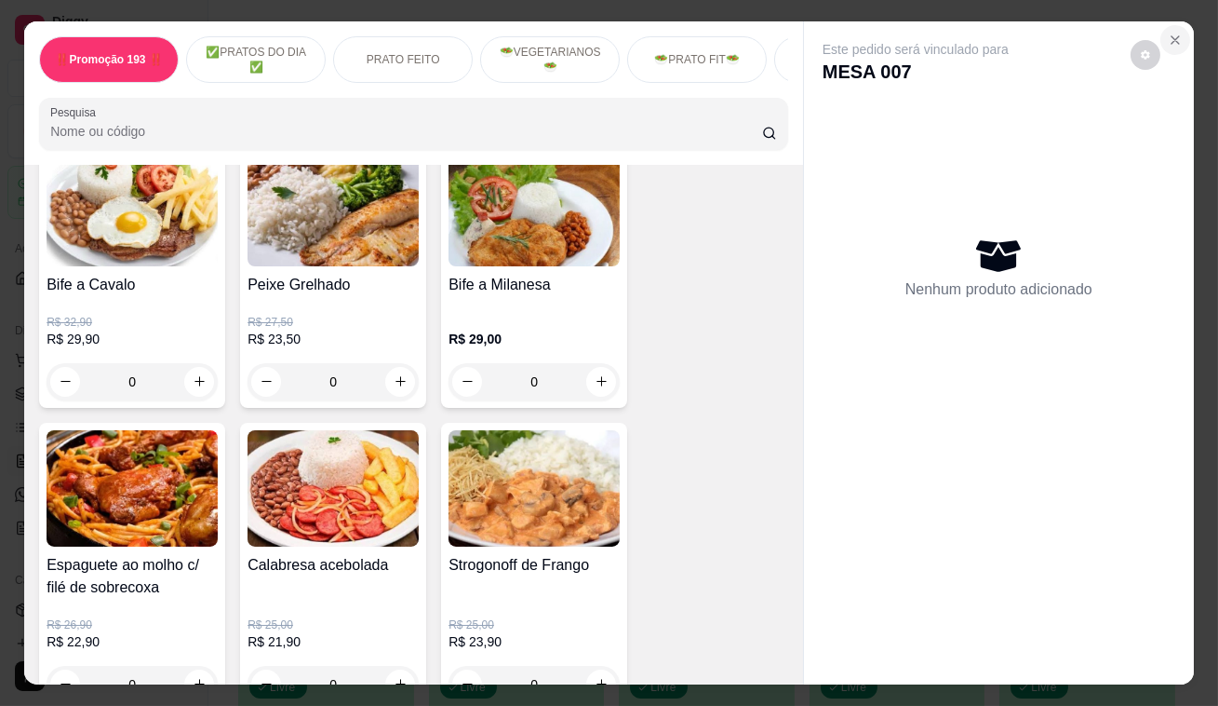
click at [1171, 33] on icon "Close" at bounding box center [1175, 40] width 15 height 15
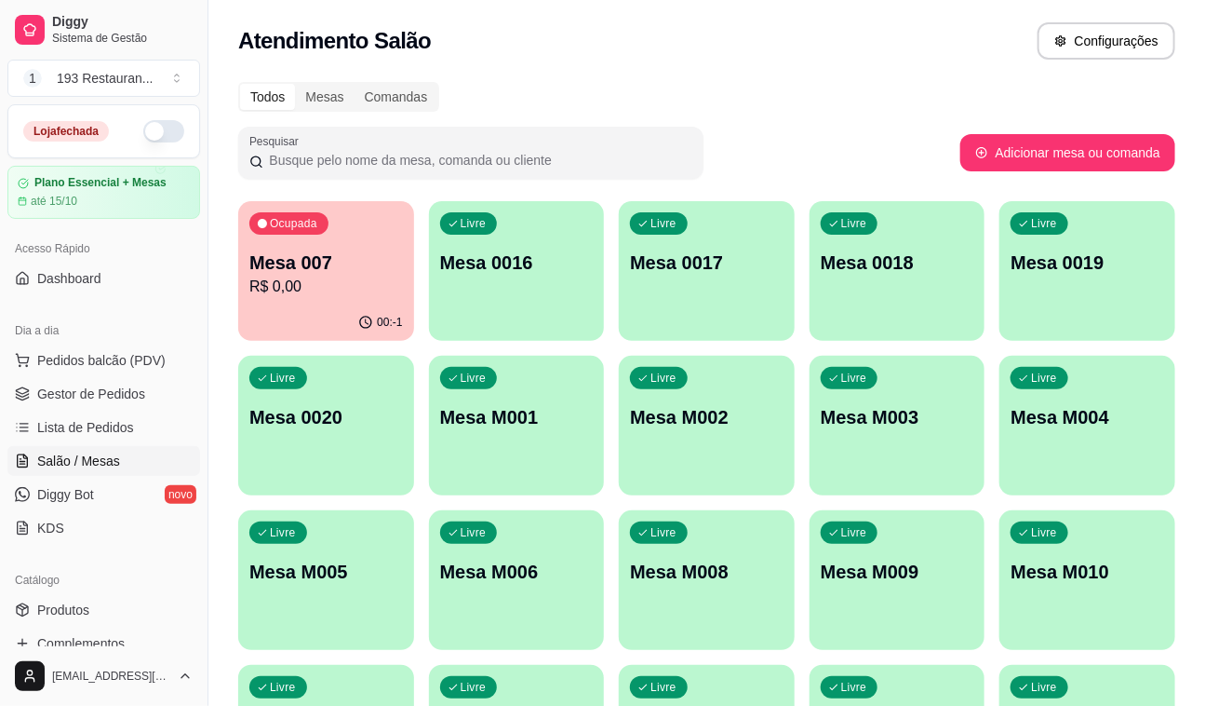
click at [354, 301] on div "Ocupada Mesa 007 R$ 0,00" at bounding box center [326, 252] width 176 height 103
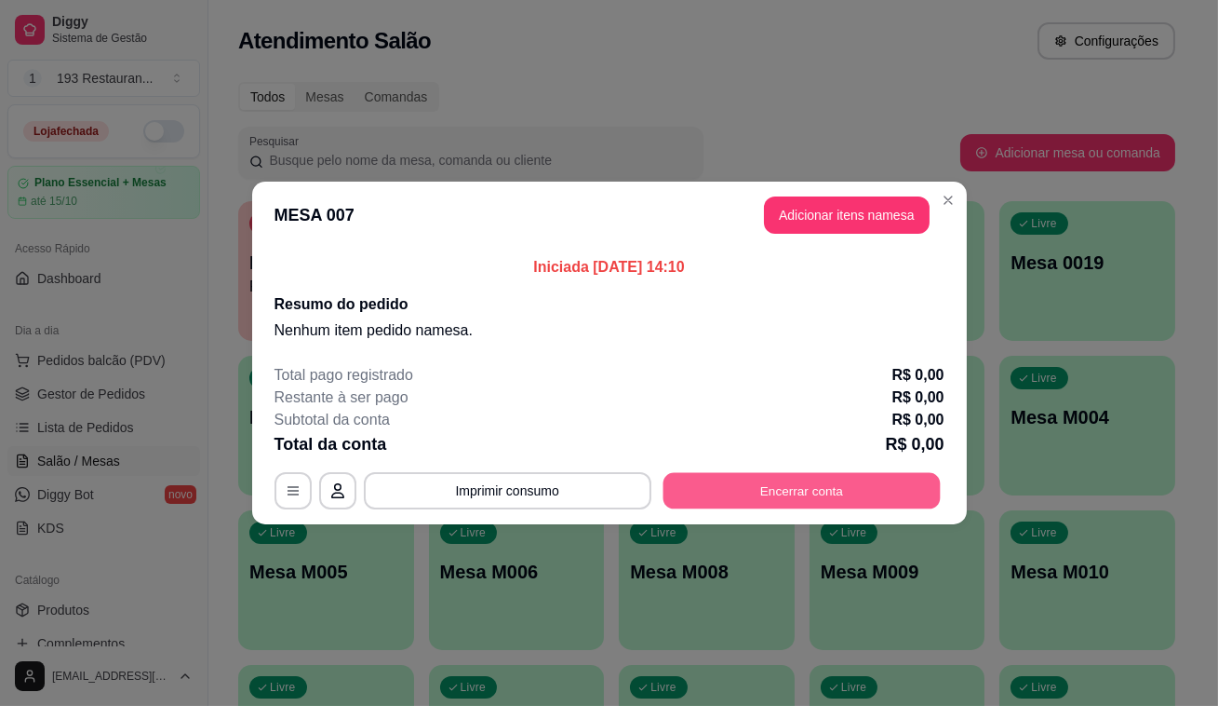
click at [771, 495] on button "Encerrar conta" at bounding box center [801, 491] width 277 height 36
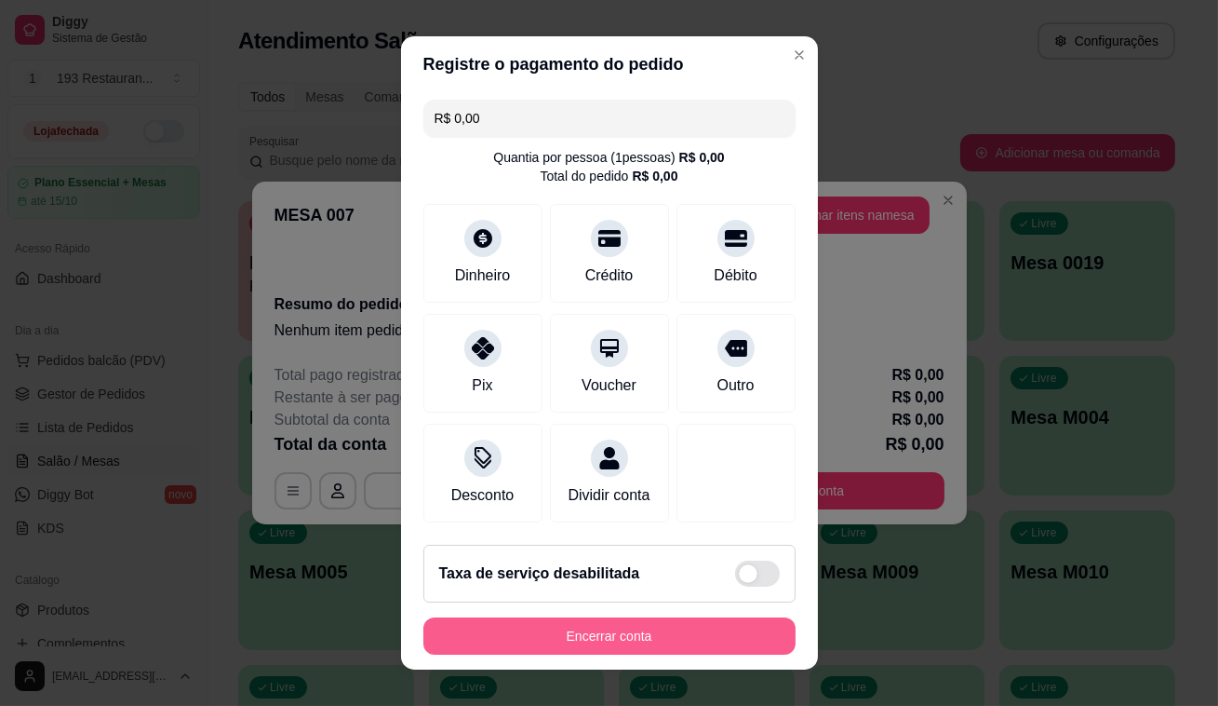
click at [754, 639] on button "Encerrar conta" at bounding box center [610, 635] width 372 height 37
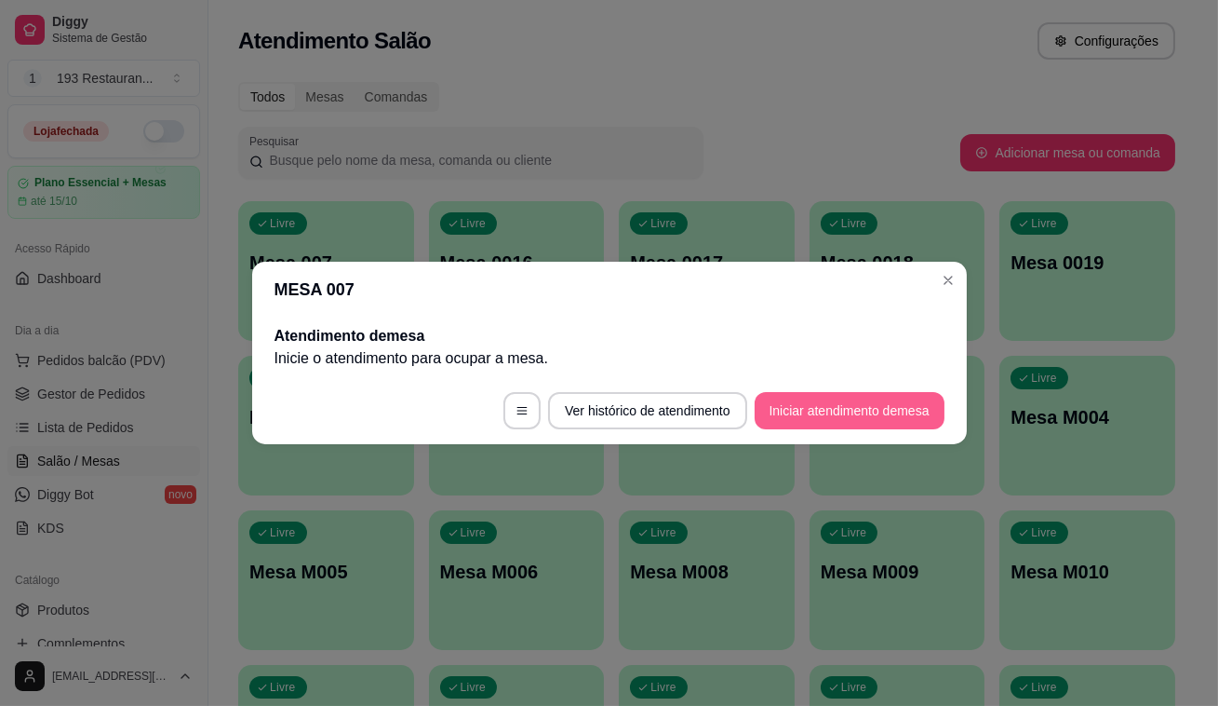
click at [811, 399] on button "Iniciar atendimento de mesa" at bounding box center [850, 410] width 190 height 37
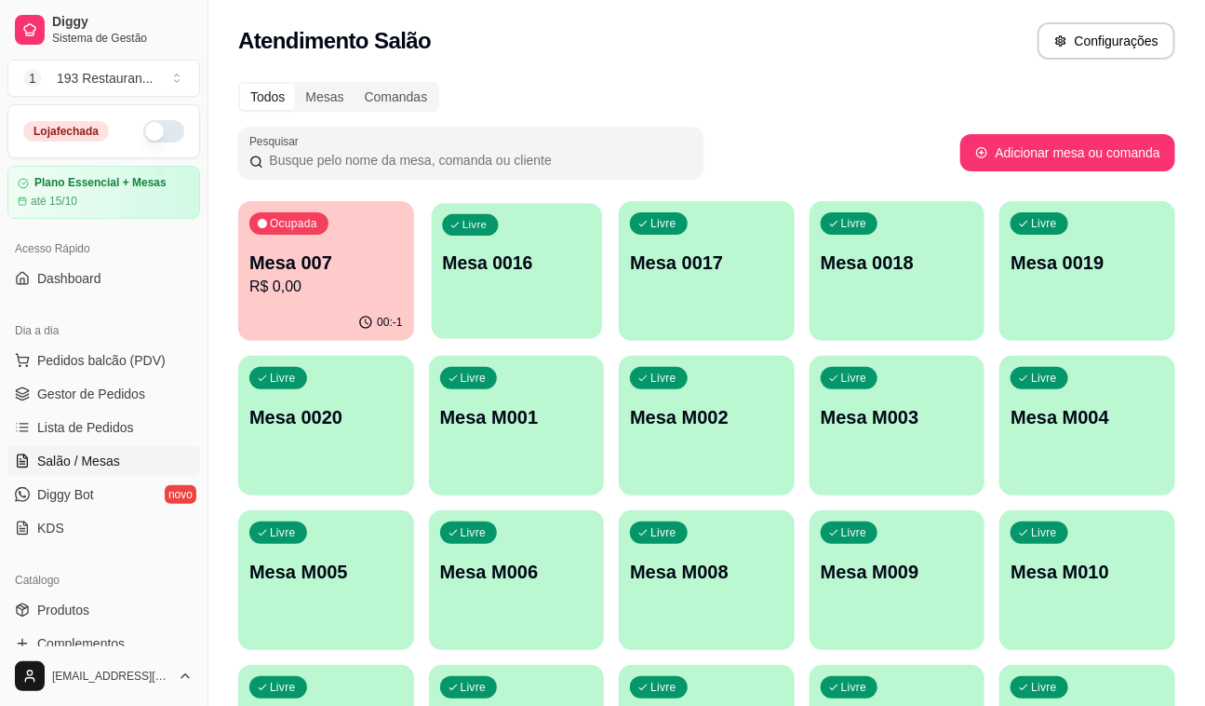
click at [515, 270] on p "Mesa 0016" at bounding box center [516, 262] width 149 height 25
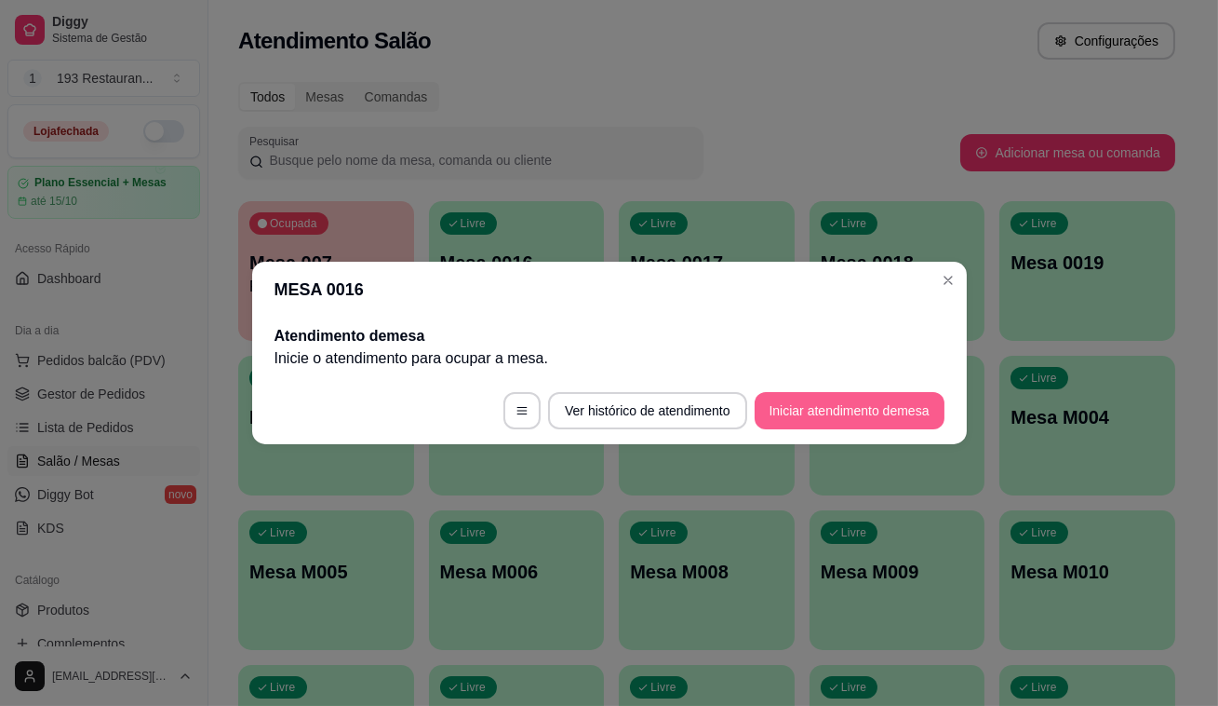
click at [822, 408] on button "Iniciar atendimento de mesa" at bounding box center [850, 410] width 190 height 37
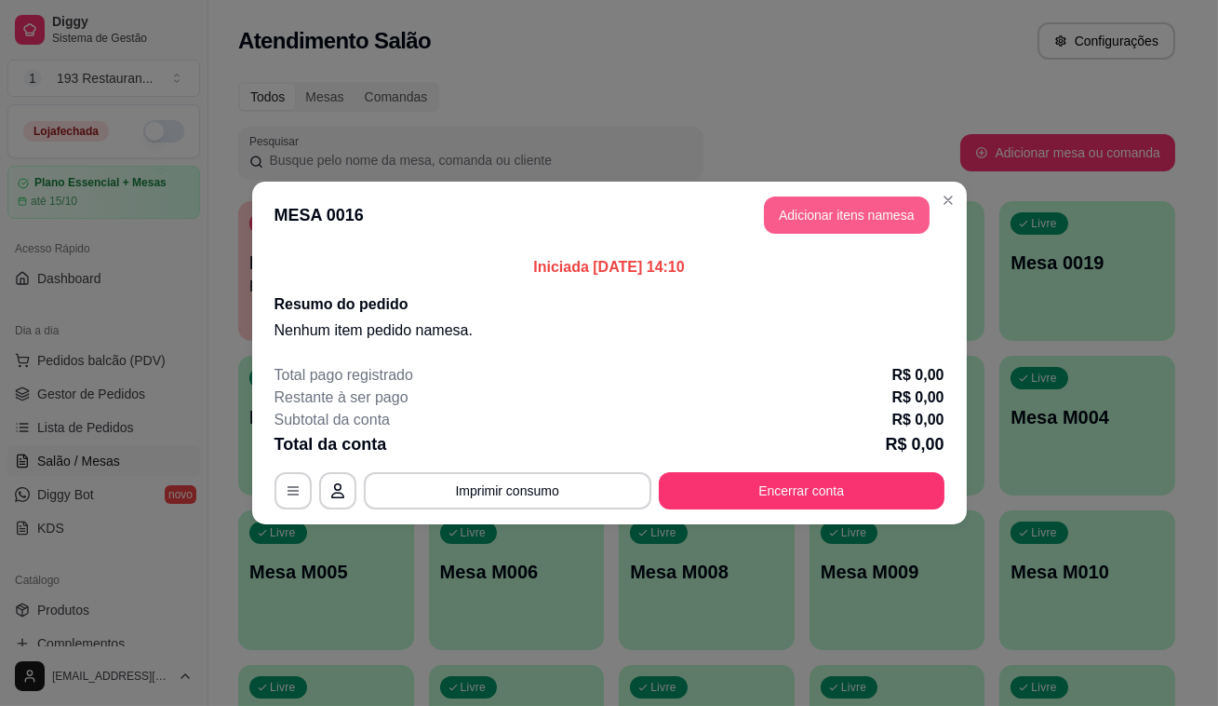
click at [842, 207] on button "Adicionar itens na mesa" at bounding box center [847, 214] width 166 height 37
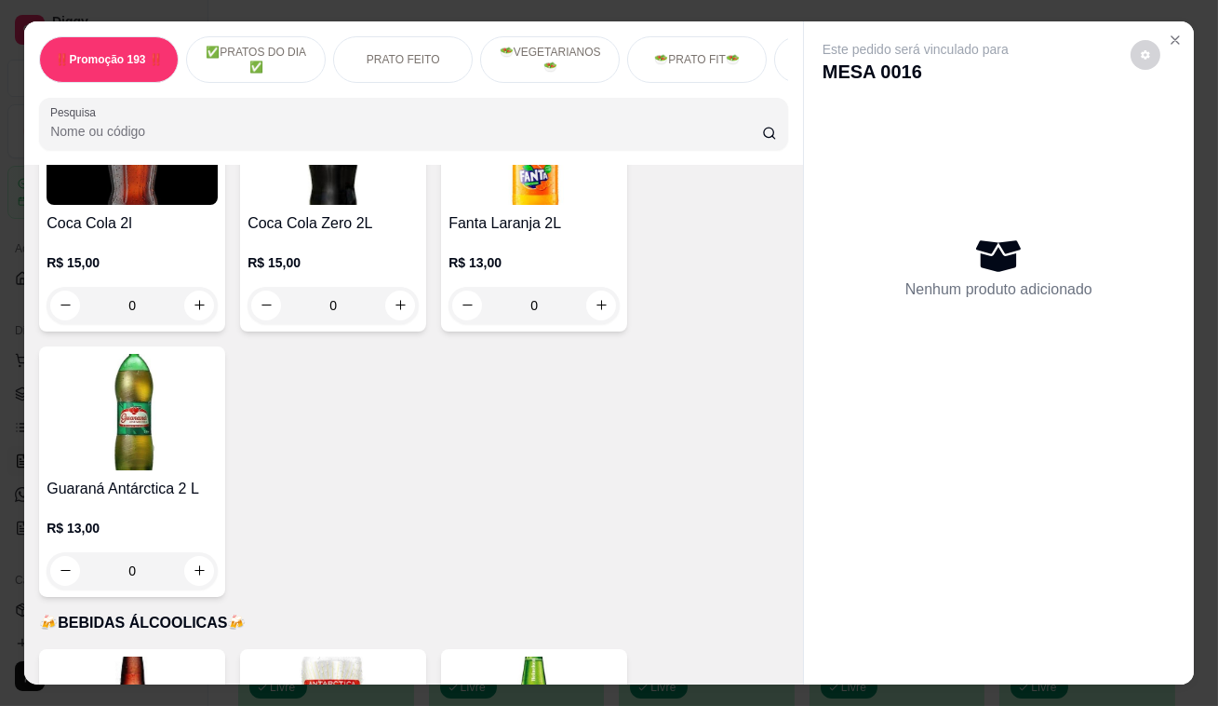
scroll to position [8800, 0]
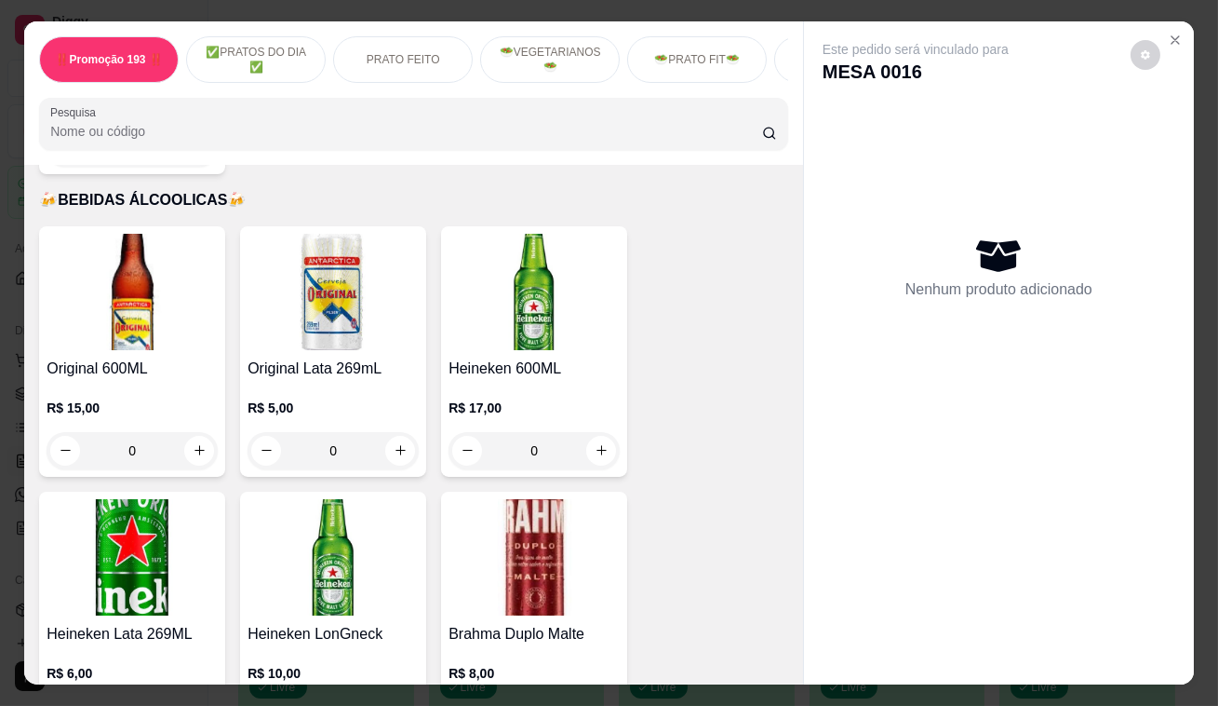
click at [111, 275] on img at bounding box center [132, 292] width 171 height 116
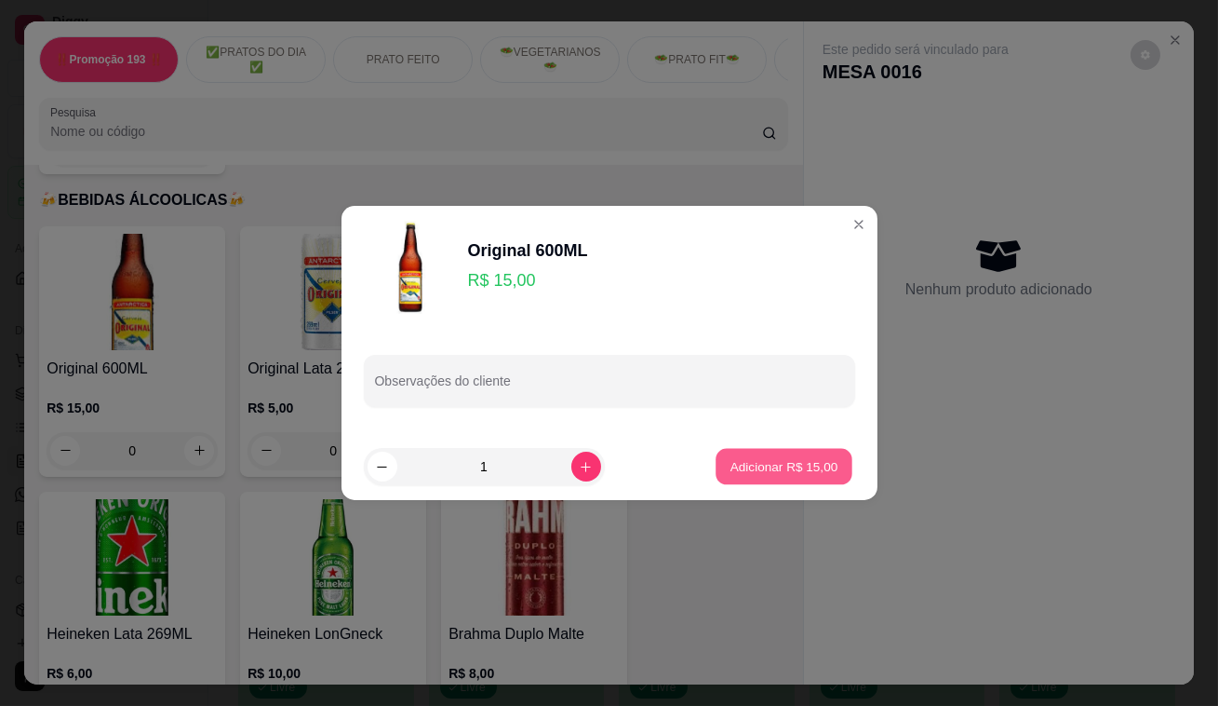
click at [731, 458] on p "Adicionar R$ 15,00" at bounding box center [785, 466] width 108 height 18
type input "1"
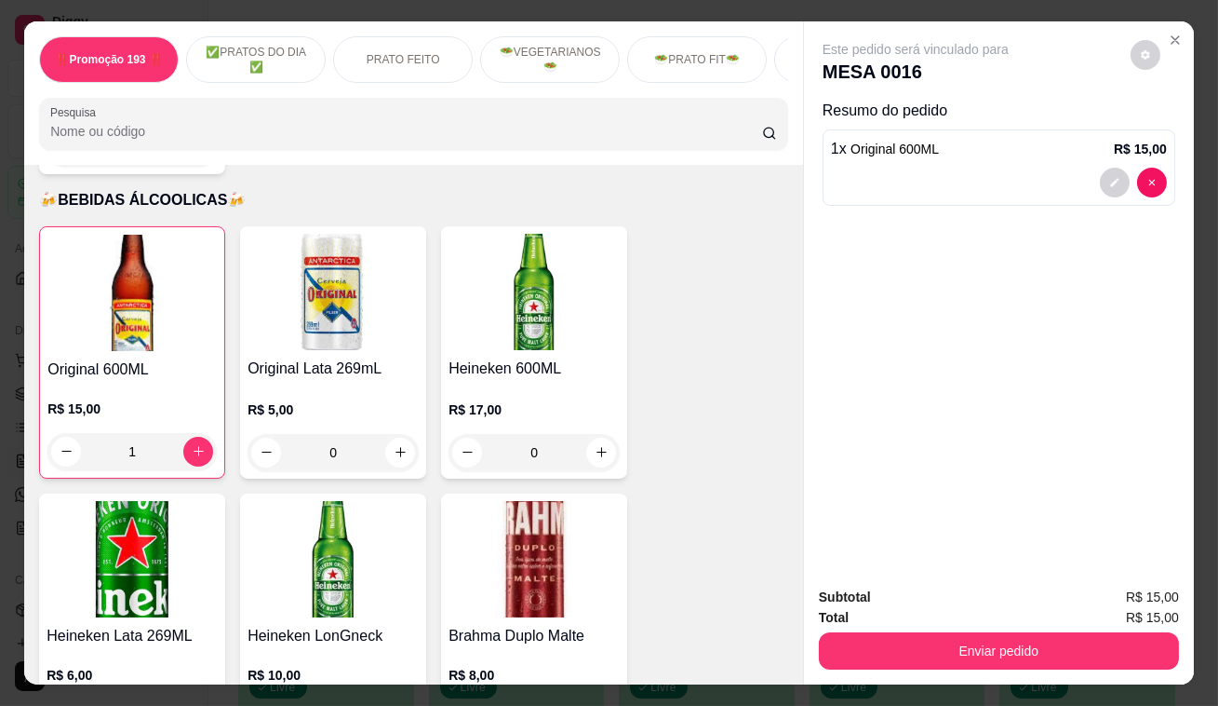
scroll to position [8801, 0]
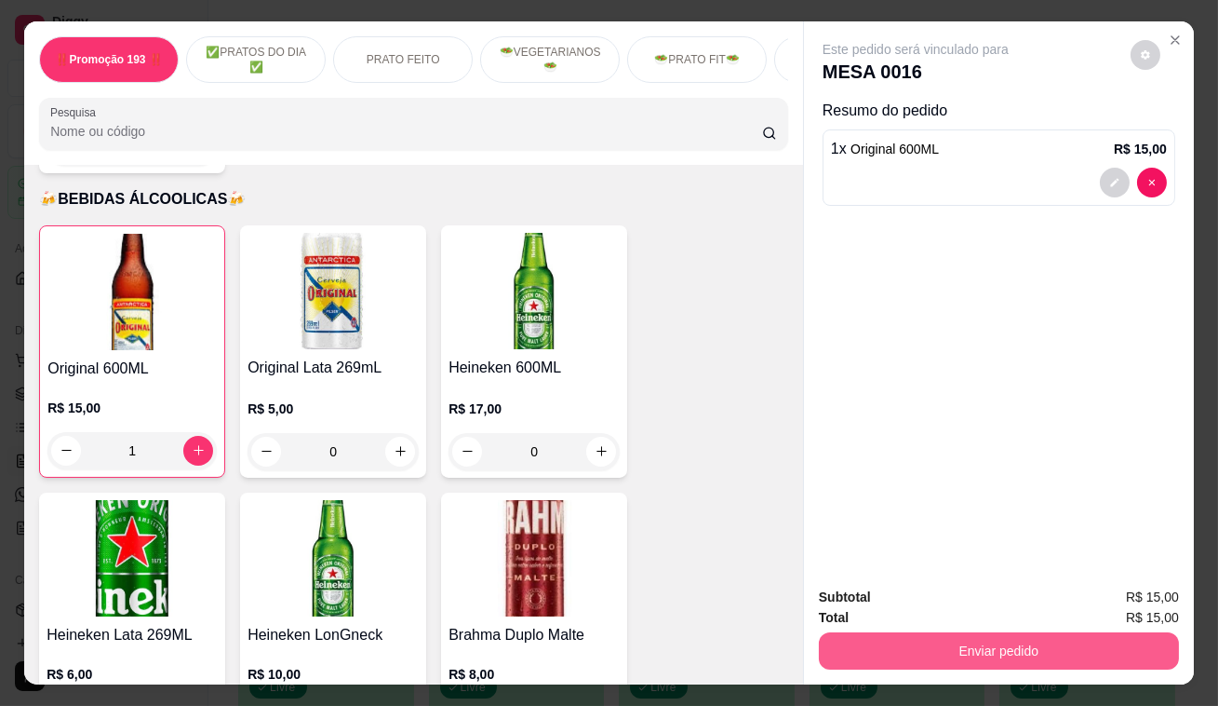
click at [960, 642] on button "Enviar pedido" at bounding box center [999, 650] width 360 height 37
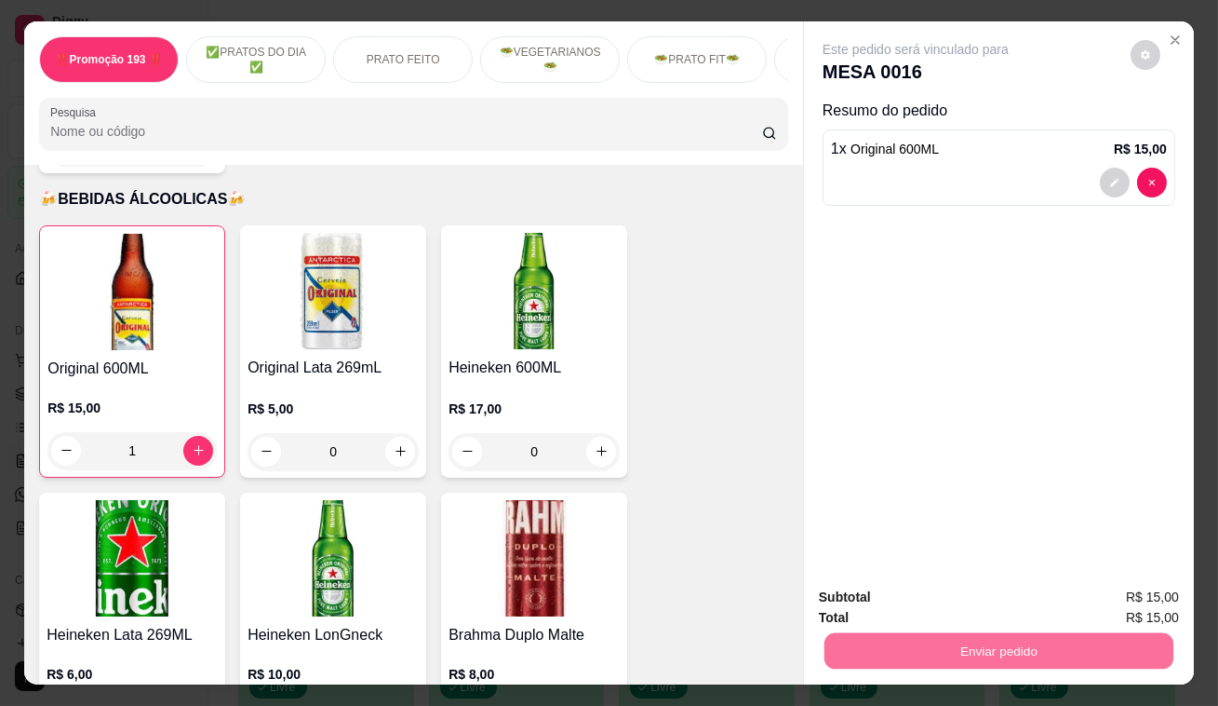
click at [1120, 596] on button "Enviar pedido" at bounding box center [1132, 599] width 102 height 34
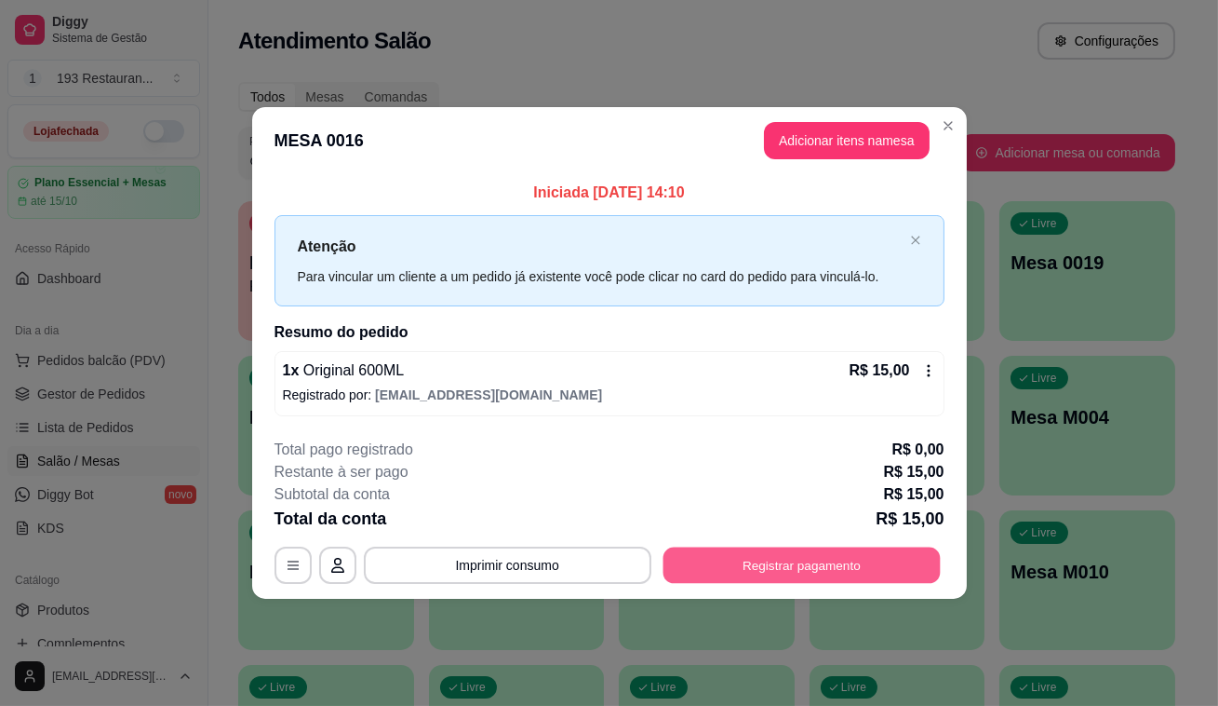
click at [869, 557] on button "Registrar pagamento" at bounding box center [801, 564] width 277 height 36
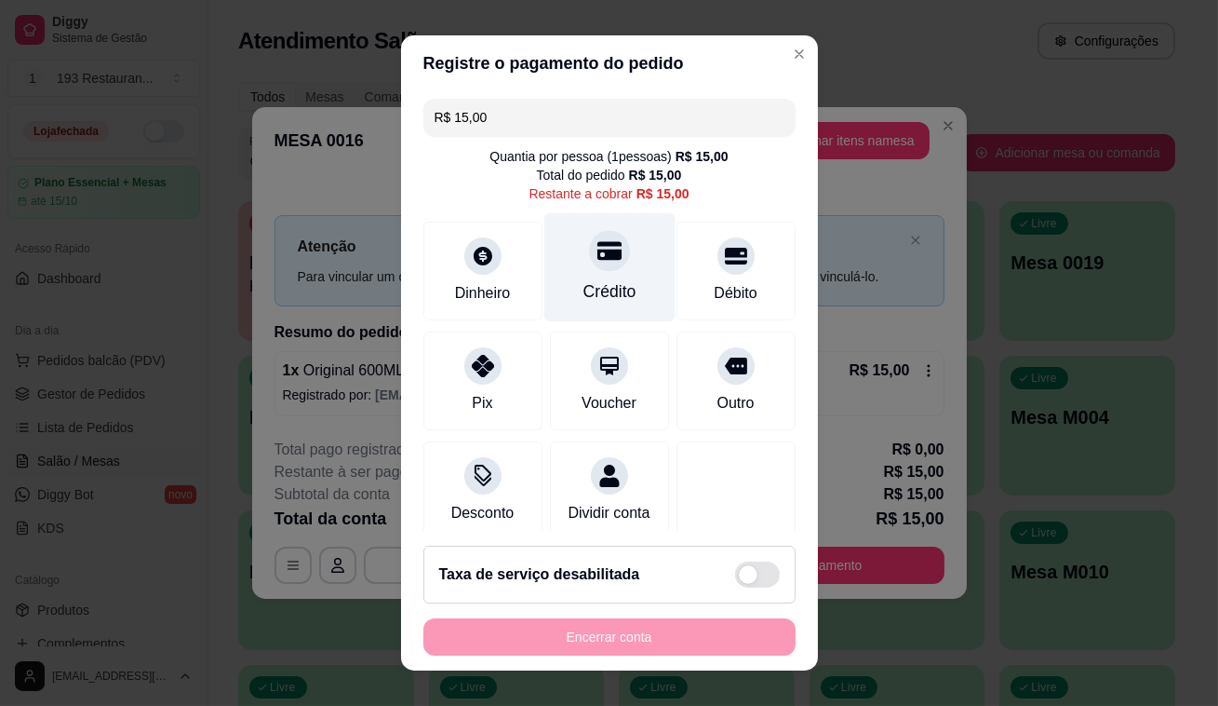
click at [589, 263] on div at bounding box center [609, 250] width 41 height 41
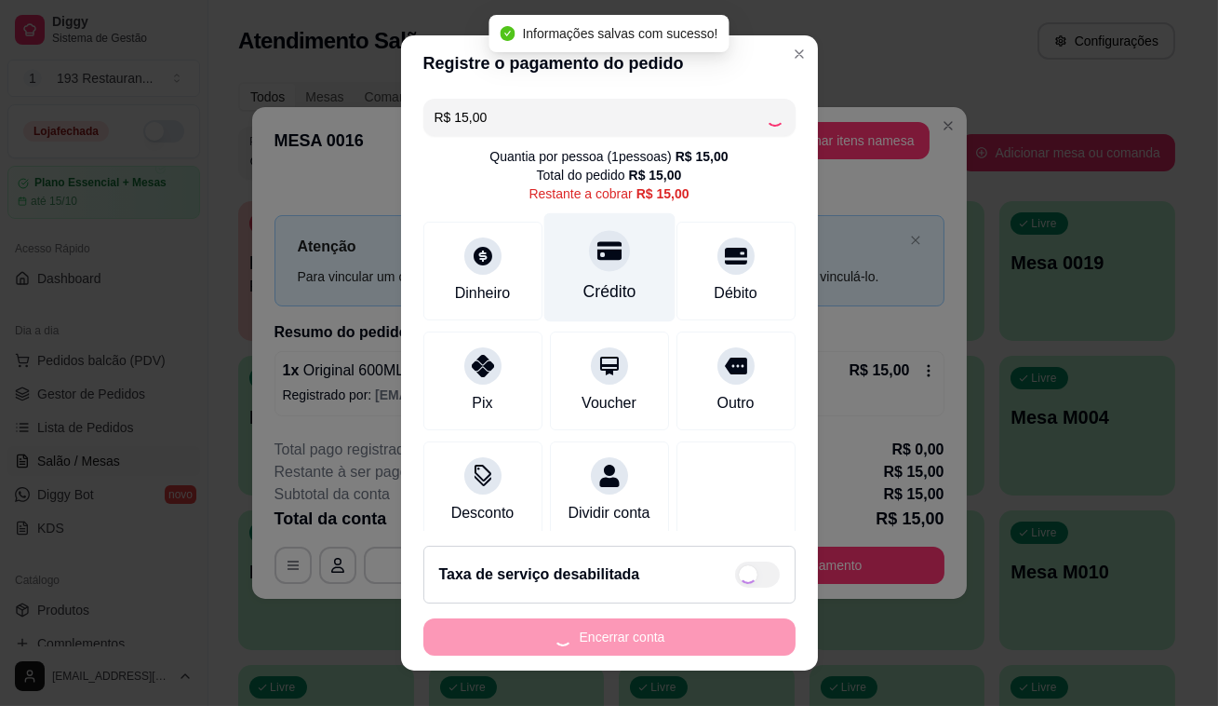
type input "R$ 0,00"
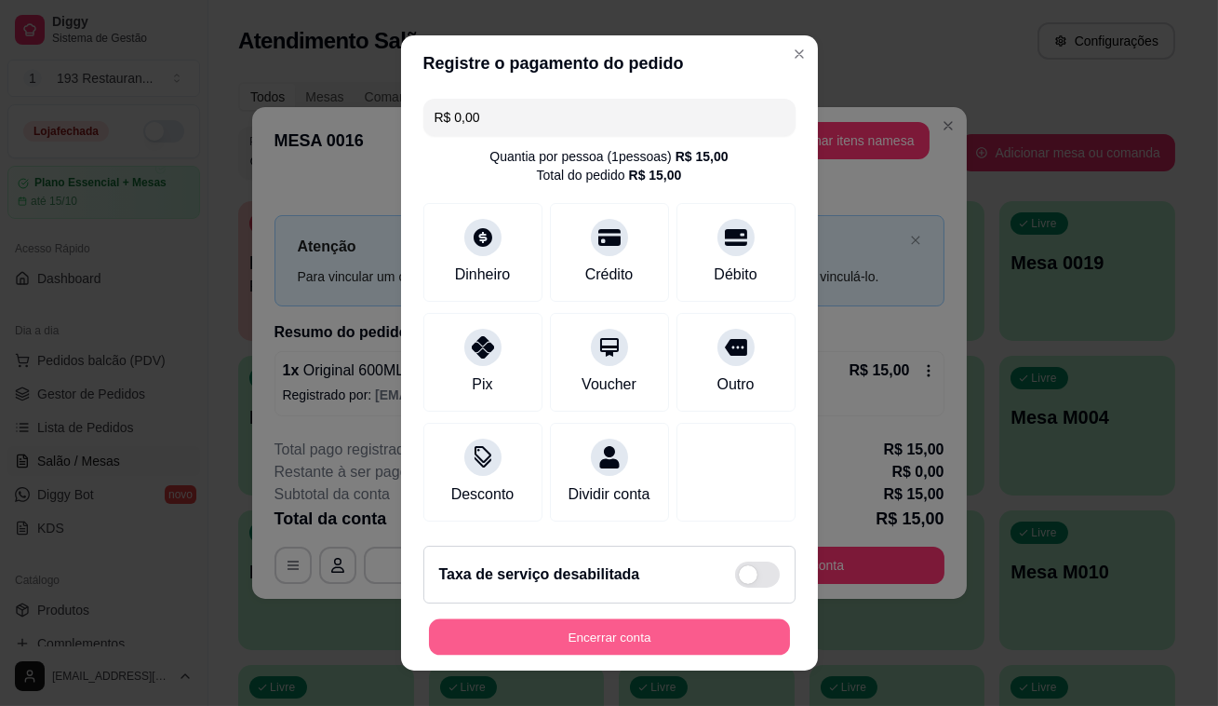
click at [612, 629] on button "Encerrar conta" at bounding box center [609, 637] width 361 height 36
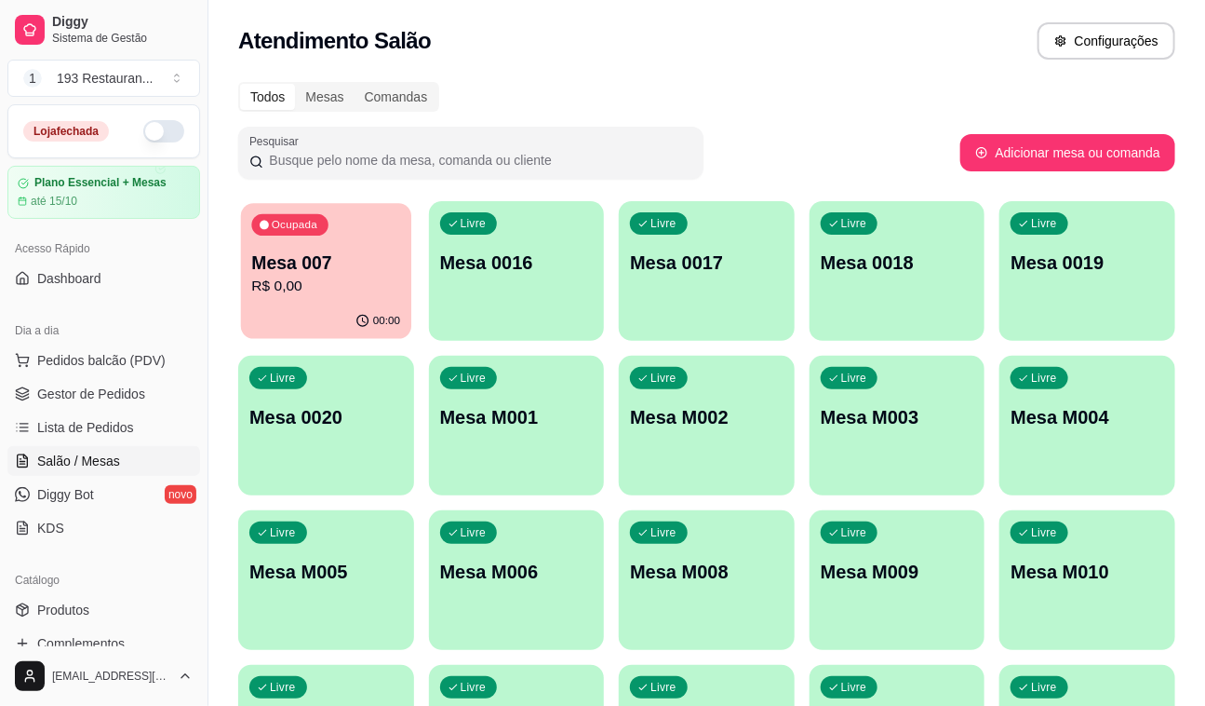
click at [366, 254] on p "Mesa 007" at bounding box center [325, 262] width 149 height 25
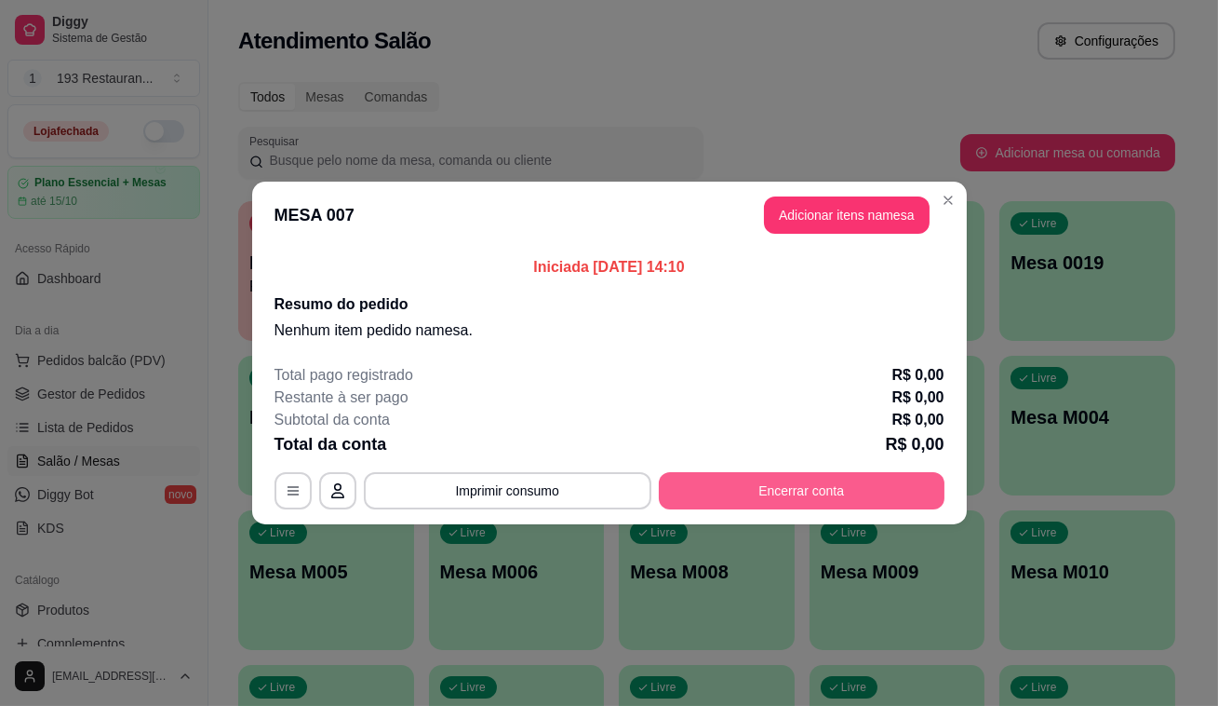
click at [780, 484] on button "Encerrar conta" at bounding box center [802, 490] width 286 height 37
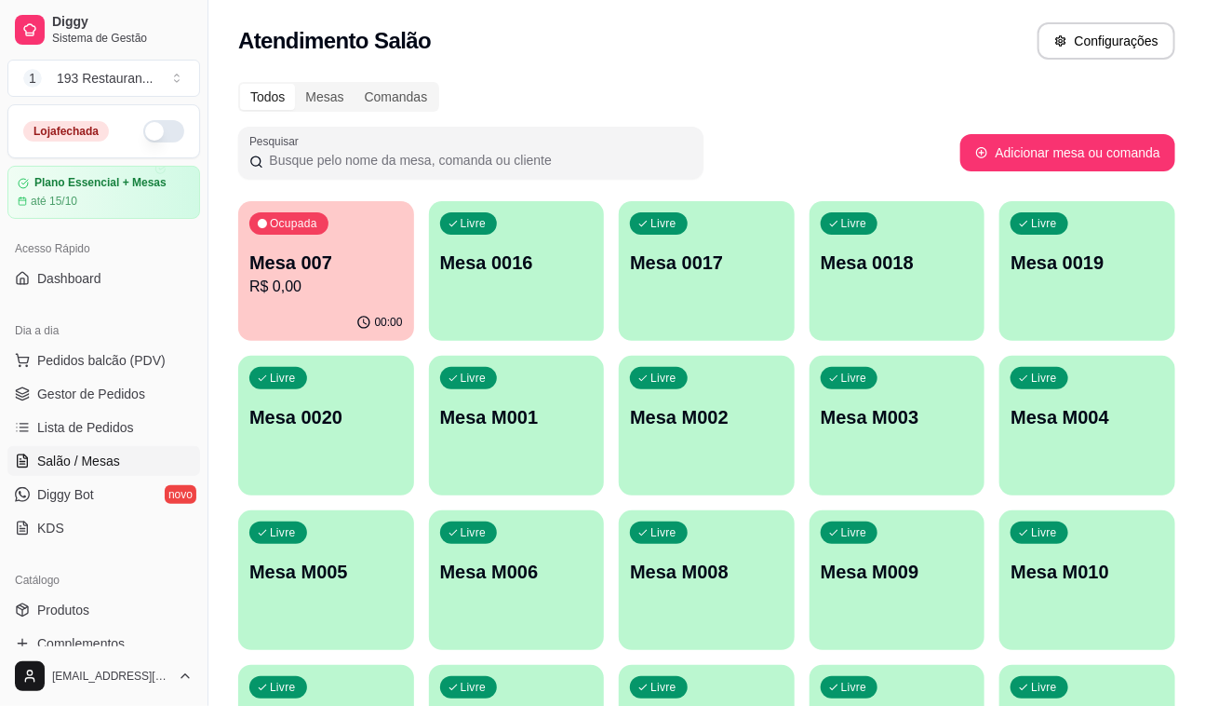
click at [502, 268] on p "Mesa 0016" at bounding box center [517, 262] width 154 height 26
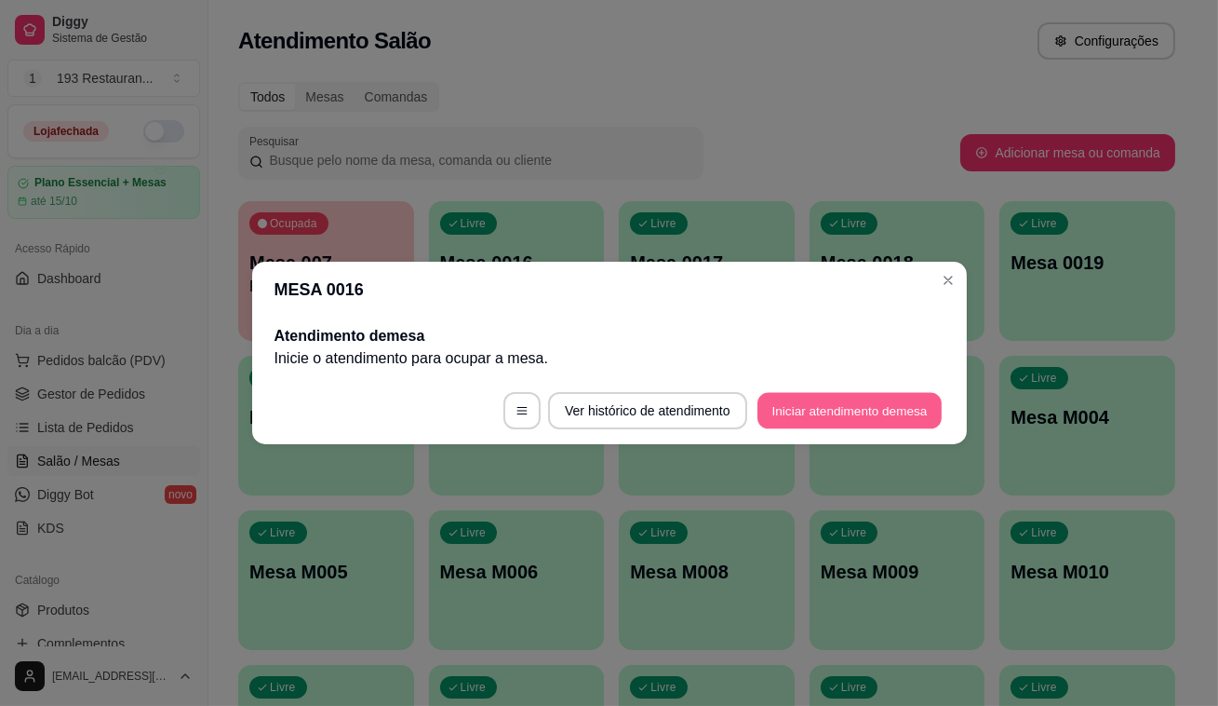
click at [810, 399] on button "Iniciar atendimento de mesa" at bounding box center [850, 411] width 184 height 36
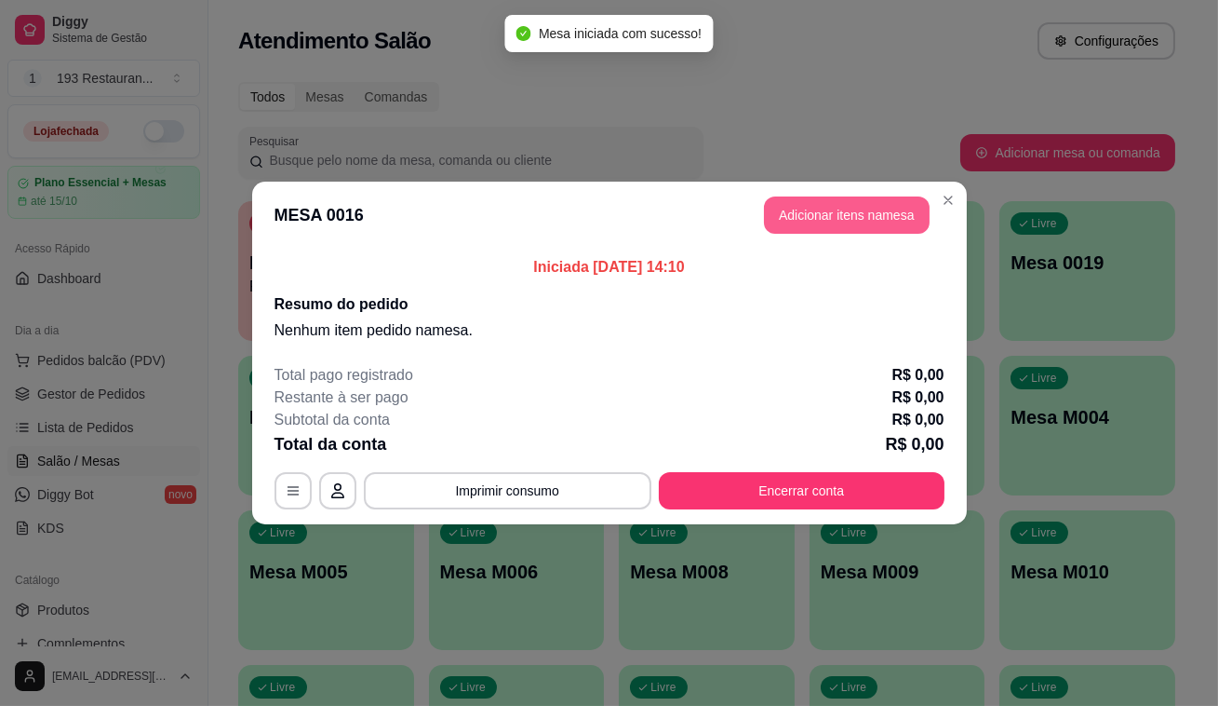
click at [836, 207] on button "Adicionar itens na mesa" at bounding box center [847, 214] width 166 height 37
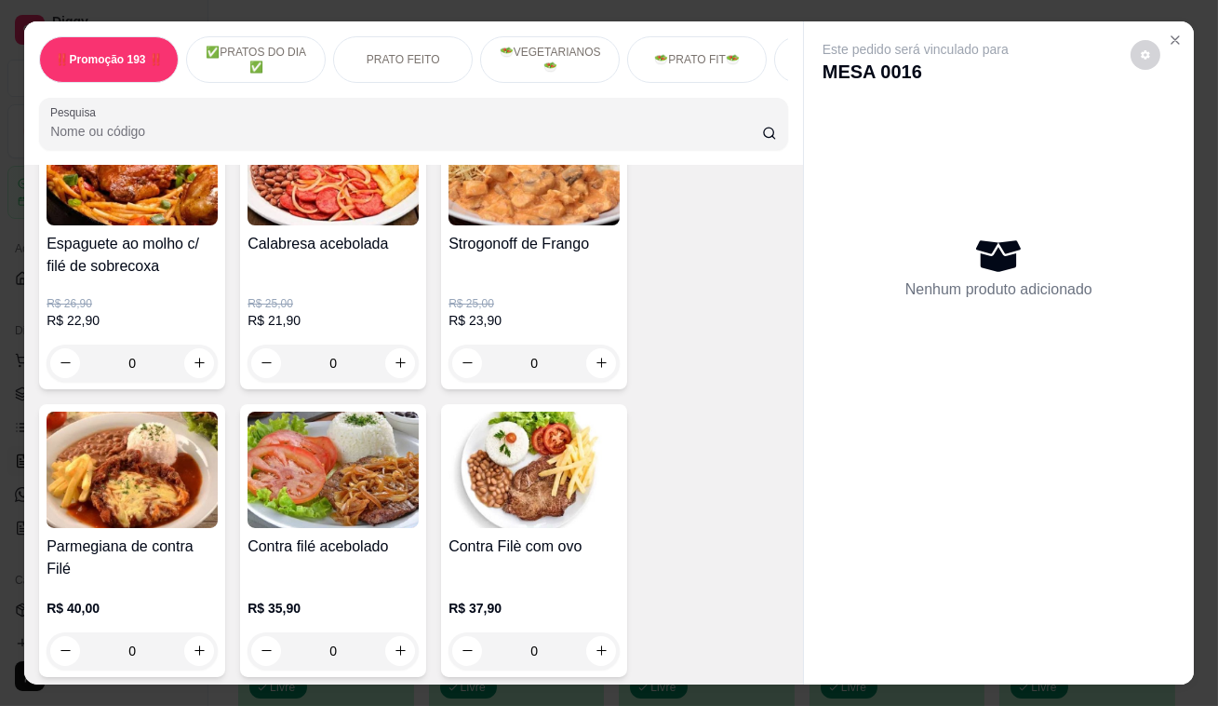
scroll to position [1563, 0]
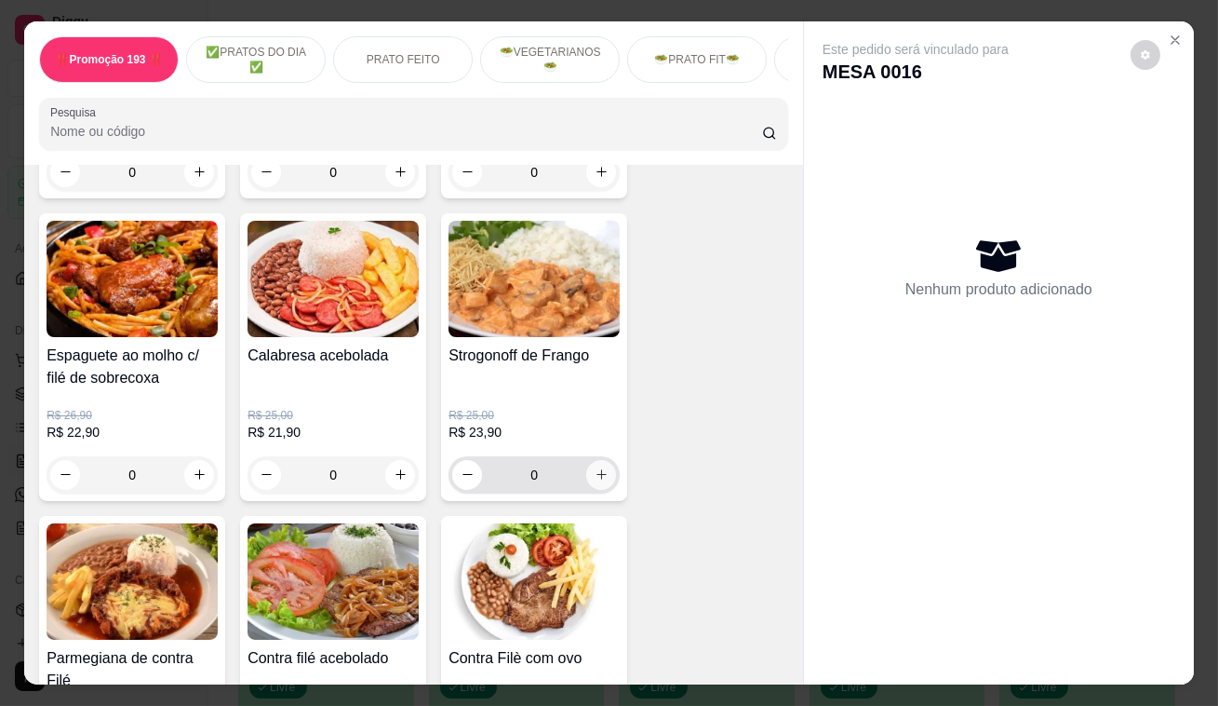
click at [599, 478] on icon "increase-product-quantity" at bounding box center [602, 474] width 14 height 14
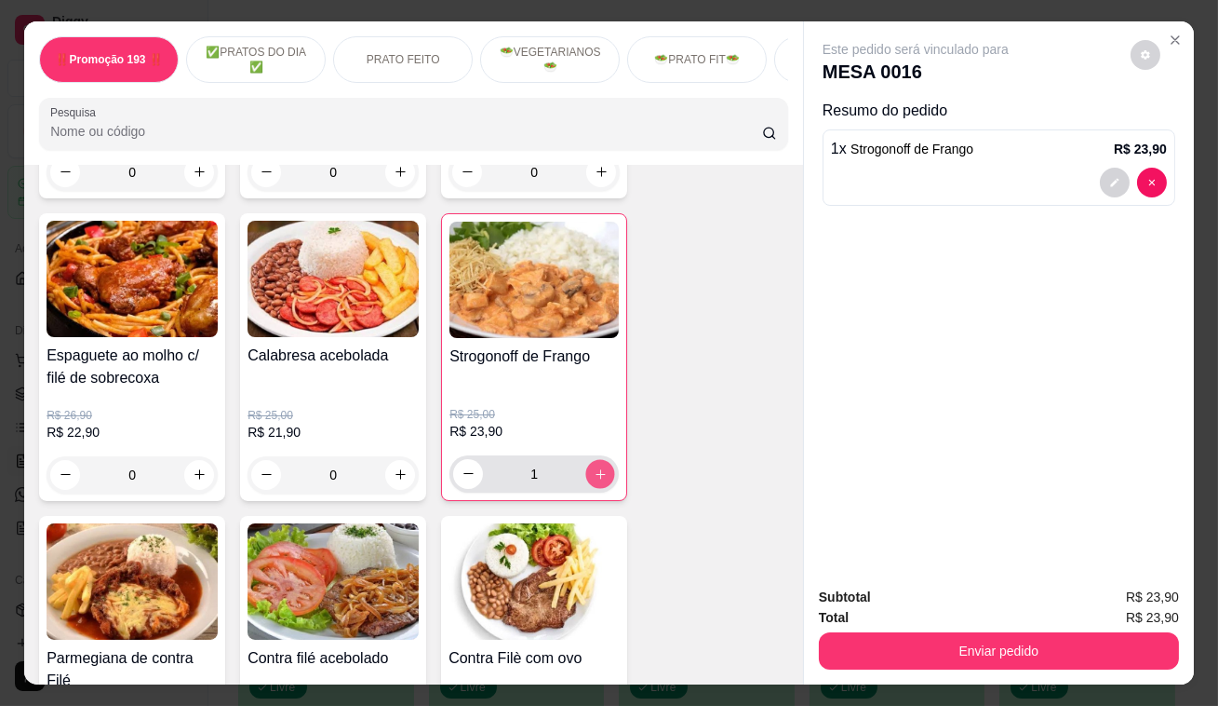
click at [599, 478] on icon "increase-product-quantity" at bounding box center [601, 473] width 14 height 14
type input "2"
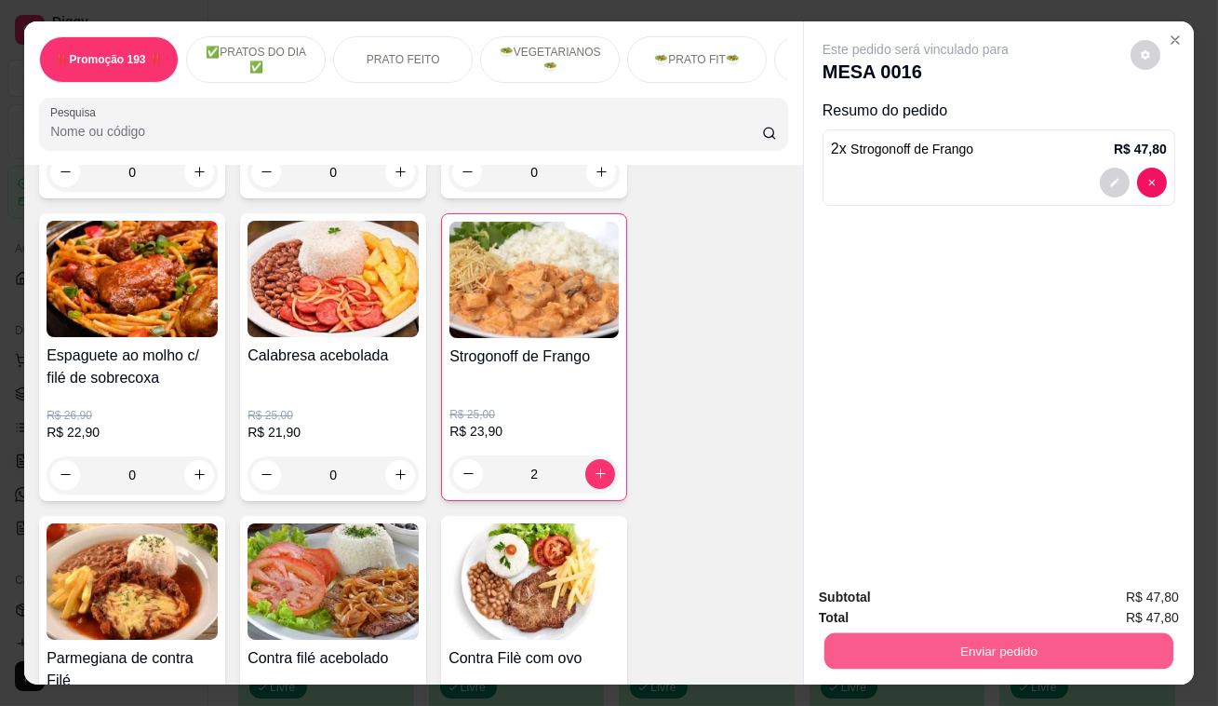
click at [994, 633] on button "Enviar pedido" at bounding box center [999, 651] width 349 height 36
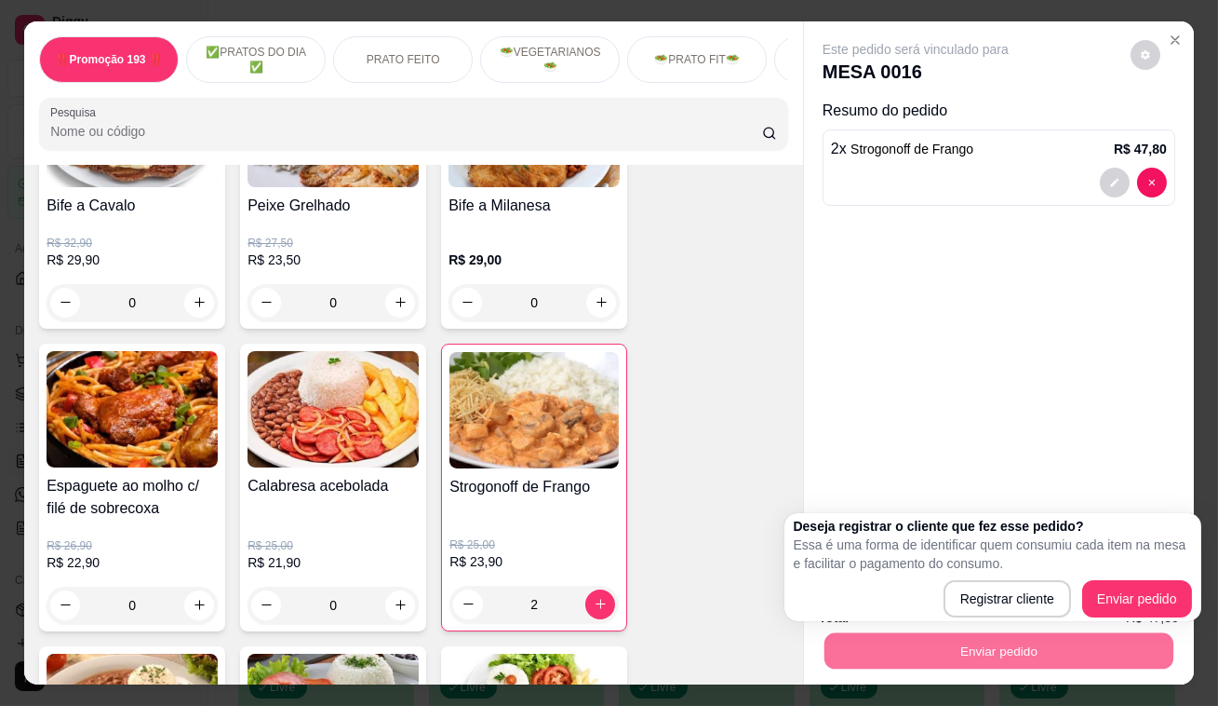
scroll to position [1309, 0]
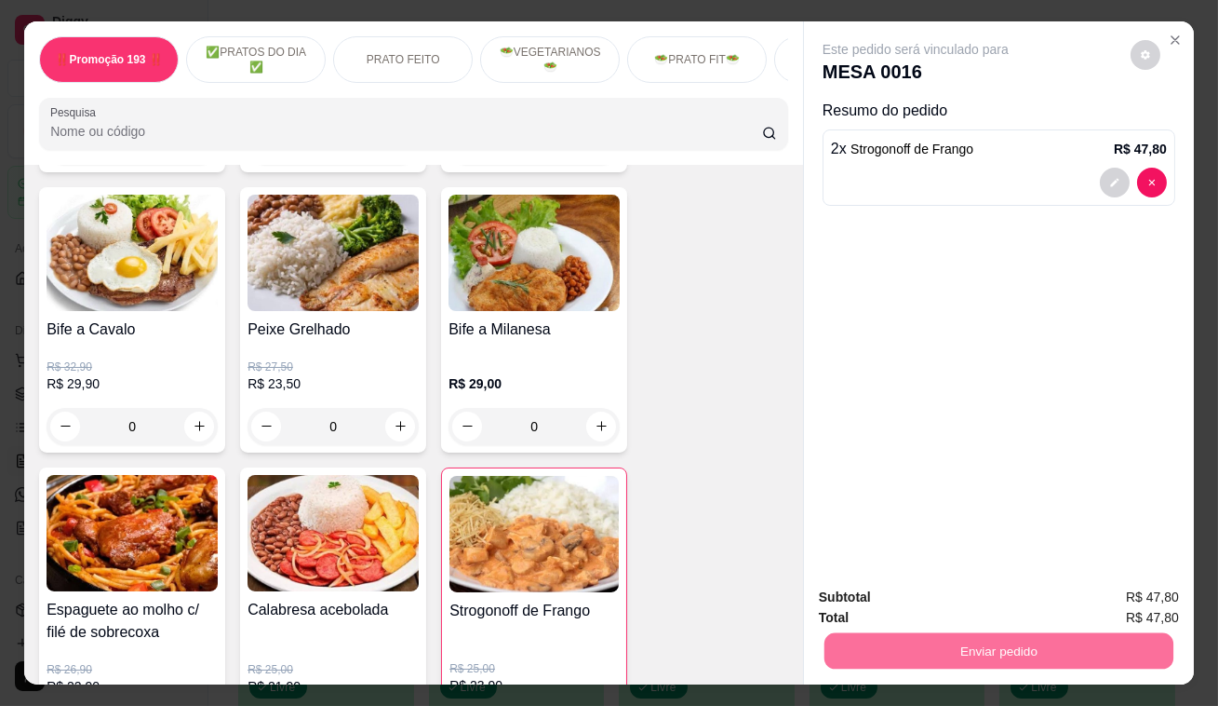
click at [1159, 592] on button "Enviar pedido" at bounding box center [1132, 599] width 102 height 34
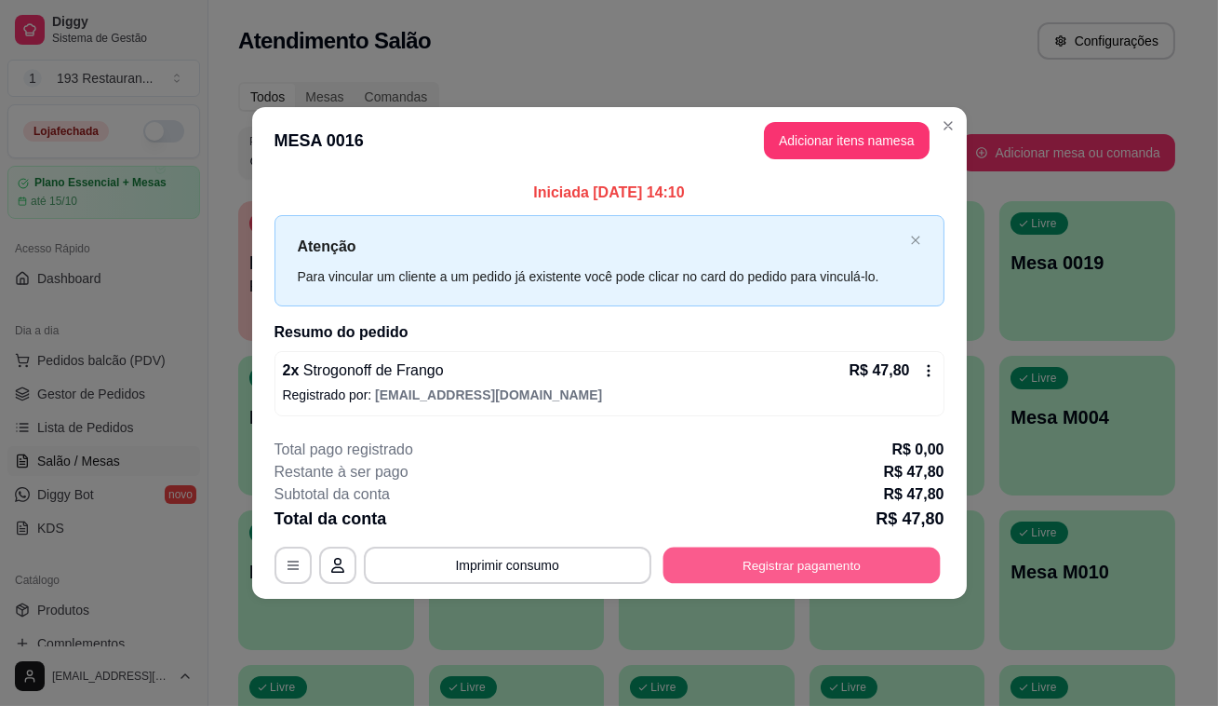
click at [814, 554] on button "Registrar pagamento" at bounding box center [801, 564] width 277 height 36
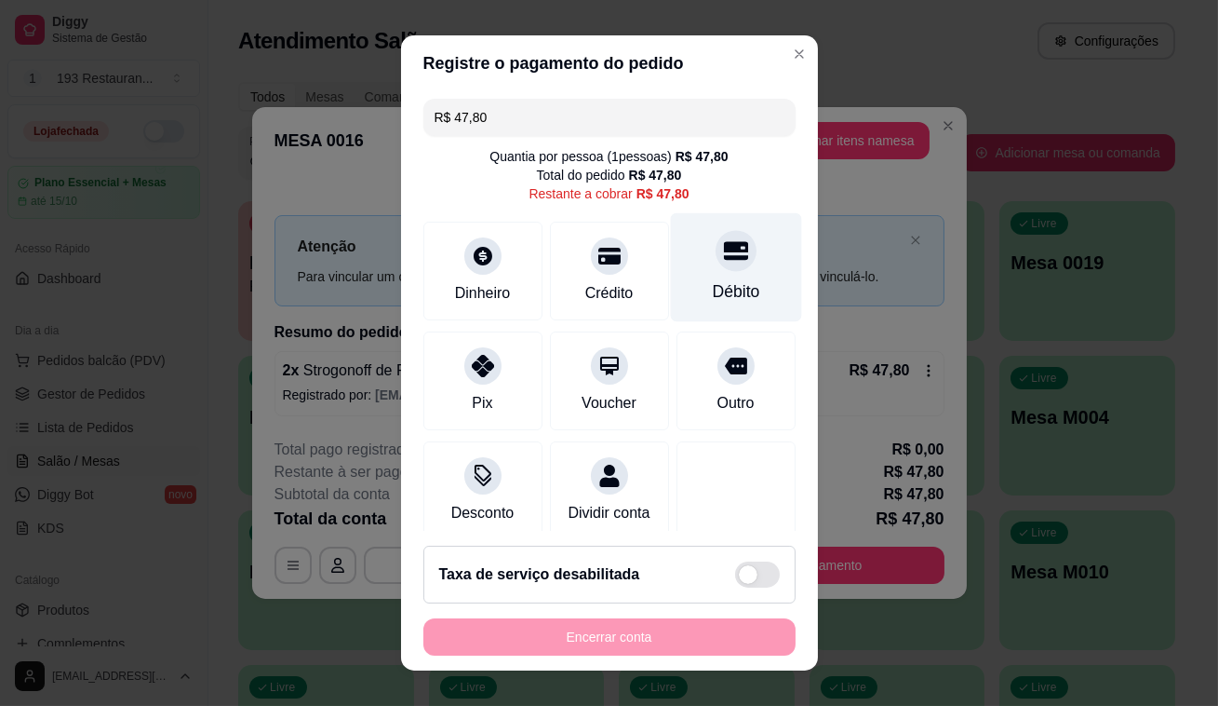
click at [724, 261] on div at bounding box center [736, 250] width 41 height 41
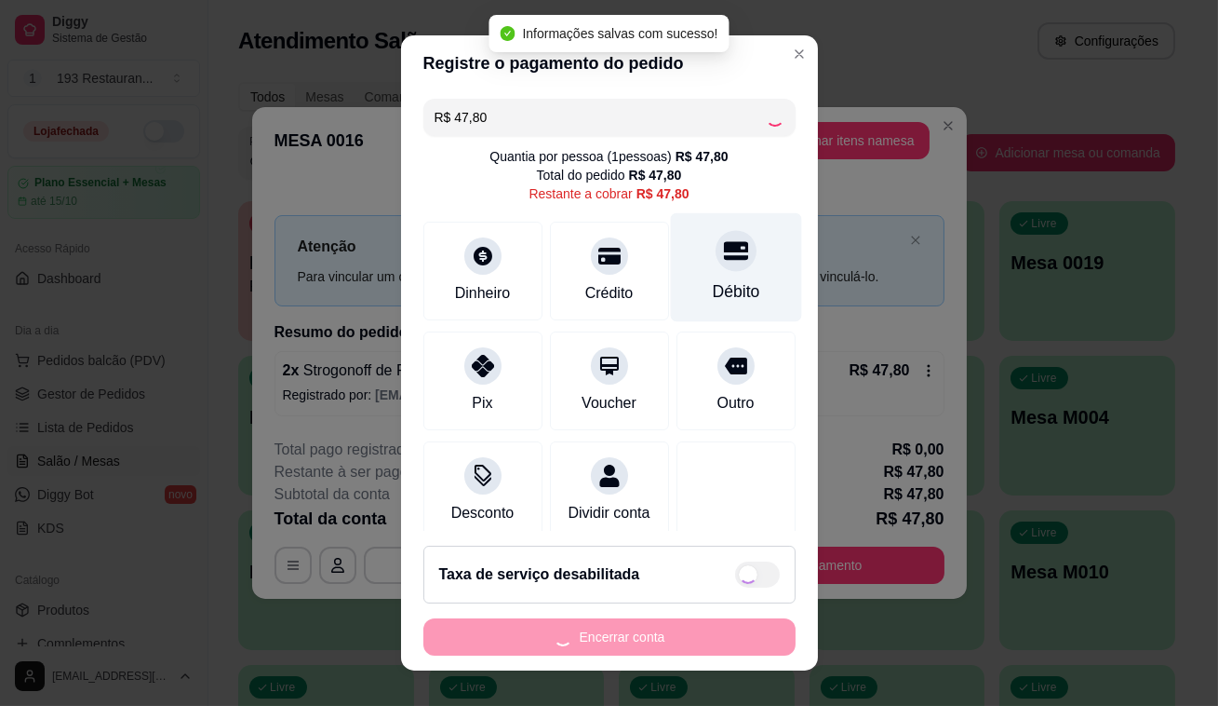
type input "R$ 0,00"
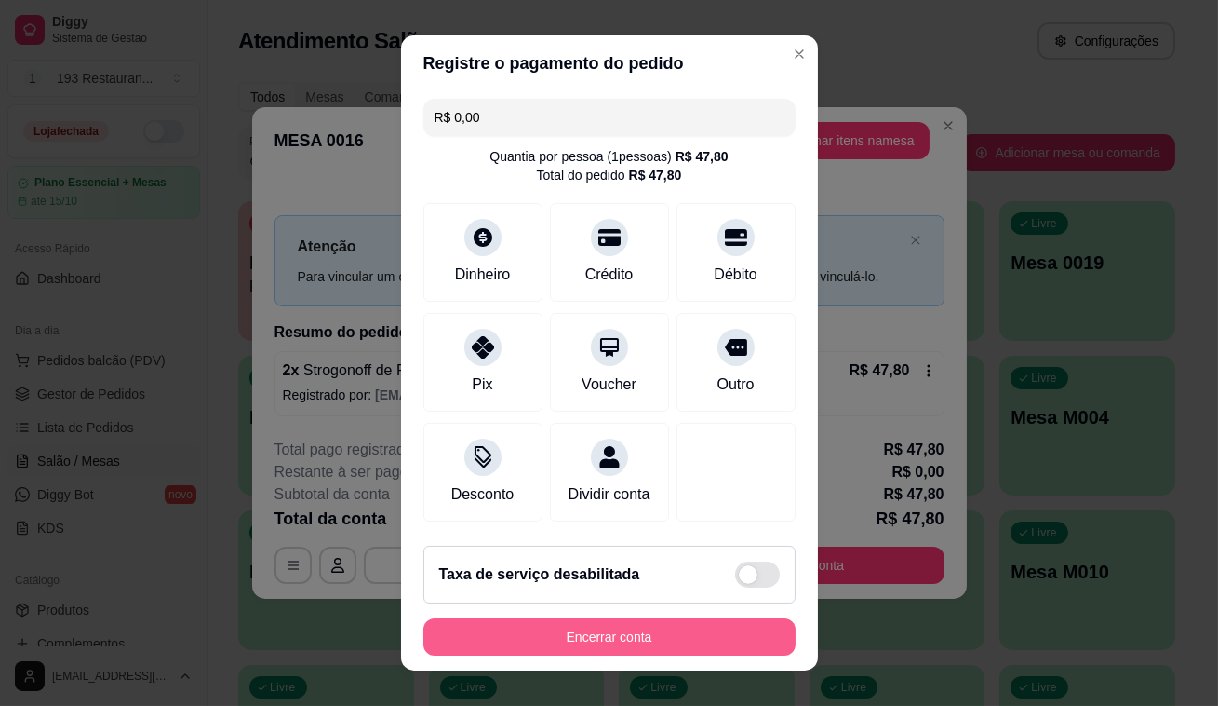
click at [638, 626] on button "Encerrar conta" at bounding box center [610, 636] width 372 height 37
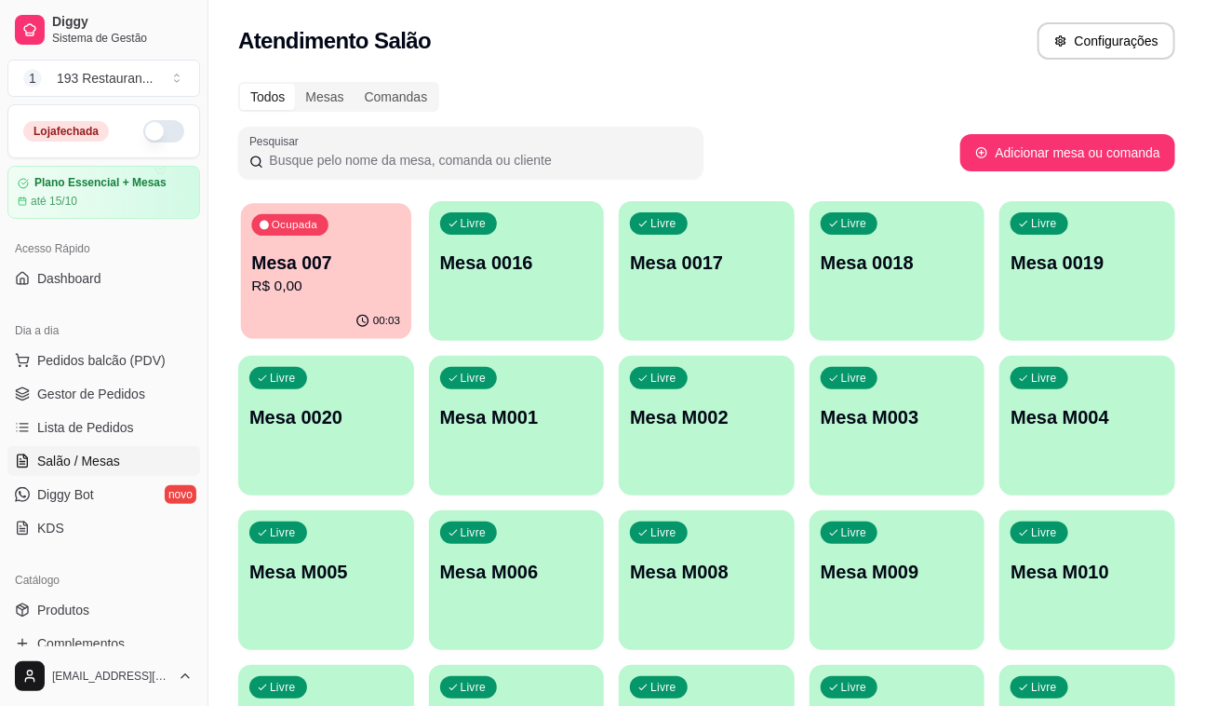
click at [333, 250] on p "Mesa 007" at bounding box center [325, 262] width 149 height 25
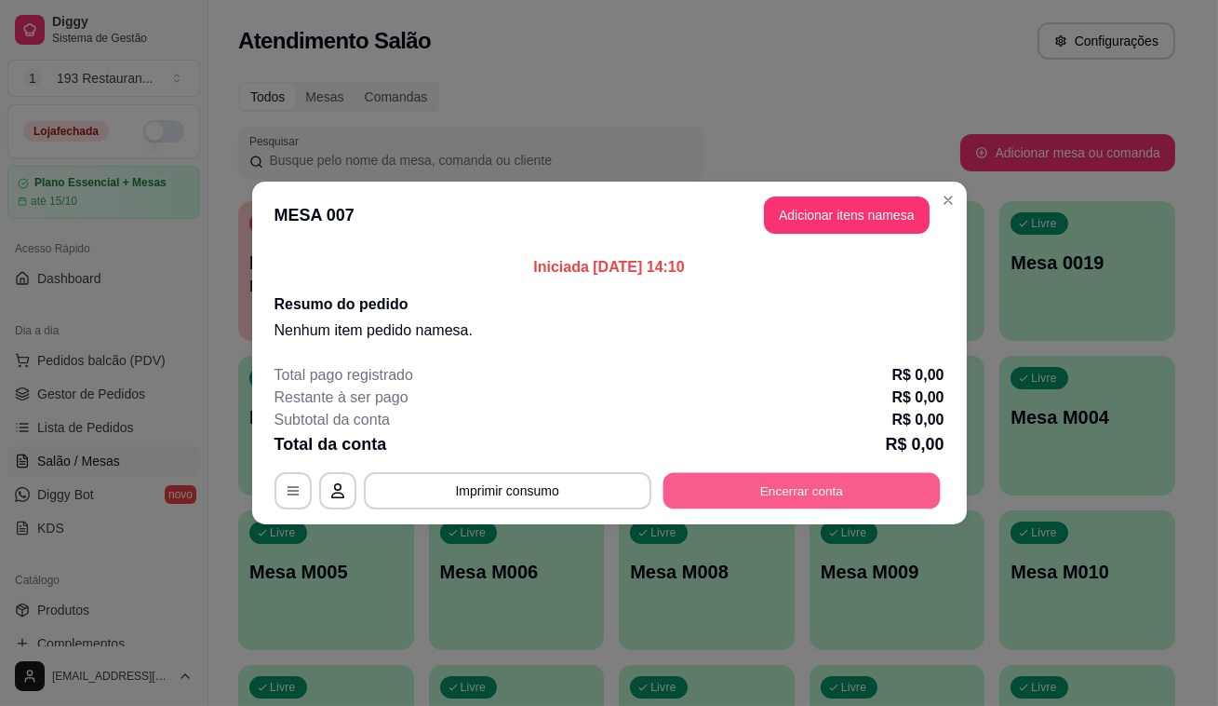
click at [760, 494] on button "Encerrar conta" at bounding box center [801, 491] width 277 height 36
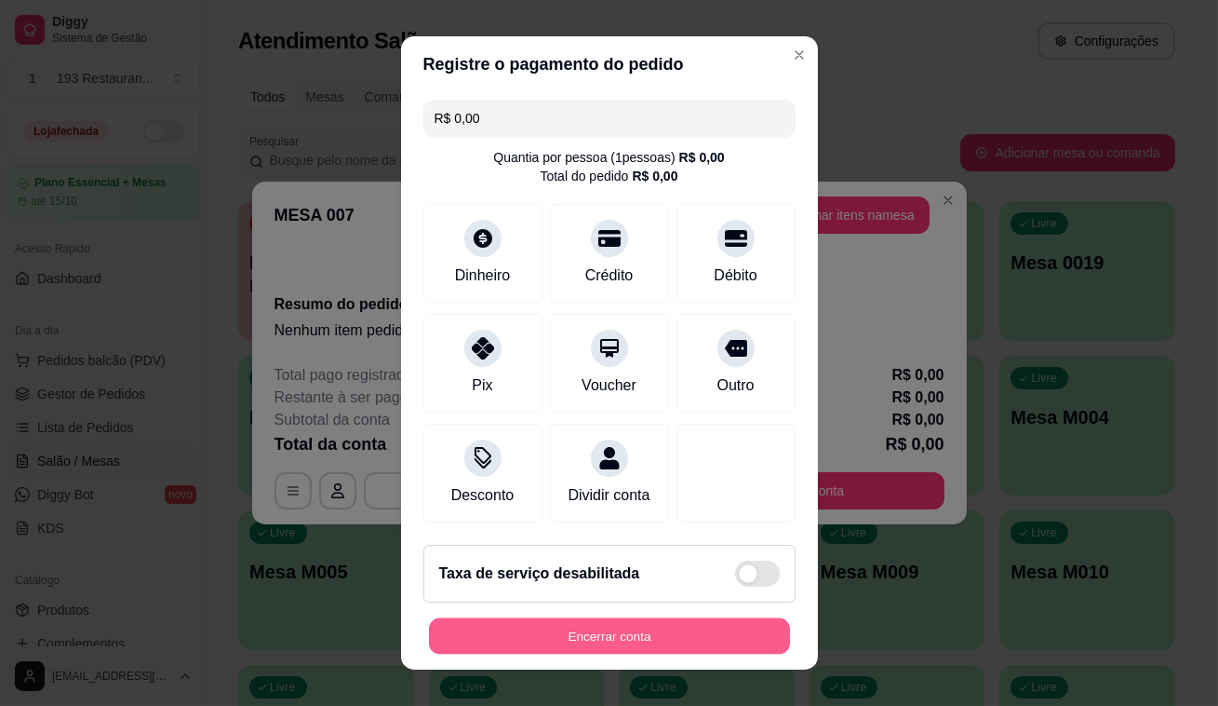
click at [632, 637] on button "Encerrar conta" at bounding box center [609, 636] width 361 height 36
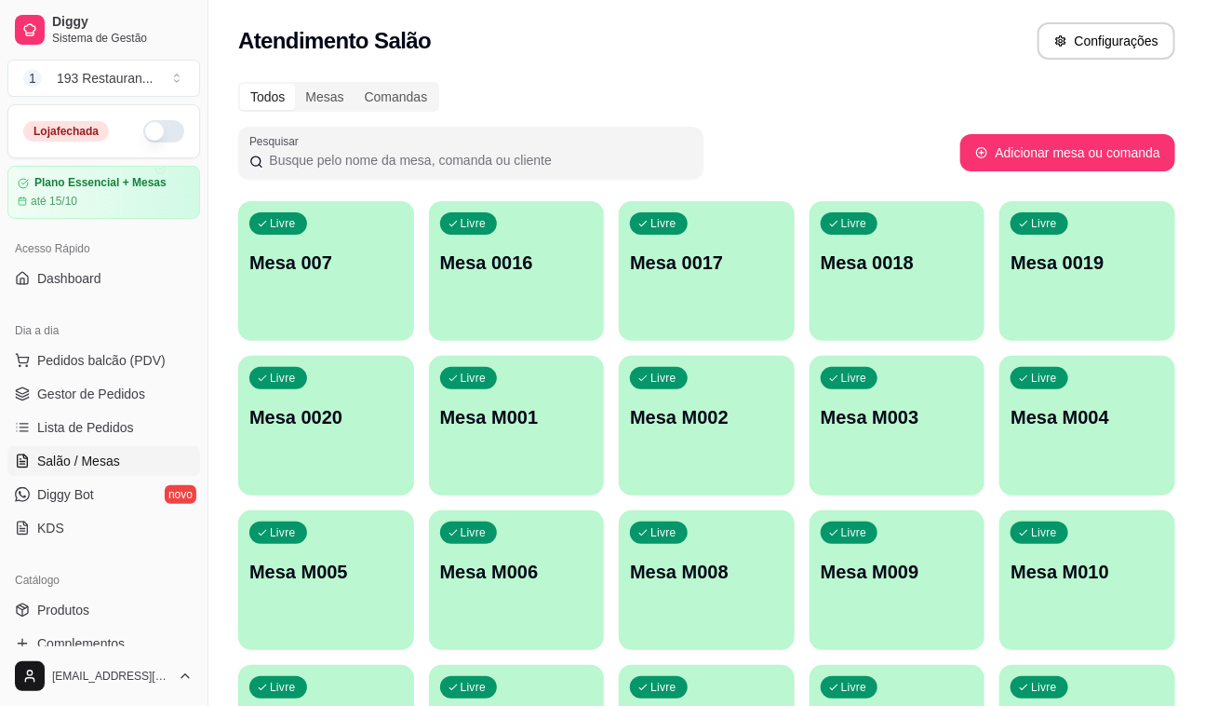
click at [346, 255] on p "Mesa 007" at bounding box center [326, 262] width 154 height 26
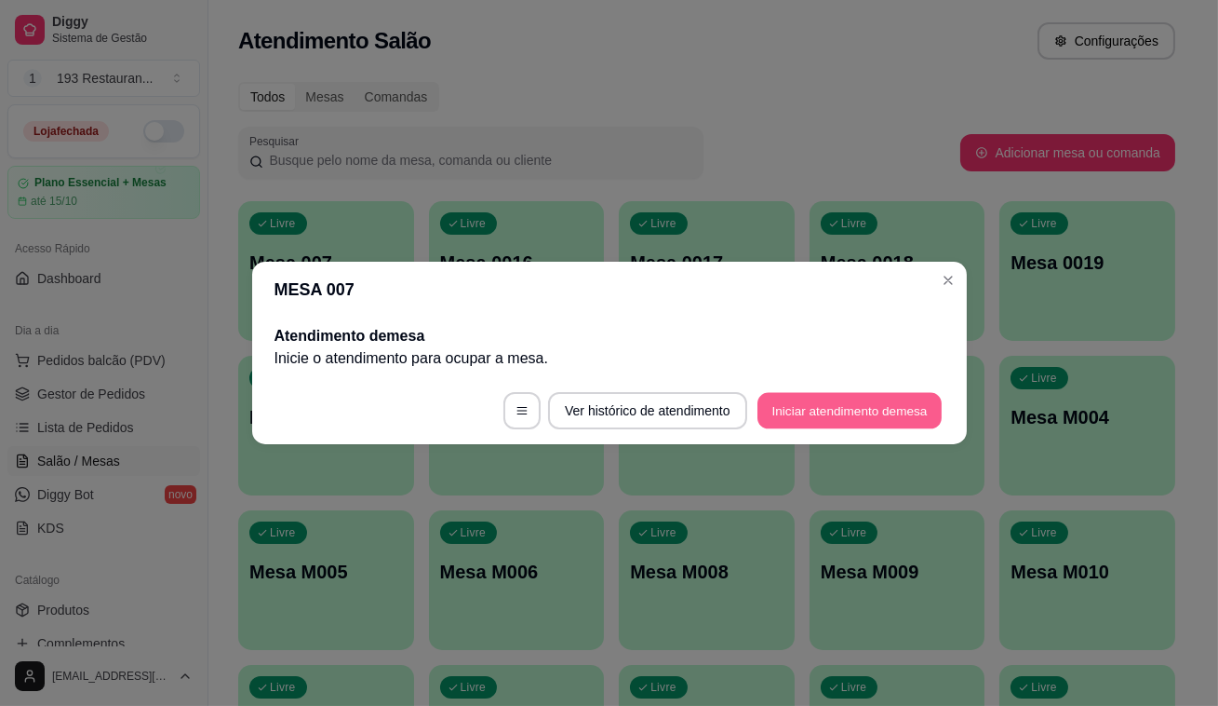
click at [868, 412] on button "Iniciar atendimento de mesa" at bounding box center [850, 411] width 184 height 36
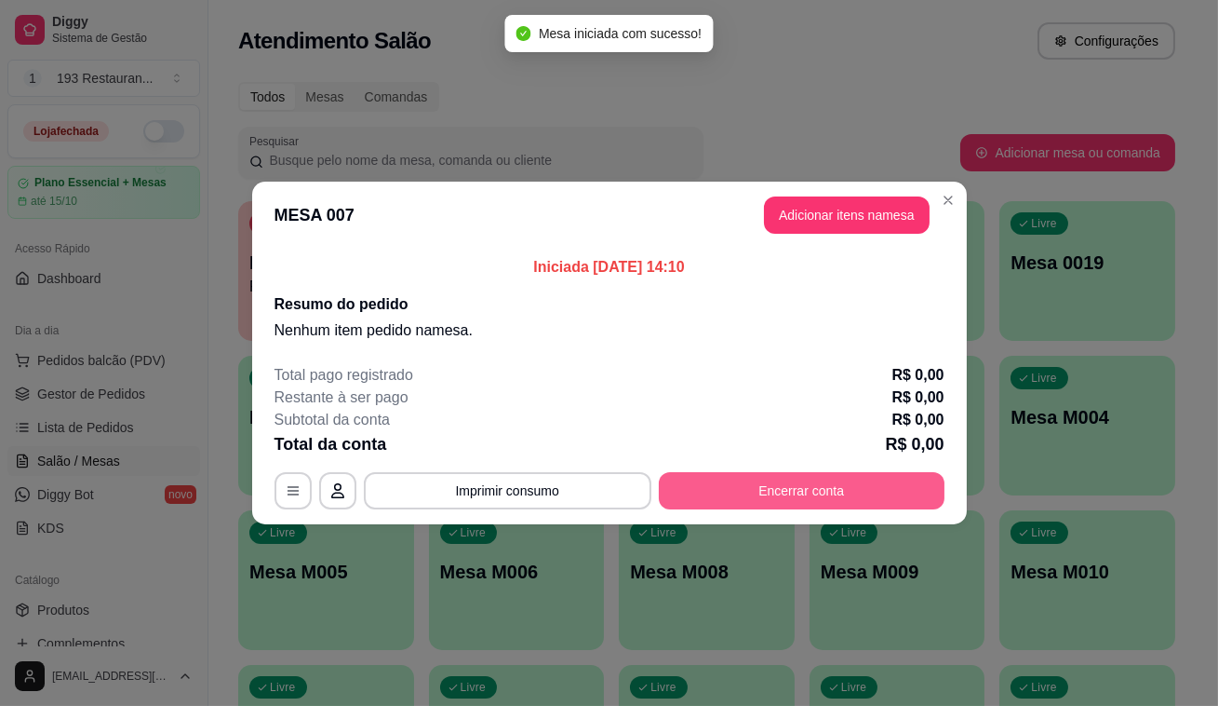
click at [866, 485] on button "Encerrar conta" at bounding box center [802, 490] width 286 height 37
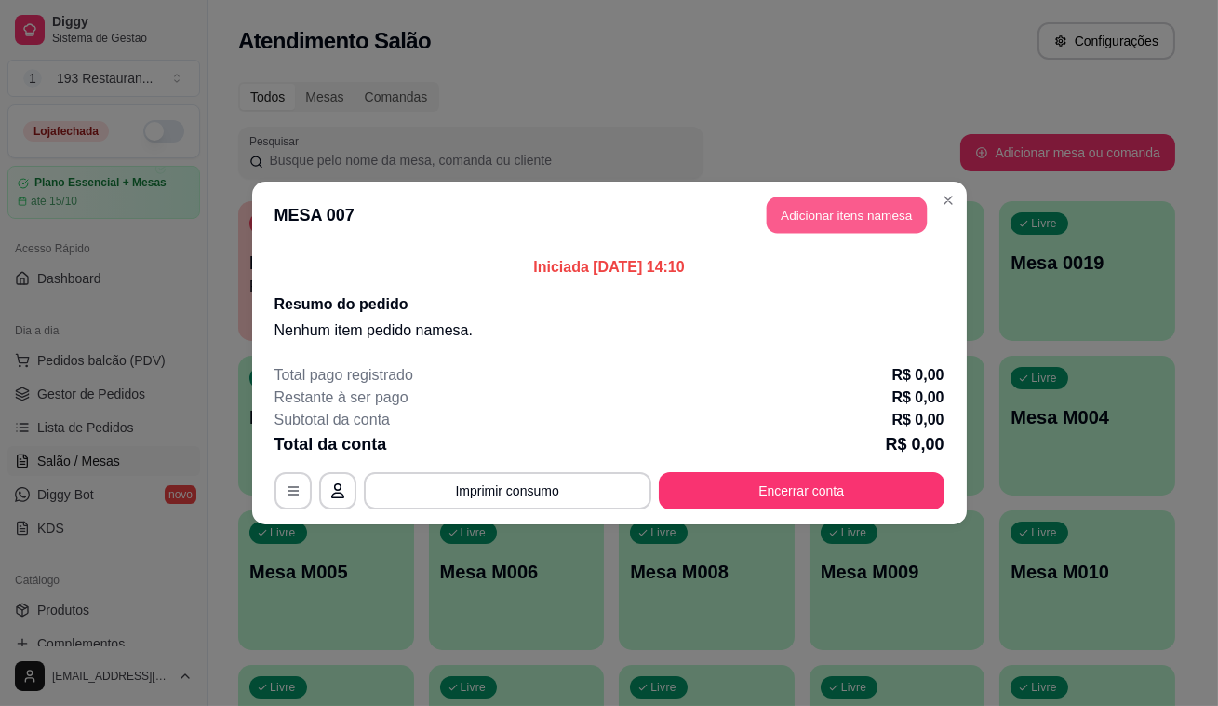
click at [835, 210] on button "Adicionar itens na mesa" at bounding box center [847, 215] width 160 height 36
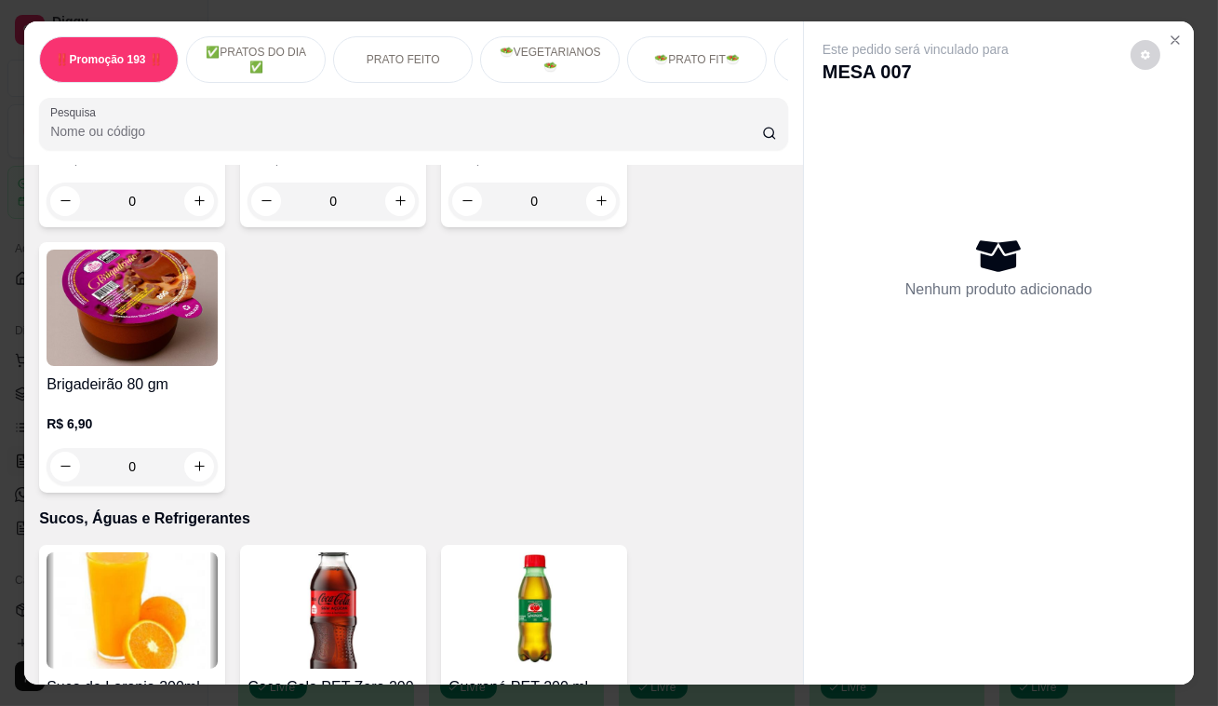
scroll to position [6262, 0]
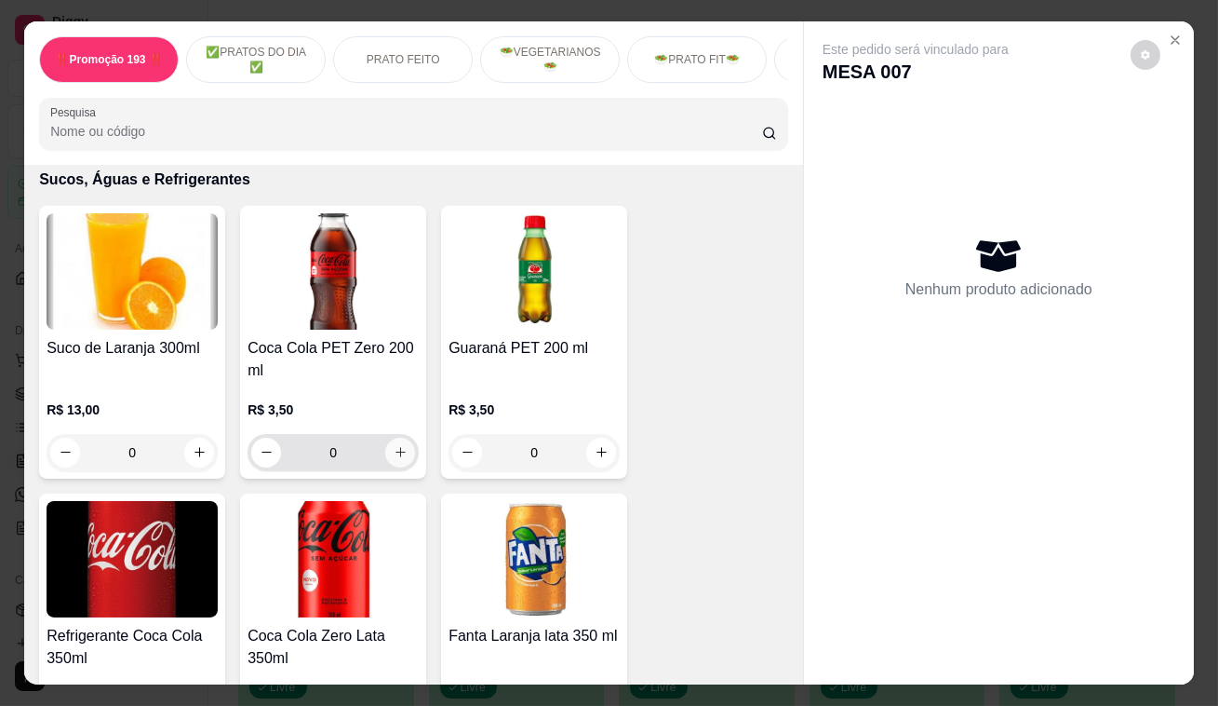
click at [394, 445] on icon "increase-product-quantity" at bounding box center [401, 452] width 14 height 14
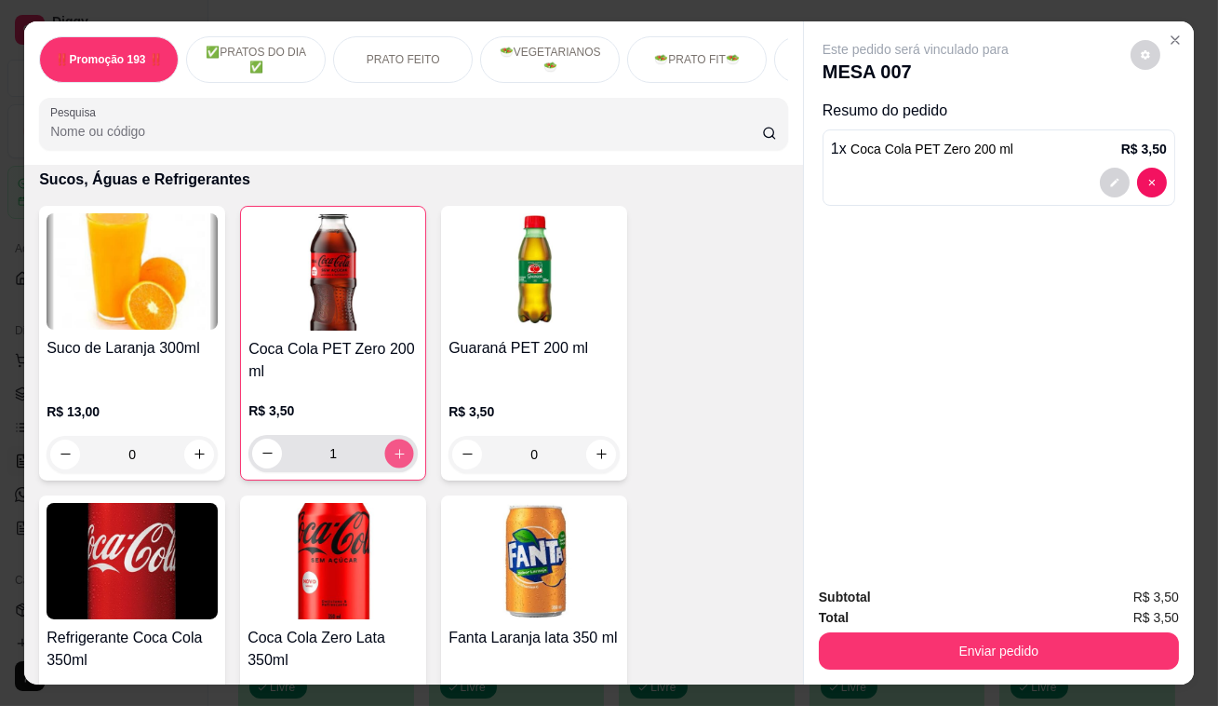
click at [393, 446] on icon "increase-product-quantity" at bounding box center [400, 453] width 14 height 14
type input "2"
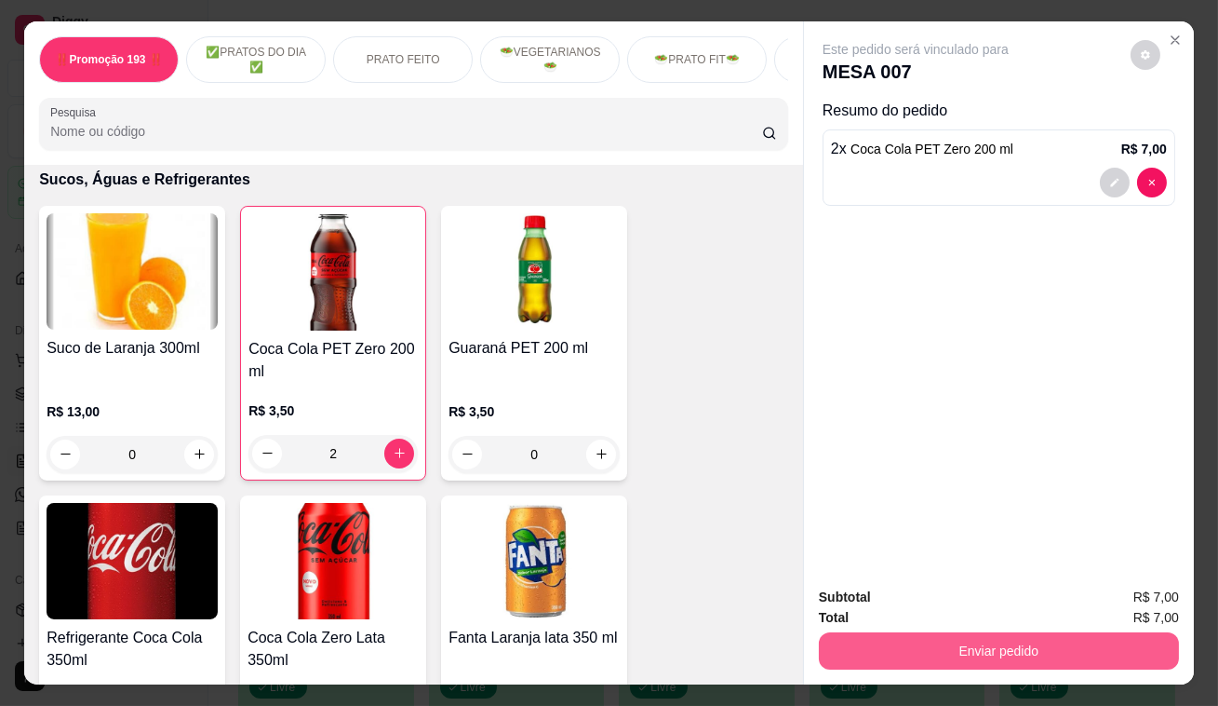
click at [959, 633] on button "Enviar pedido" at bounding box center [999, 650] width 360 height 37
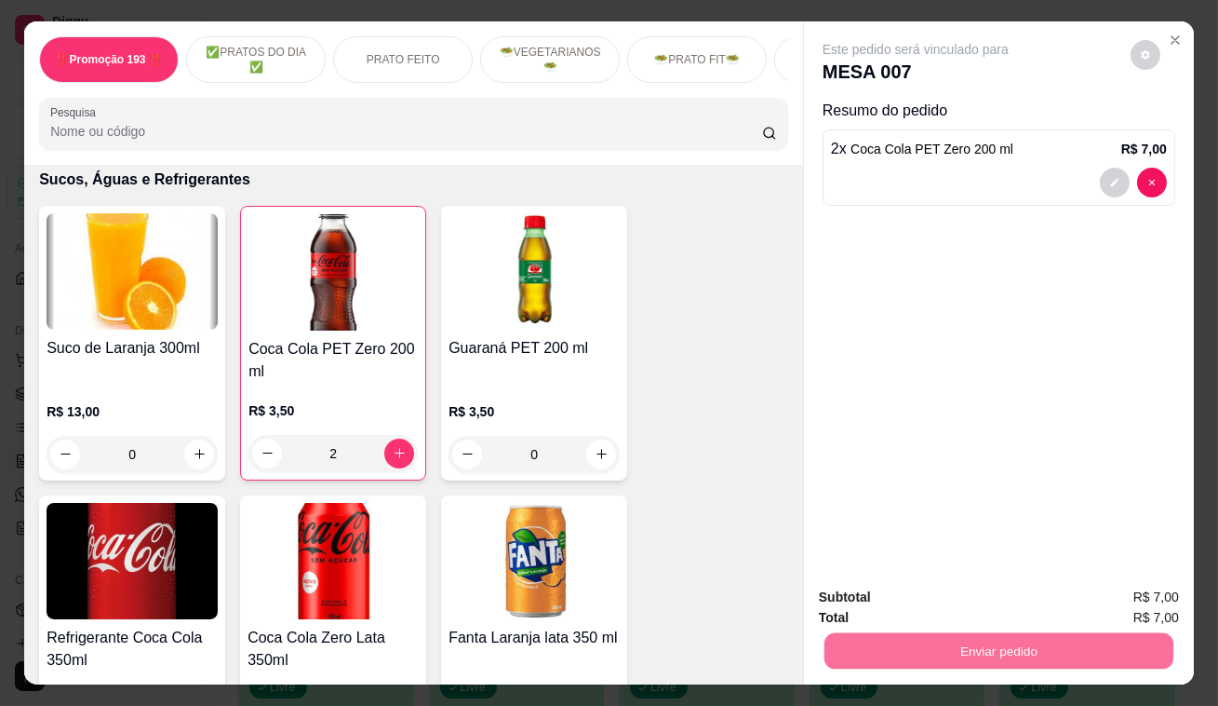
click at [1138, 597] on button "Enviar pedido" at bounding box center [1131, 599] width 105 height 35
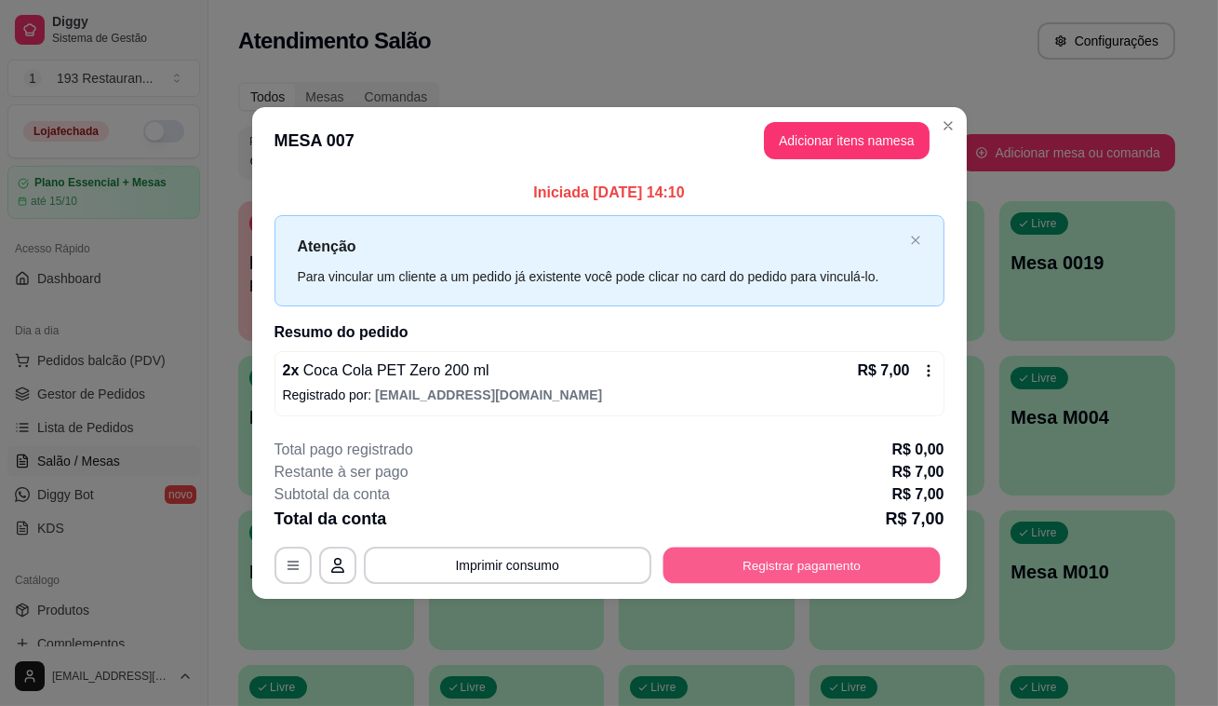
click at [854, 565] on button "Registrar pagamento" at bounding box center [801, 564] width 277 height 36
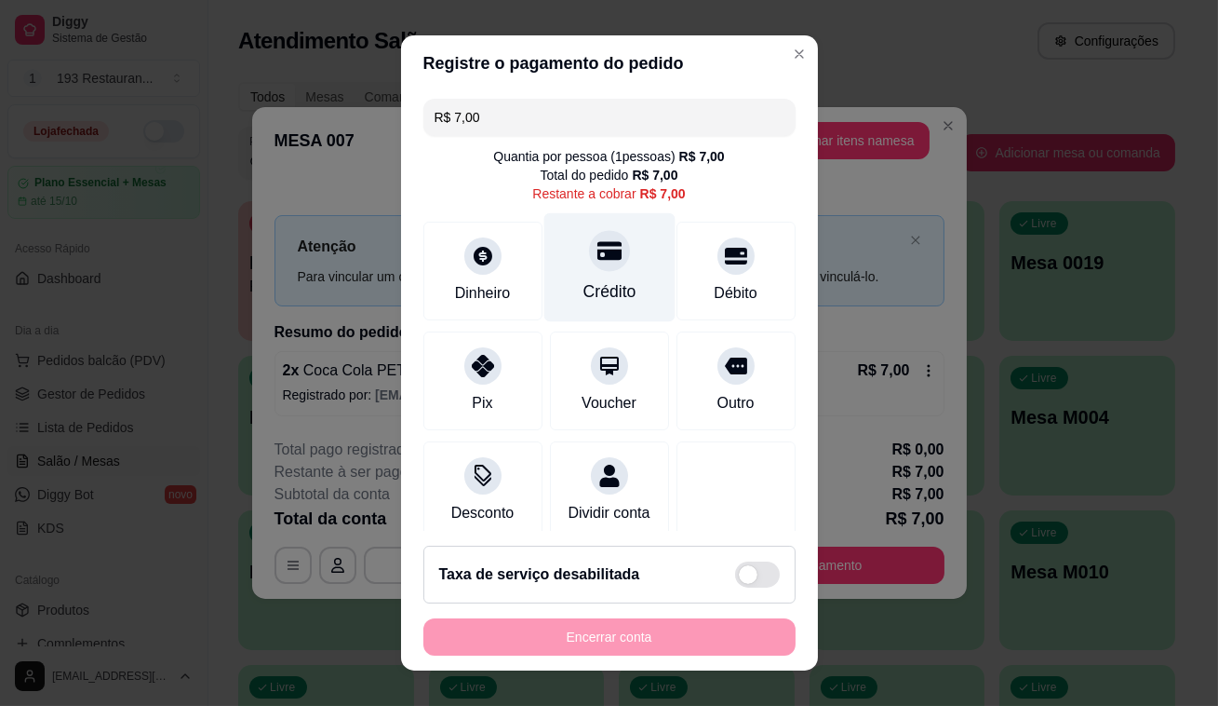
click at [589, 270] on div at bounding box center [609, 250] width 41 height 41
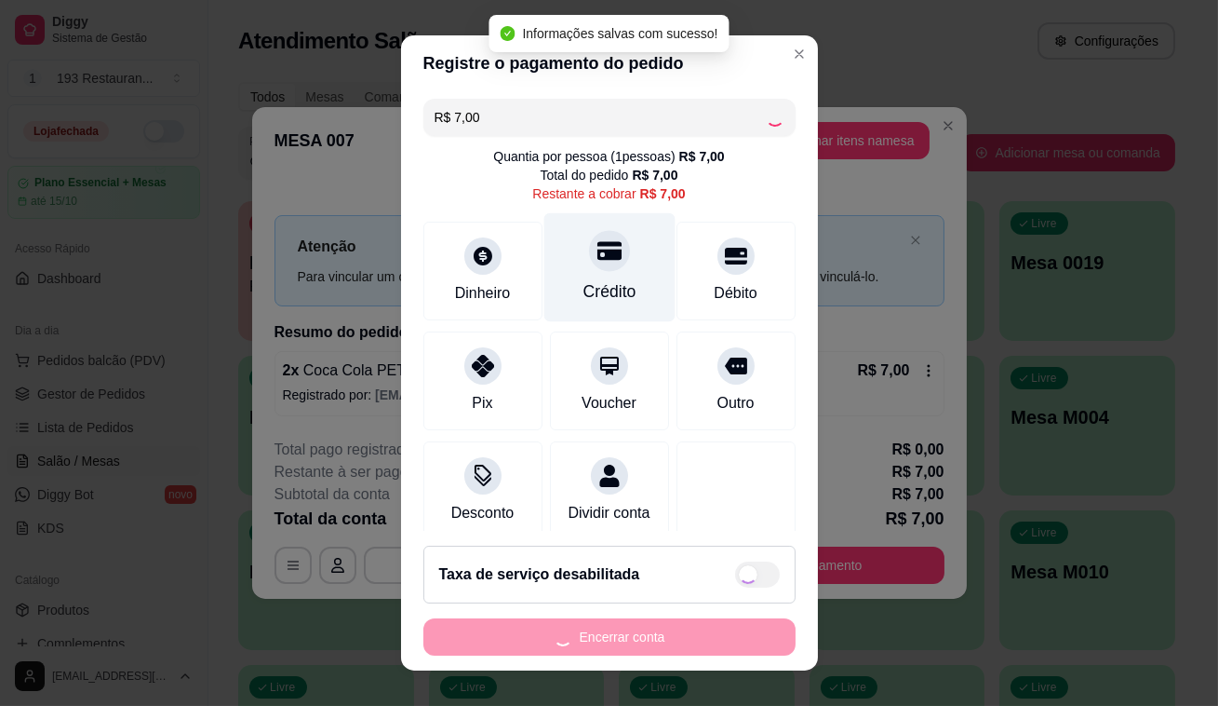
type input "R$ 0,00"
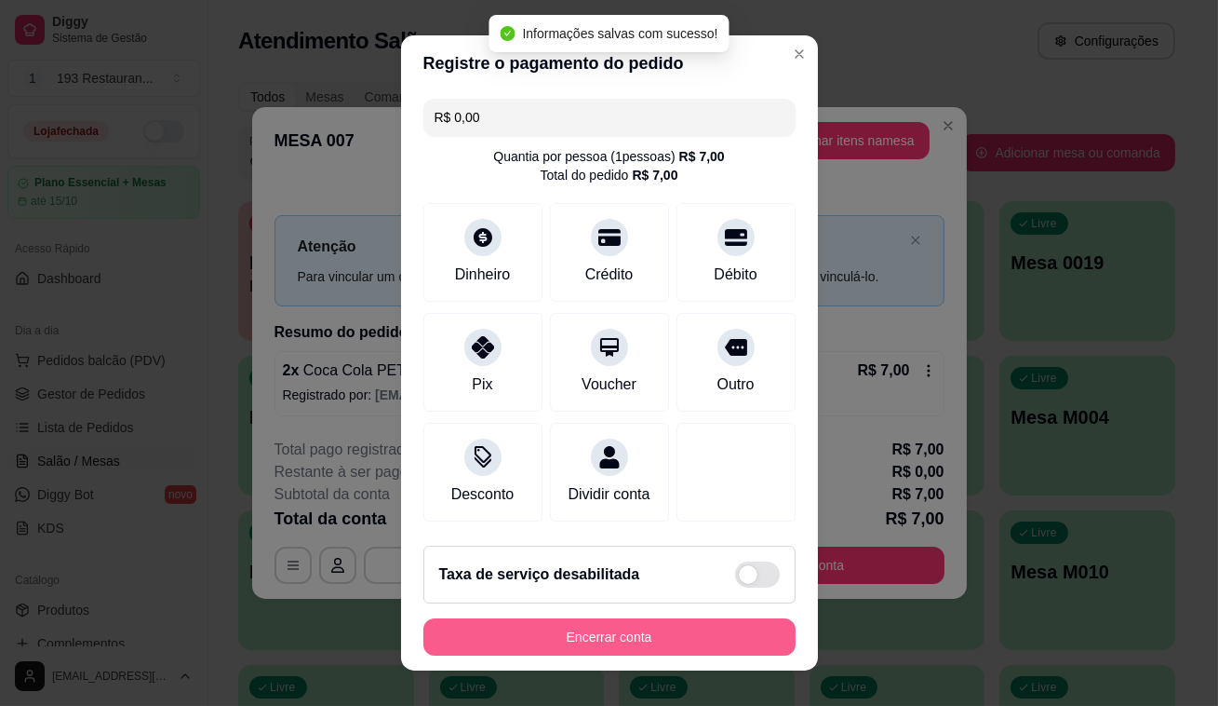
click at [541, 618] on button "Encerrar conta" at bounding box center [610, 636] width 372 height 37
